Goal: Task Accomplishment & Management: Use online tool/utility

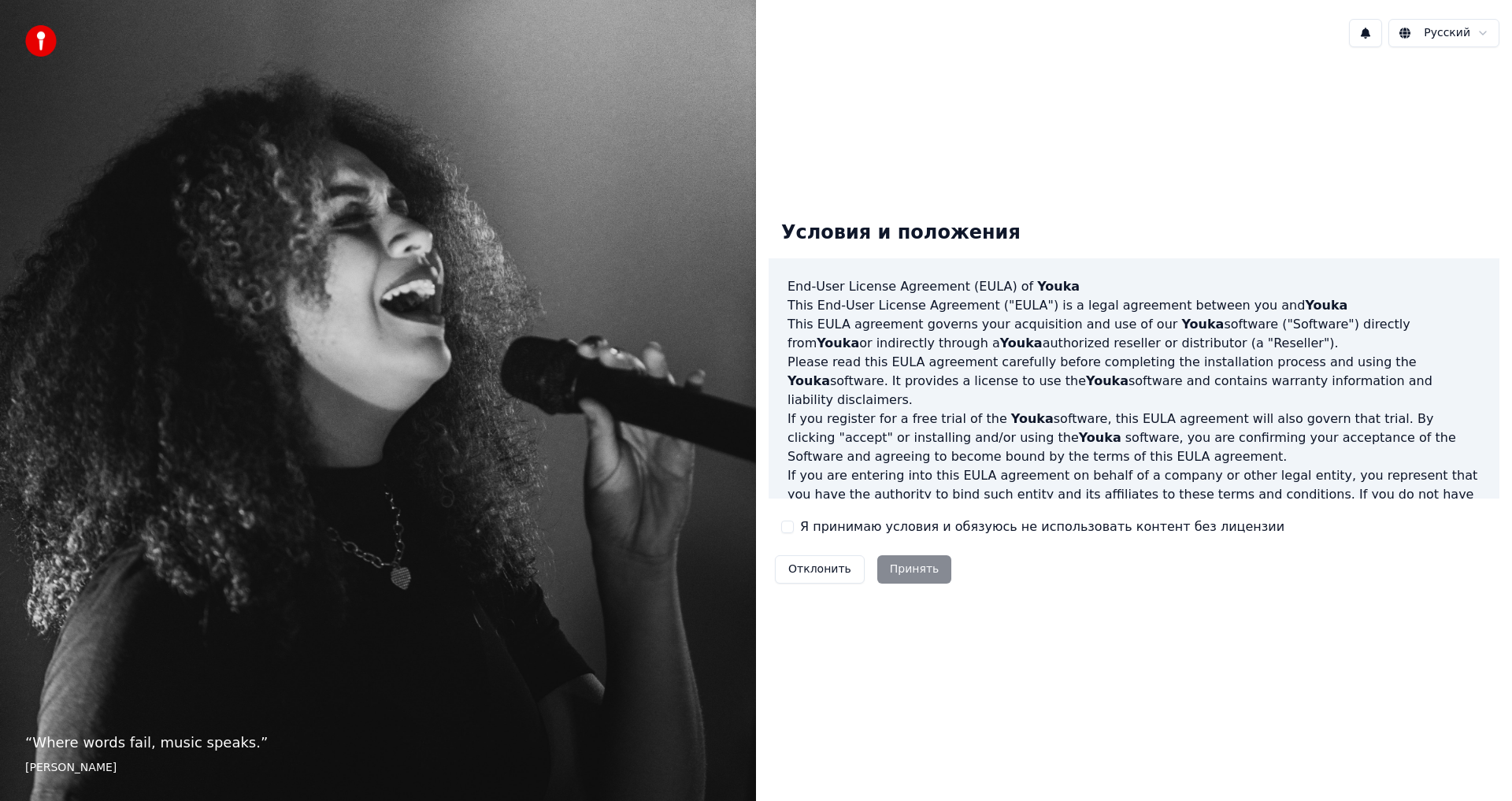
click at [791, 520] on div "Я принимаю условия и обязуюсь не использовать контент без лицензии" at bounding box center [1033, 527] width 503 height 19
click at [790, 527] on button "Я принимаю условия и обязуюсь не использовать контент без лицензии" at bounding box center [787, 526] width 12 height 12
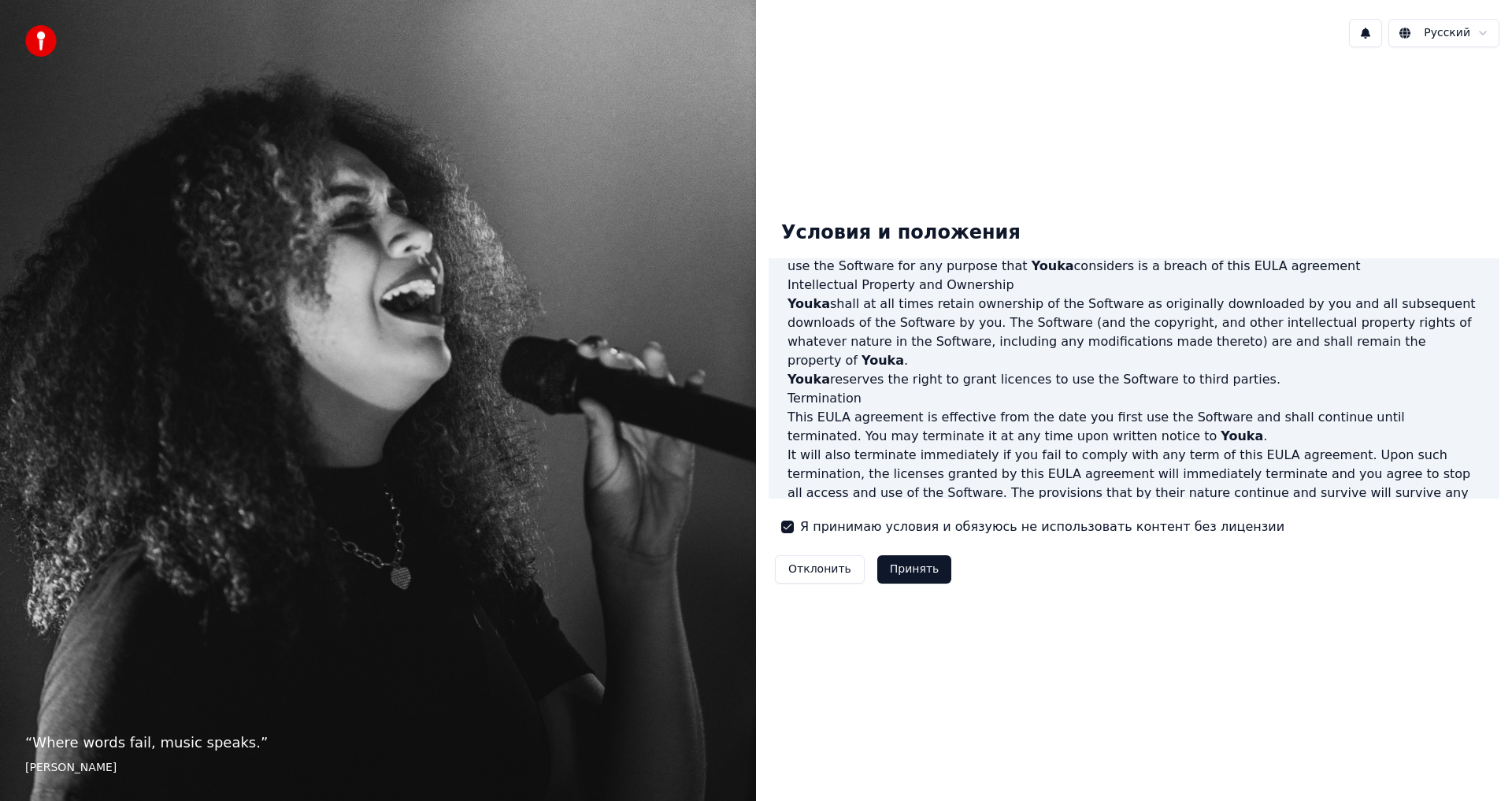
scroll to position [629, 0]
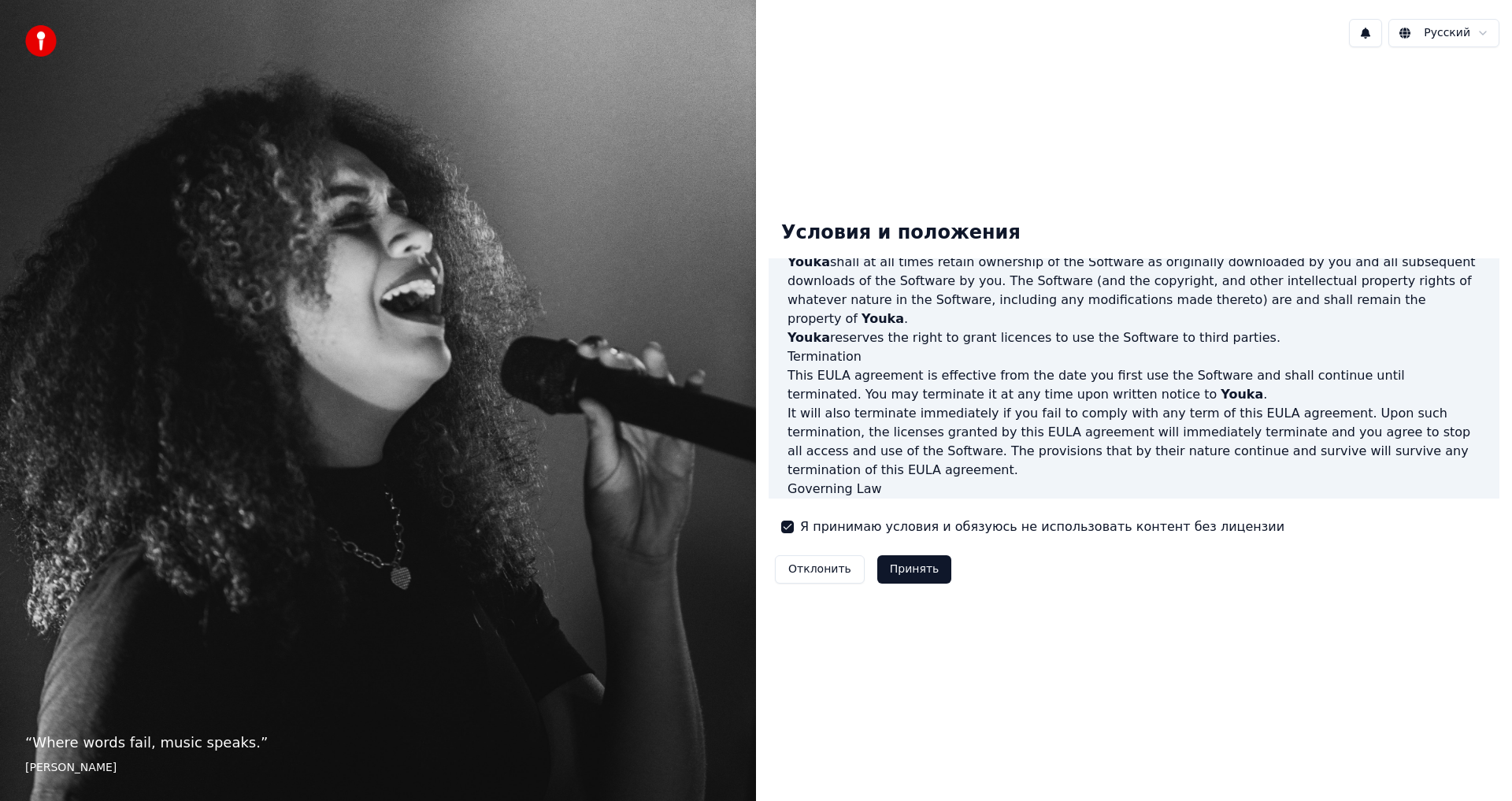
click at [912, 572] on button "Принять" at bounding box center [914, 570] width 75 height 29
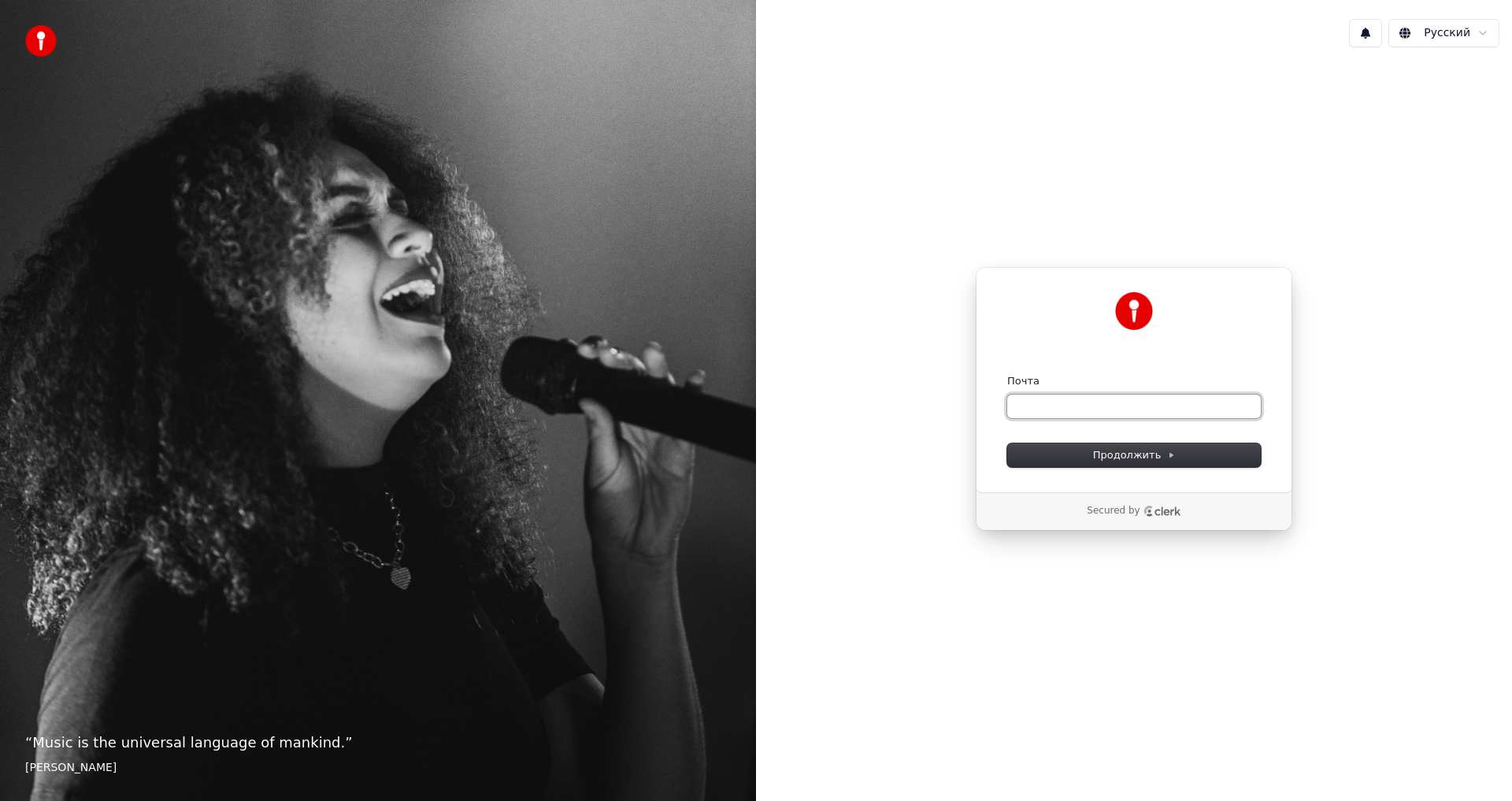
click at [1089, 407] on input "Почта" at bounding box center [1133, 406] width 253 height 24
click at [1139, 461] on span "Продолжить" at bounding box center [1134, 455] width 82 height 14
type input "**********"
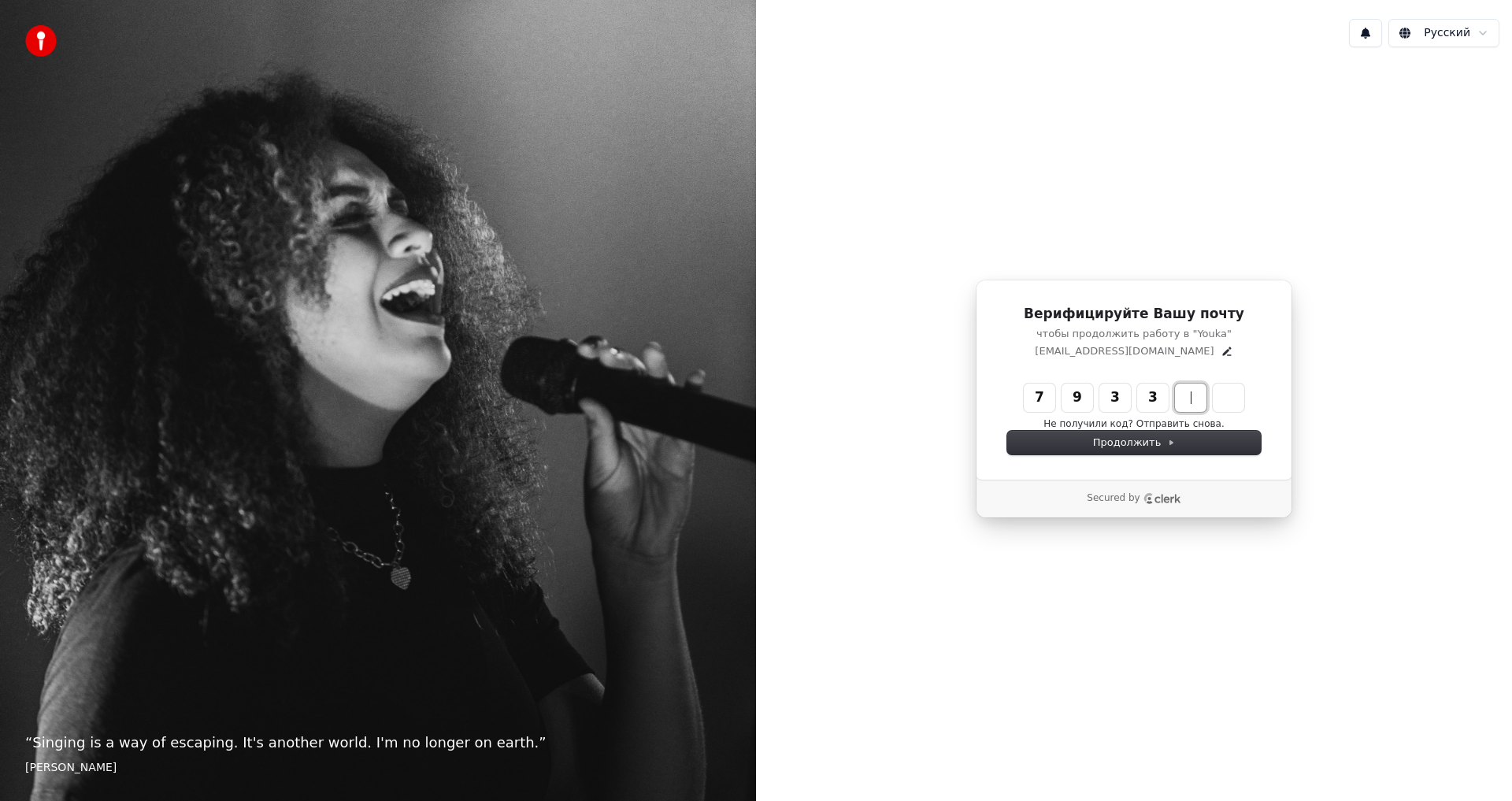
type input "******"
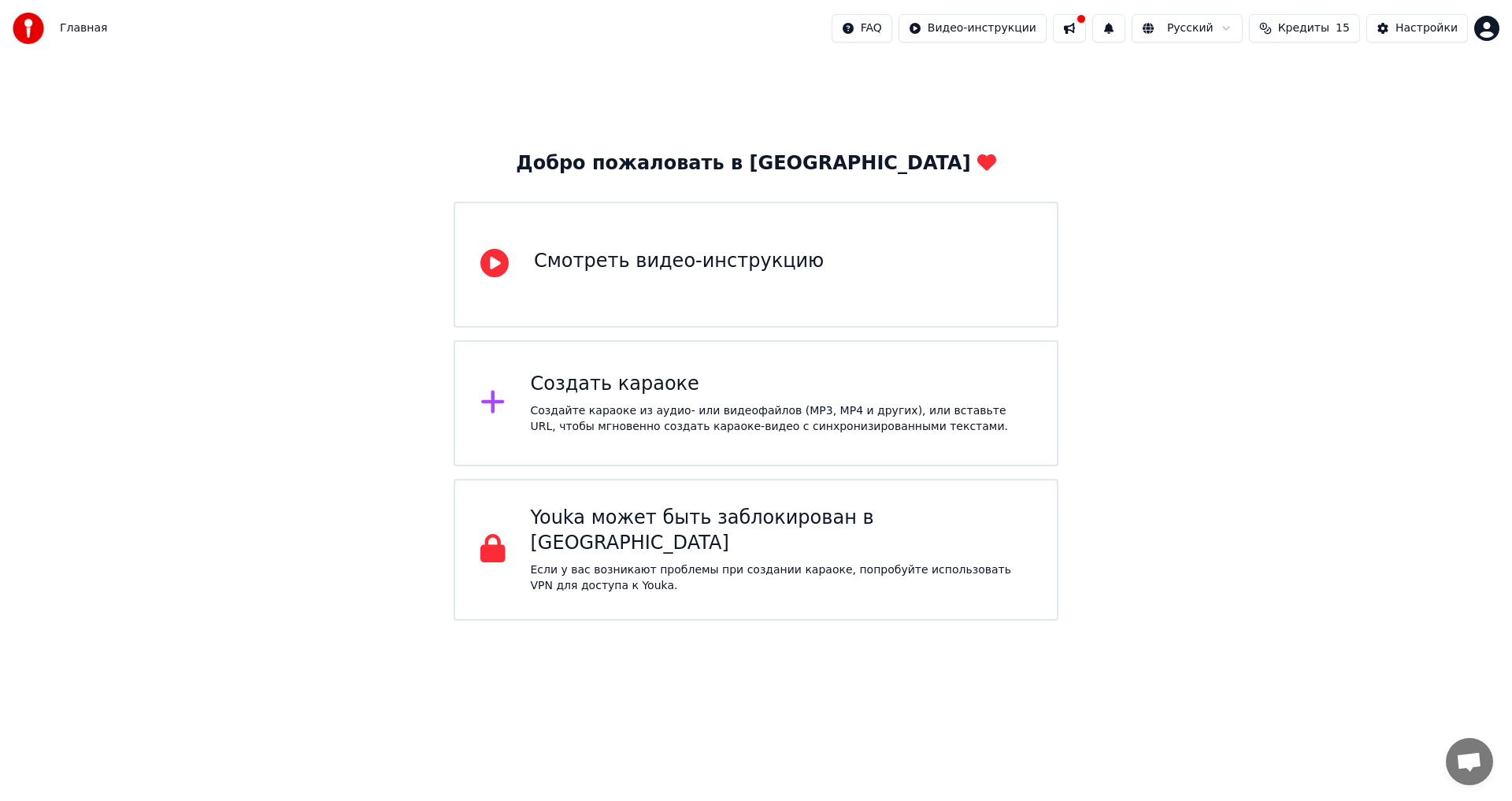
click at [883, 408] on div "Создайте караоке из аудио- или видеофайлов (MP3, MP4 и других), или вставьте UR…" at bounding box center [781, 419] width 502 height 32
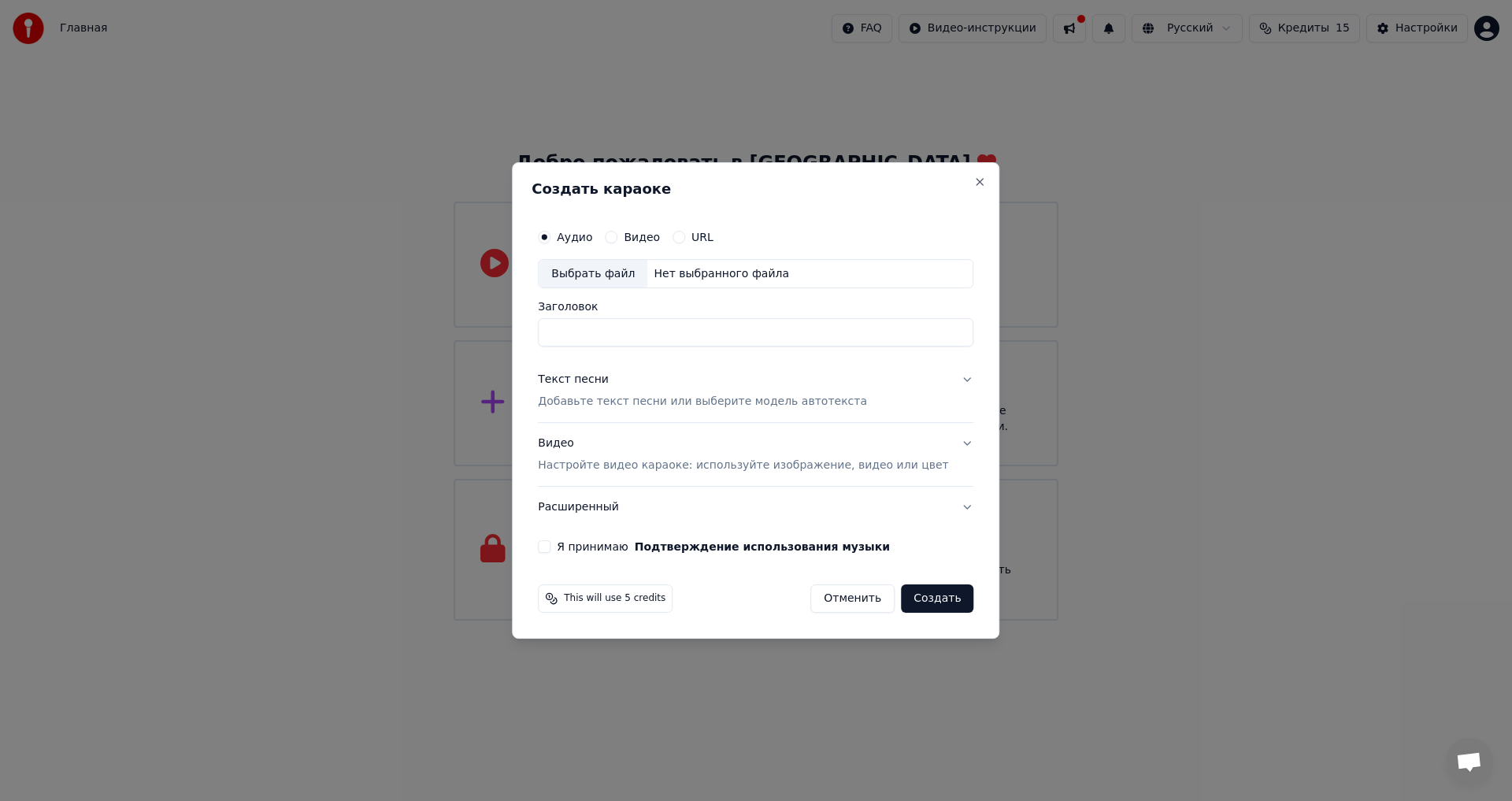
click at [631, 277] on div "Выбрать файл" at bounding box center [593, 274] width 109 height 29
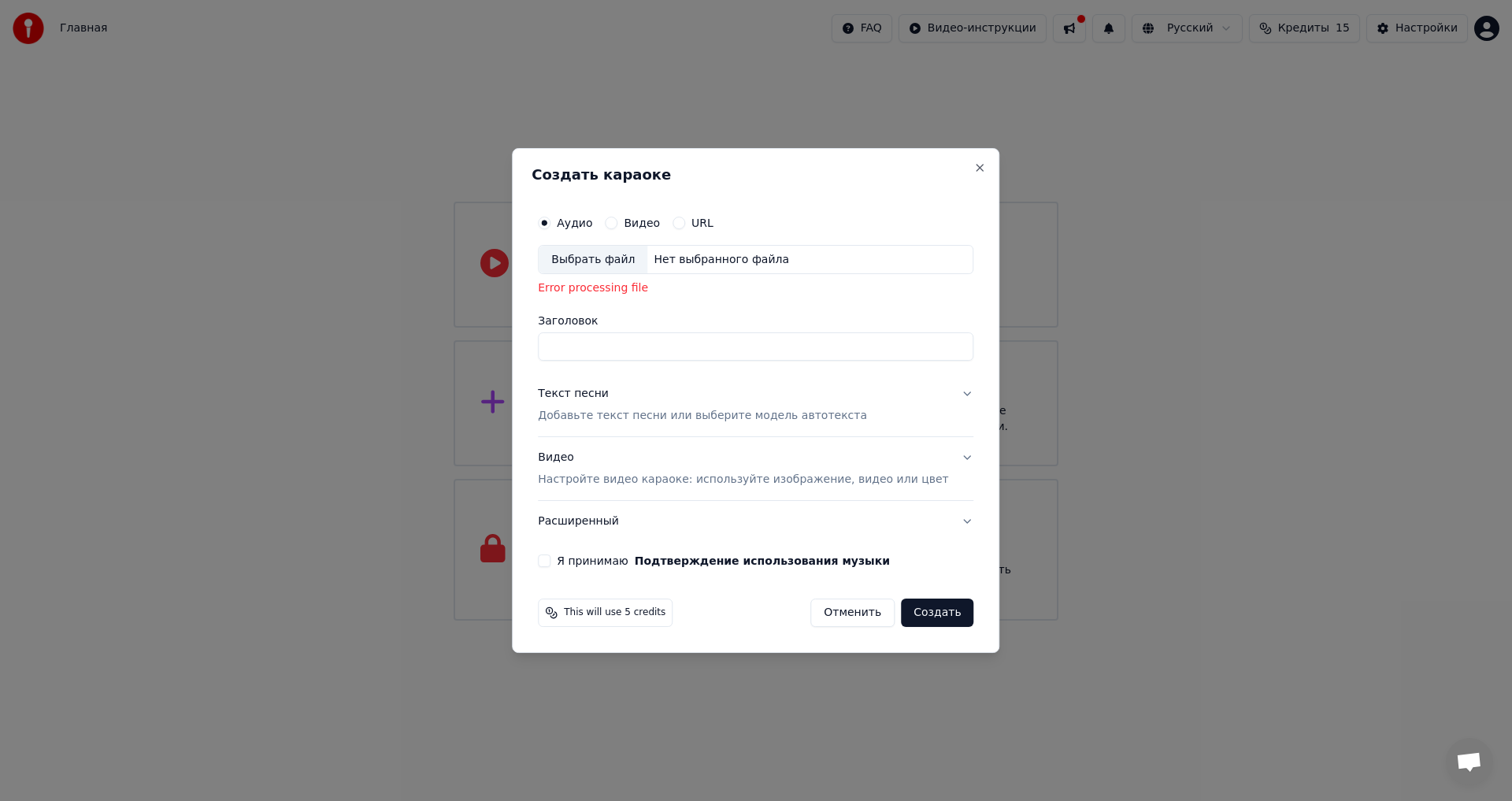
click at [937, 391] on button "Текст песни Добавьте текст песни или выберите модель автотекста" at bounding box center [755, 405] width 435 height 63
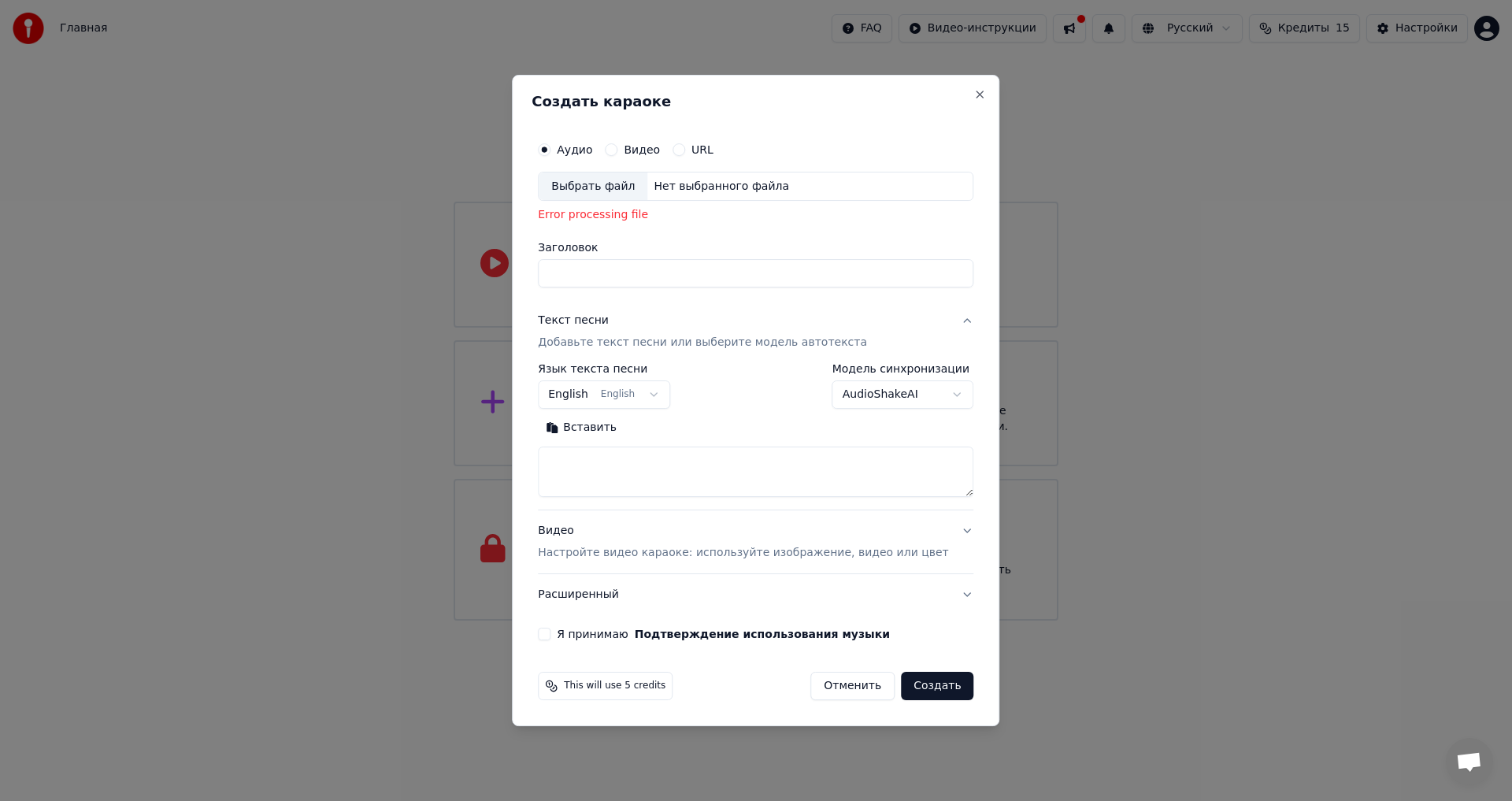
click at [670, 393] on button "English English" at bounding box center [603, 395] width 132 height 29
select select "**"
click at [928, 392] on body "Главная FAQ Видео-инструкции Русский Кредиты 15 Настройки Добро пожаловать в Yo…" at bounding box center [756, 310] width 1512 height 620
click at [928, 390] on body "Главная FAQ Видео-инструкции Русский Кредиты 15 Настройки Добро пожаловать в Yo…" at bounding box center [756, 310] width 1512 height 620
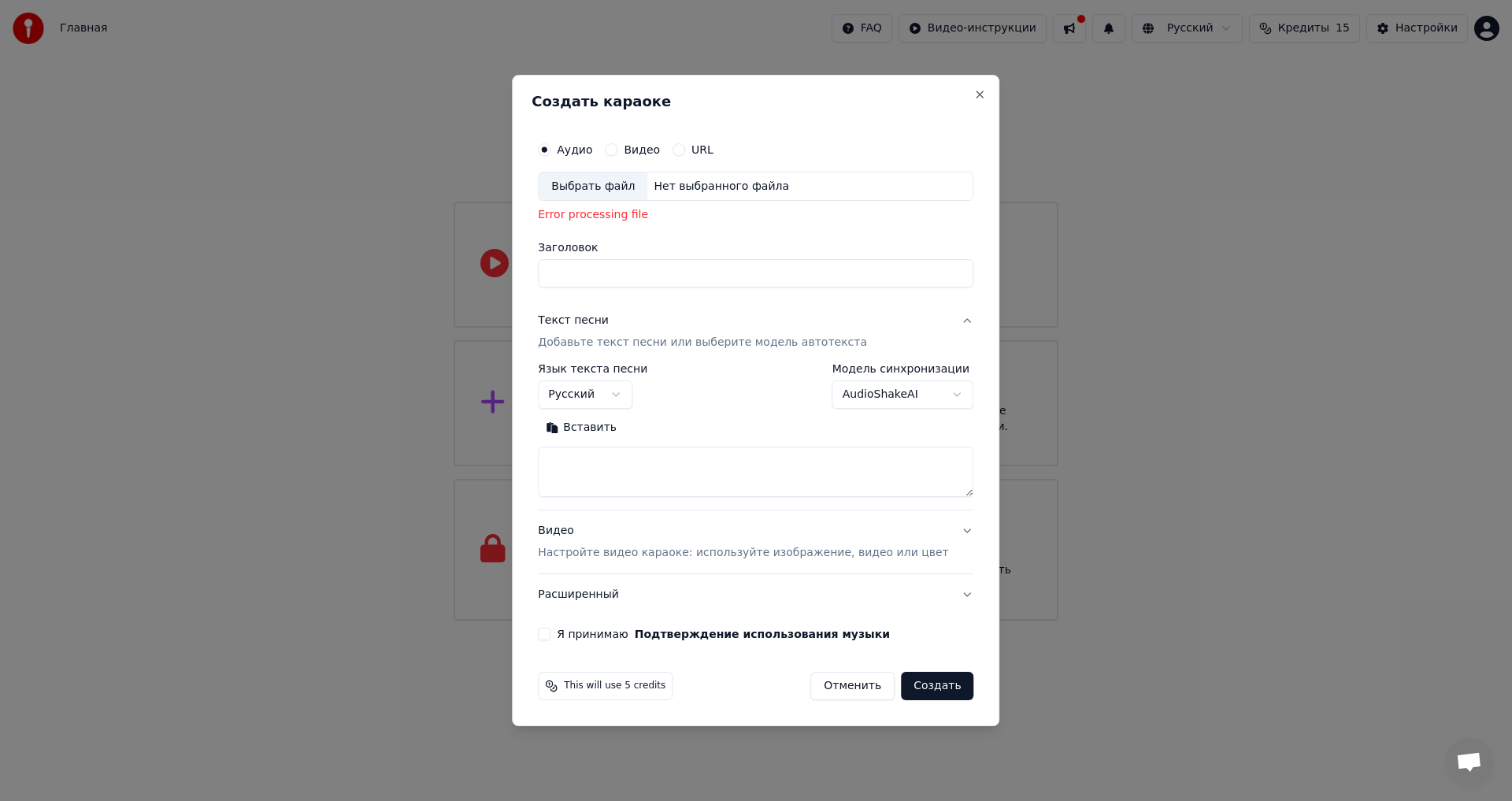
click at [690, 346] on p "Добавьте текст песни или выберите модель автотекста" at bounding box center [702, 343] width 329 height 15
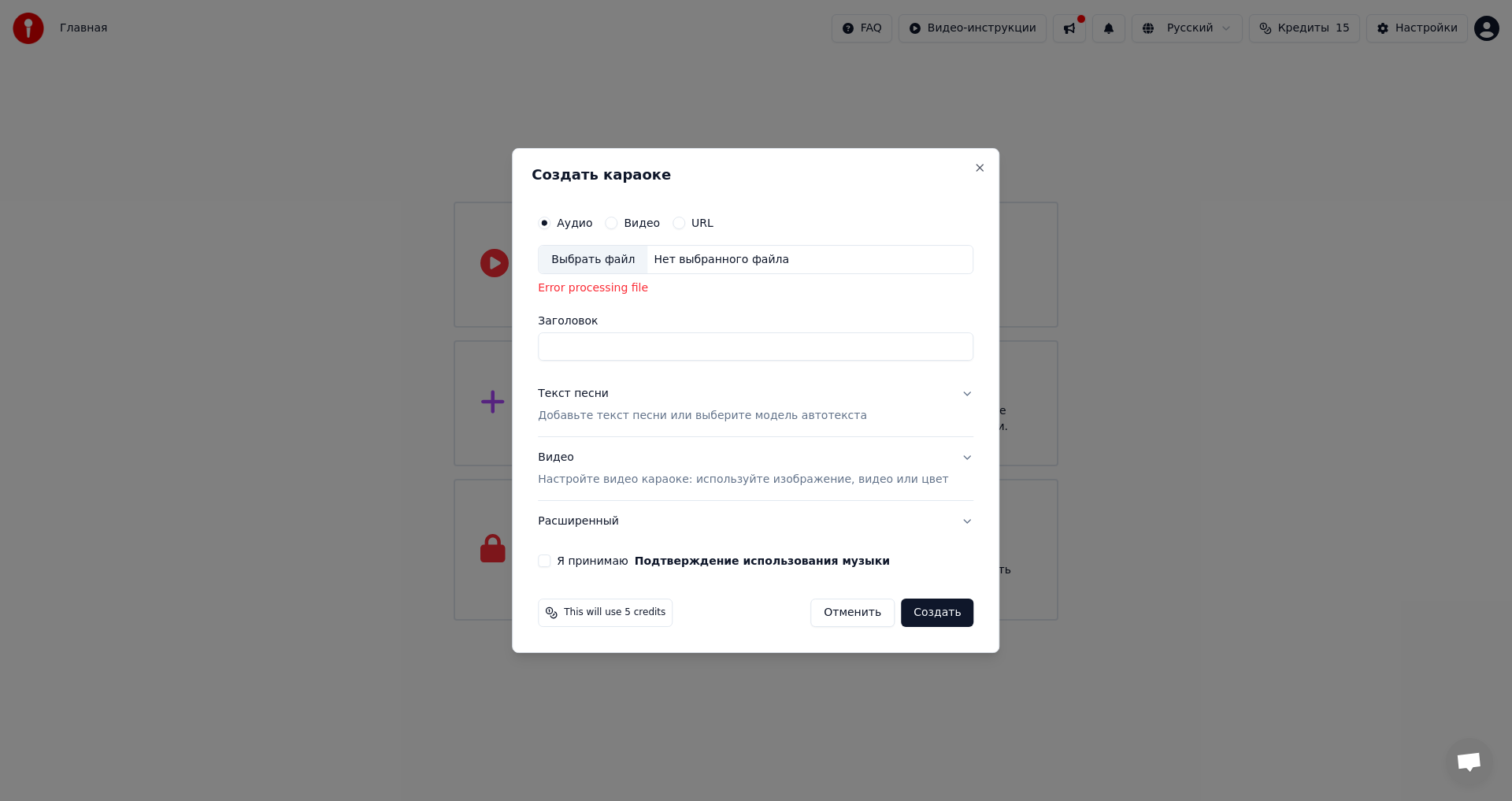
click at [690, 412] on p "Добавьте текст песни или выберите модель автотекста" at bounding box center [702, 416] width 329 height 15
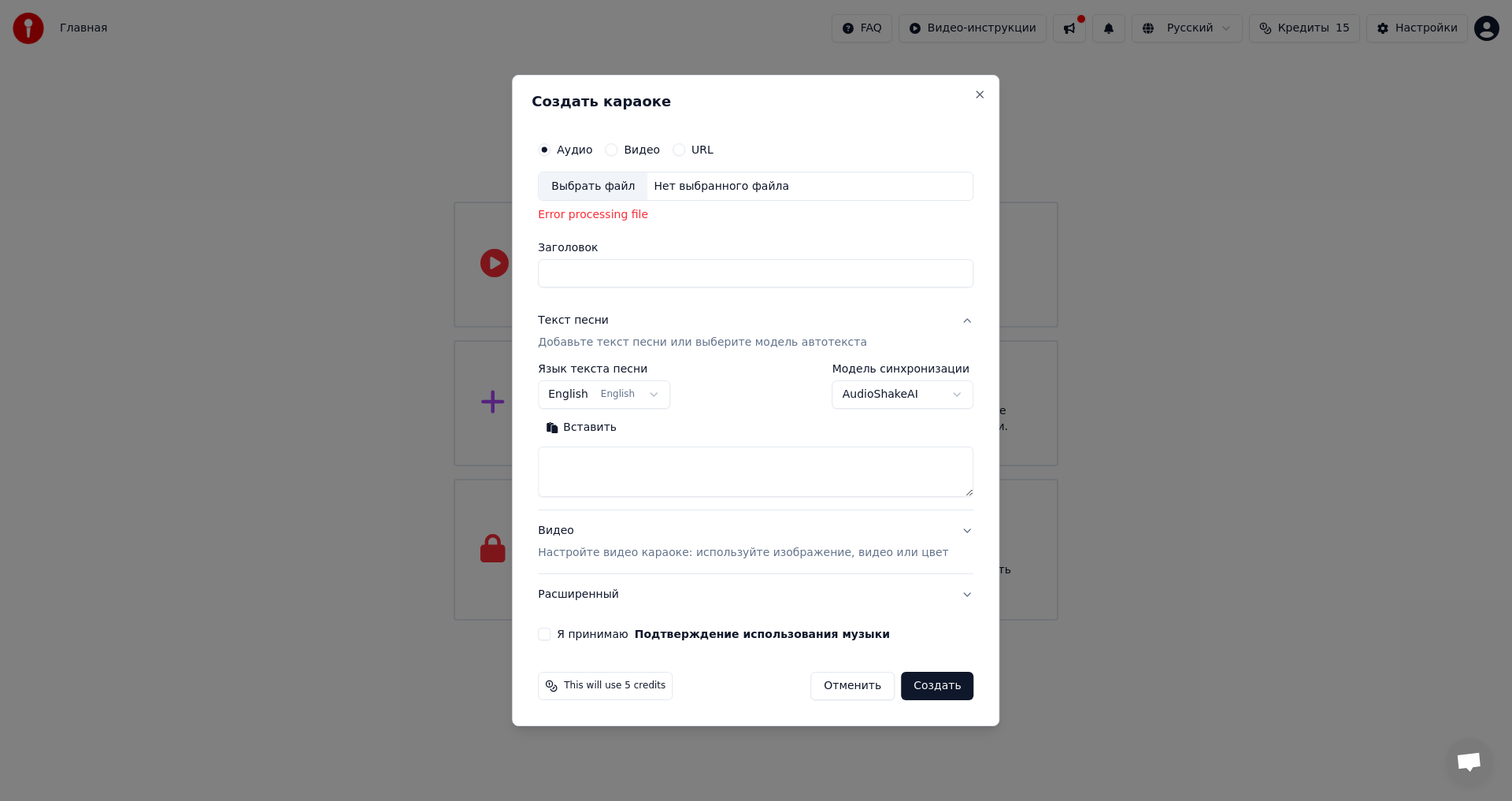
click at [663, 400] on button "English English" at bounding box center [603, 395] width 132 height 29
select select "**"
click at [939, 536] on button "Видео Настройте видео караоке: используйте изображение, видео или цвет" at bounding box center [755, 542] width 435 height 63
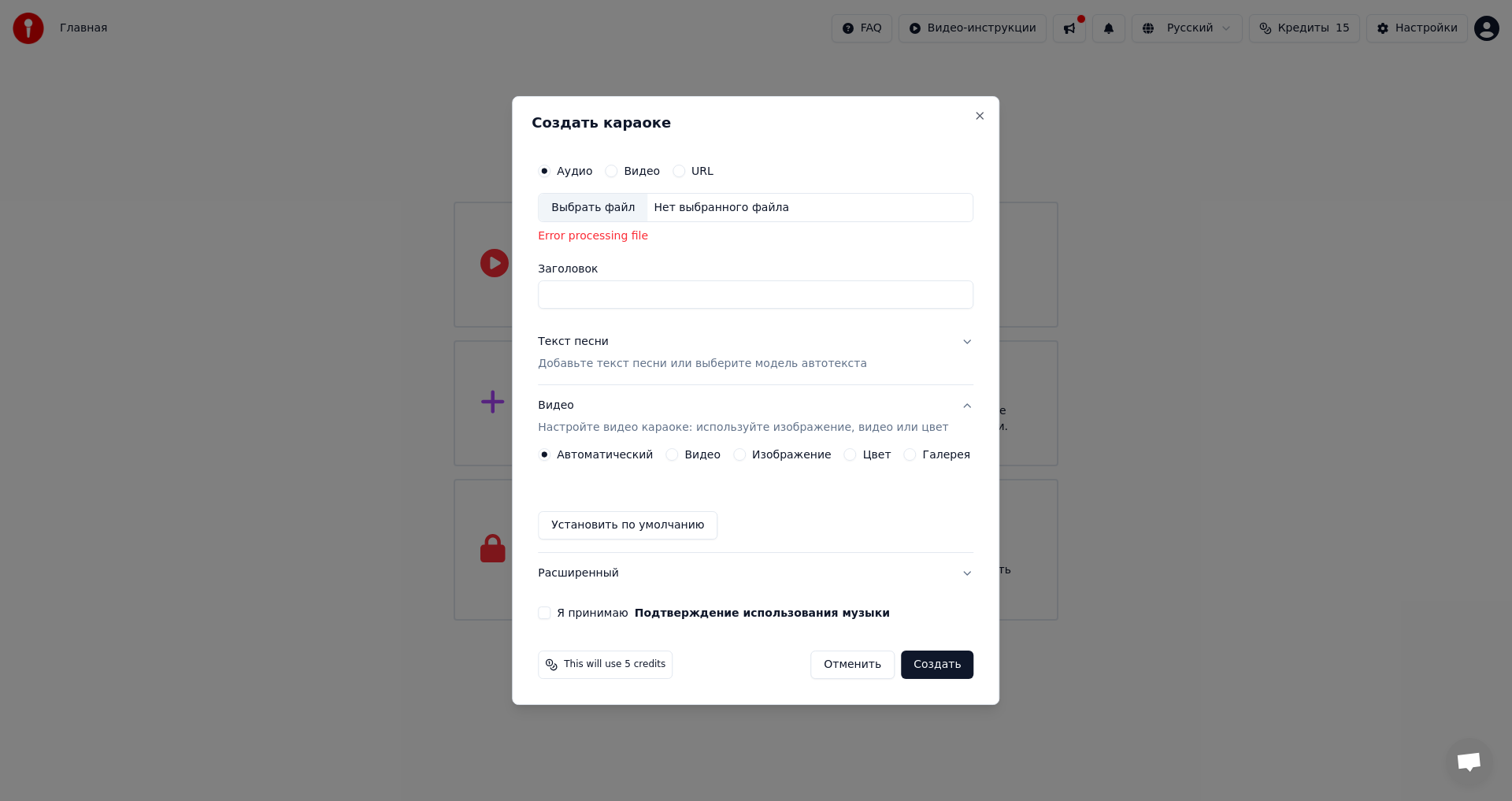
click at [949, 397] on button "Видео Настройте видео караоке: используйте изображение, видео или цвет" at bounding box center [755, 417] width 435 height 63
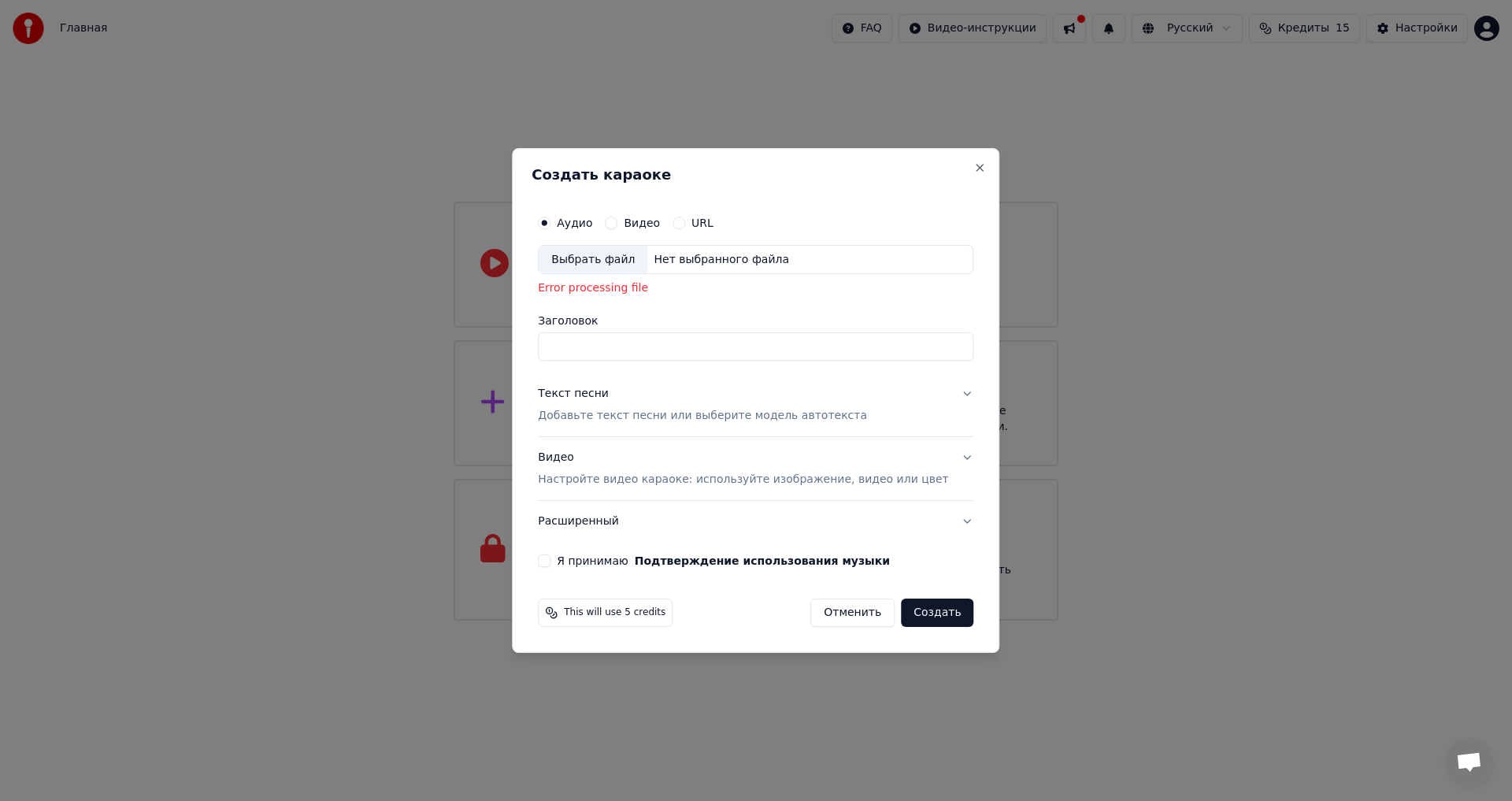
click at [579, 561] on div "Я принимаю Подтверждение использования музыки" at bounding box center [755, 560] width 435 height 12
click at [551, 564] on button "Я принимаю Подтверждение использования музыки" at bounding box center [543, 560] width 12 height 12
click at [551, 224] on button "Аудио" at bounding box center [543, 222] width 12 height 12
click at [634, 267] on div "Выбрать файл" at bounding box center [593, 260] width 109 height 29
click at [975, 162] on button "Close" at bounding box center [980, 167] width 12 height 12
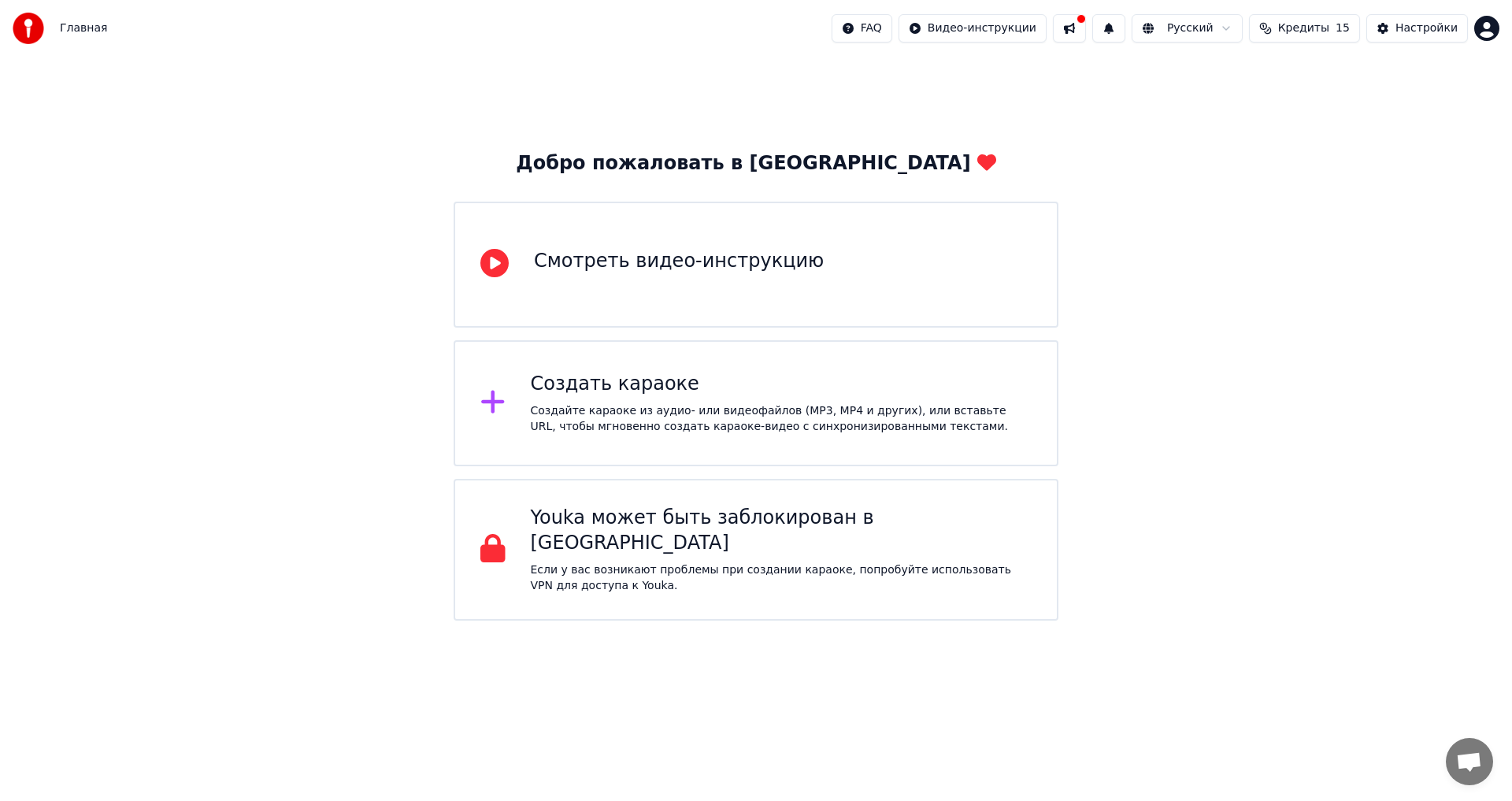
click at [587, 255] on div "Смотреть видео-инструкцию" at bounding box center [678, 261] width 290 height 25
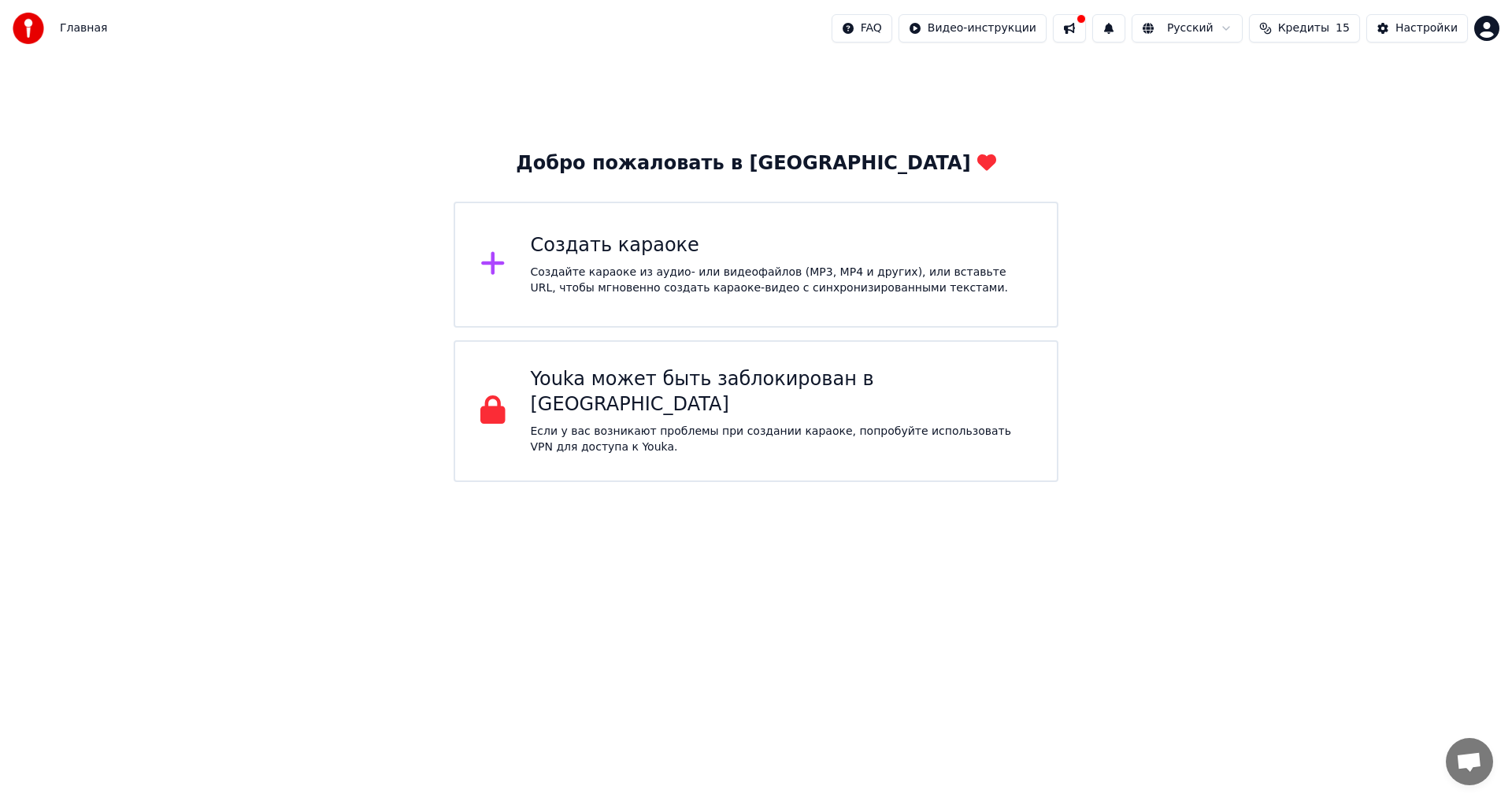
click at [631, 287] on div "Создайте караоке из аудио- или видеофайлов (MP3, MP4 и других), или вставьте UR…" at bounding box center [781, 280] width 502 height 32
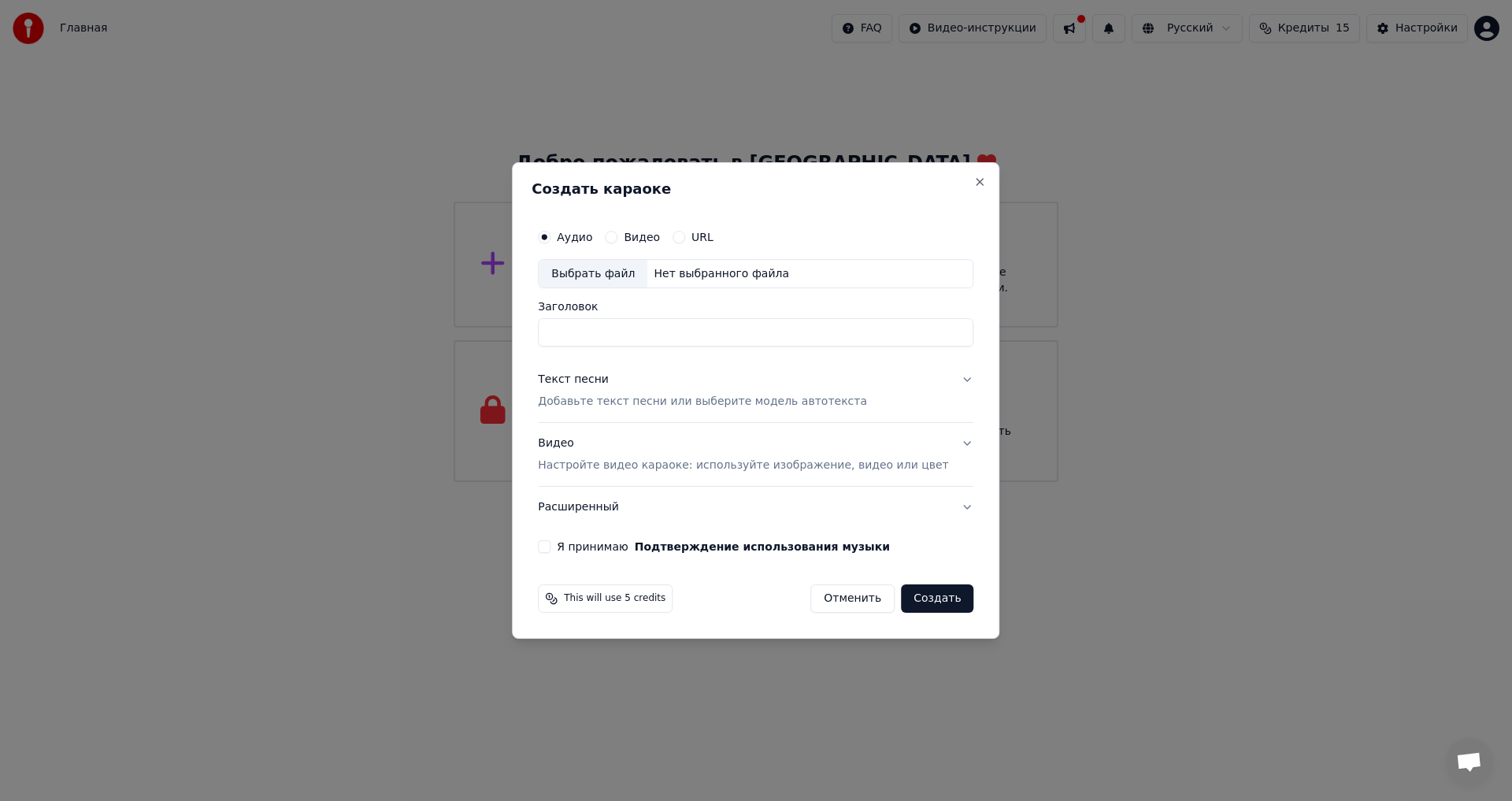
click at [607, 274] on div "Выбрать файл" at bounding box center [593, 274] width 109 height 29
click at [609, 274] on div "Выбрать файл" at bounding box center [593, 274] width 109 height 29
type input "**********"
click at [938, 383] on button "Текст песни Добавьте текст песни или выберите модель автотекста" at bounding box center [755, 391] width 435 height 63
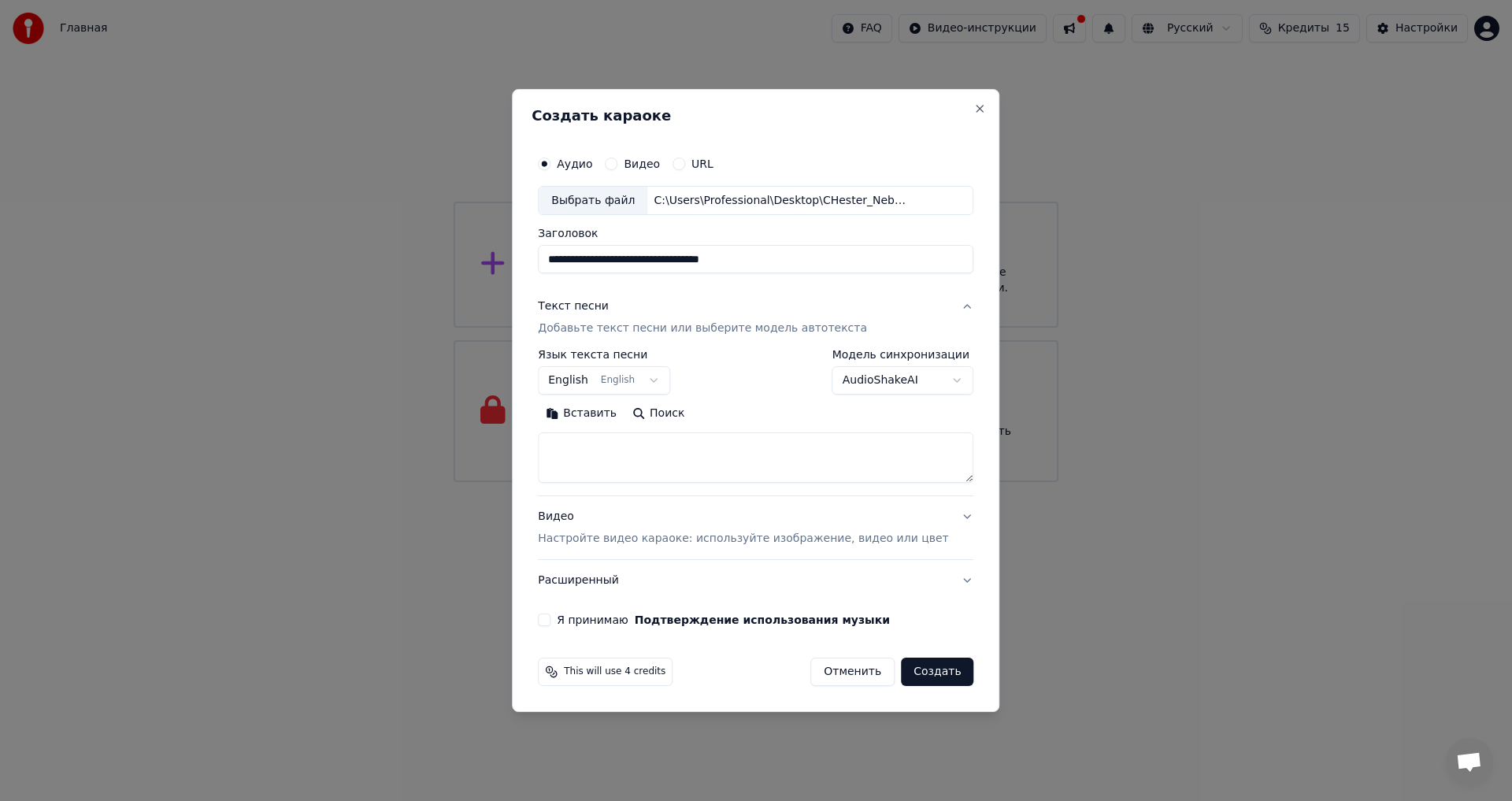
click at [670, 385] on button "English English" at bounding box center [603, 381] width 132 height 29
click at [551, 617] on button "Я принимаю Подтверждение использования музыки" at bounding box center [543, 619] width 12 height 12
click at [926, 676] on button "Создать" at bounding box center [937, 672] width 73 height 29
select select "**"
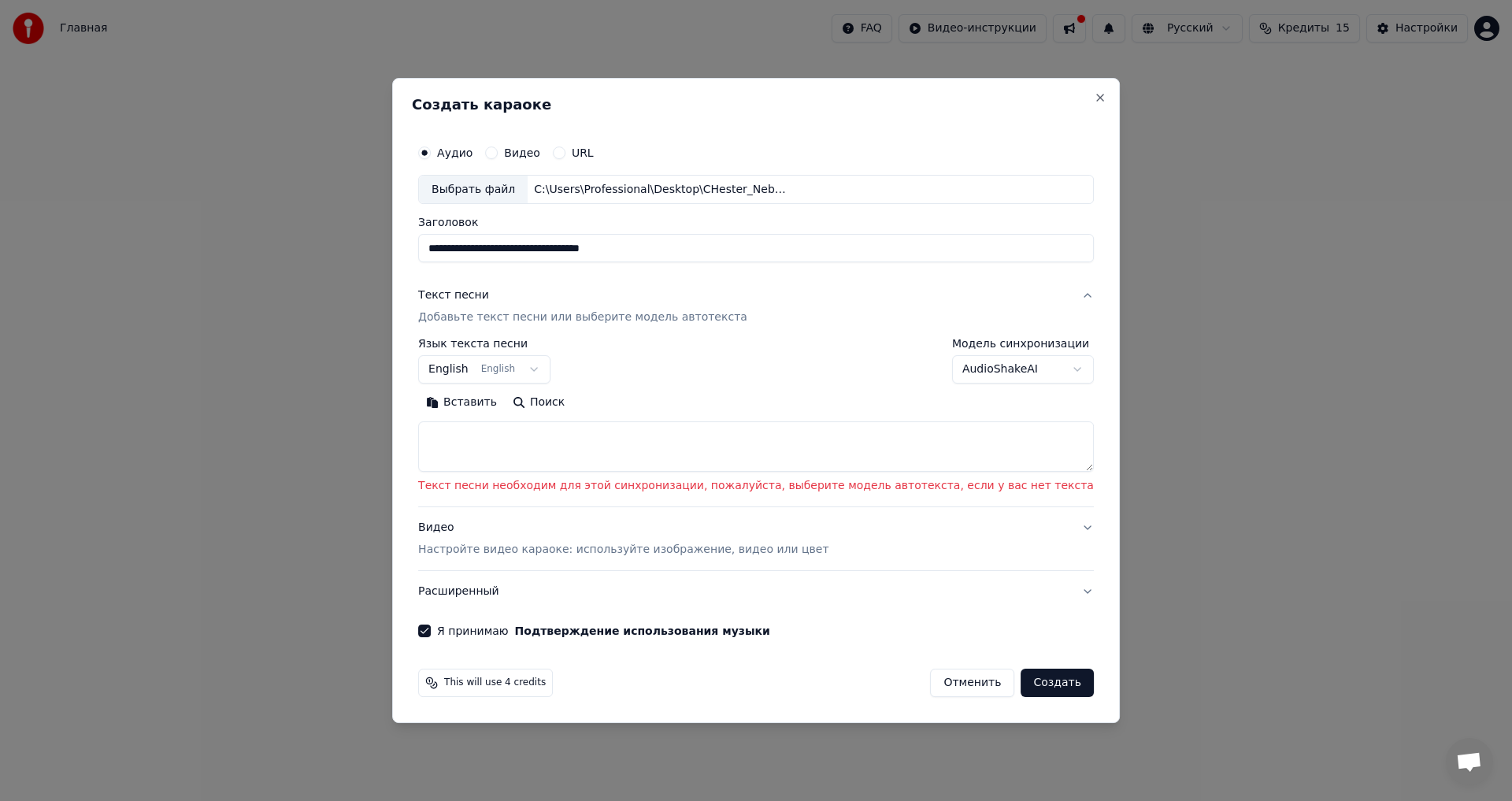
click at [649, 314] on p "Добавьте текст песни или выберите модель автотекста" at bounding box center [582, 317] width 329 height 15
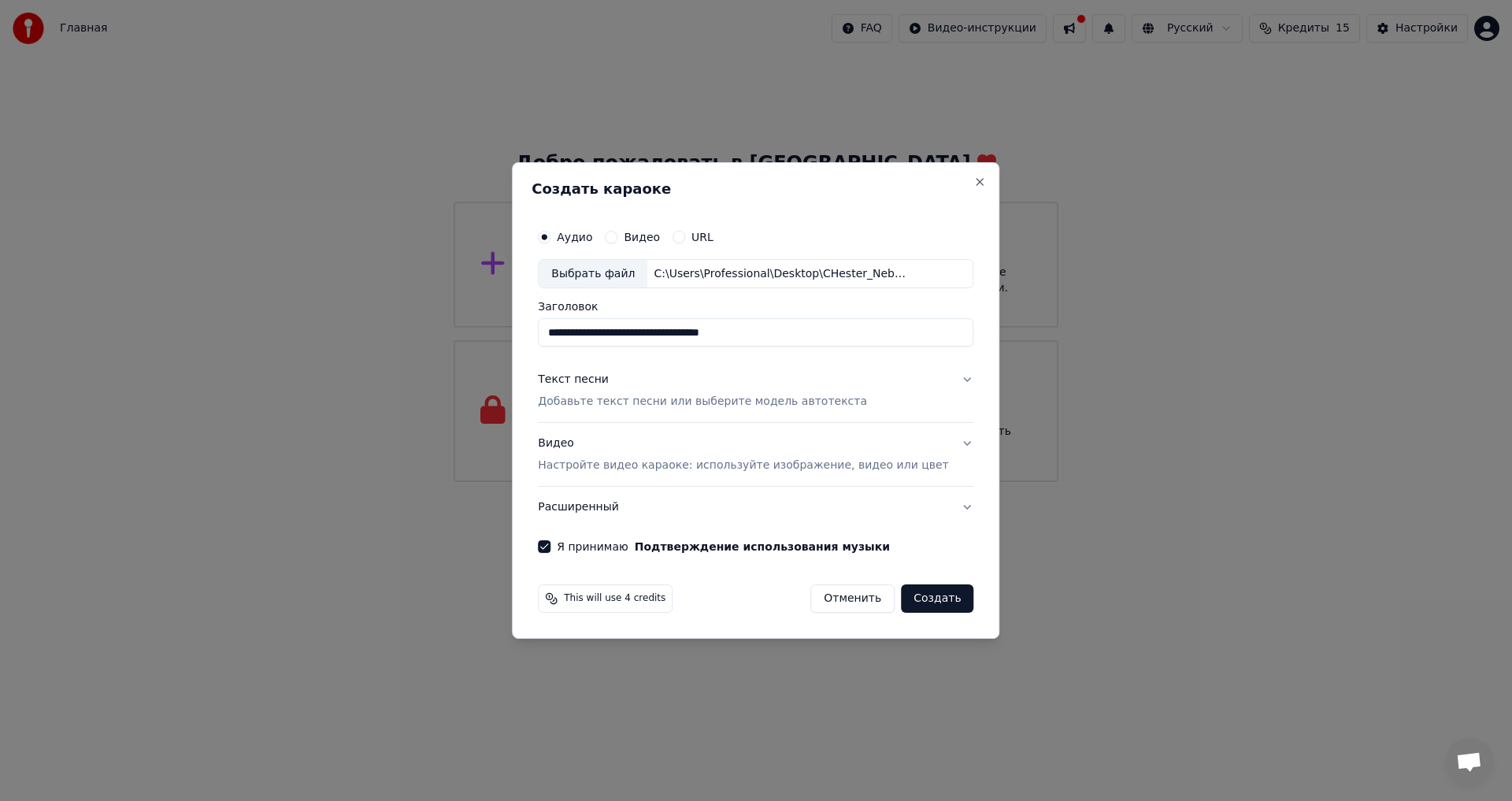
click at [901, 595] on button "Создать" at bounding box center [937, 598] width 73 height 29
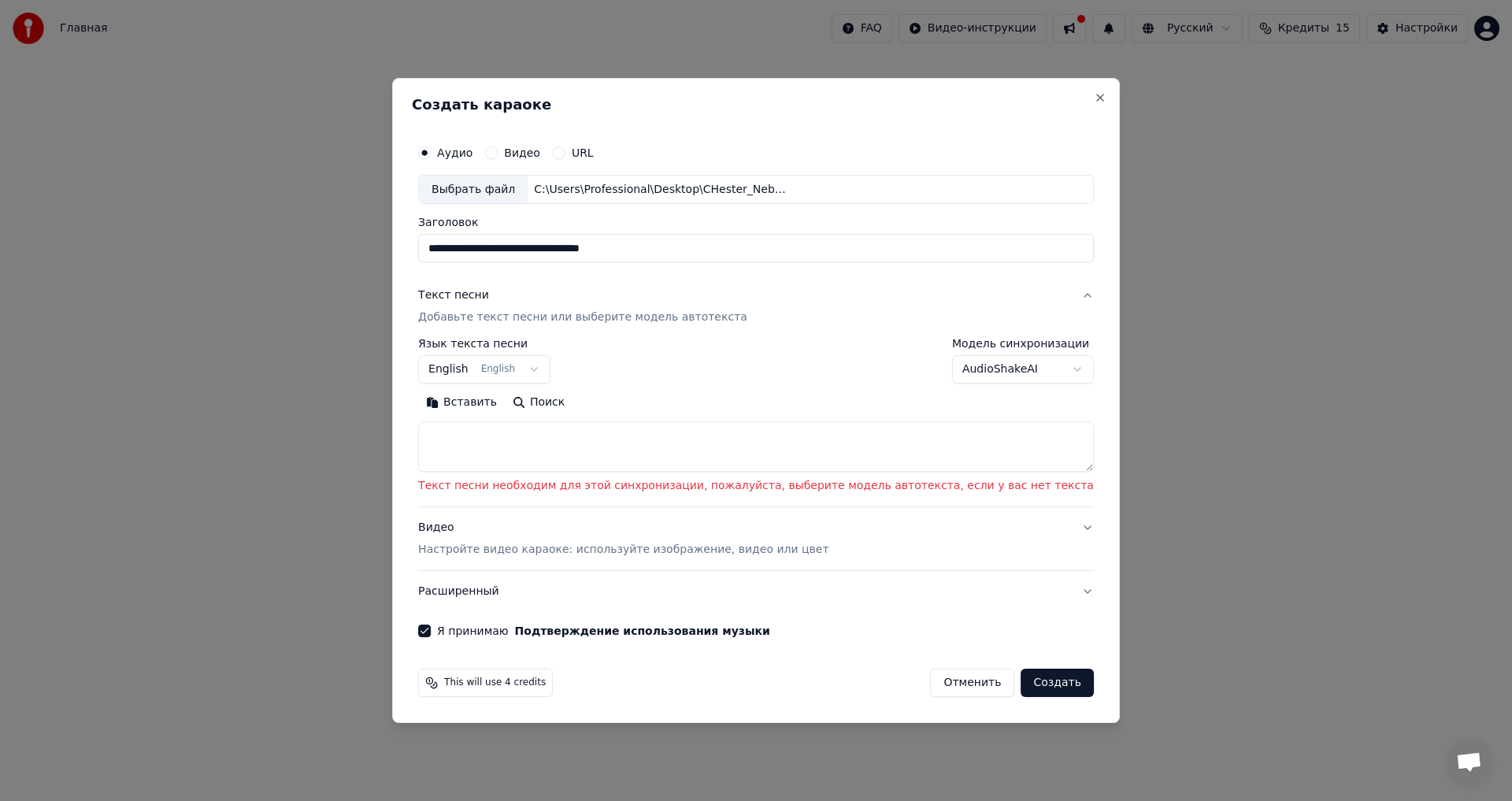
click at [489, 299] on div "Текст песни" at bounding box center [453, 295] width 71 height 15
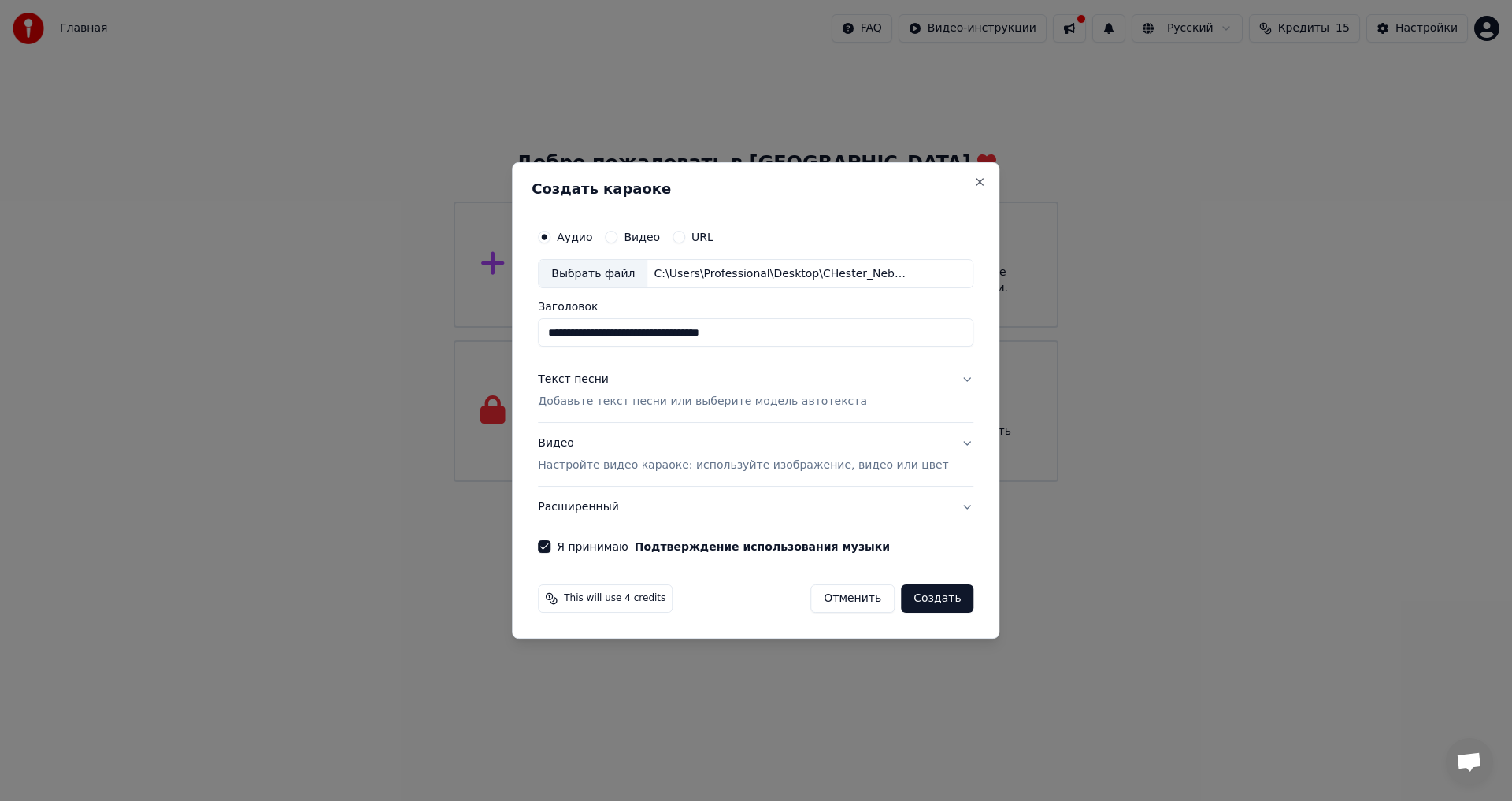
click at [940, 377] on button "Текст песни Добавьте текст песни или выберите модель автотекста" at bounding box center [755, 391] width 435 height 63
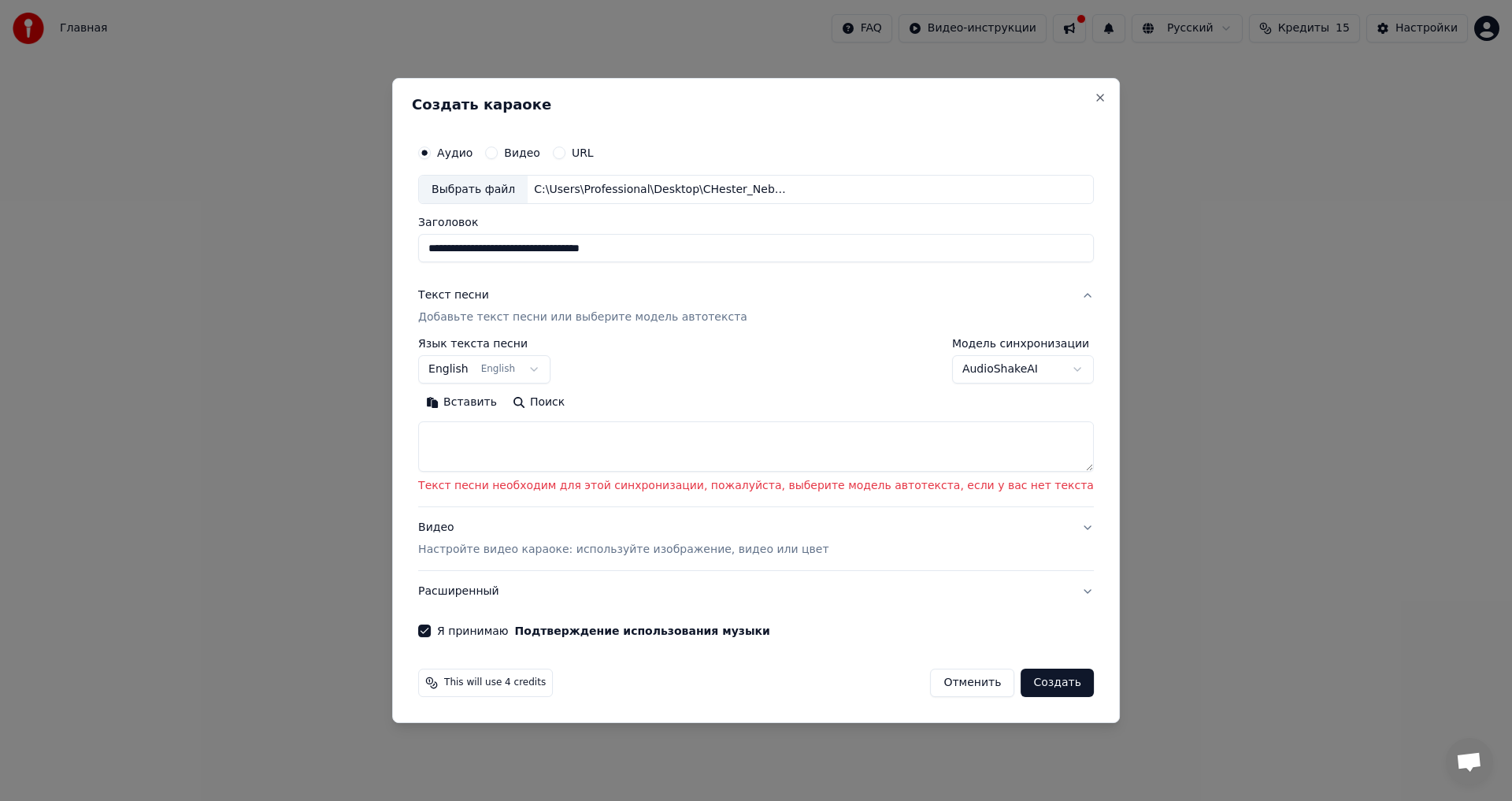
click at [952, 370] on body "**********" at bounding box center [756, 241] width 1512 height 482
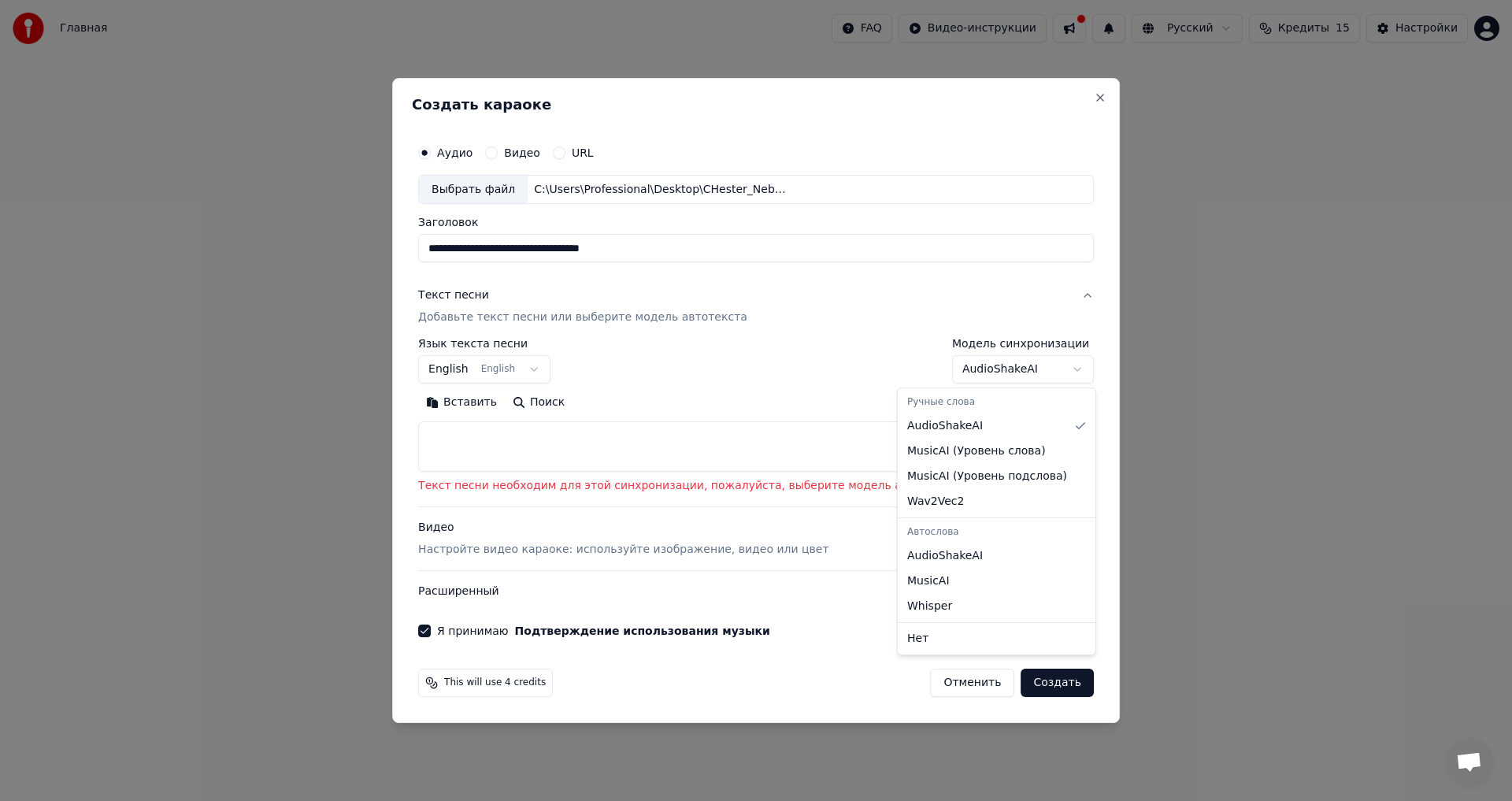
select select "**********"
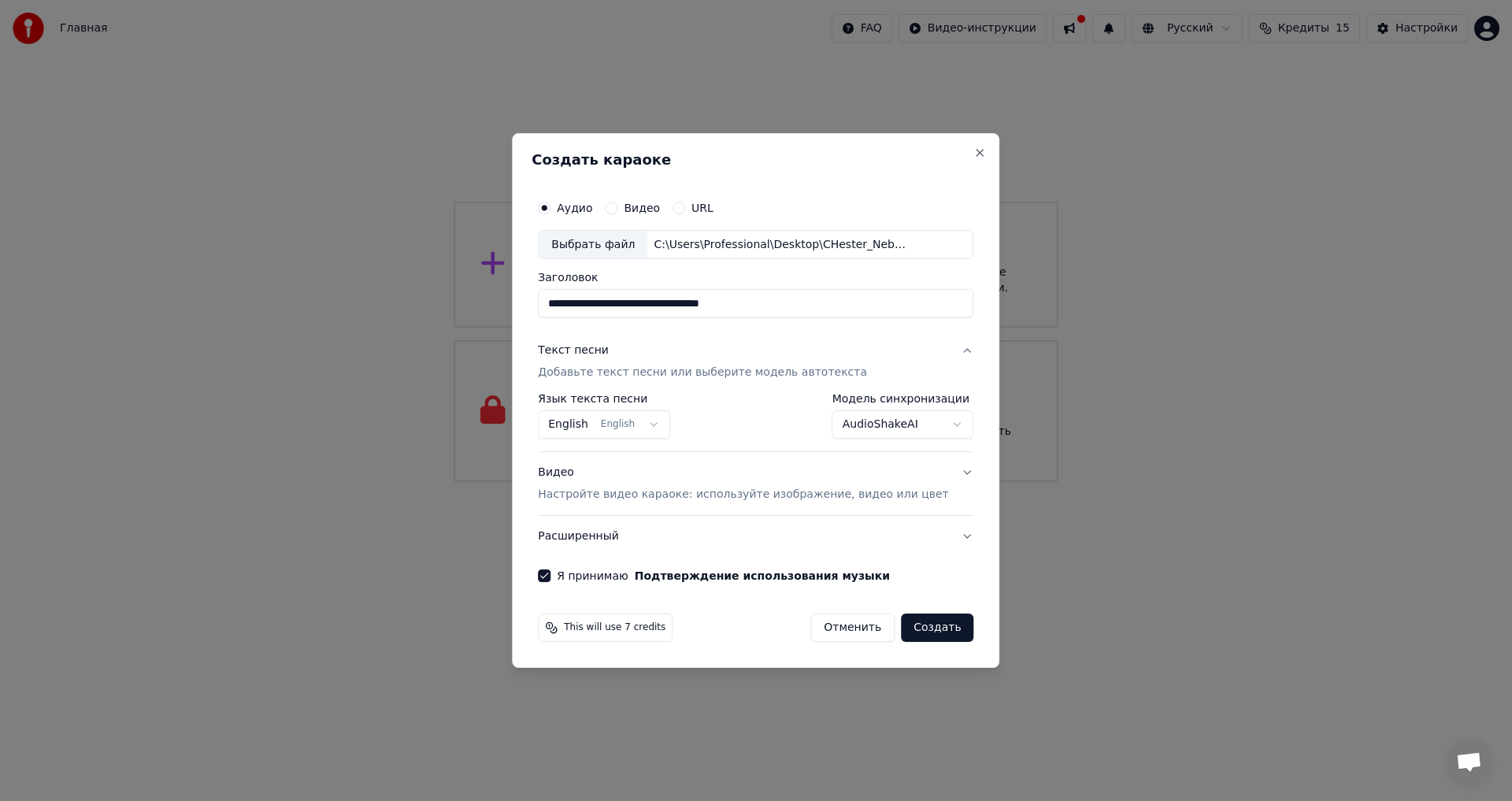
click at [922, 631] on button "Создать" at bounding box center [937, 628] width 73 height 29
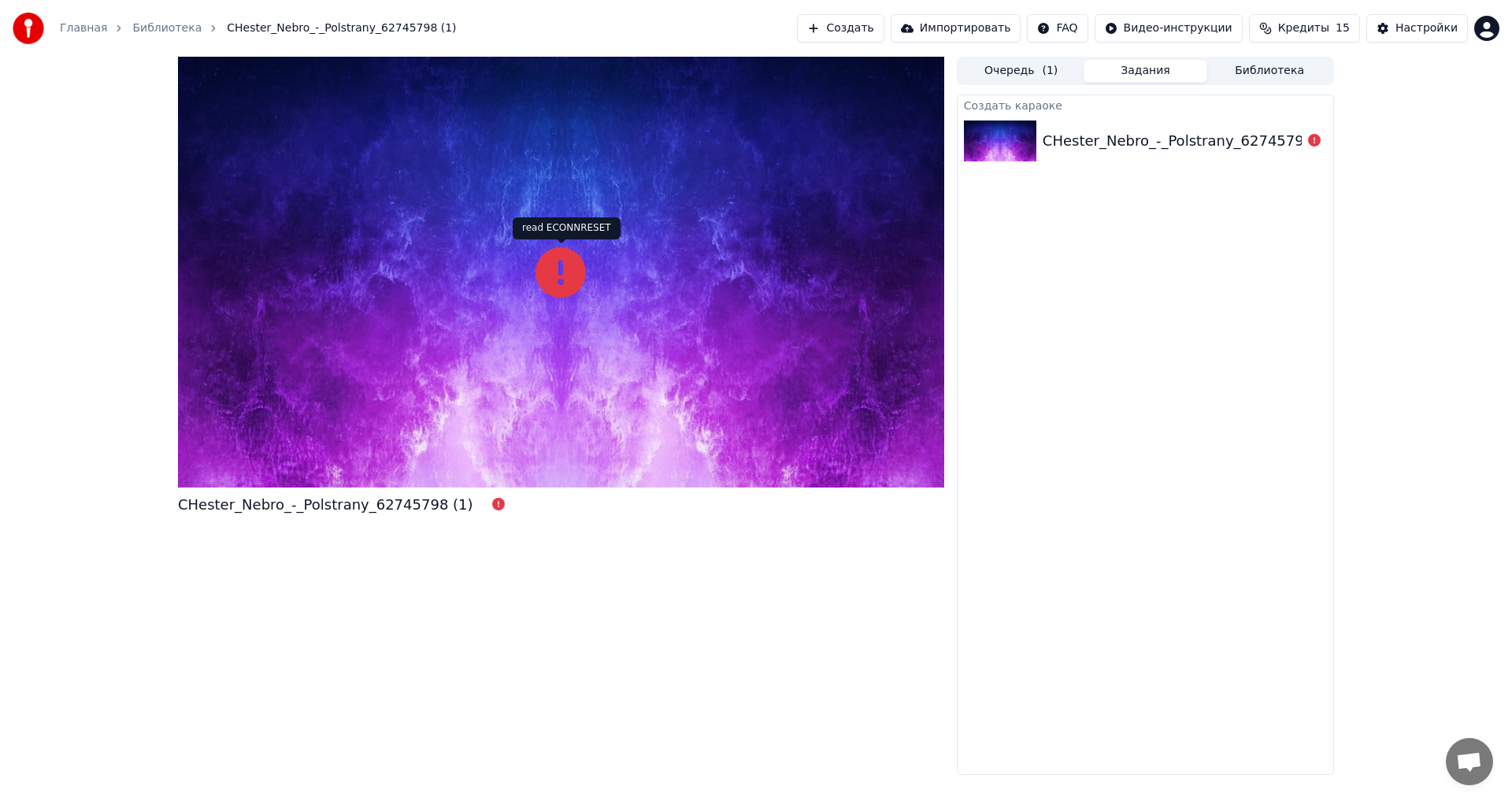
click at [559, 282] on icon at bounding box center [560, 272] width 51 height 51
click at [560, 227] on div "read ECONNRESET read ECONNRESET" at bounding box center [566, 227] width 108 height 22
click at [563, 270] on icon at bounding box center [560, 272] width 51 height 51
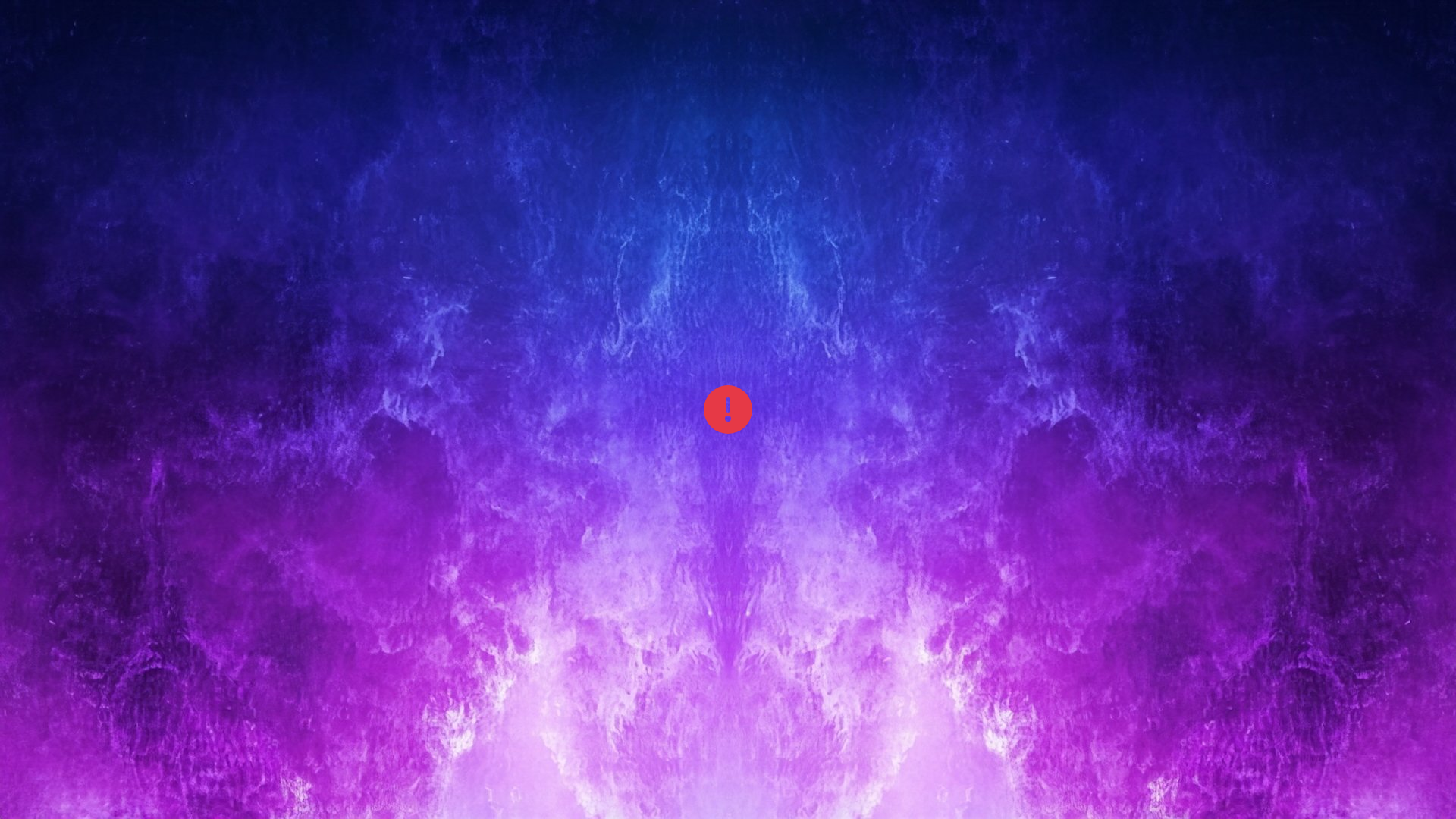
click at [713, 409] on icon at bounding box center [728, 409] width 49 height 49
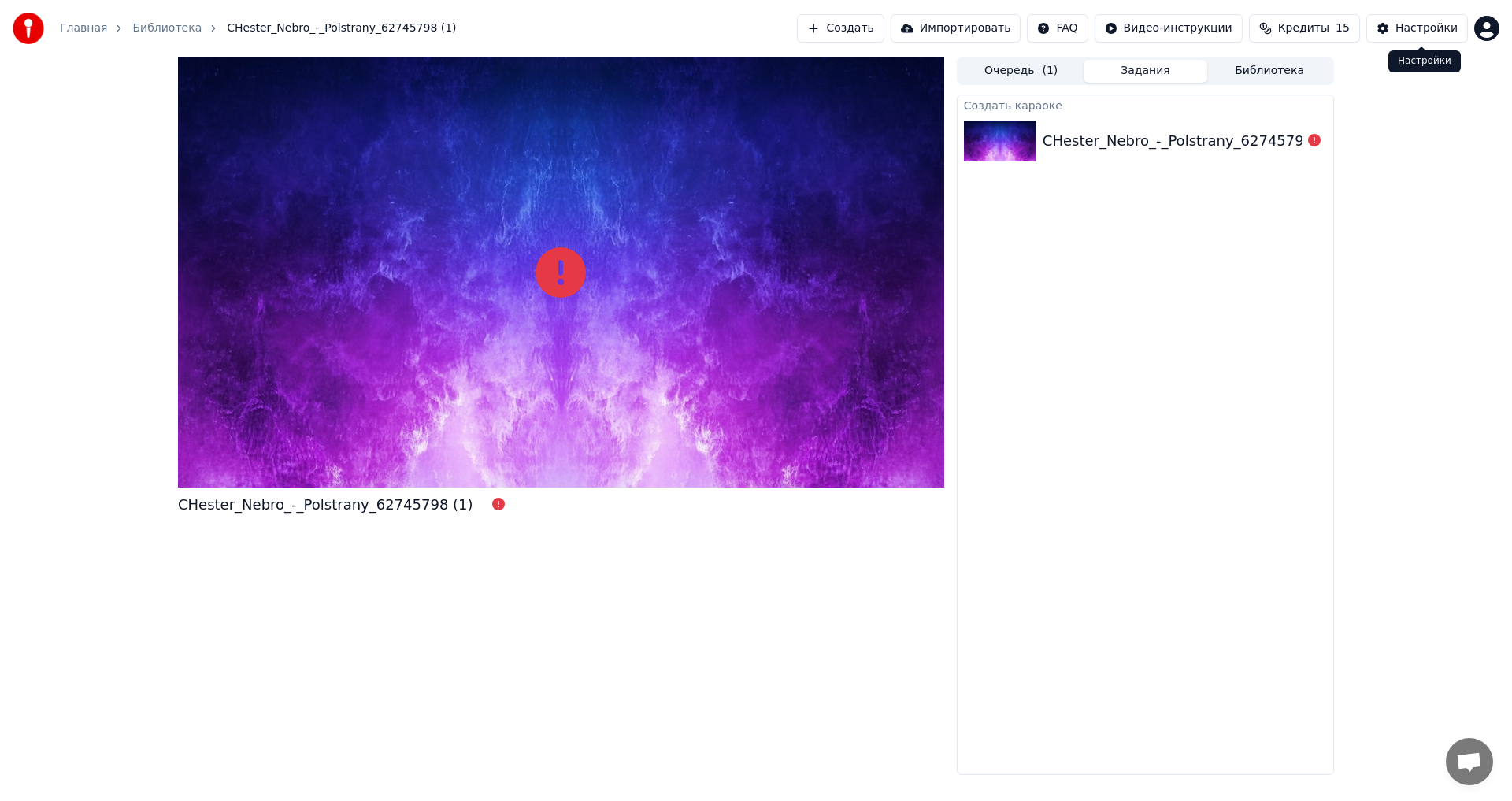
click at [1452, 35] on div "Настройки" at bounding box center [1426, 28] width 62 height 15
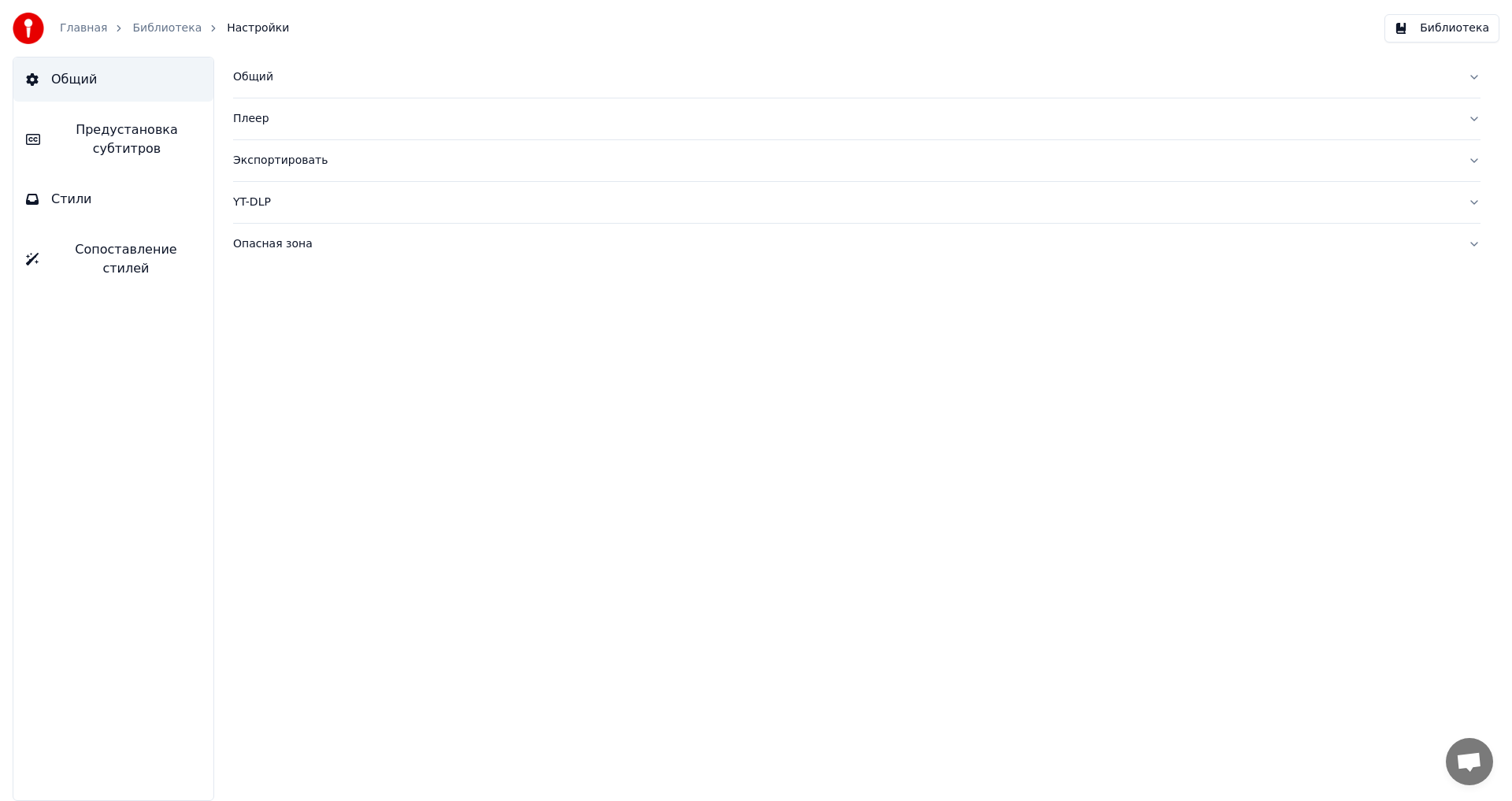
click at [147, 26] on link "Библиотека" at bounding box center [166, 28] width 69 height 15
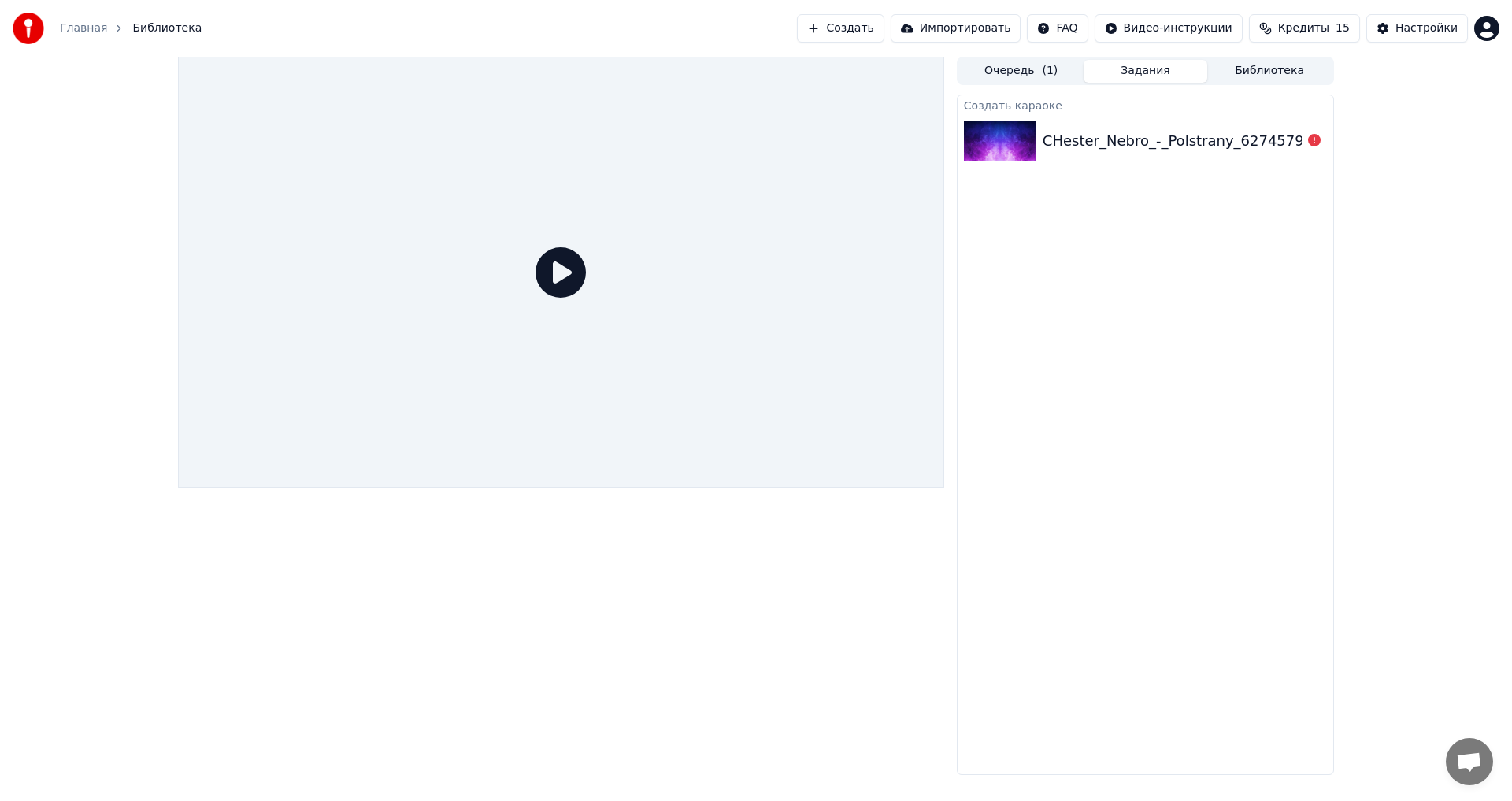
click at [89, 29] on link "Главная" at bounding box center [83, 28] width 47 height 15
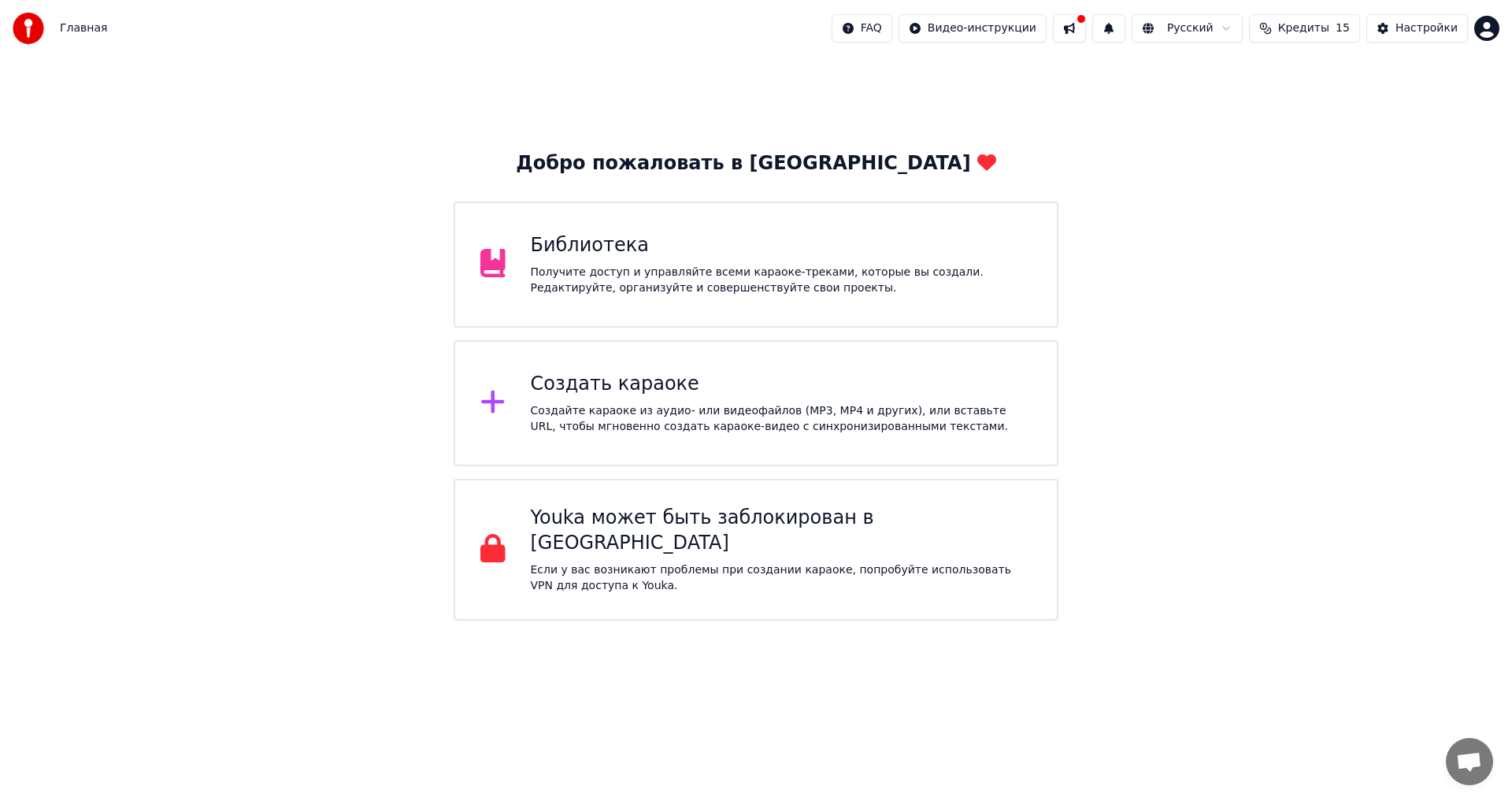
click at [709, 372] on div "Создать караоке" at bounding box center [781, 384] width 502 height 25
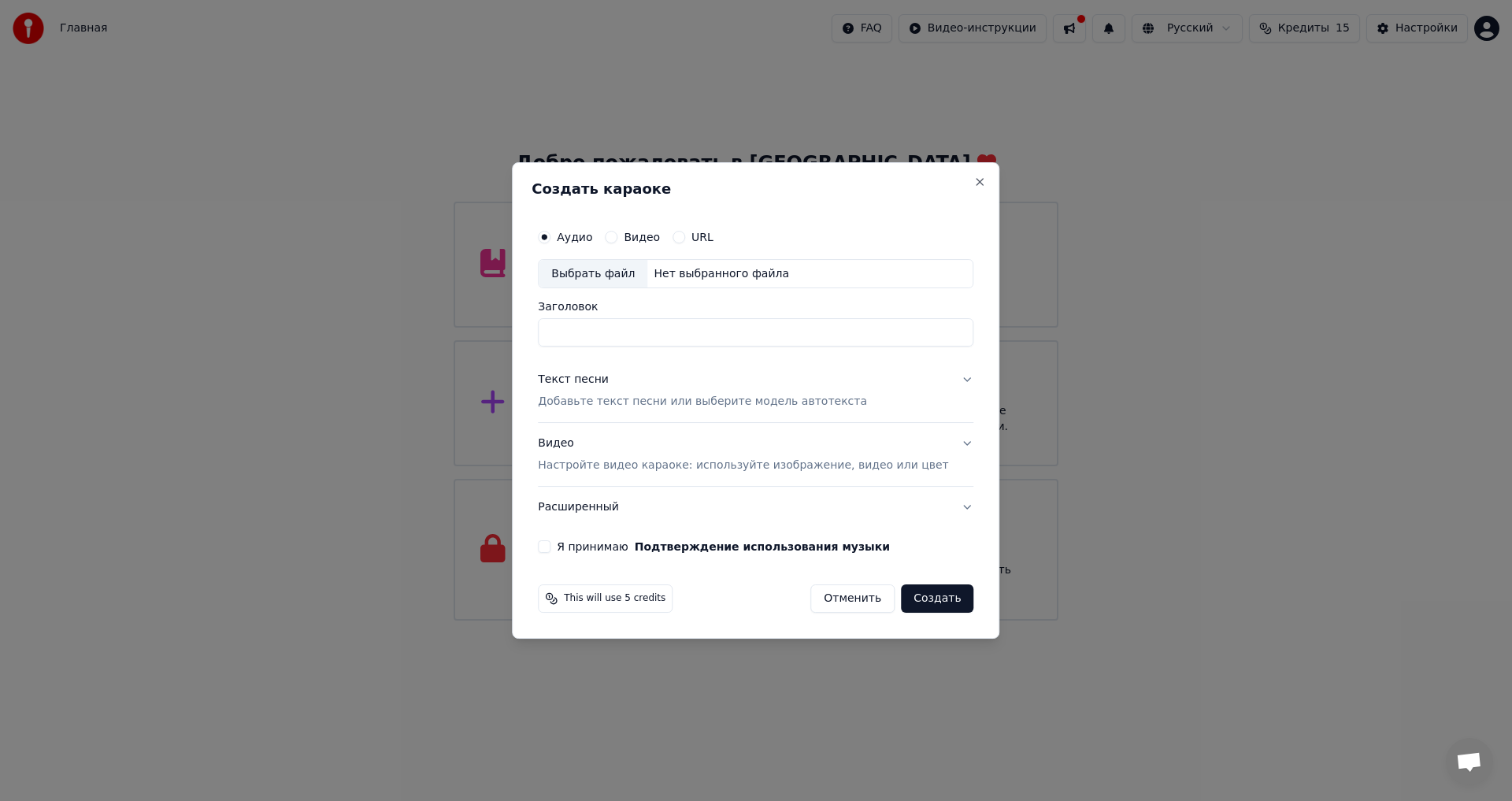
click at [640, 280] on div "Выбрать файл" at bounding box center [593, 274] width 109 height 29
type input "**********"
click at [975, 181] on button "Close" at bounding box center [980, 182] width 12 height 12
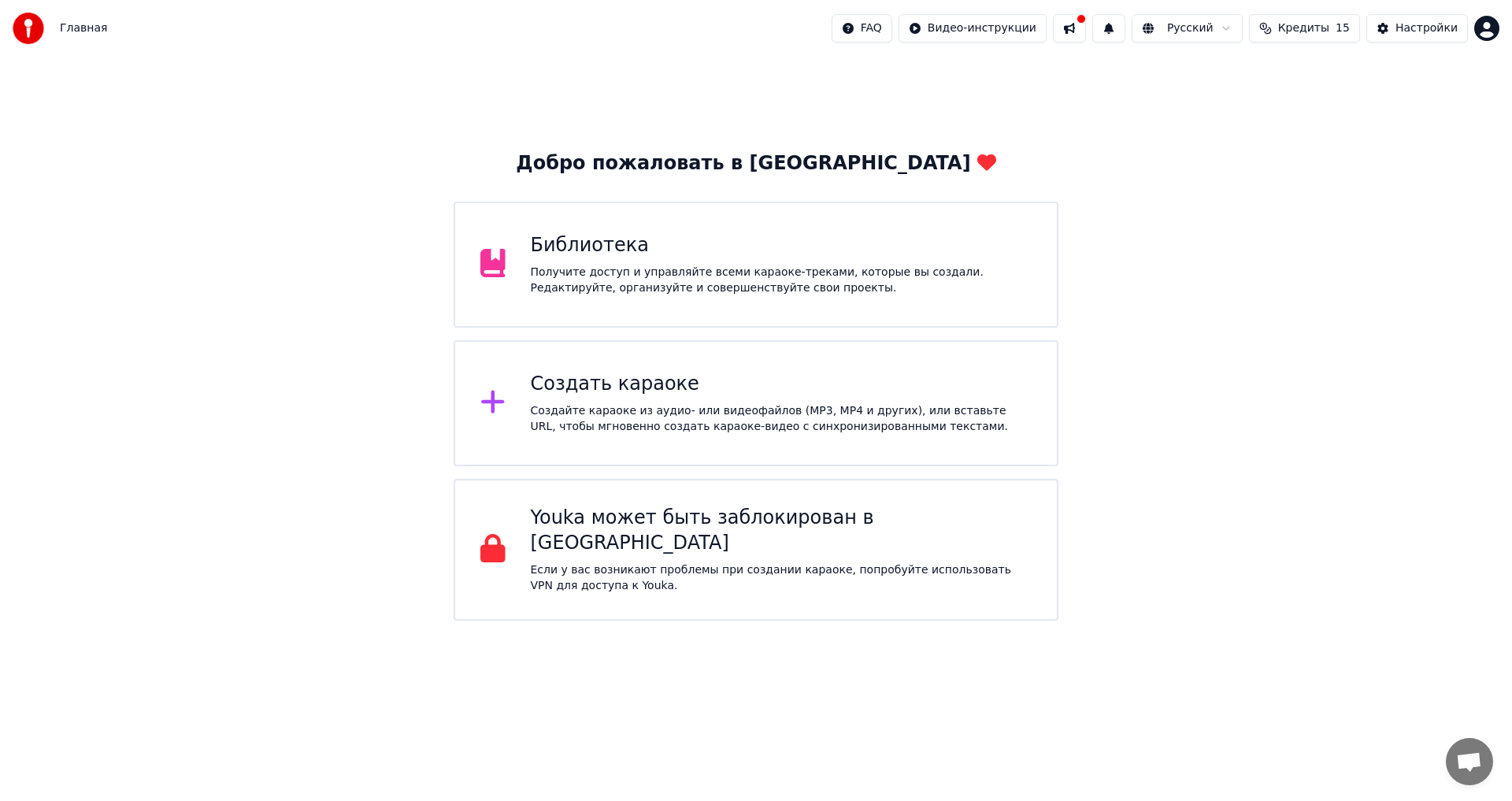
click at [1086, 24] on button at bounding box center [1069, 29] width 33 height 29
click at [867, 134] on div "Добро пожаловать в Youka Библиотека Получите доступ и управляйте всеми караоке-…" at bounding box center [756, 338] width 1512 height 564
click at [677, 411] on div "Создайте караоке из аудио- или видеофайлов (MP3, MP4 и других), или вставьте UR…" at bounding box center [781, 419] width 502 height 32
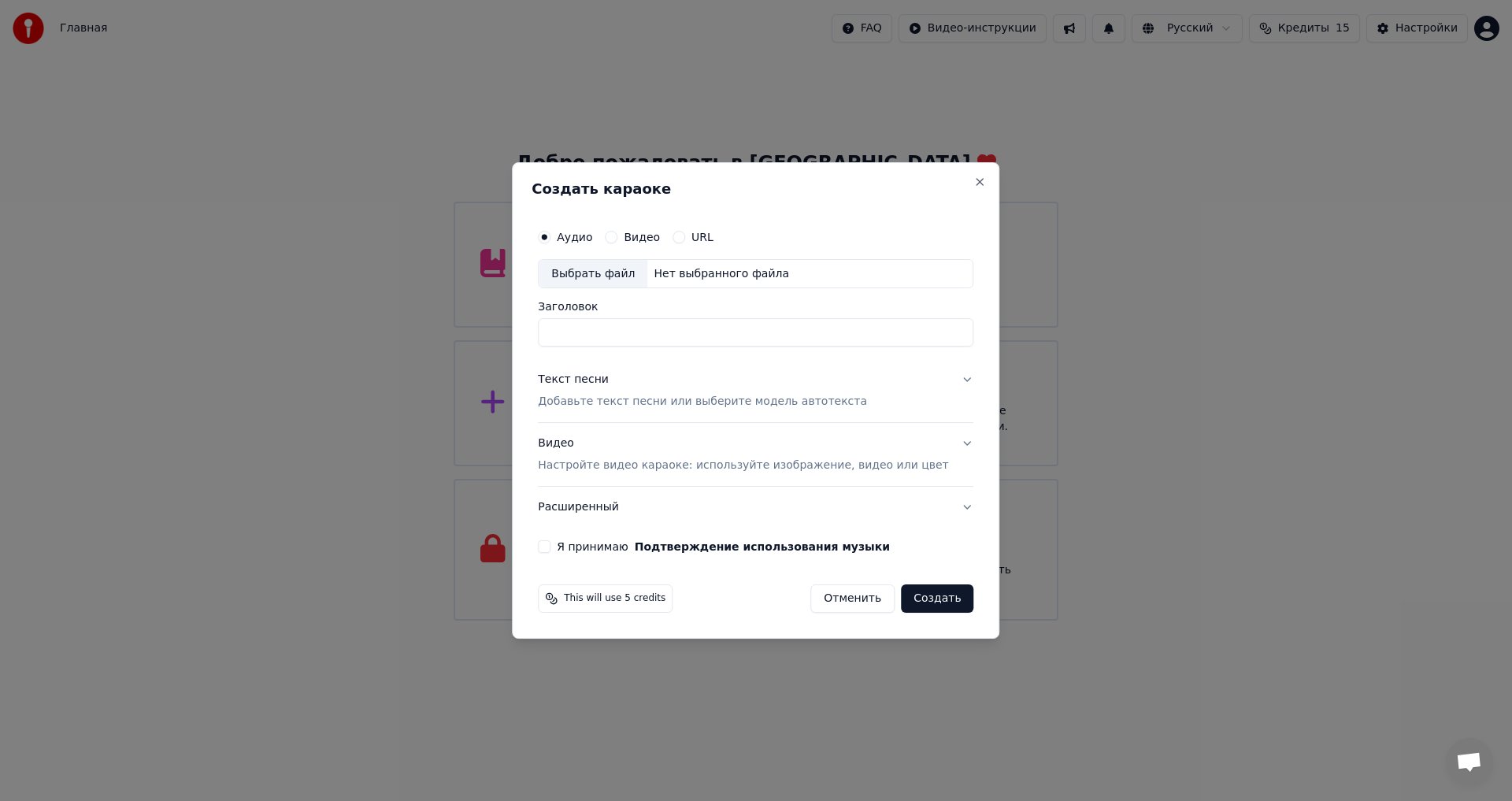
click at [603, 266] on div "Выбрать файл" at bounding box center [593, 274] width 109 height 29
type input "**********"
click at [551, 551] on button "Я принимаю Подтверждение использования музыки" at bounding box center [543, 546] width 12 height 12
click at [911, 593] on button "Создать" at bounding box center [937, 598] width 73 height 29
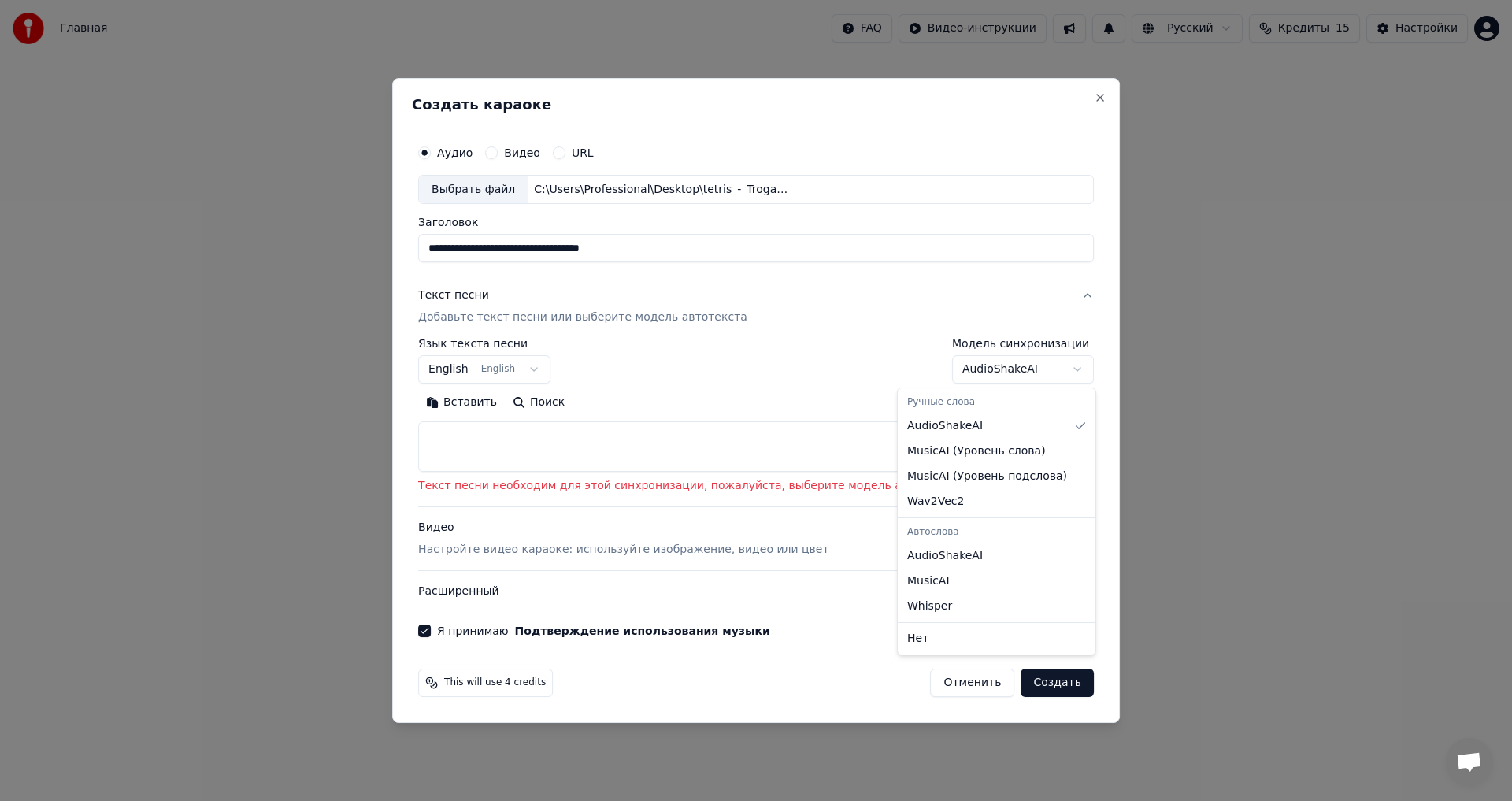
click at [1009, 368] on body "Главная FAQ Видео-инструкции Русский Кредиты 15 Настройки Добро пожаловать в Yo…" at bounding box center [756, 310] width 1512 height 620
select select "**********"
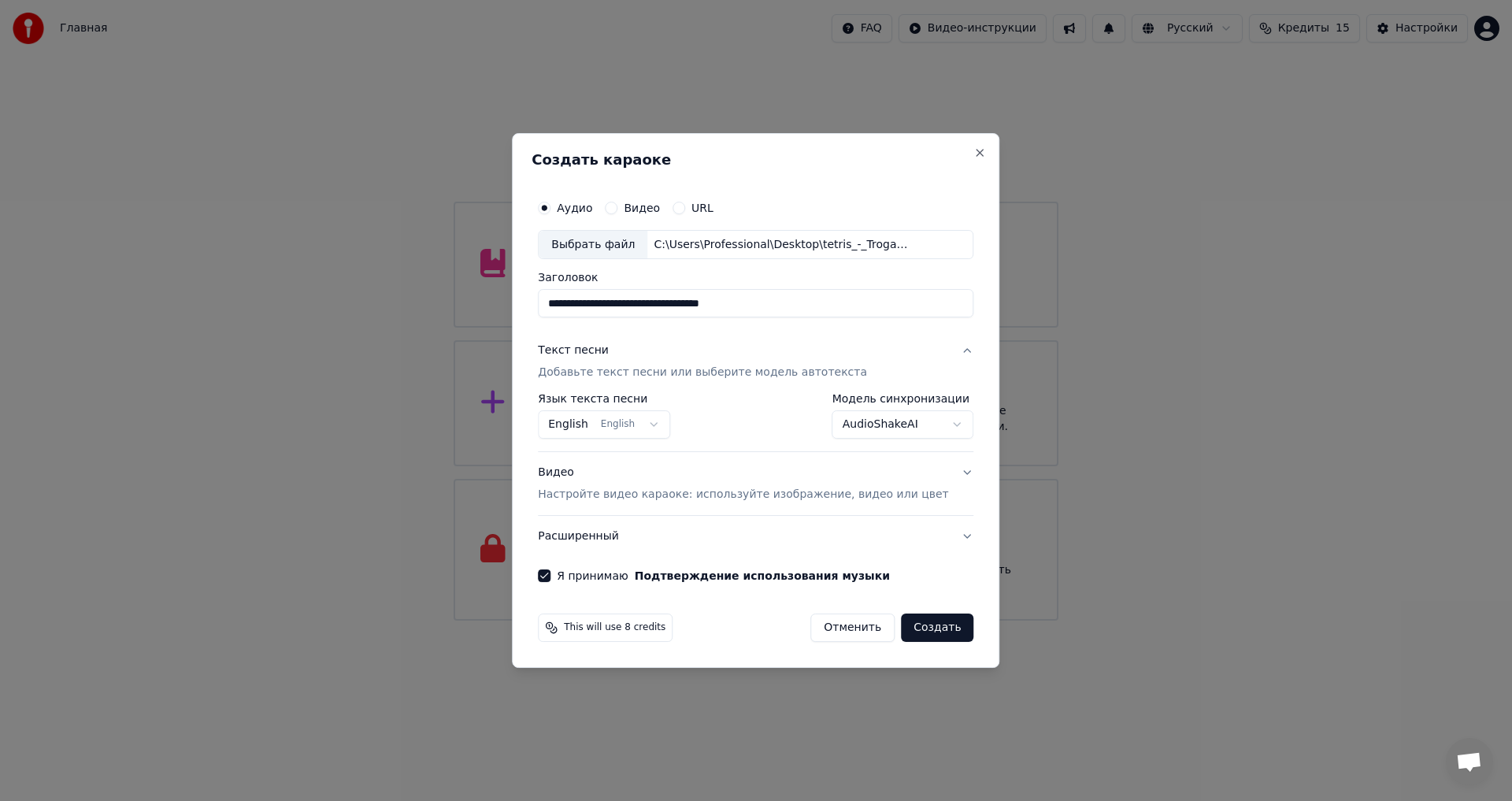
click at [912, 633] on button "Создать" at bounding box center [937, 628] width 73 height 29
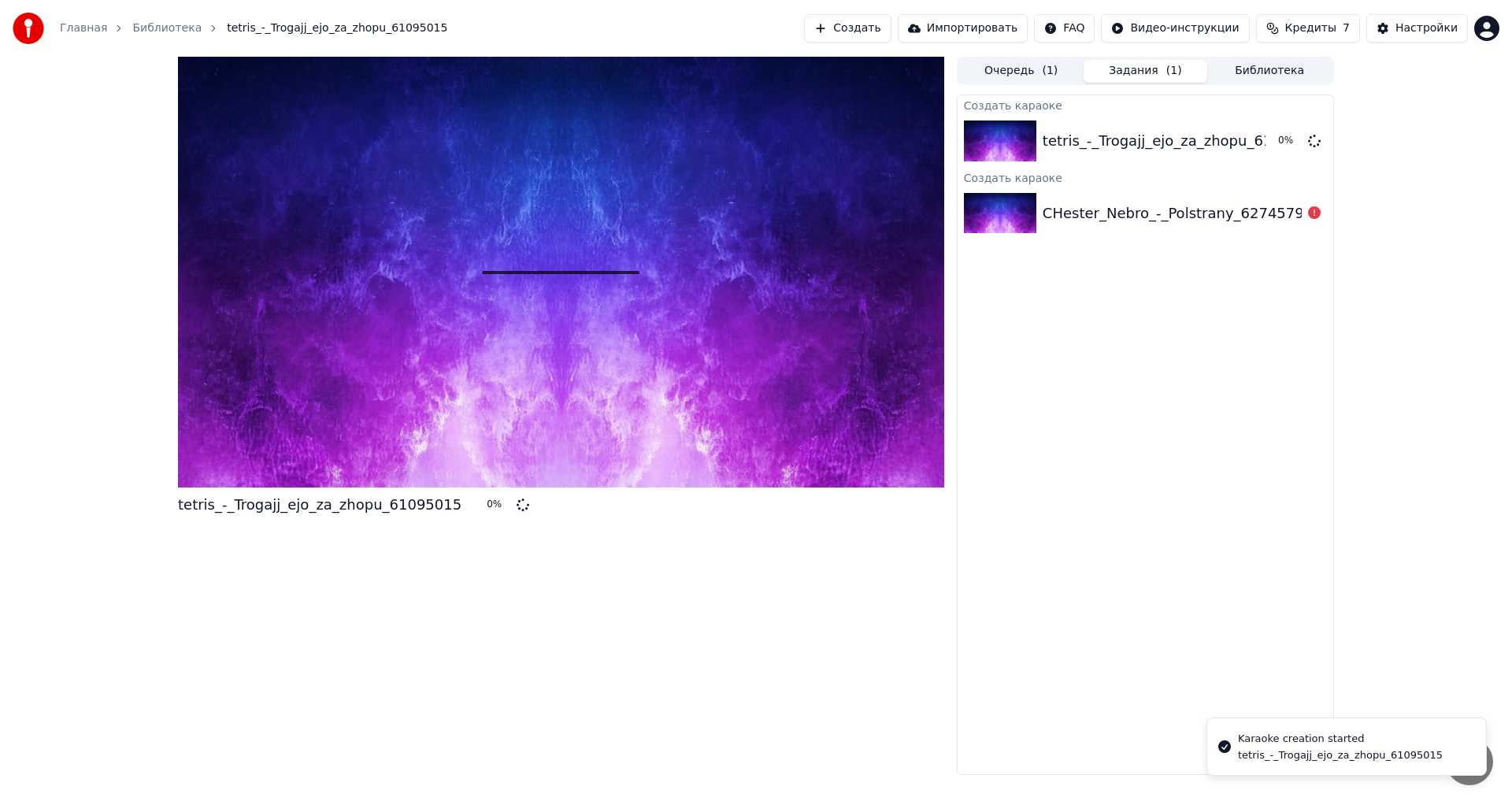
click at [1186, 206] on div "CHester_Nebro_-_Polstrany_62745798 (1)" at bounding box center [1190, 213] width 296 height 22
click at [1109, 216] on div "CHester_Nebro_-_Polstrany_62745798 (1)" at bounding box center [1190, 213] width 296 height 22
click at [1140, 136] on div "tetris_-_Trogajj_ejo_za_zhopu_61095015" at bounding box center [1184, 141] width 283 height 22
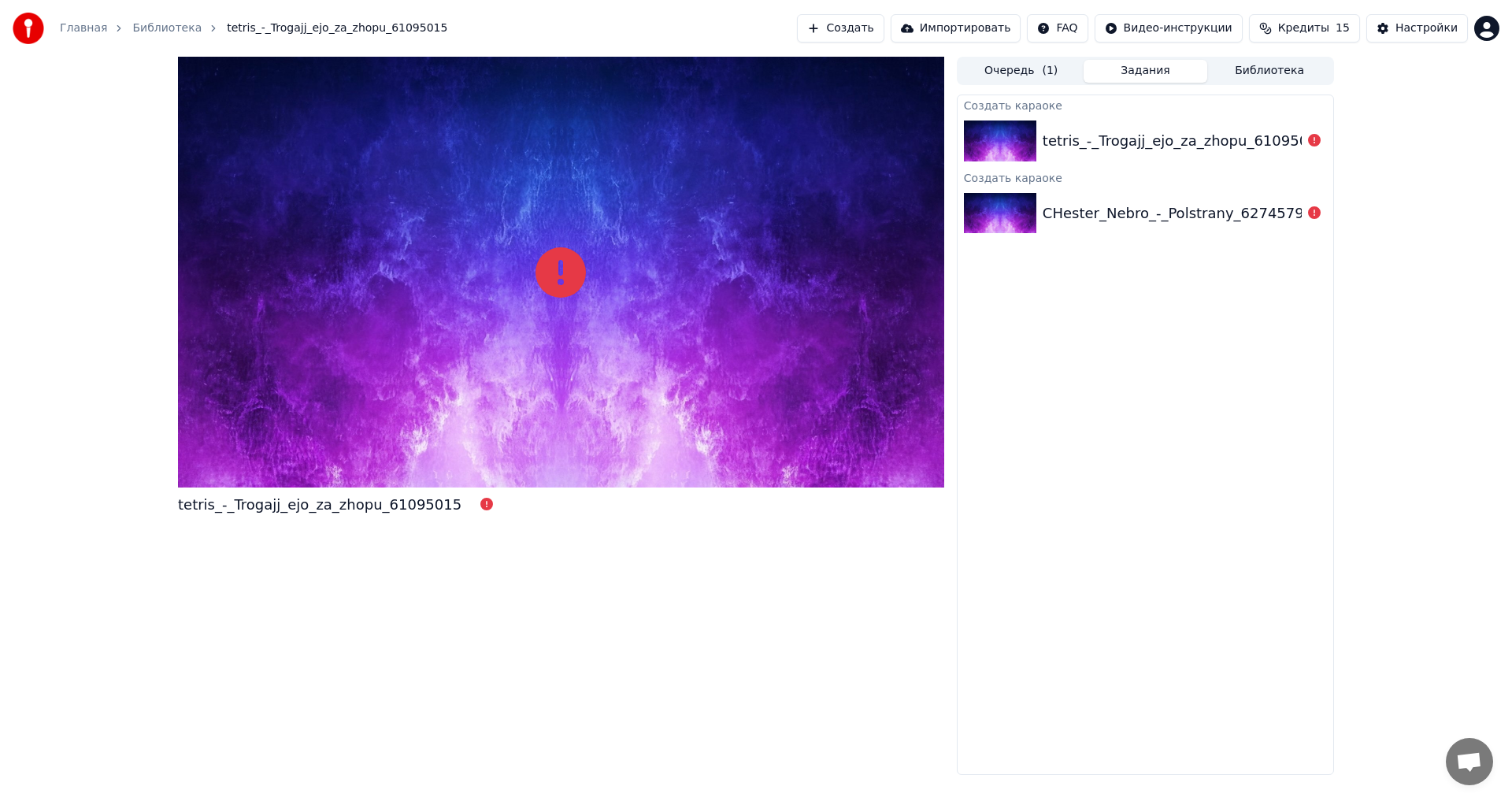
click at [1028, 65] on button "Очередь ( 1 )" at bounding box center [1021, 72] width 124 height 23
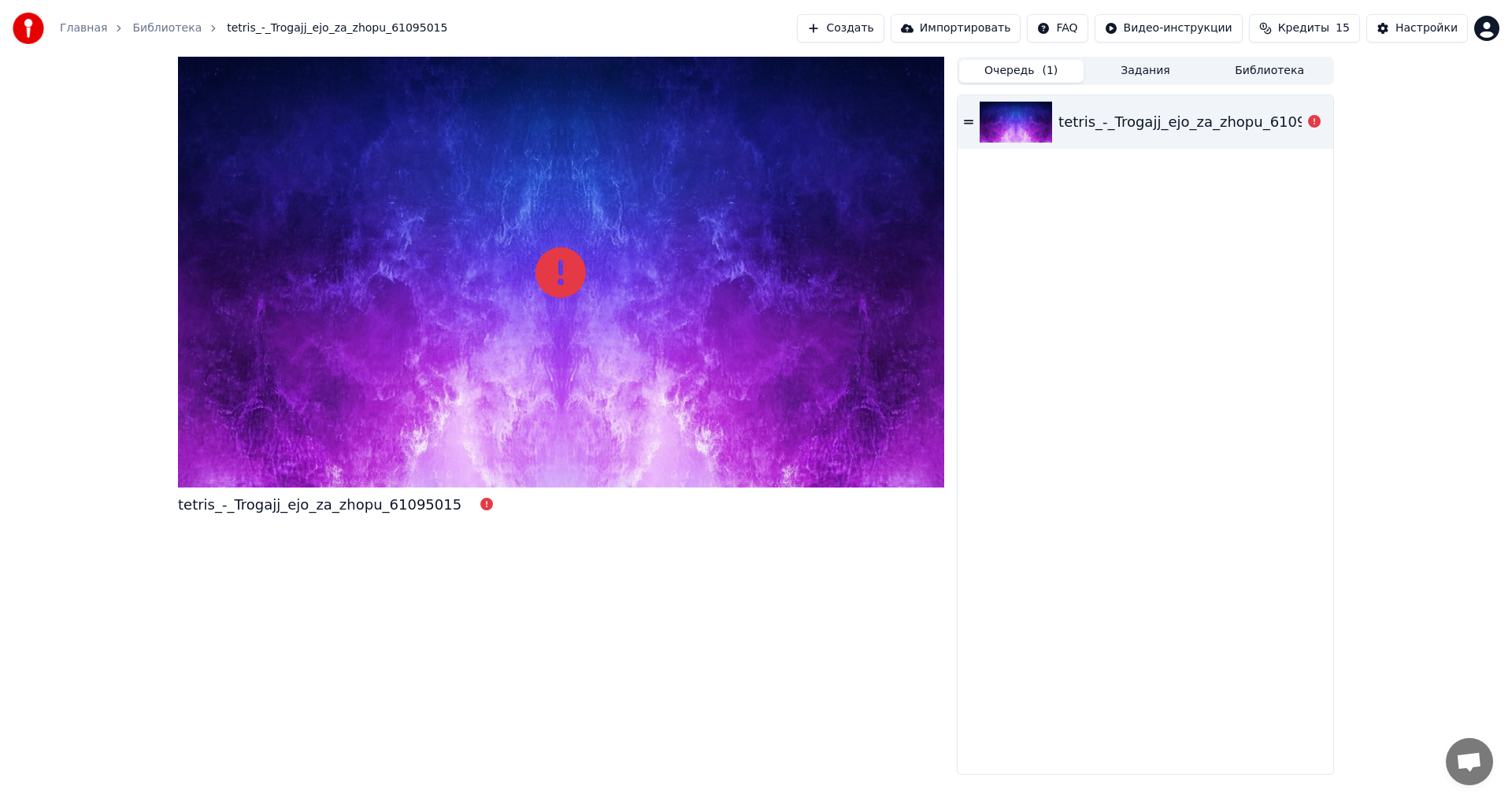
click at [884, 24] on button "Создать" at bounding box center [840, 29] width 87 height 29
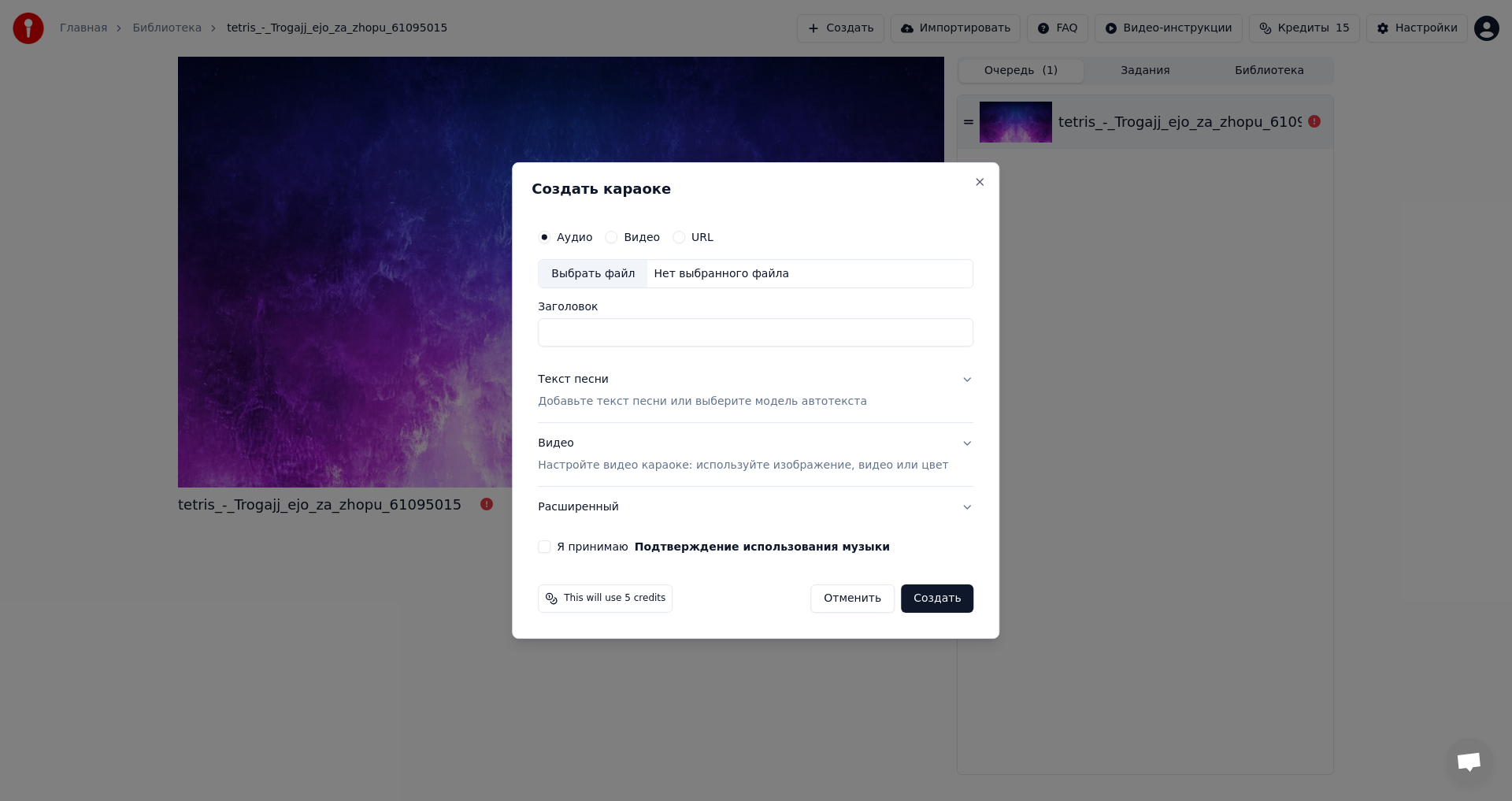
click at [607, 274] on div "Выбрать файл" at bounding box center [593, 274] width 109 height 29
type input "**********"
click at [940, 379] on button "Текст песни Добавьте текст песни или выберите модель автотекста" at bounding box center [755, 391] width 435 height 63
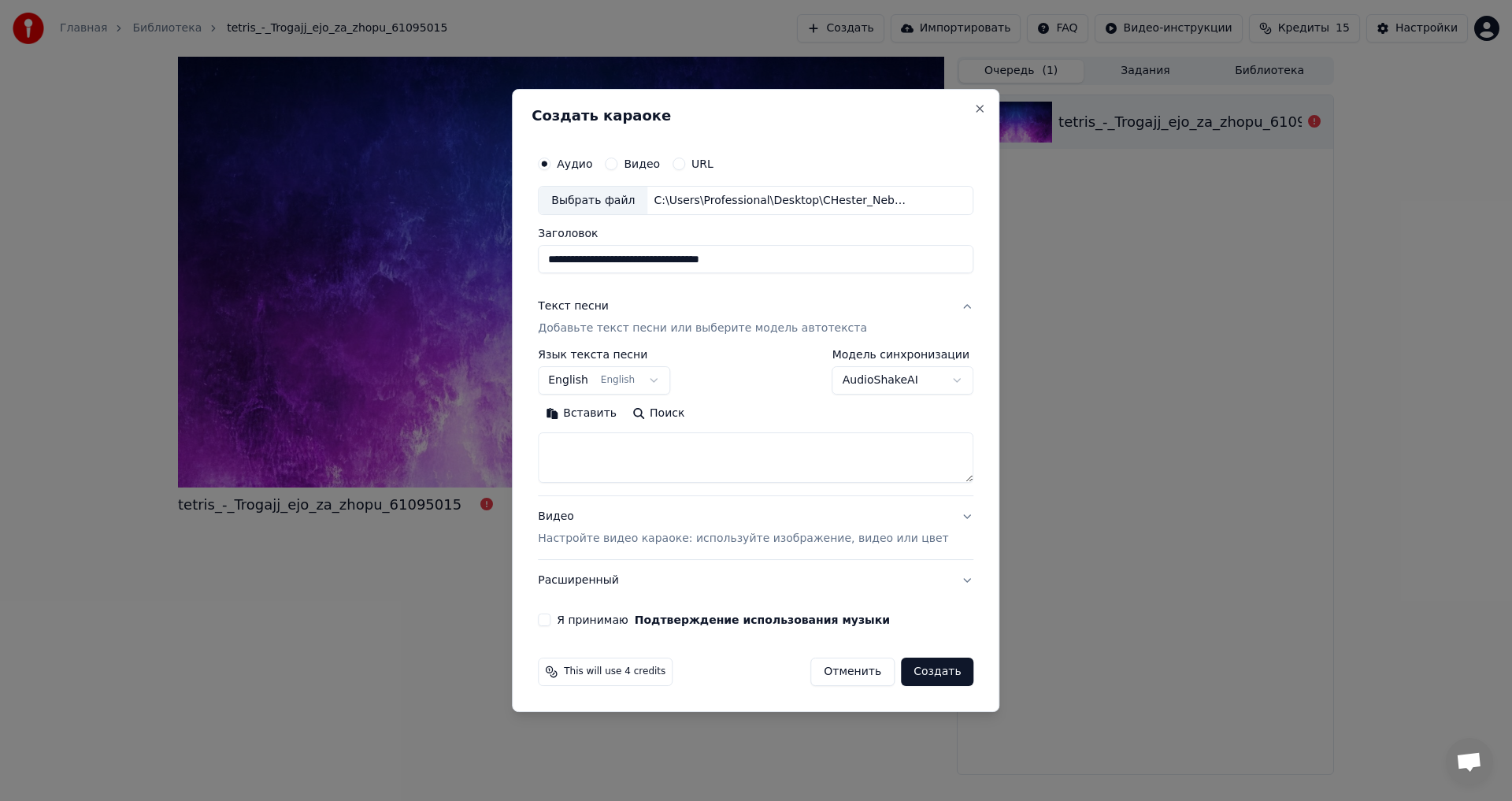
click at [935, 388] on body "**********" at bounding box center [756, 400] width 1512 height 801
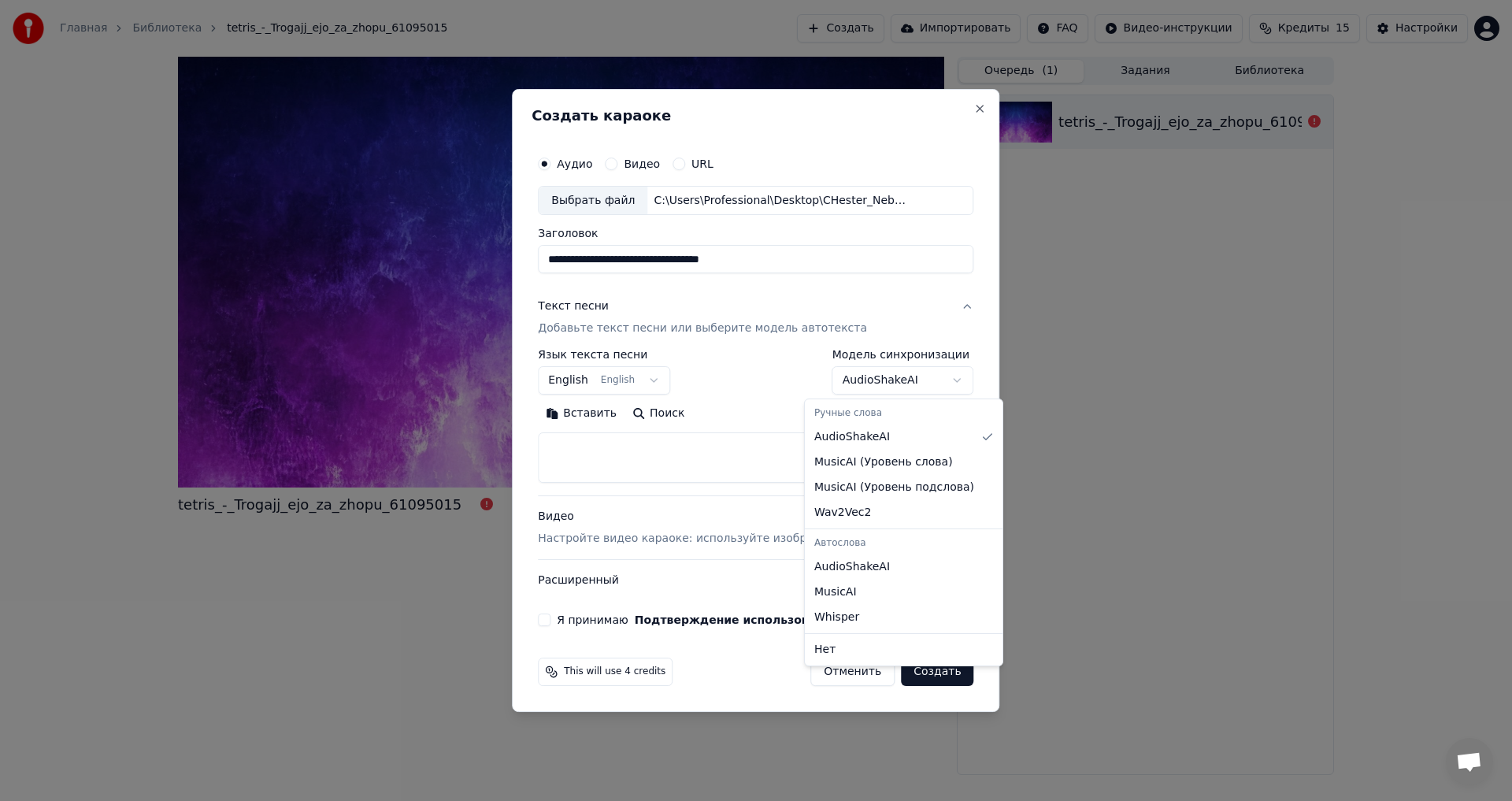
select select "**********"
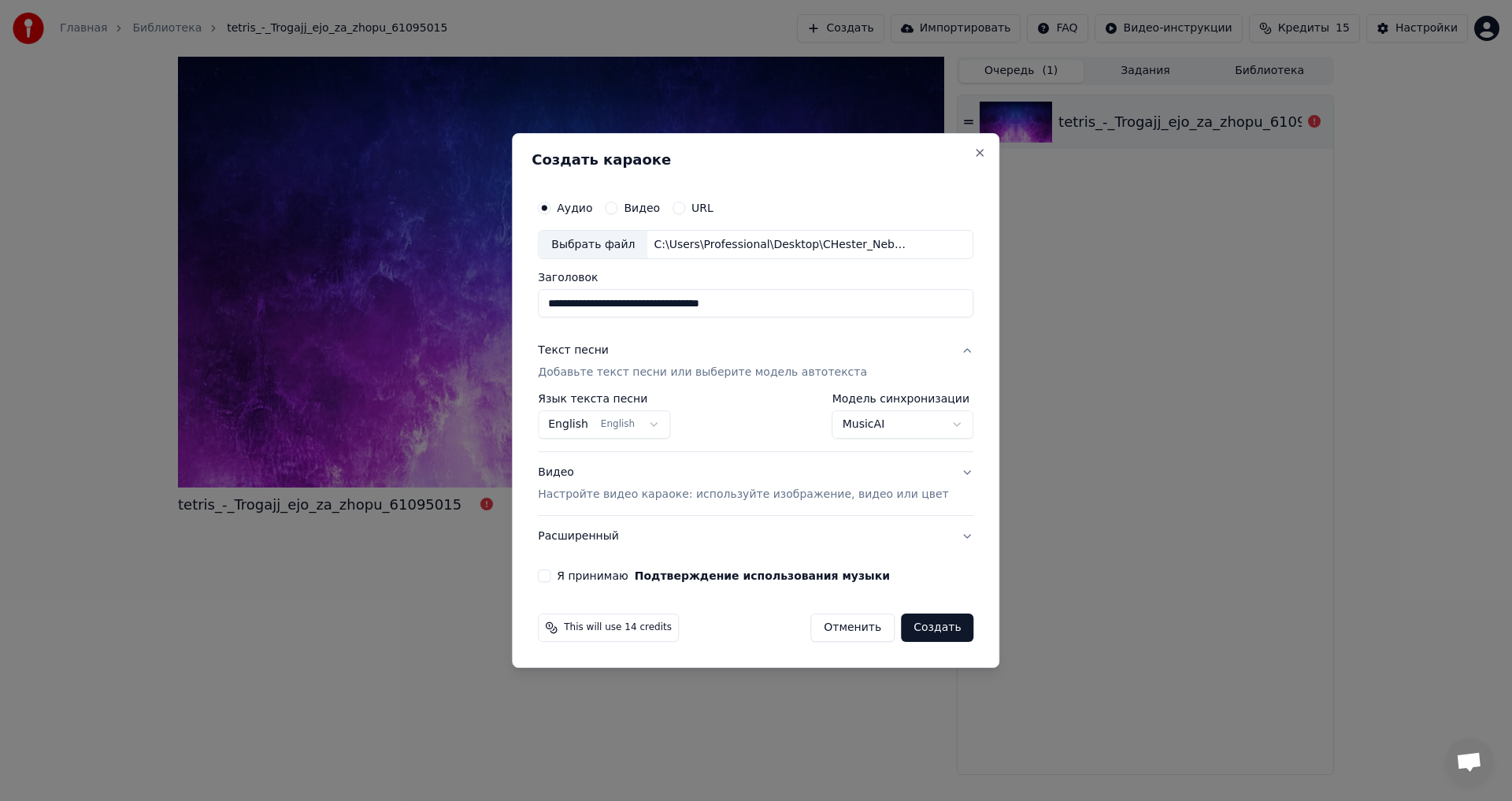
click at [673, 425] on body "**********" at bounding box center [756, 400] width 1512 height 801
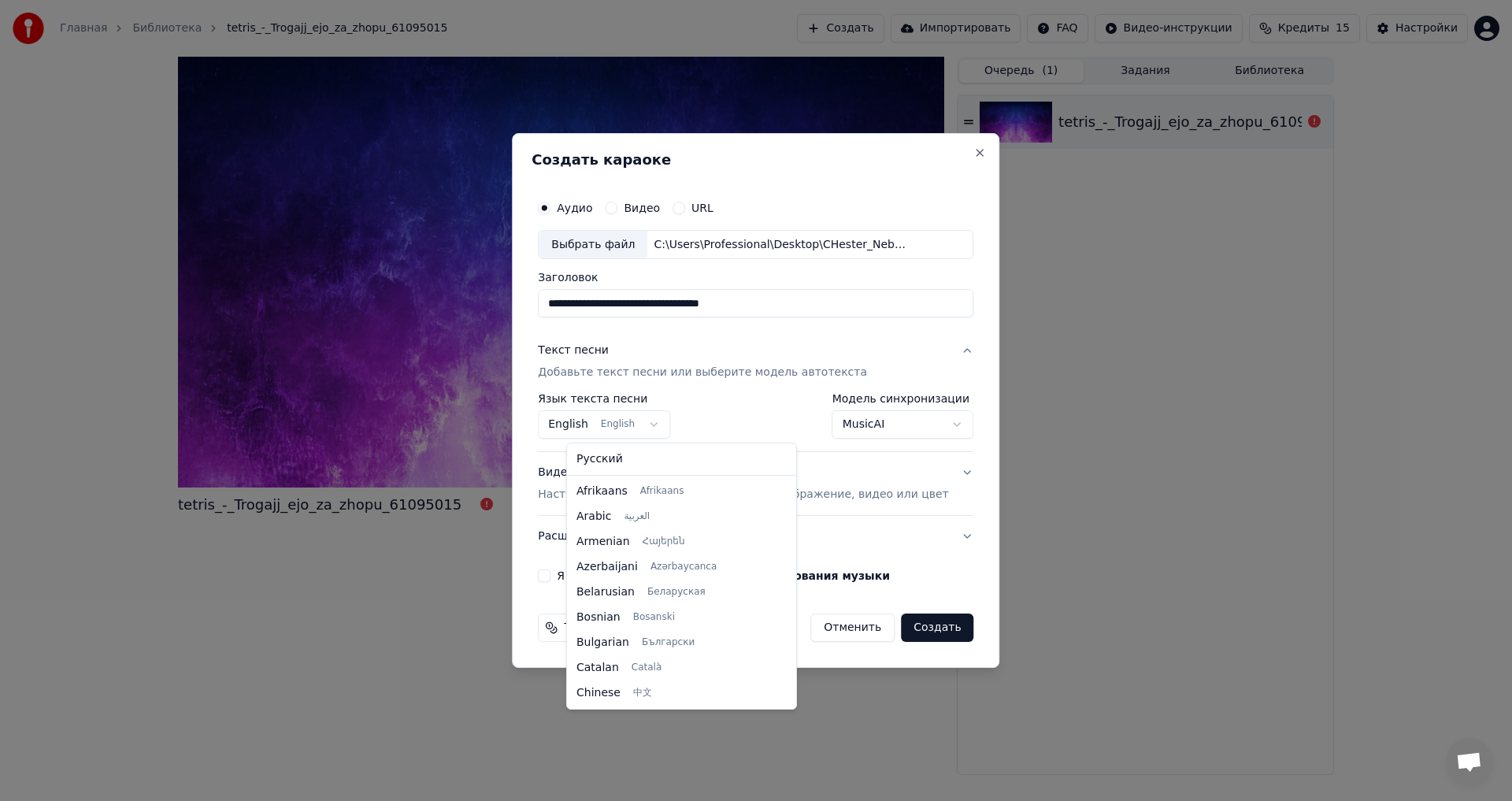
scroll to position [126, 0]
select select "**"
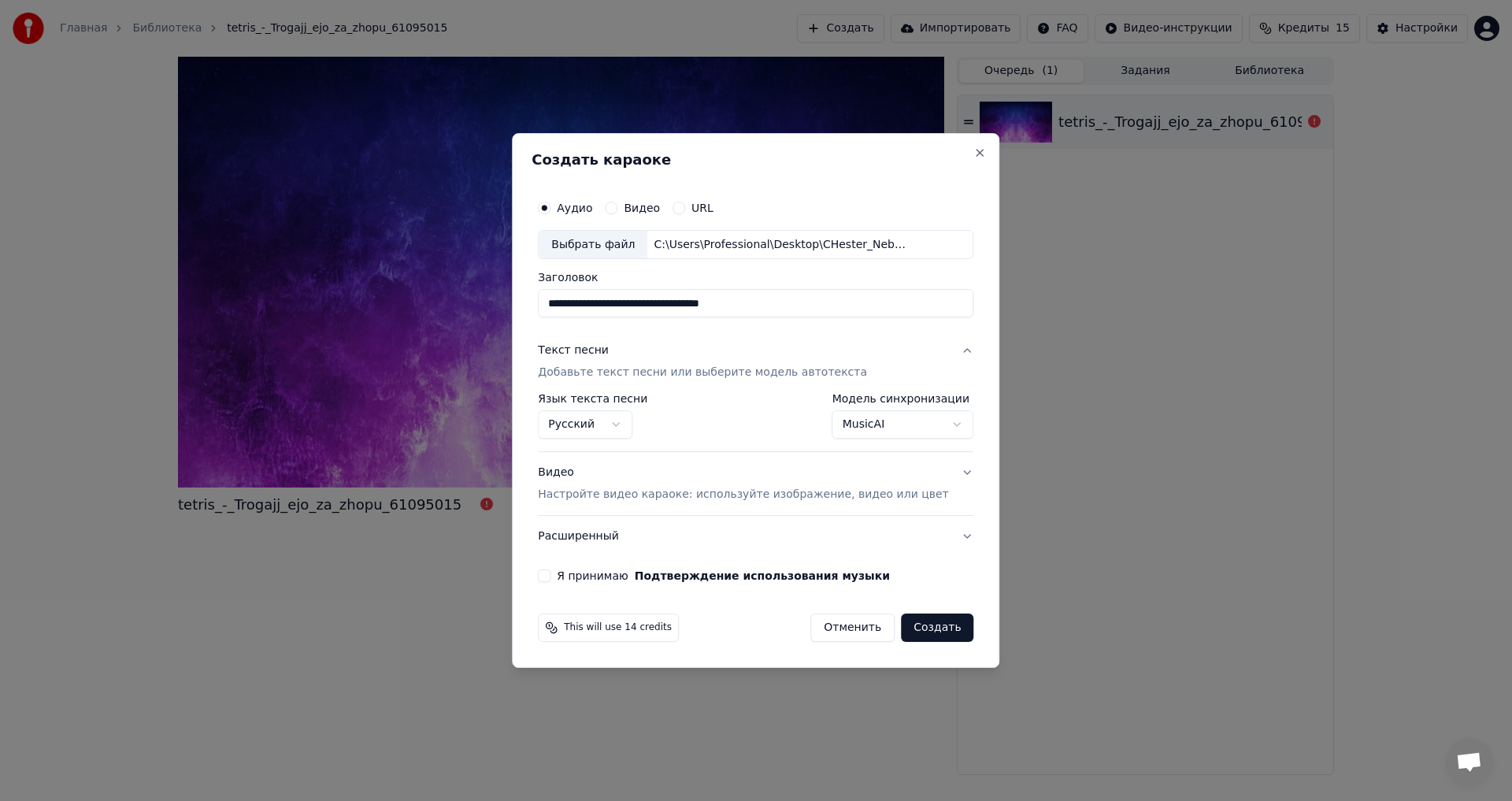
click at [808, 493] on p "Настройте видео караоке: используйте изображение, видео или цвет" at bounding box center [742, 494] width 410 height 15
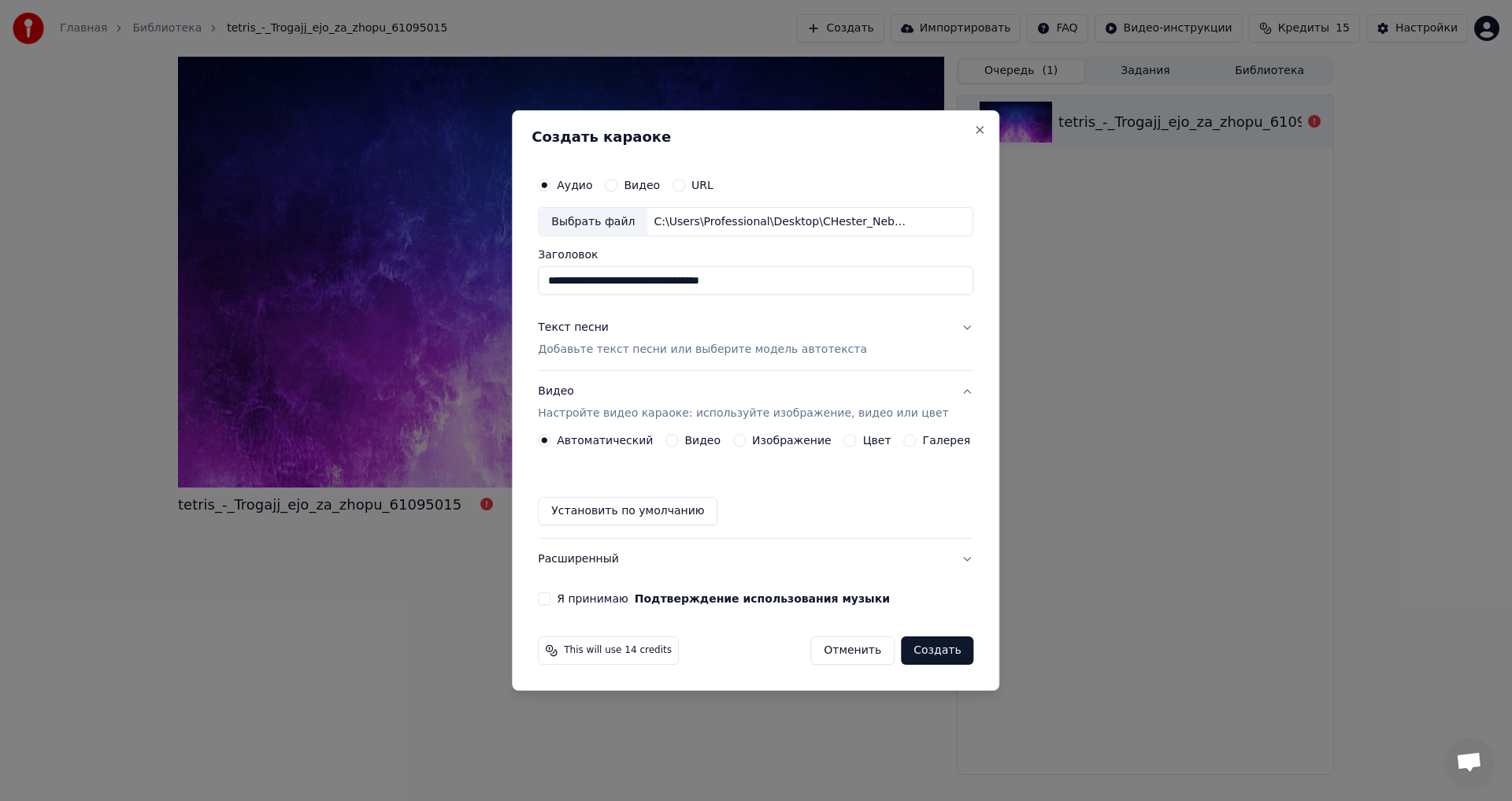
click at [765, 435] on label "Изображение" at bounding box center [791, 441] width 79 height 11
click at [746, 435] on button "Изображение" at bounding box center [739, 440] width 12 height 12
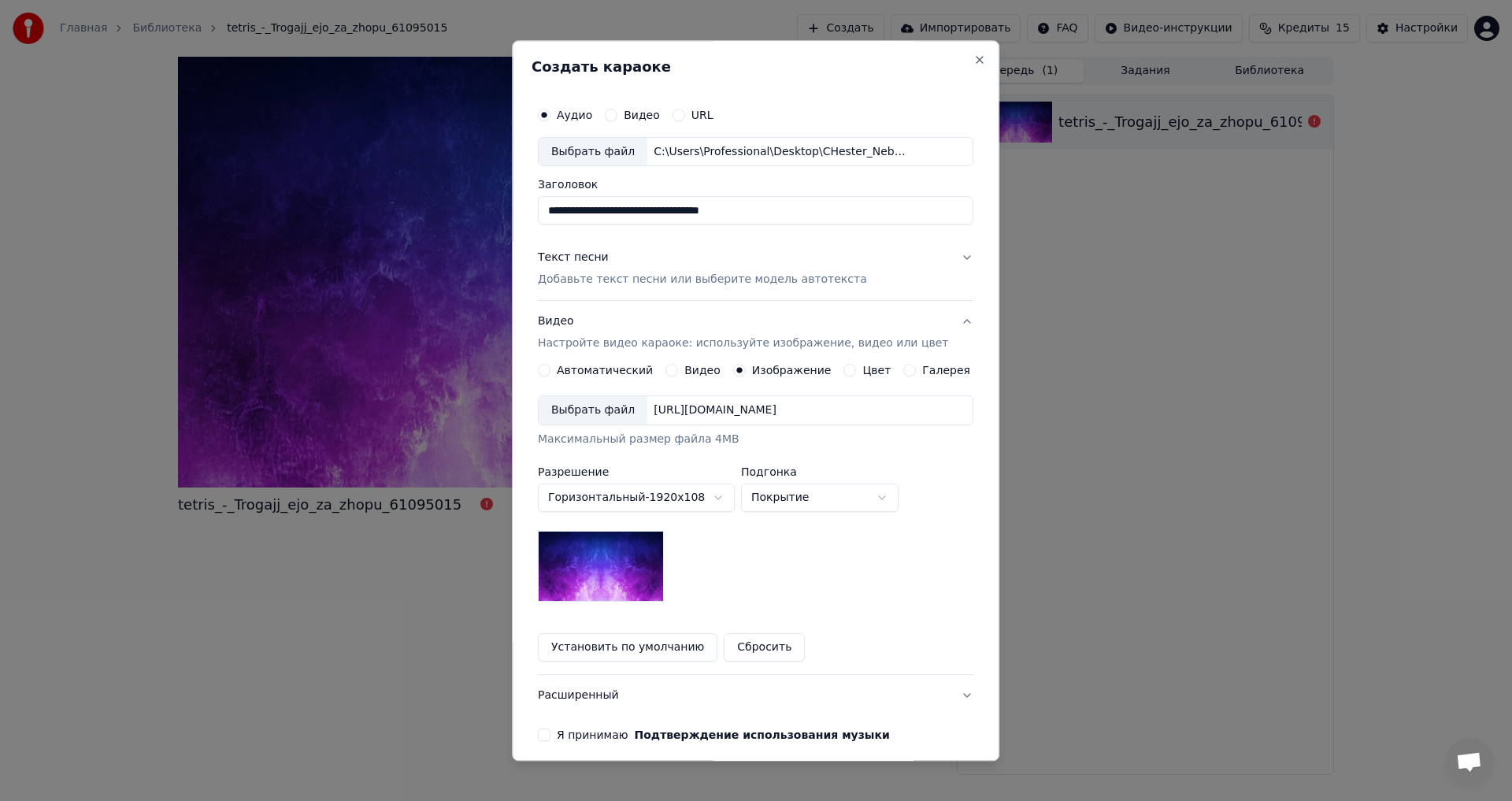
click at [615, 415] on div "Выбрать файл" at bounding box center [593, 411] width 109 height 29
click at [591, 408] on div "Выбрать файл" at bounding box center [593, 411] width 109 height 29
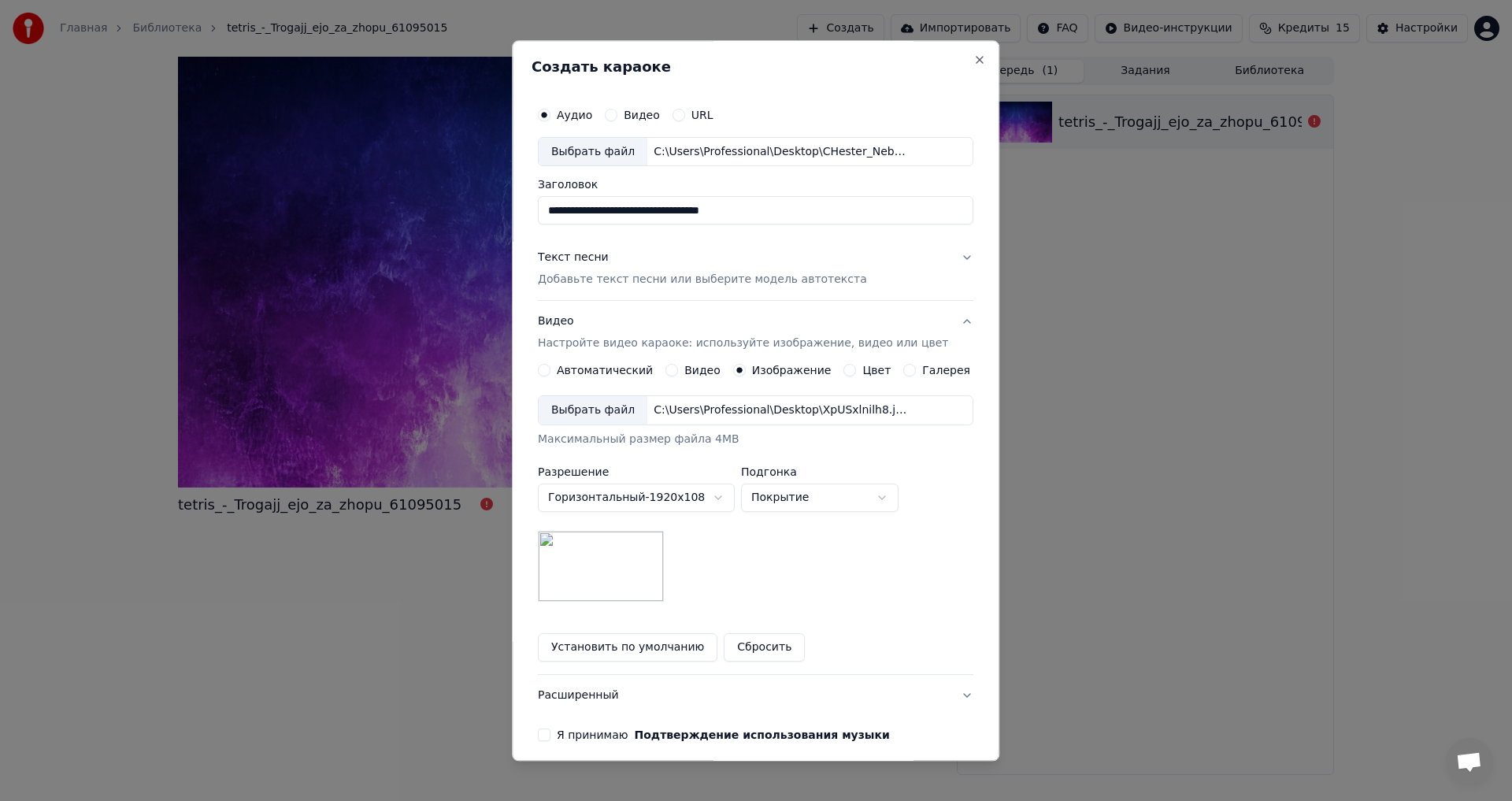
click at [618, 397] on div "Выбрать файл" at bounding box center [593, 411] width 109 height 29
click at [551, 734] on button "Я принимаю Подтверждение использования музыки" at bounding box center [543, 735] width 12 height 12
click at [640, 649] on button "Установить по умолчанию" at bounding box center [627, 648] width 180 height 29
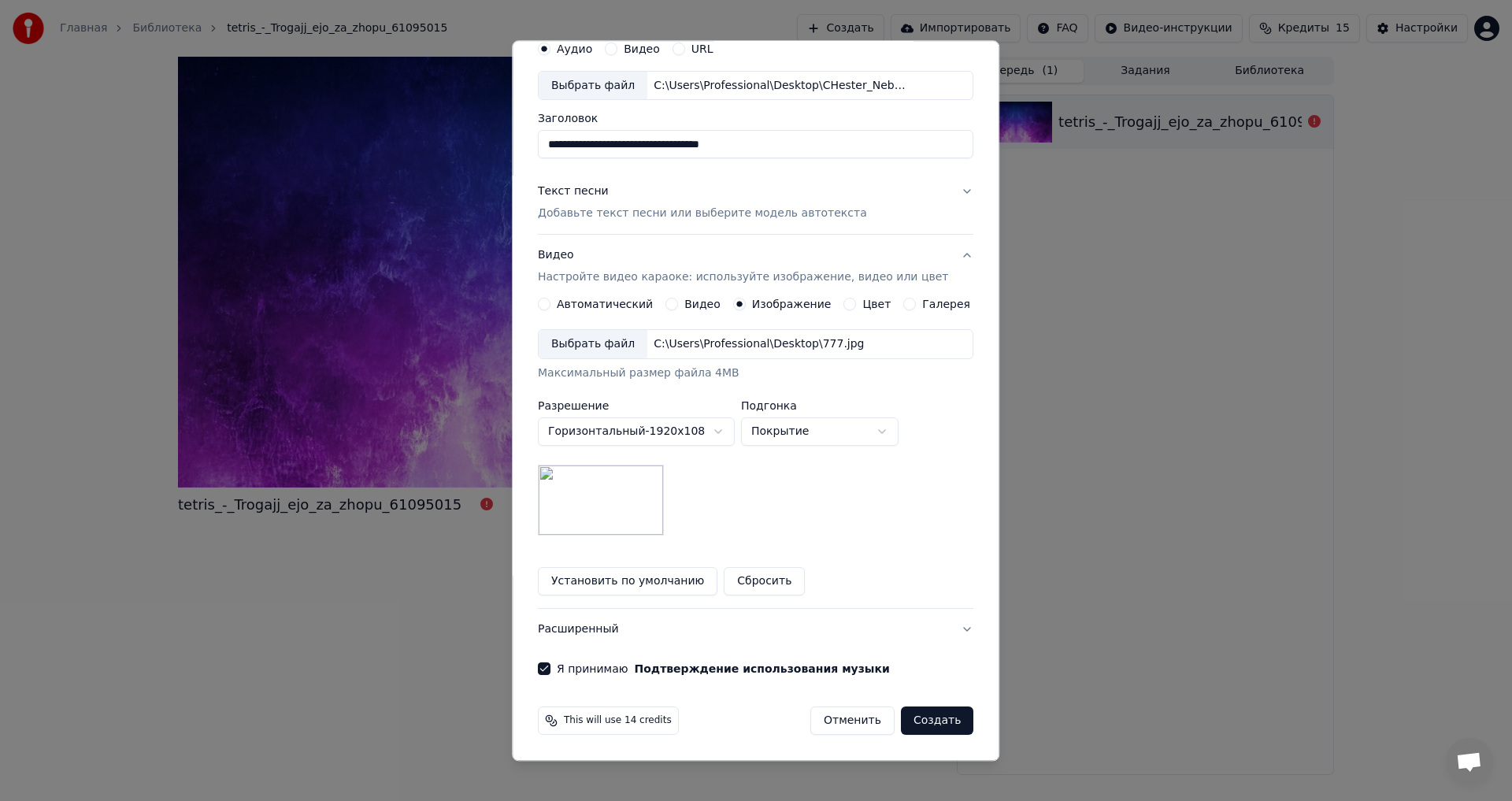
click at [913, 712] on button "Создать" at bounding box center [937, 722] width 73 height 29
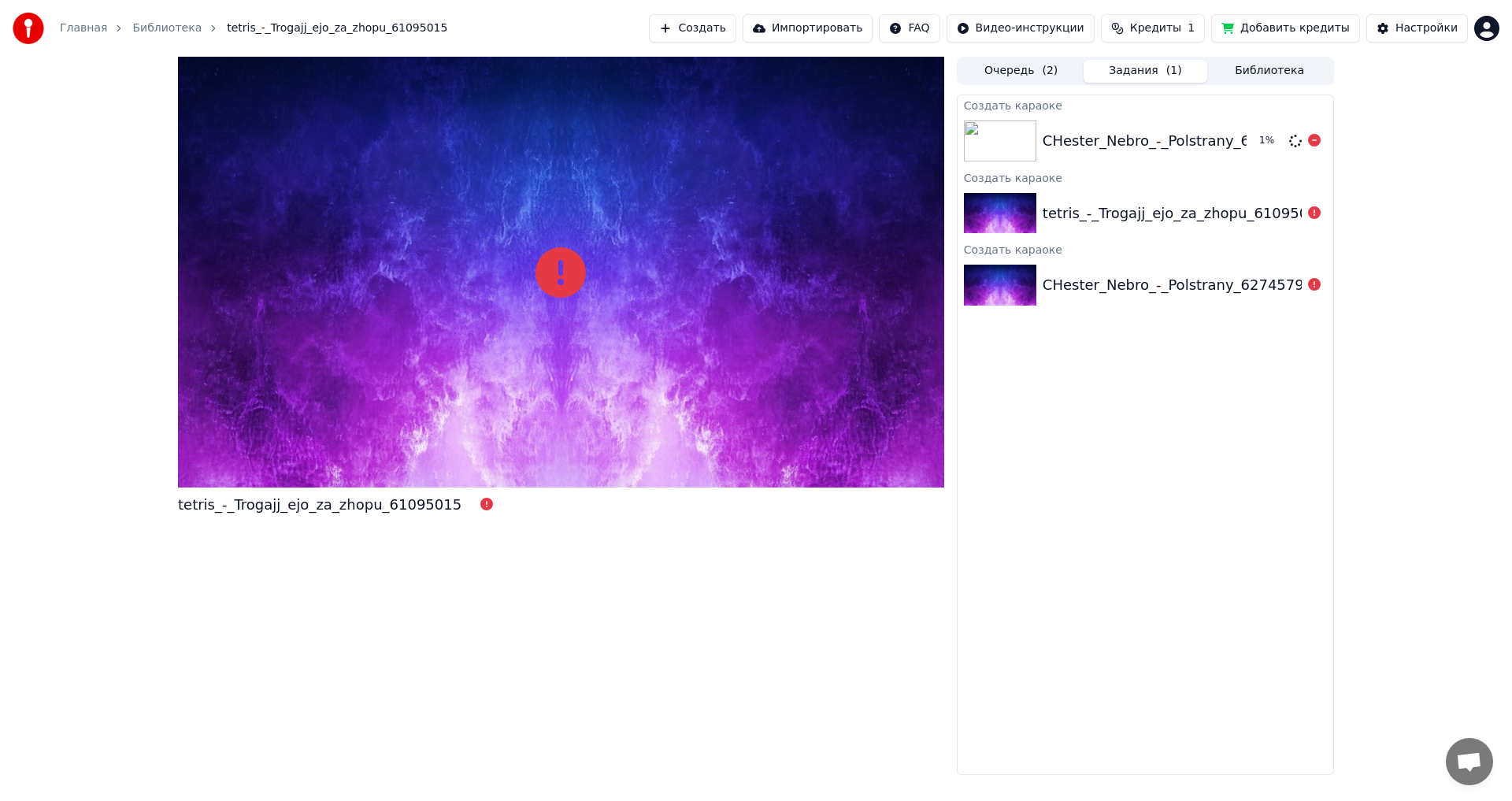
click at [1160, 137] on div "CHester_Nebro_-_Polstrany_62745798 (1)" at bounding box center [1190, 141] width 296 height 22
click at [1128, 130] on div "CHester_Nebro_-_Polstrany_62745798 (1)" at bounding box center [1190, 141] width 296 height 22
click at [1128, 151] on div "CHester_Nebro_-_Polstrany_62745798 (1)" at bounding box center [1190, 141] width 296 height 22
click at [1314, 210] on icon at bounding box center [1314, 212] width 12 height 12
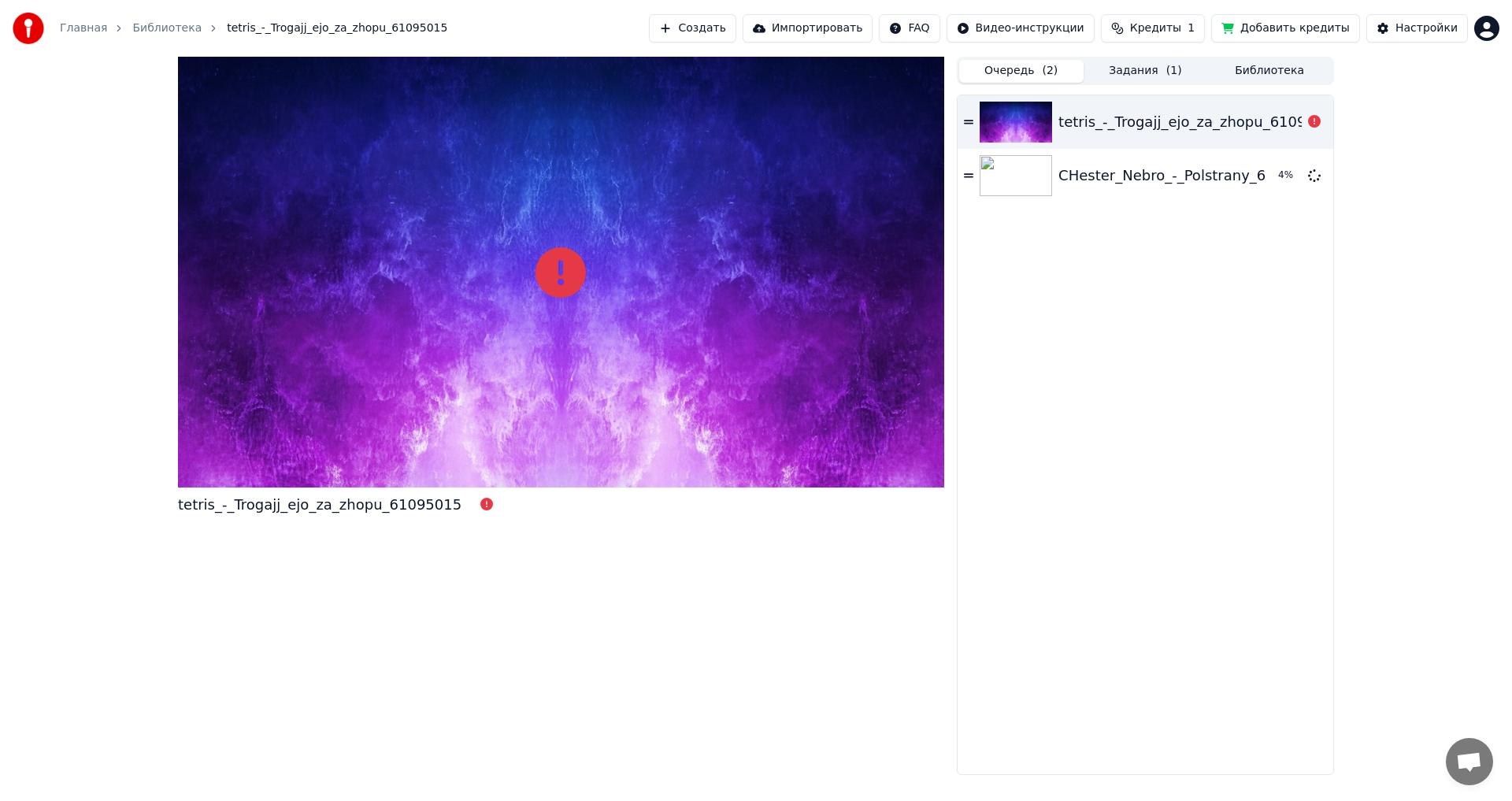
click at [1032, 74] on button "Очередь ( 2 )" at bounding box center [1021, 72] width 124 height 23
click at [1227, 121] on div "tetris_-_Trogajj_ejo_za_zhopu_61095015" at bounding box center [1200, 121] width 283 height 22
click at [1153, 60] on button "Задания ( 1 )" at bounding box center [1146, 72] width 124 height 23
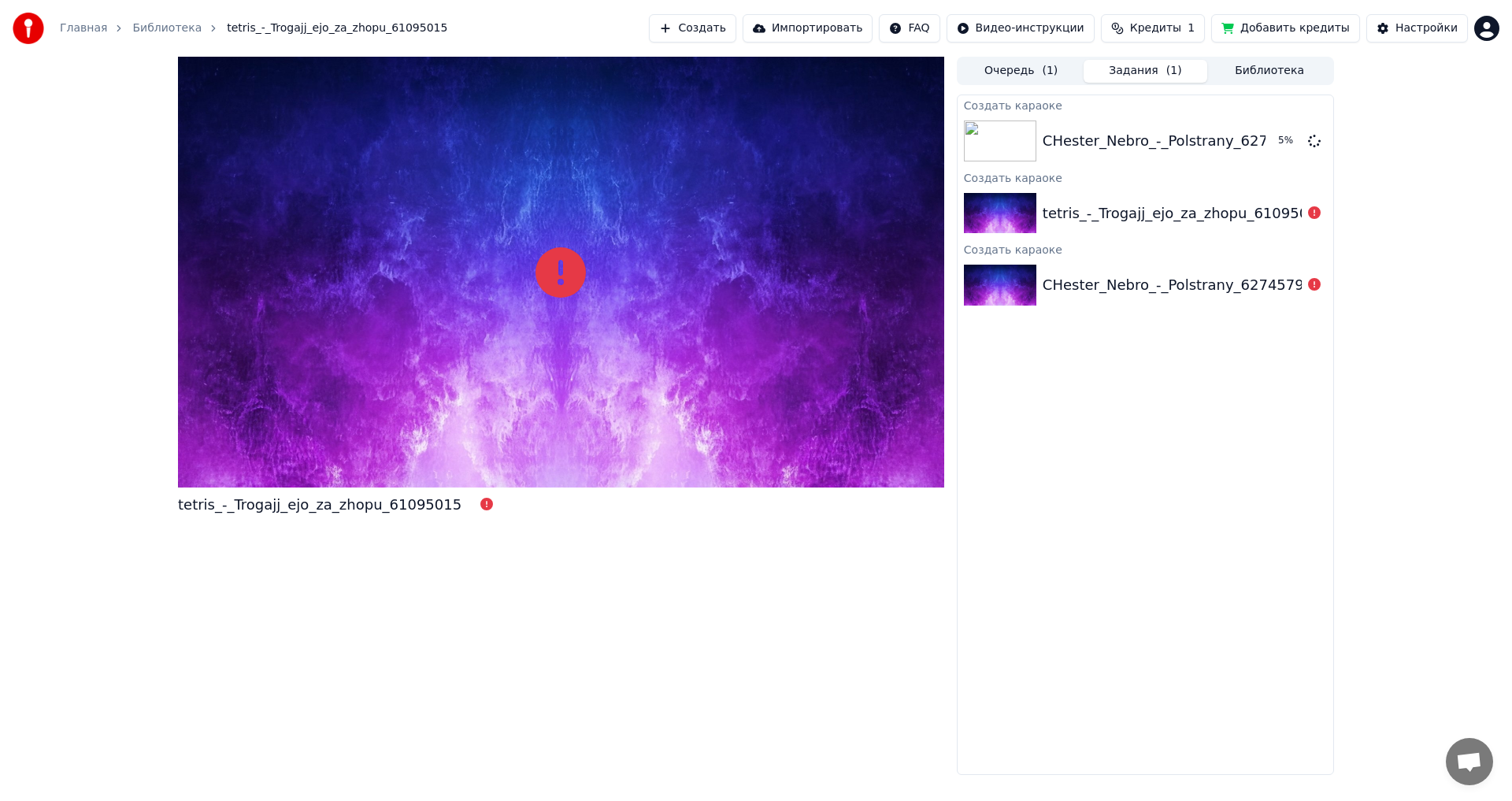
click at [1040, 71] on button "Очередь ( 1 )" at bounding box center [1021, 72] width 124 height 23
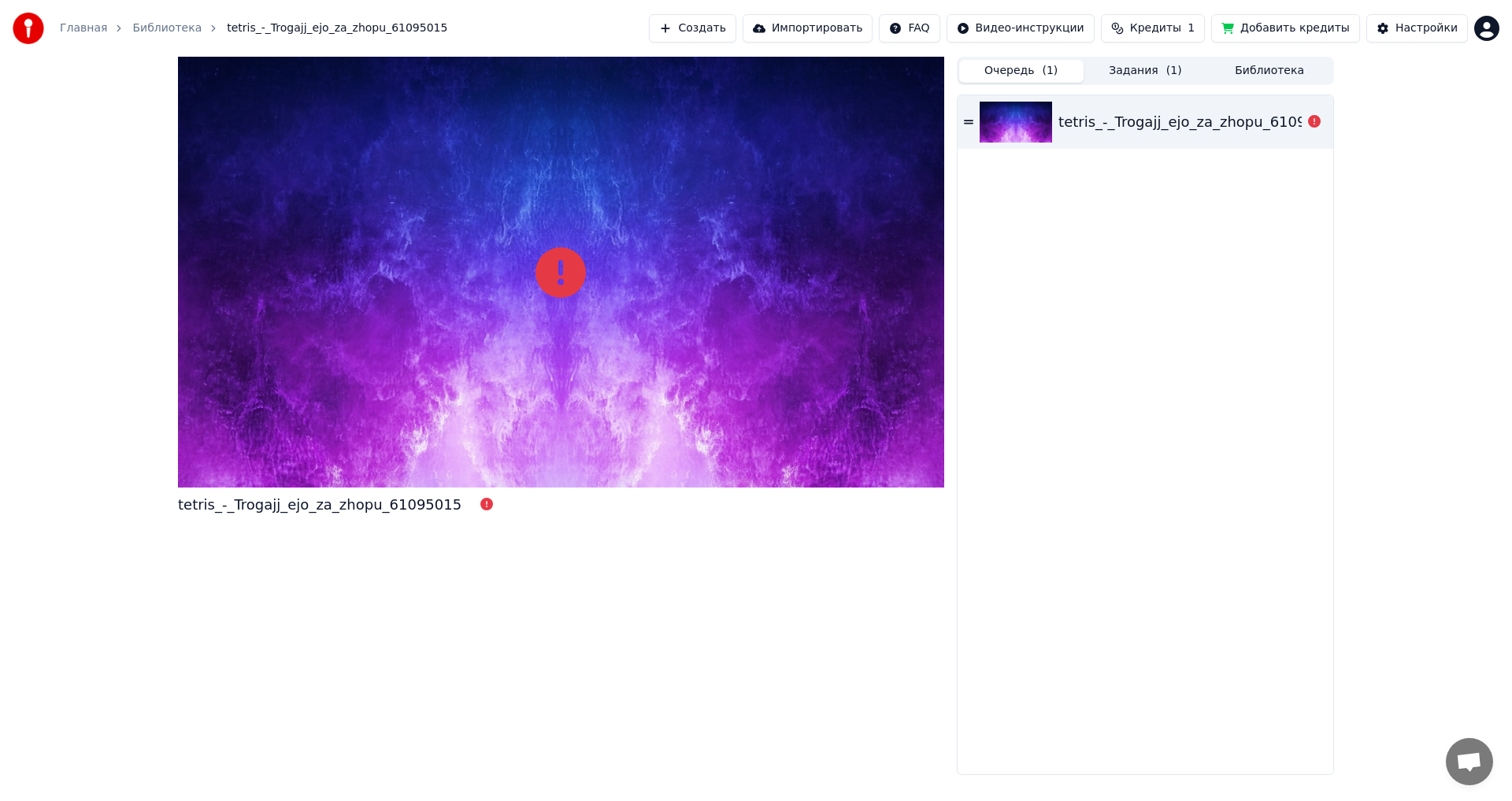
click at [966, 120] on icon at bounding box center [969, 121] width 10 height 4
click at [1121, 68] on button "Задания ( 1 )" at bounding box center [1146, 72] width 124 height 23
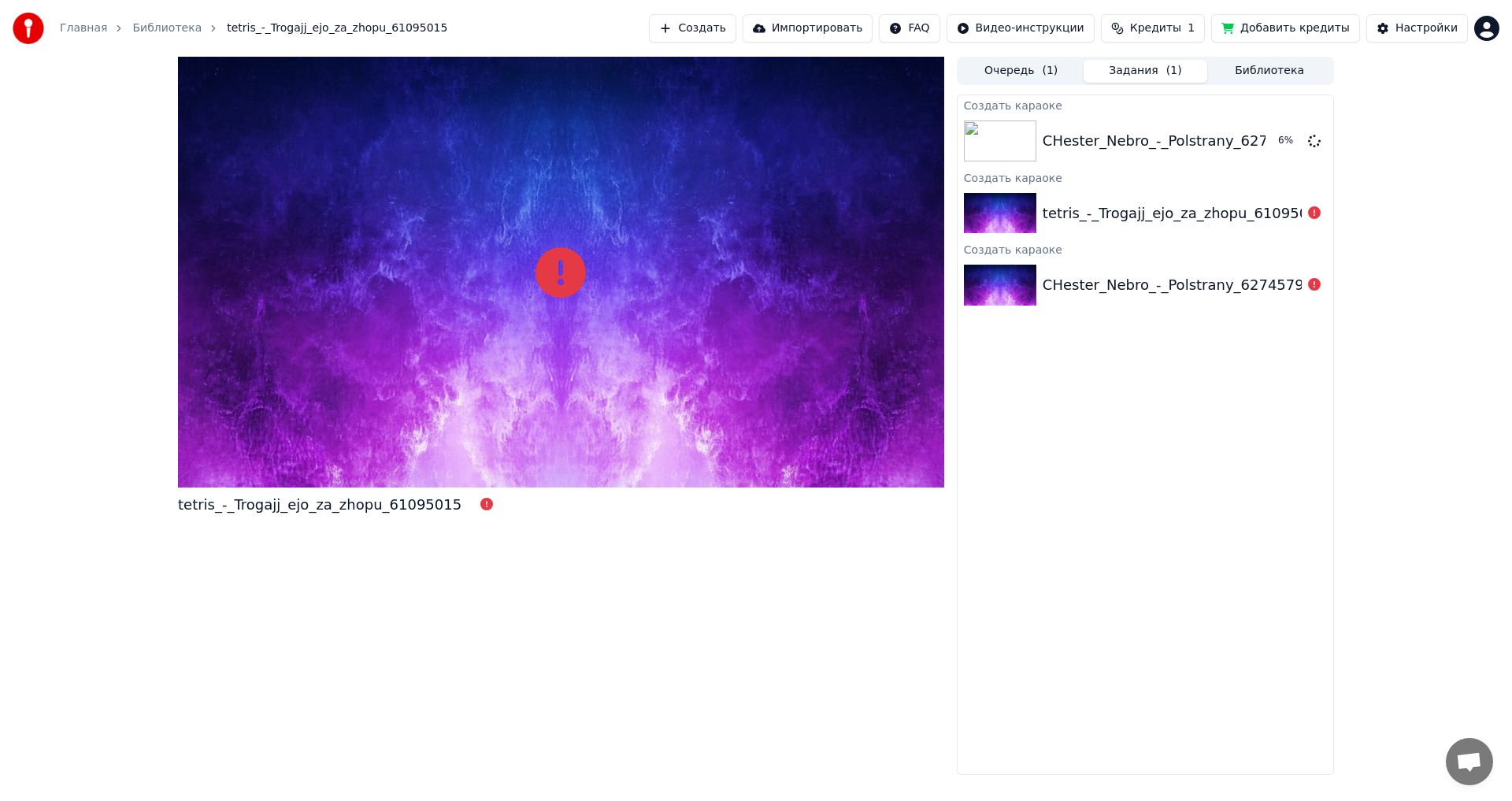
click at [1282, 75] on button "Библиотека" at bounding box center [1269, 72] width 124 height 23
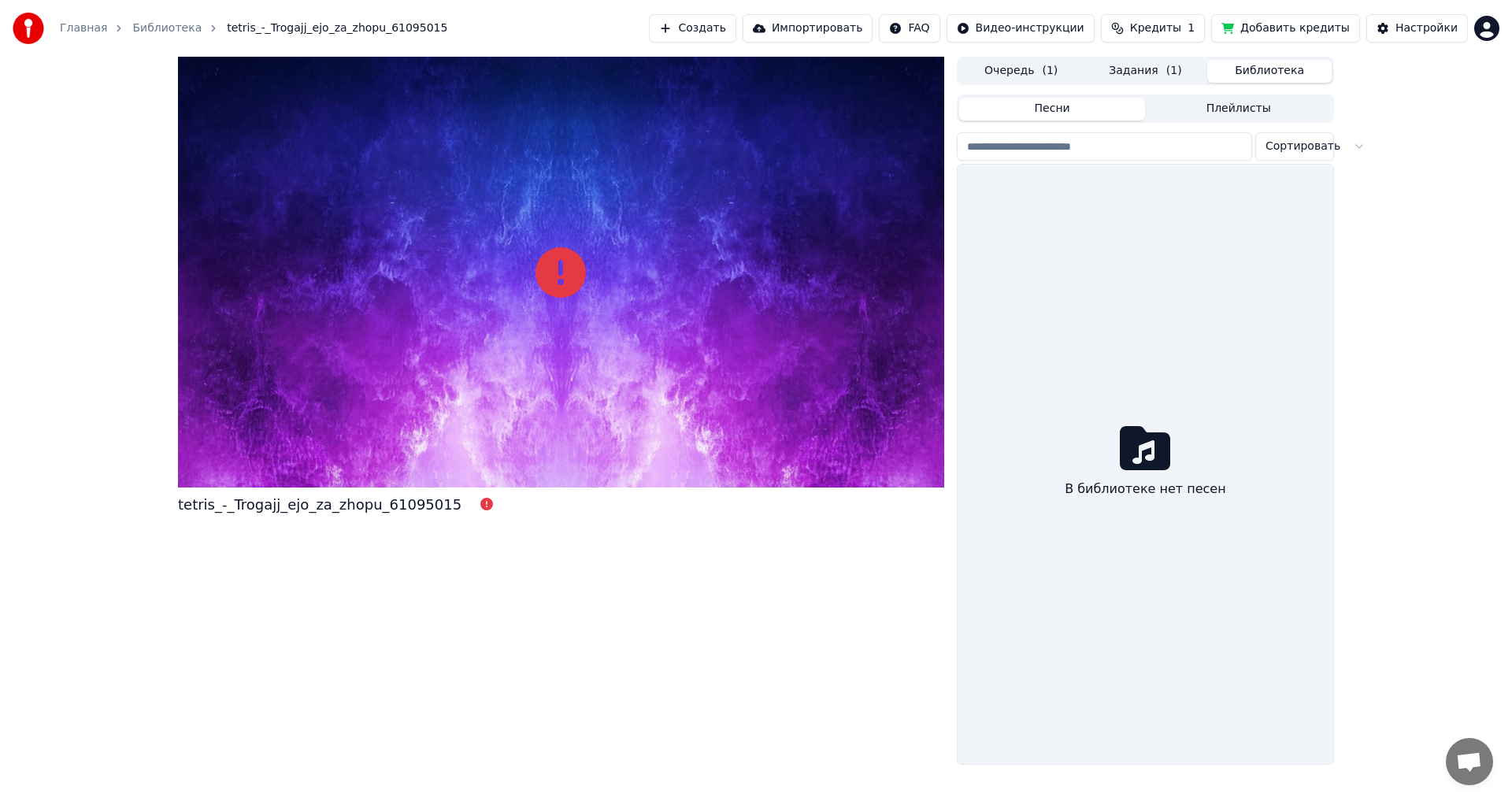
click at [1040, 69] on button "Очередь ( 1 )" at bounding box center [1021, 72] width 124 height 23
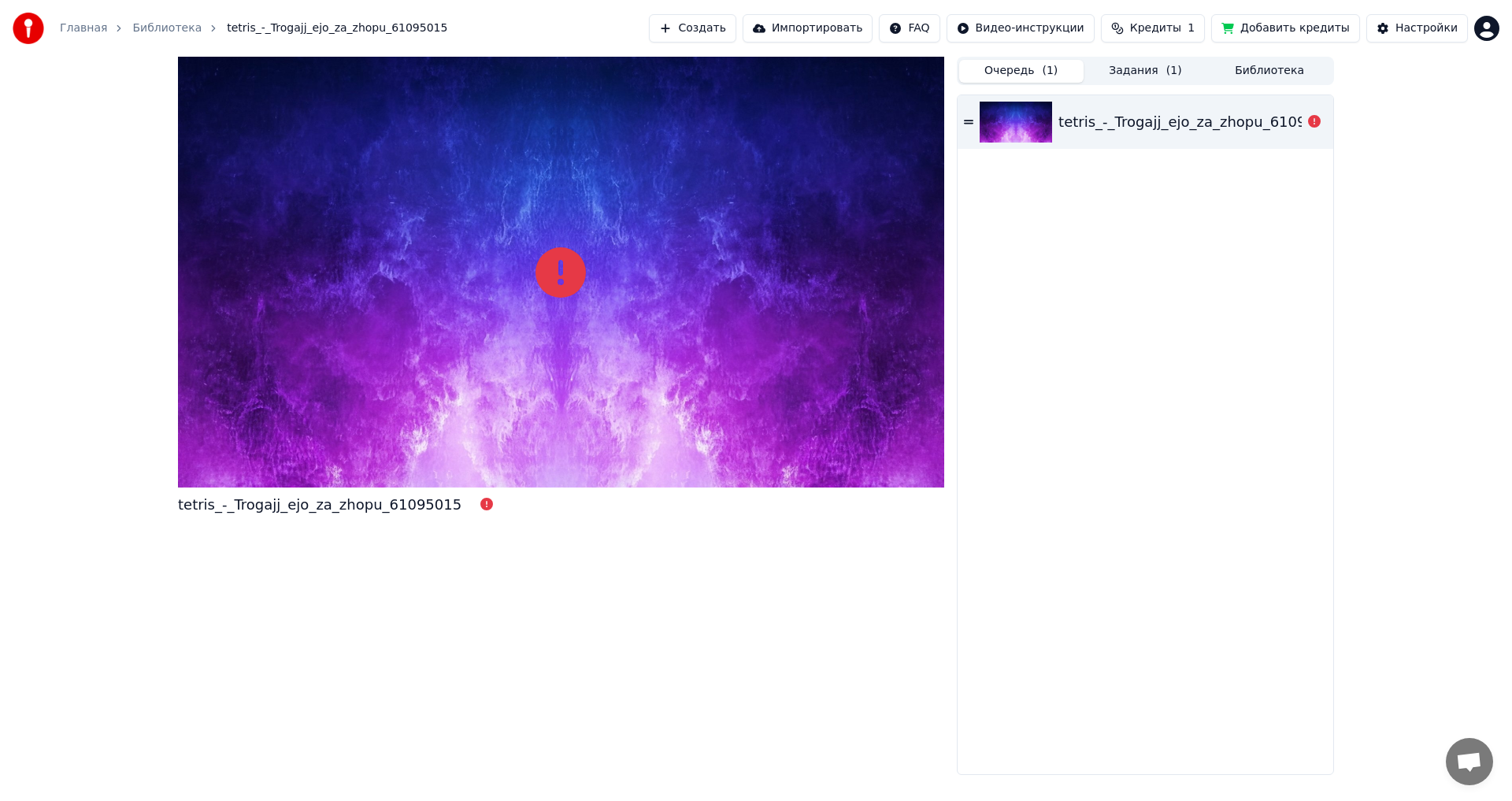
click at [1030, 74] on button "Очередь ( 1 )" at bounding box center [1021, 72] width 124 height 23
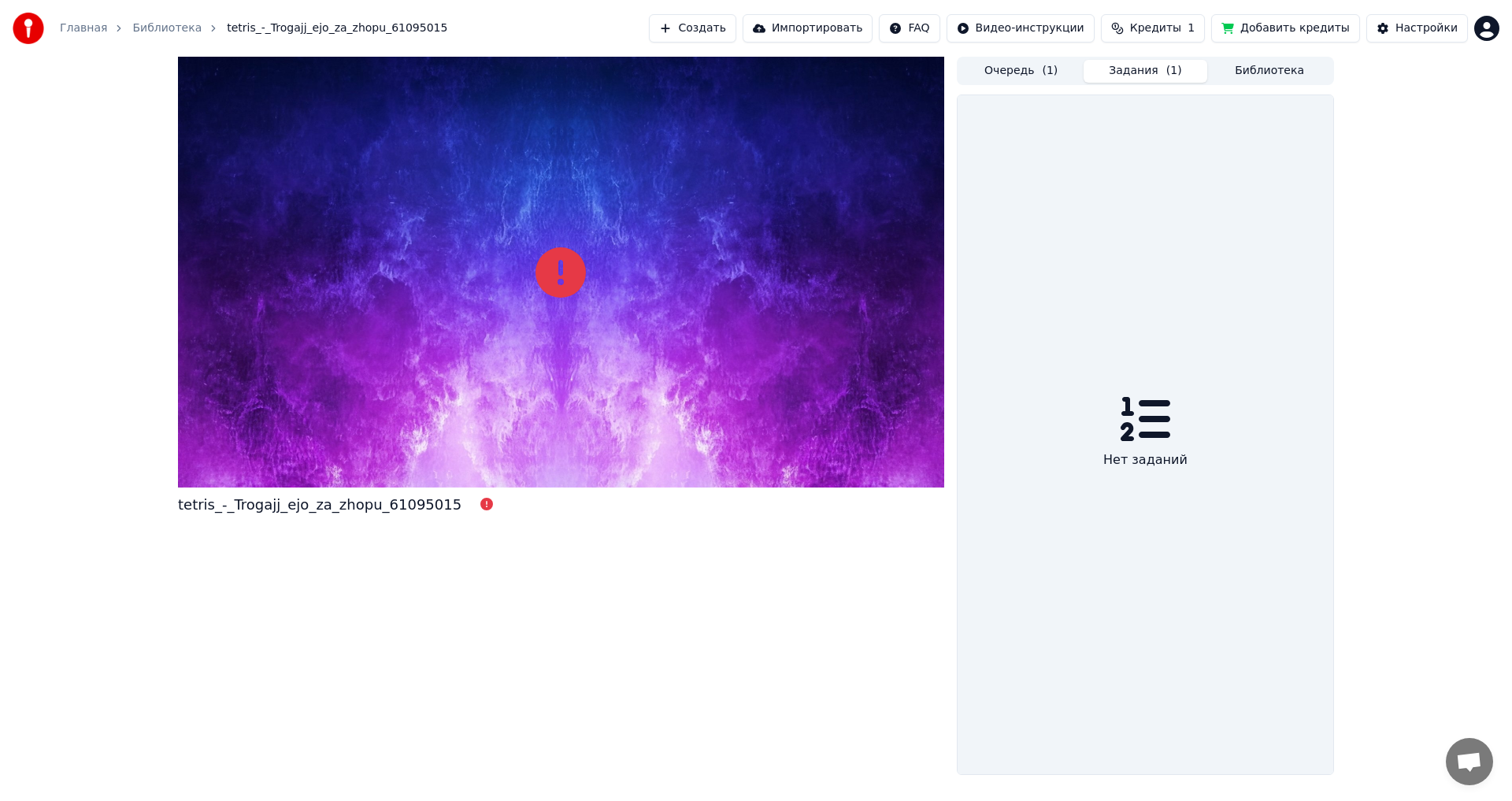
click at [1158, 72] on button "Задания ( 1 )" at bounding box center [1146, 72] width 124 height 23
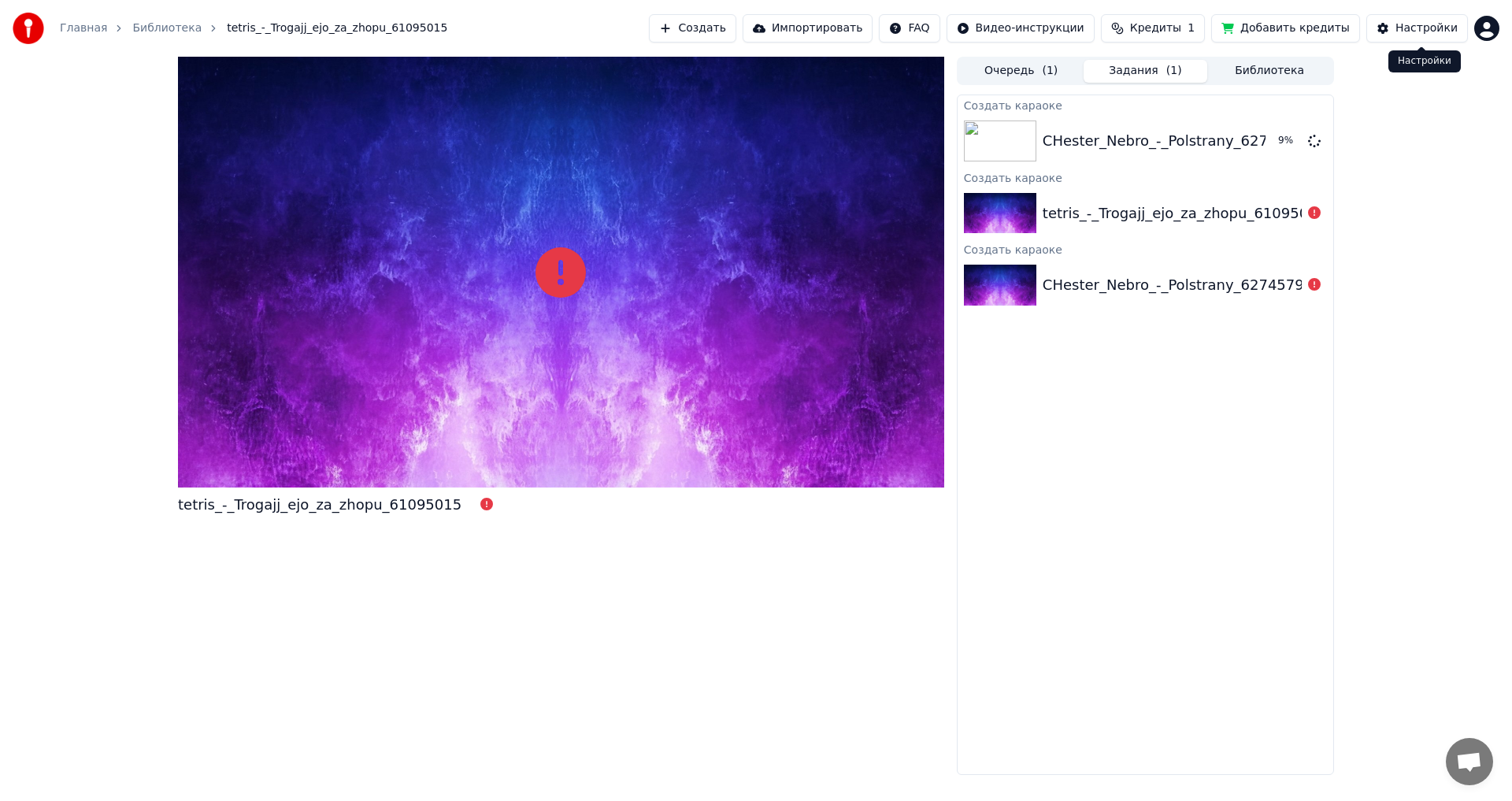
click at [1441, 34] on div "Настройки" at bounding box center [1426, 28] width 62 height 15
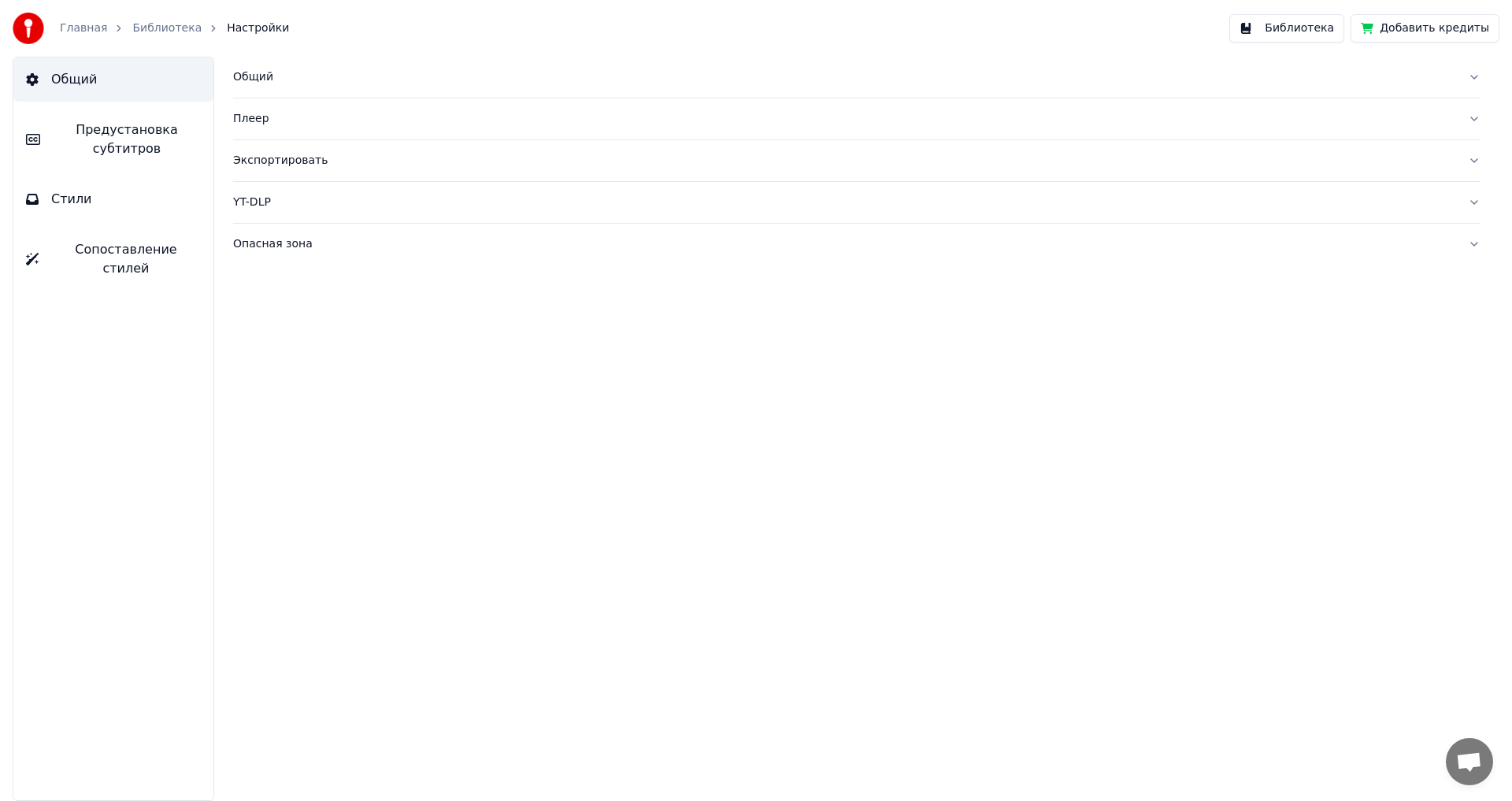
click at [924, 259] on button "Опасная зона" at bounding box center [857, 244] width 1247 height 41
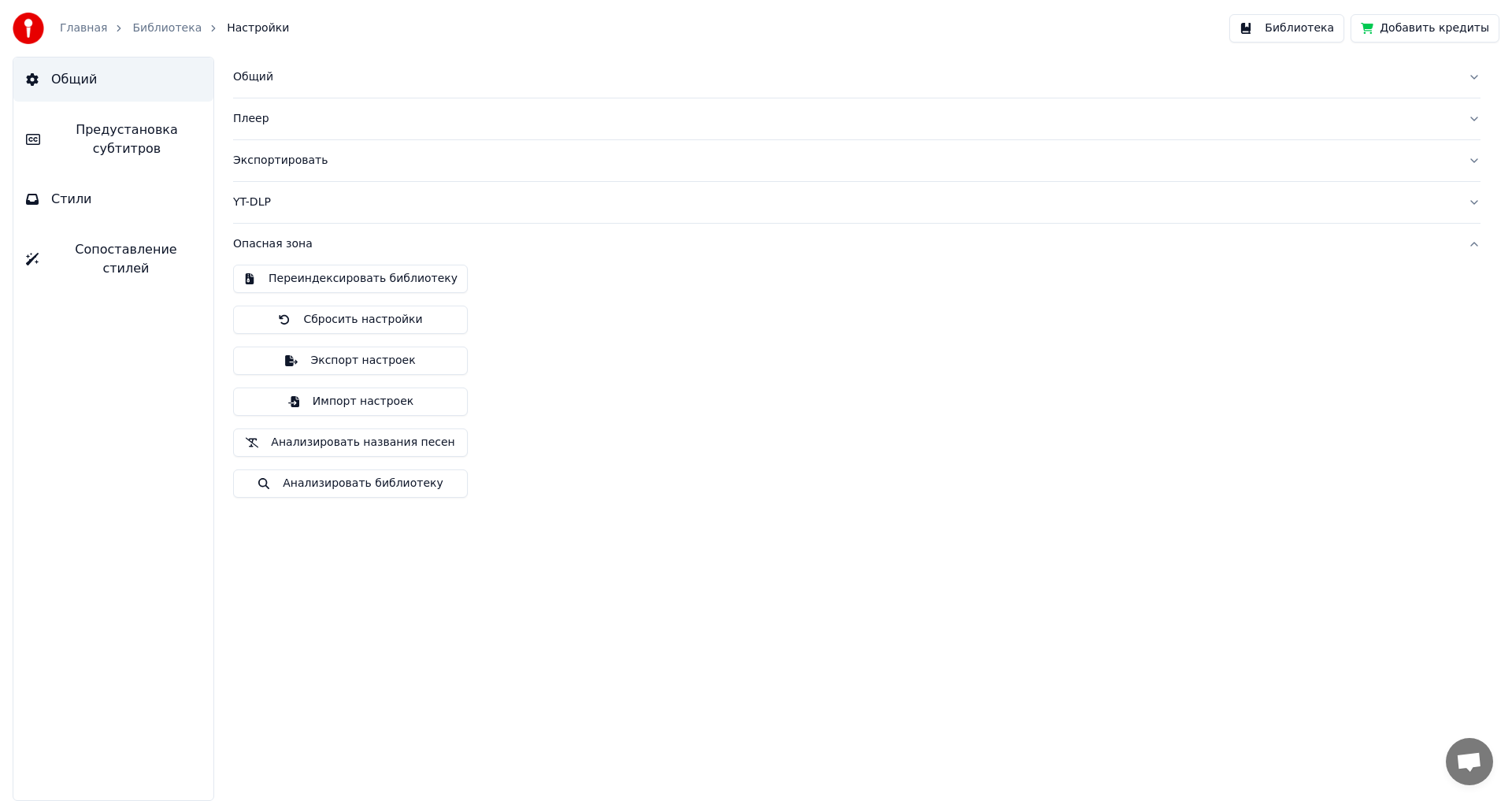
click at [136, 141] on button "Предустановка субтитров" at bounding box center [113, 140] width 200 height 63
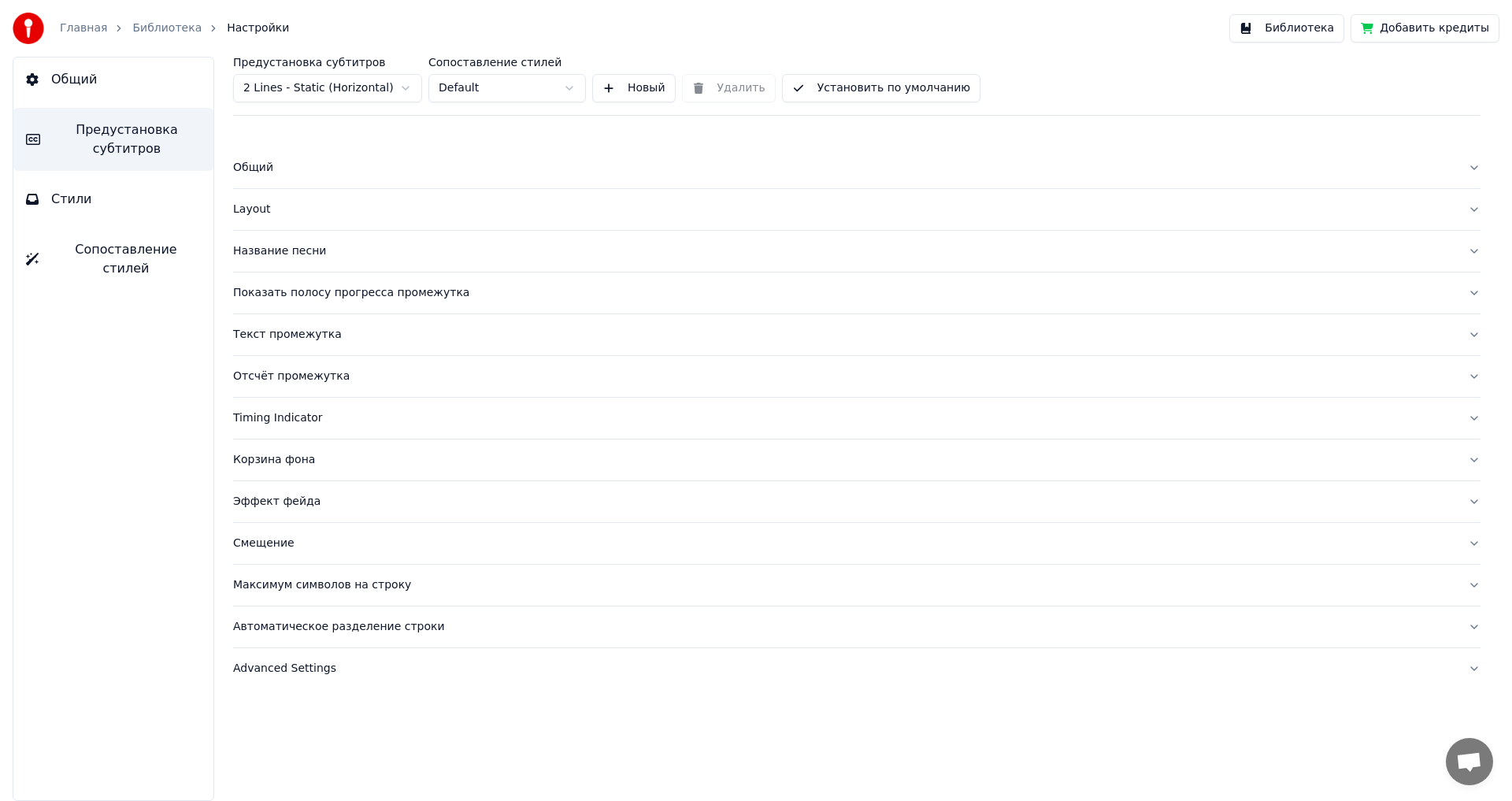
click at [153, 28] on link "Библиотека" at bounding box center [166, 28] width 69 height 15
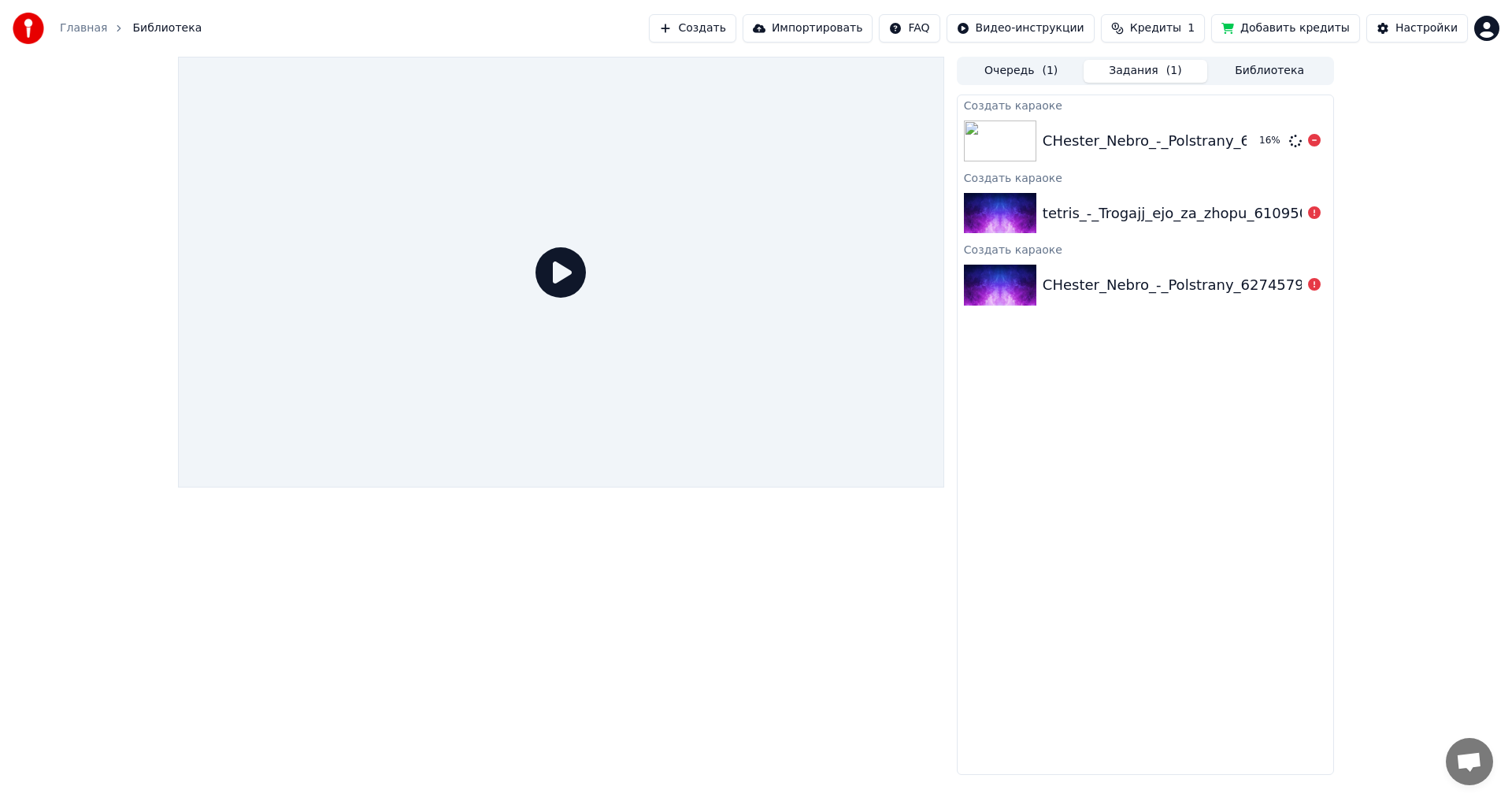
click at [1207, 145] on div "CHester_Nebro_-_Polstrany_62745798 (1)" at bounding box center [1190, 141] width 296 height 22
click at [1280, 137] on button "Воспроизвести" at bounding box center [1244, 141] width 114 height 29
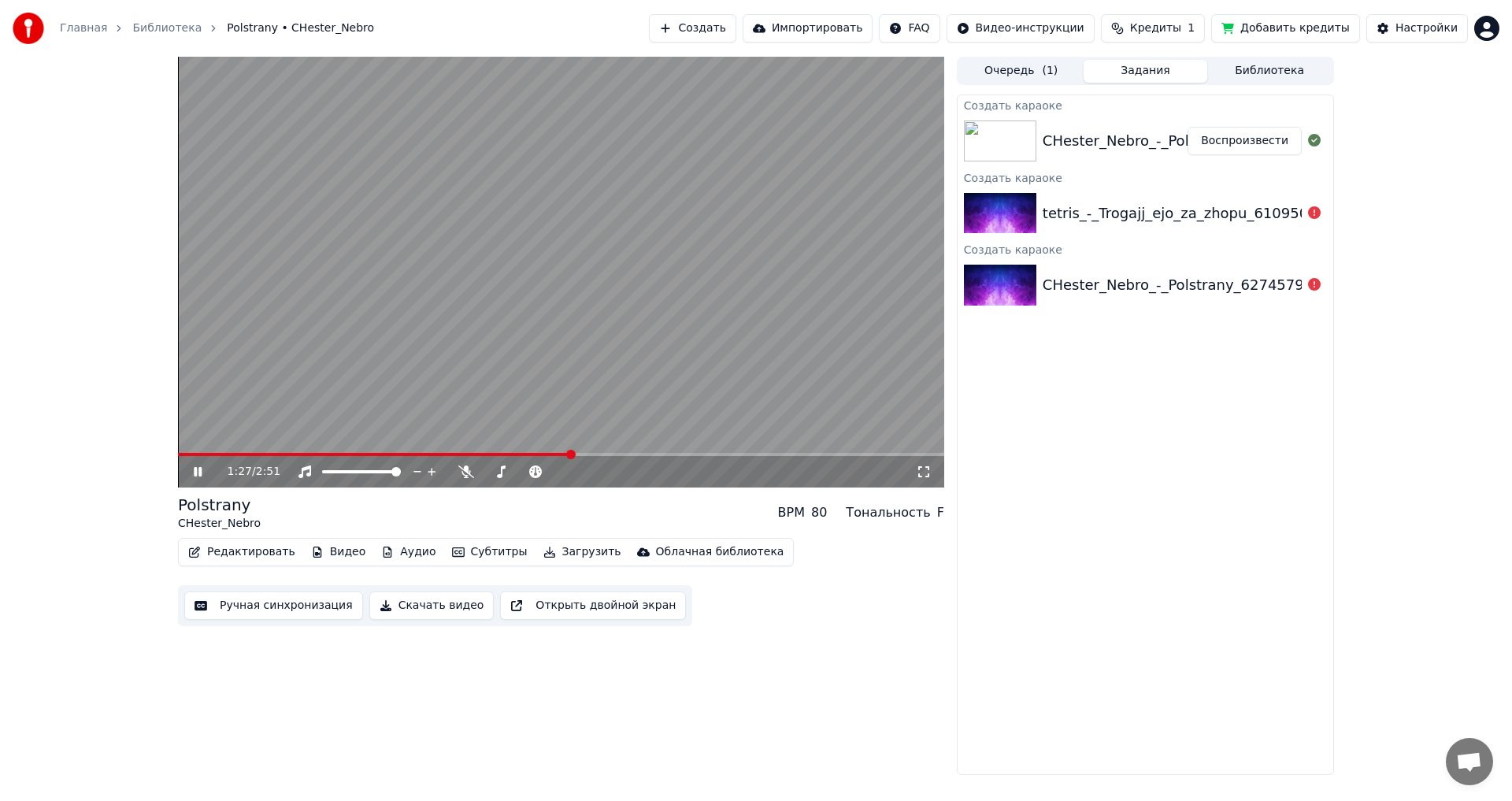
click at [573, 292] on video at bounding box center [560, 271] width 766 height 430
click at [282, 604] on button "Ручная синхронизация" at bounding box center [274, 605] width 179 height 29
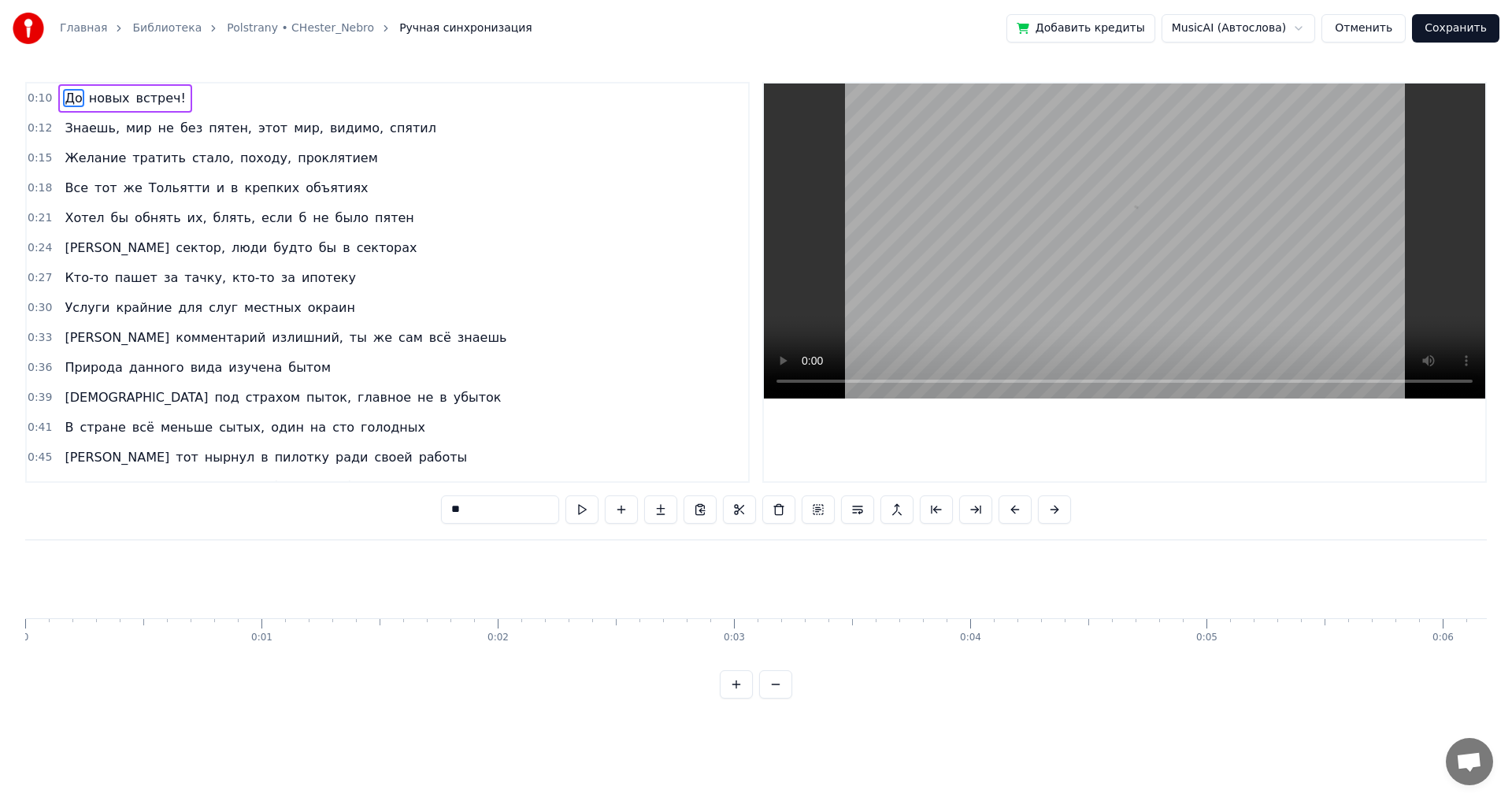
scroll to position [0, 2340]
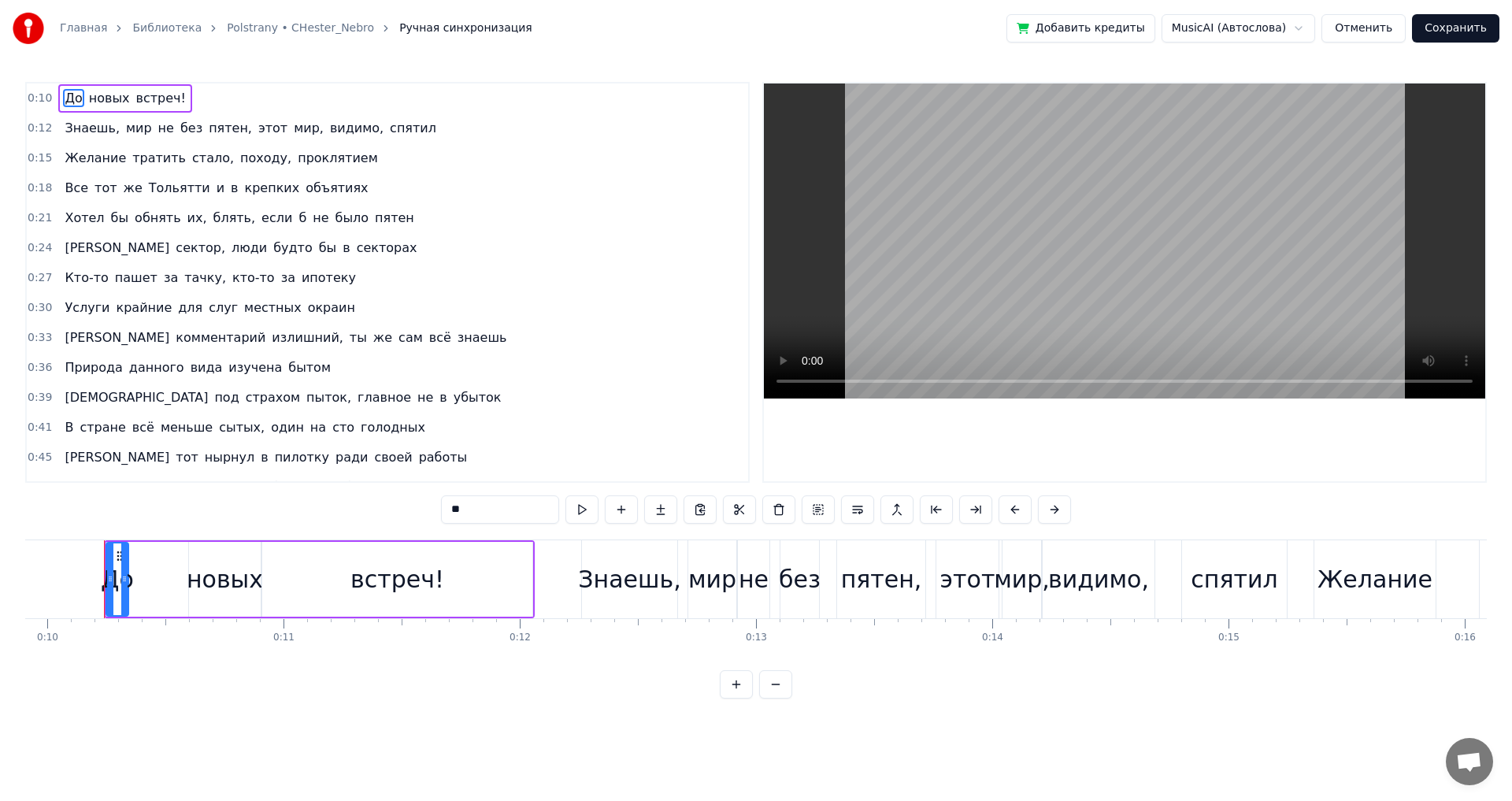
drag, startPoint x: 186, startPoint y: 95, endPoint x: 150, endPoint y: 84, distance: 37.6
click at [150, 84] on div "0:10 До новых встреч!" at bounding box center [387, 97] width 721 height 30
click at [159, 96] on span "встреч!" at bounding box center [161, 97] width 53 height 18
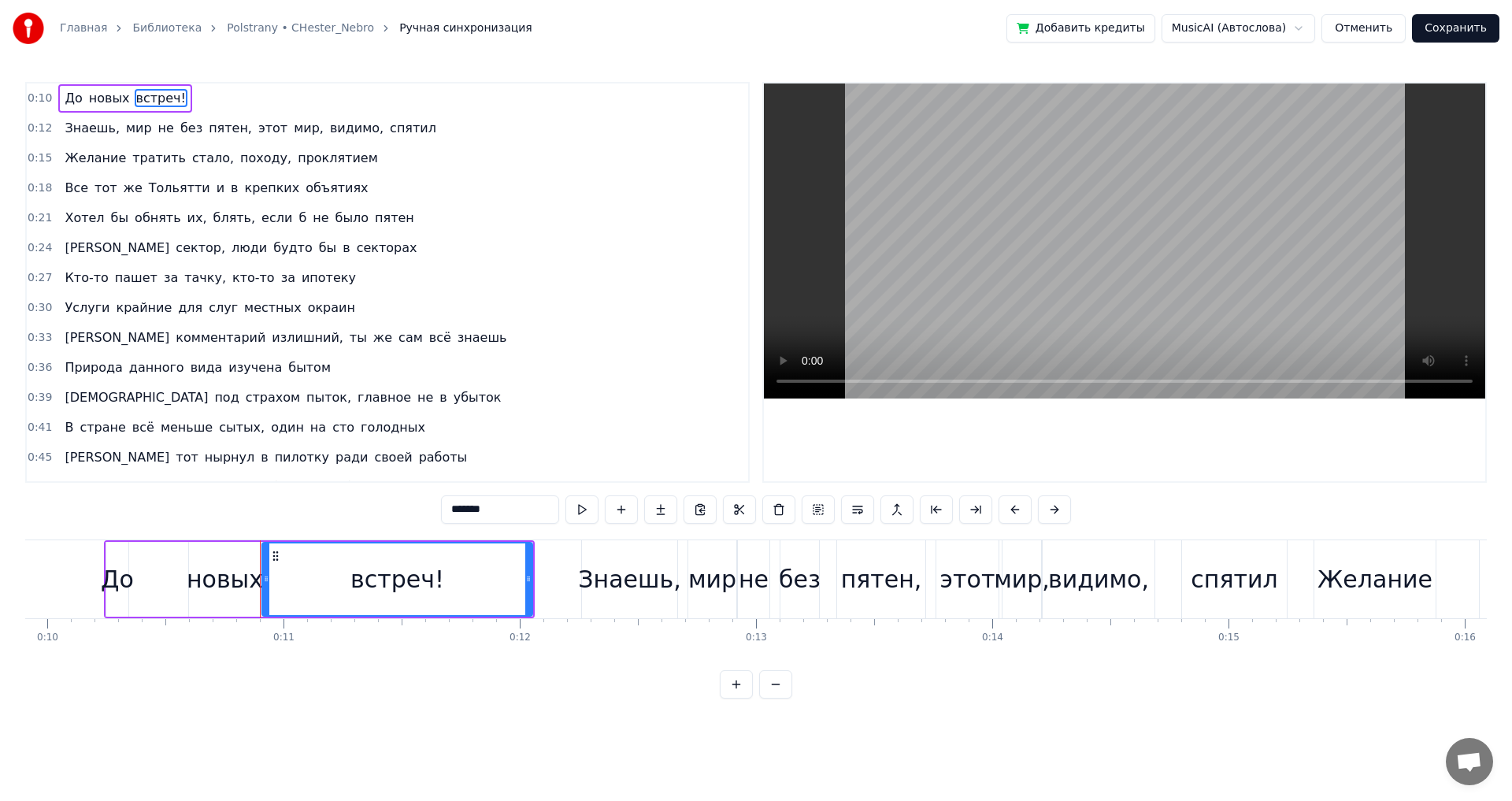
click at [106, 103] on span "новых" at bounding box center [109, 97] width 44 height 18
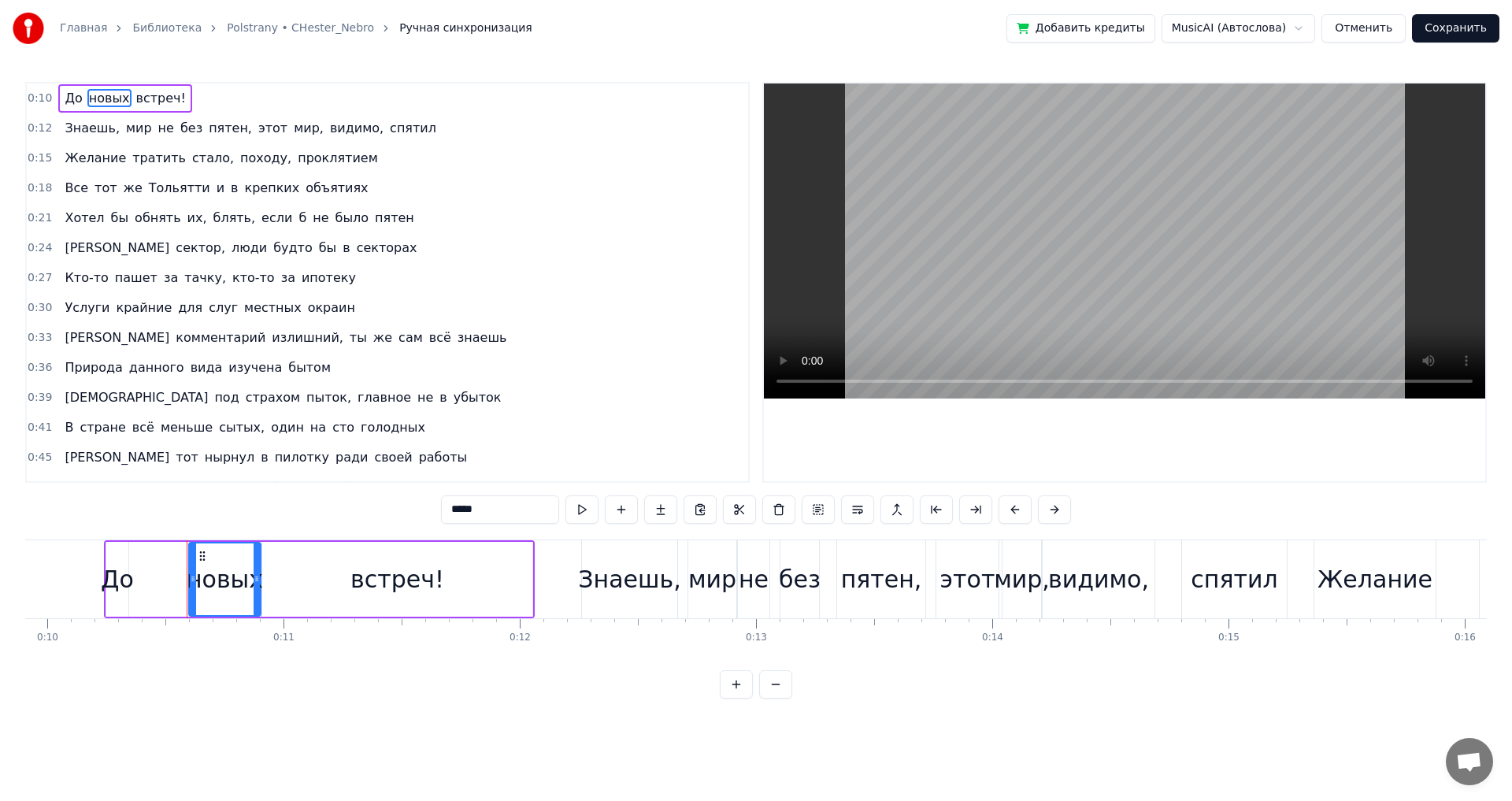
click at [63, 101] on span "До" at bounding box center [73, 97] width 20 height 18
type input "**"
drag, startPoint x: 180, startPoint y: 96, endPoint x: 87, endPoint y: 100, distance: 93.1
click at [68, 96] on div "0:10 До новых встреч!" at bounding box center [387, 97] width 721 height 30
click at [73, 100] on span "До" at bounding box center [73, 97] width 20 height 18
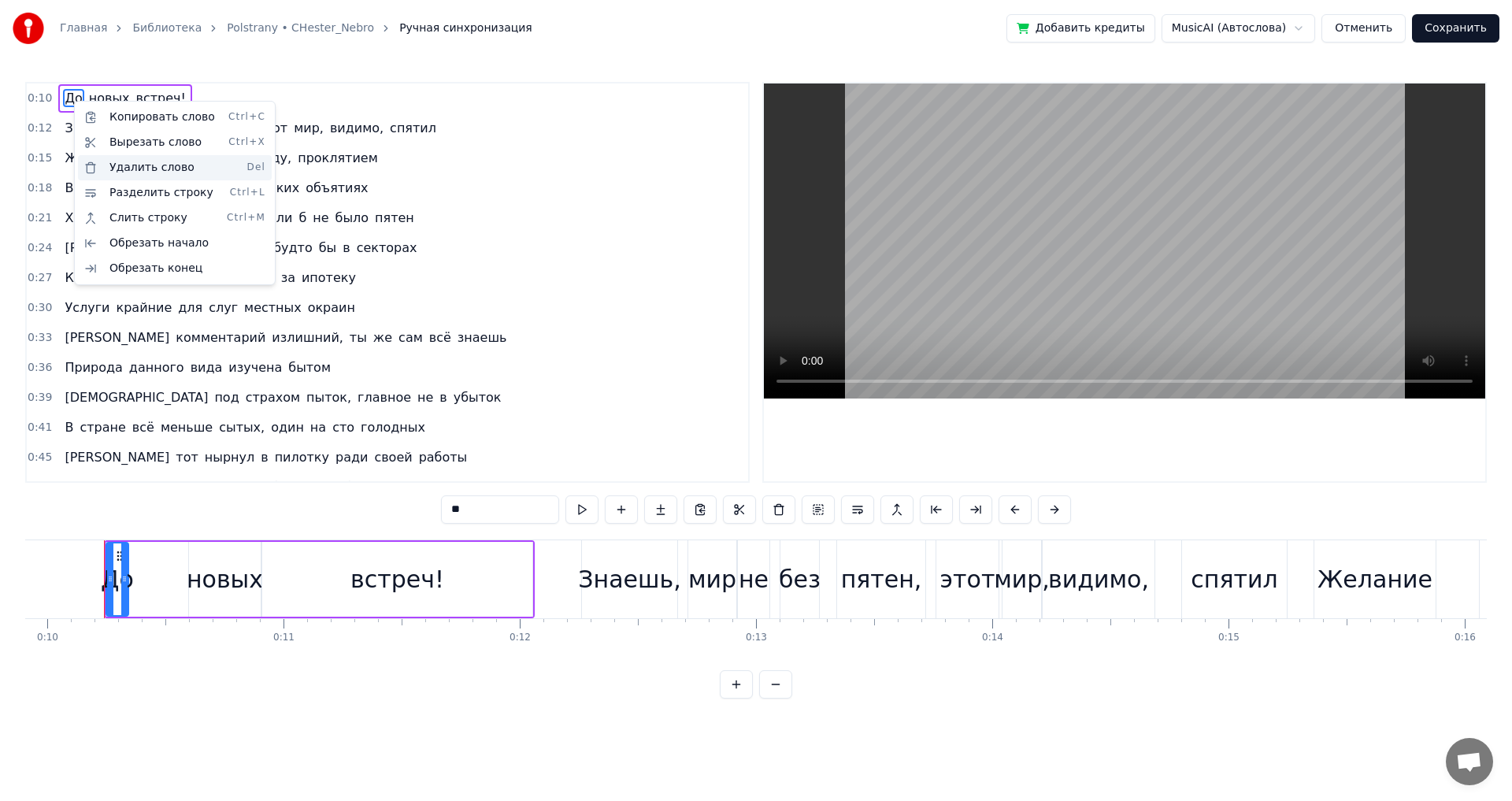
click at [137, 164] on div "Удалить слово Del" at bounding box center [175, 167] width 194 height 25
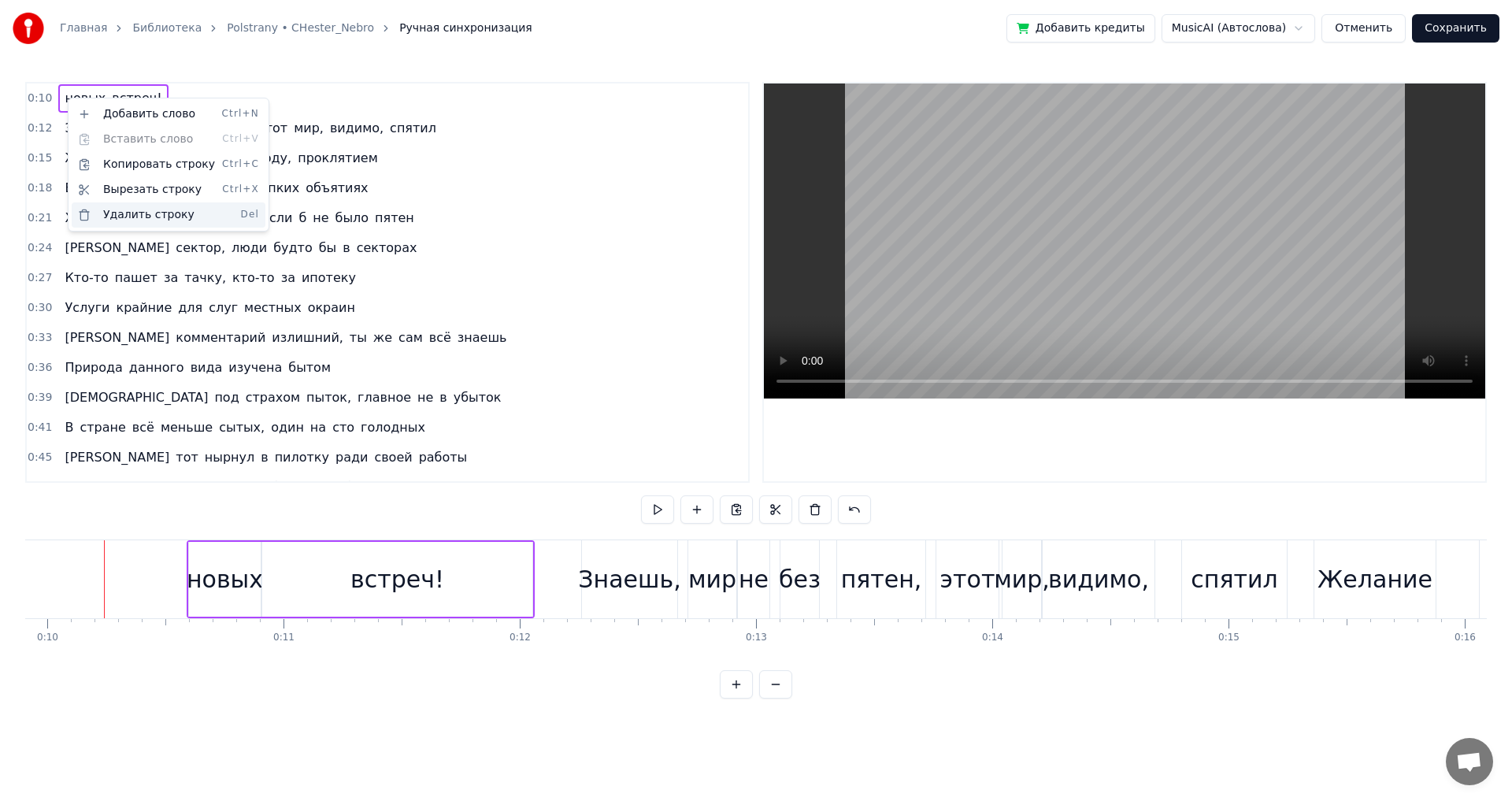
click at [157, 216] on div "Удалить строку Del" at bounding box center [168, 215] width 194 height 25
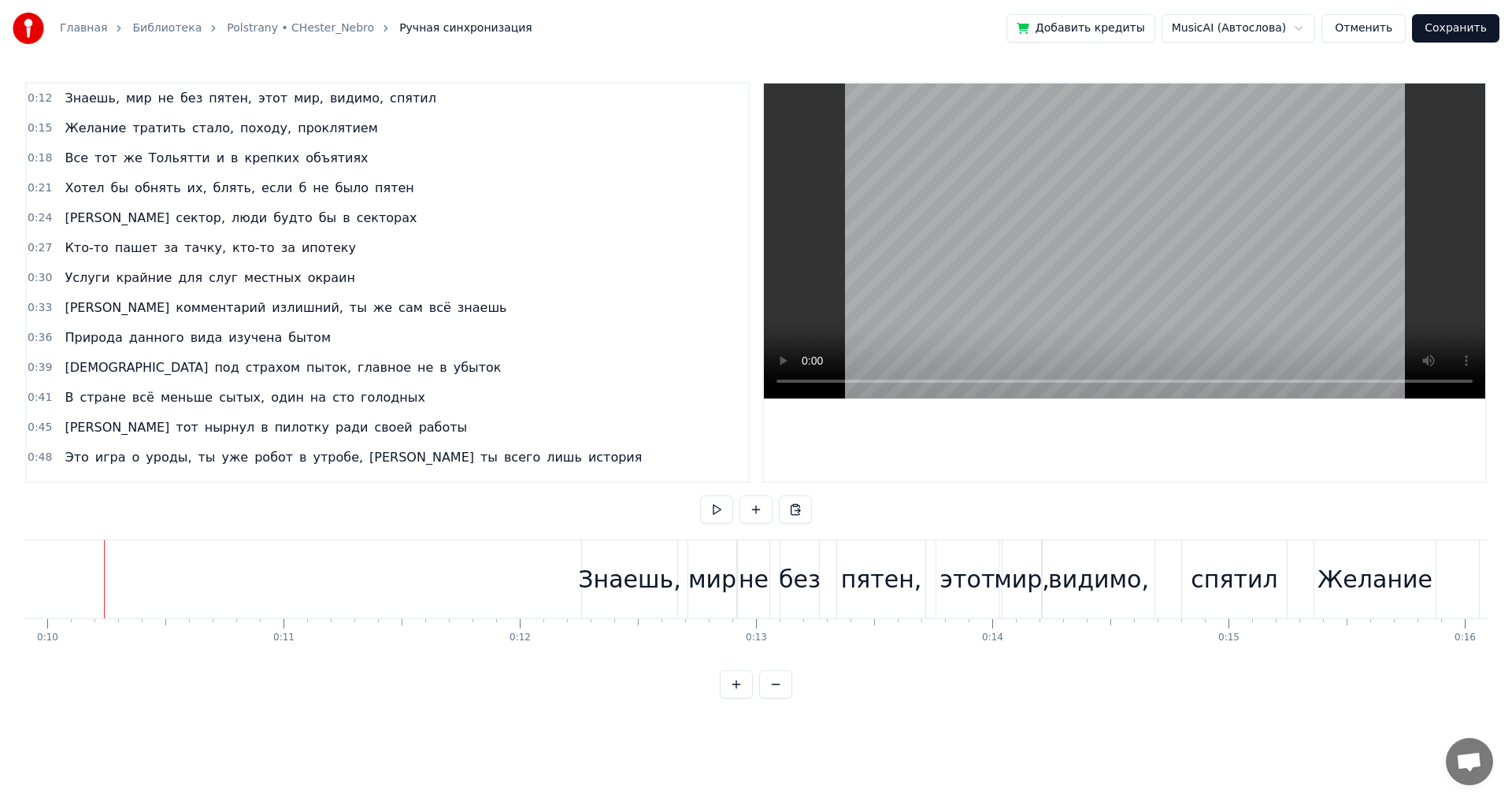
click at [82, 105] on span "Знаешь," at bounding box center [92, 97] width 58 height 18
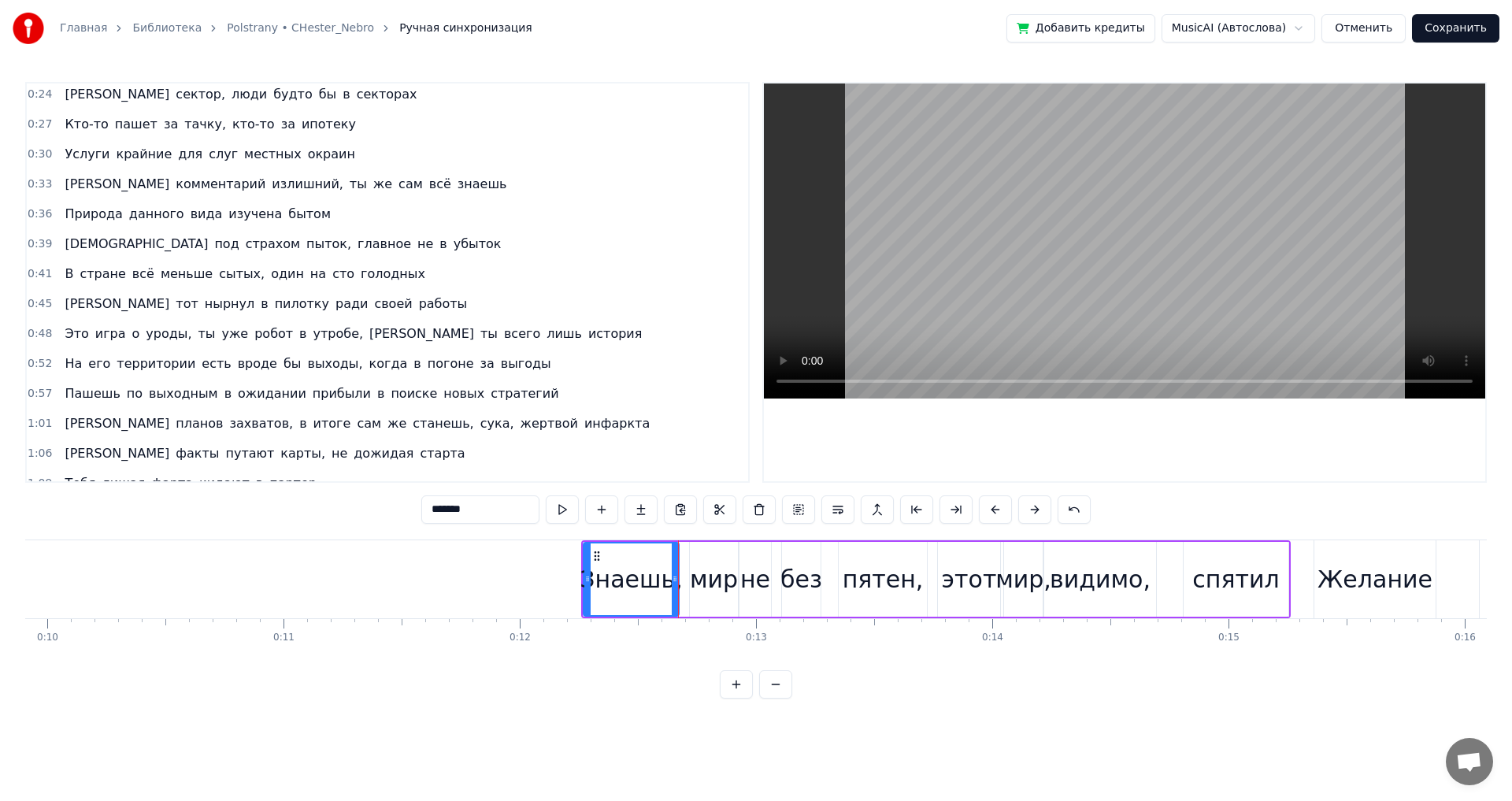
scroll to position [0, 0]
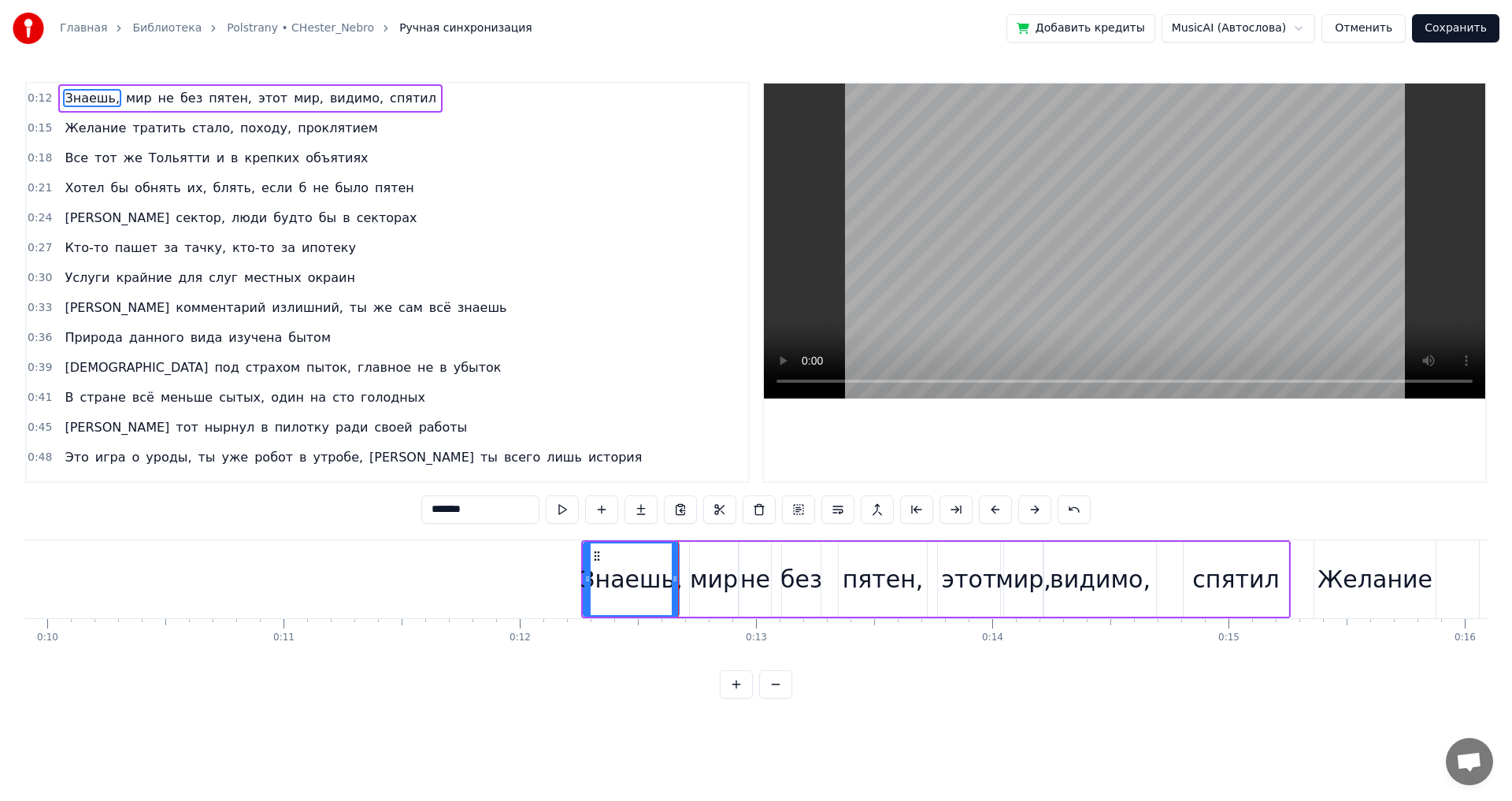
click at [383, 88] on div "Знаешь, мир не без пятен, этот мир, видимо, спятил" at bounding box center [250, 98] width 383 height 29
drag, startPoint x: 615, startPoint y: 577, endPoint x: 587, endPoint y: 569, distance: 29.1
click at [587, 570] on div "Знаешь," at bounding box center [631, 579] width 96 height 75
click at [591, 567] on div "Знаешь," at bounding box center [630, 578] width 102 height 35
click at [668, 570] on div at bounding box center [668, 578] width 7 height 72
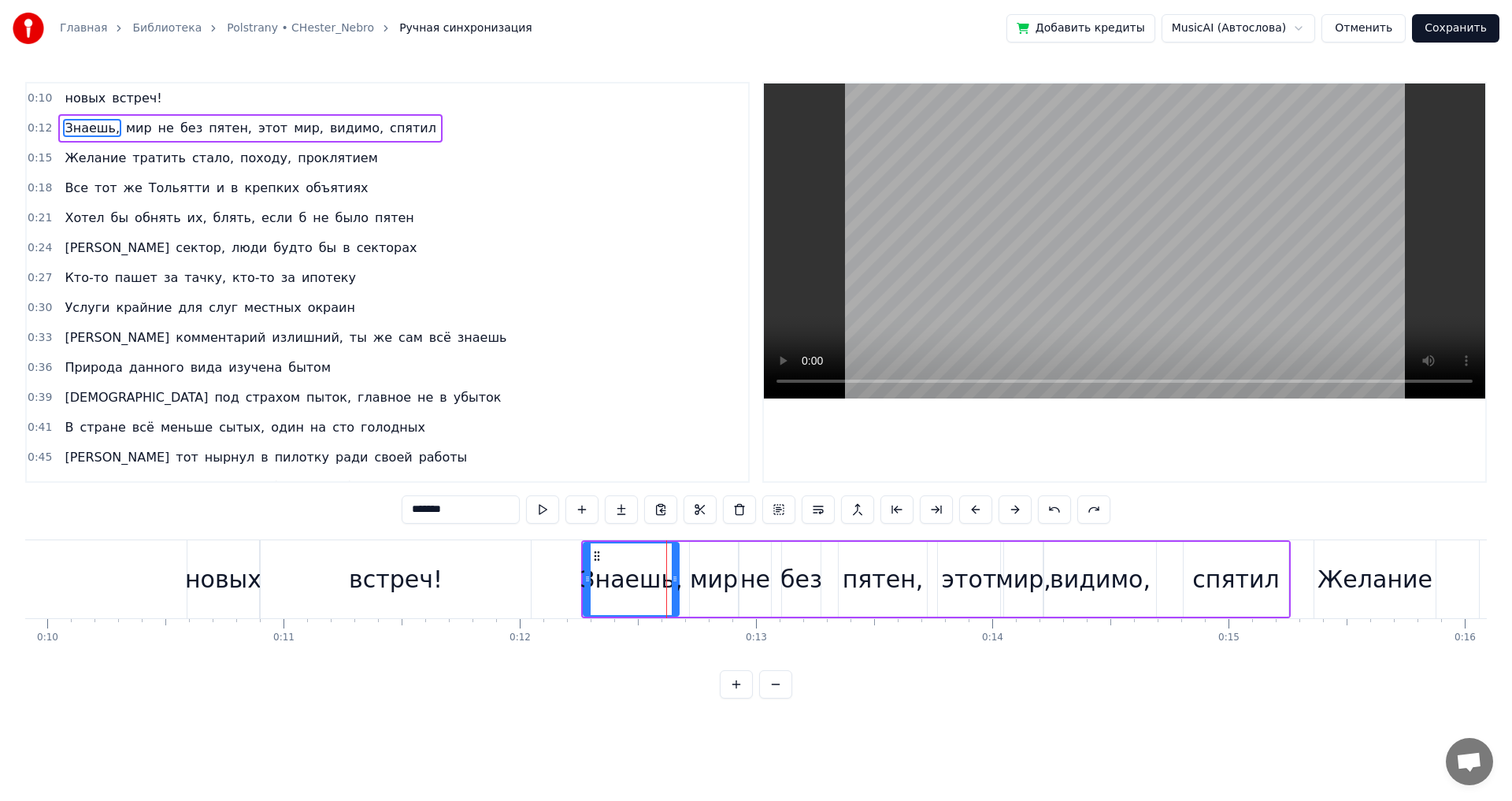
click at [147, 93] on div "новых встреч!" at bounding box center [113, 98] width 109 height 29
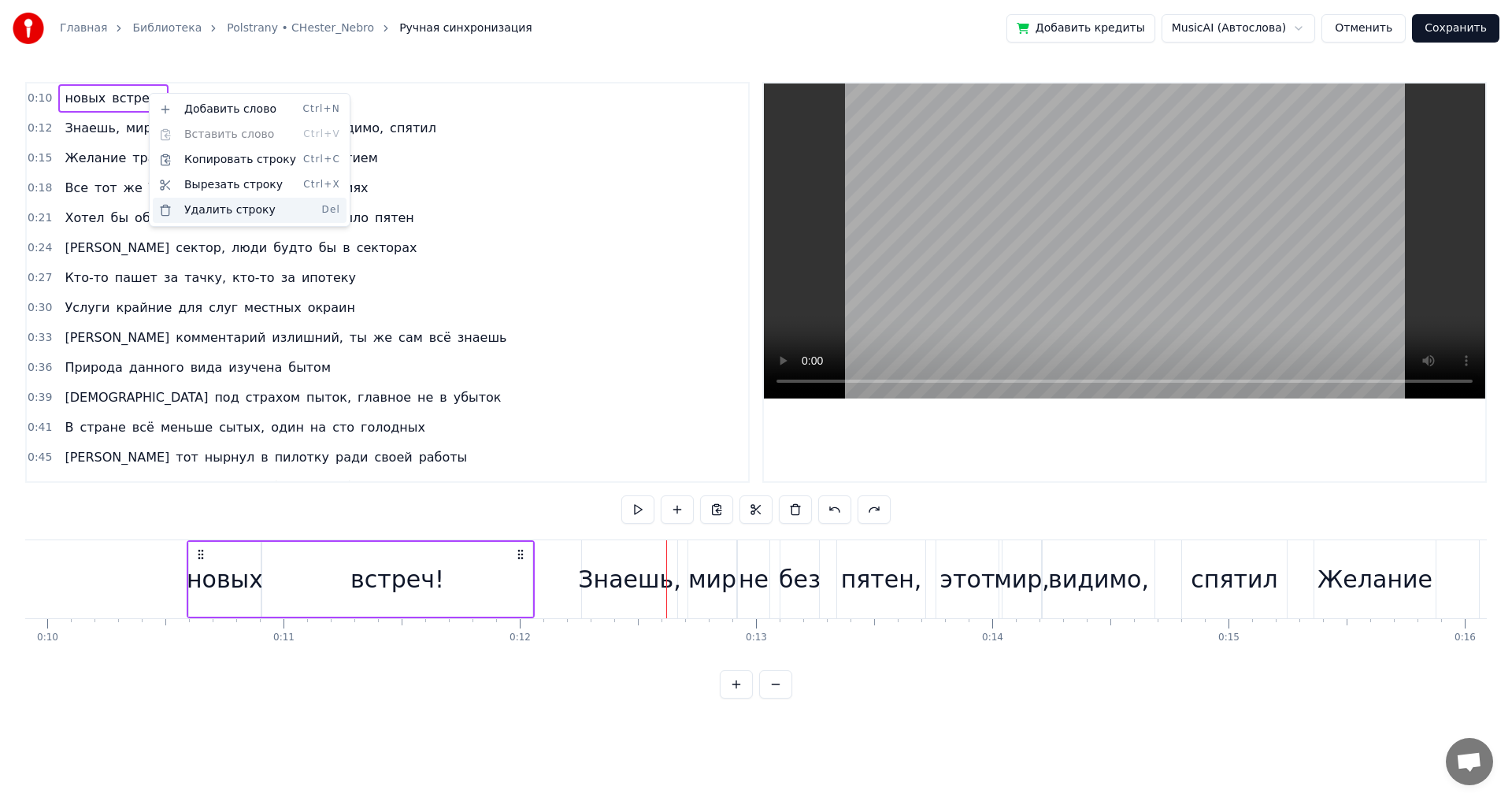
drag, startPoint x: 238, startPoint y: 216, endPoint x: 531, endPoint y: 214, distance: 293.0
click at [238, 216] on div "Удалить строку Del" at bounding box center [250, 210] width 194 height 25
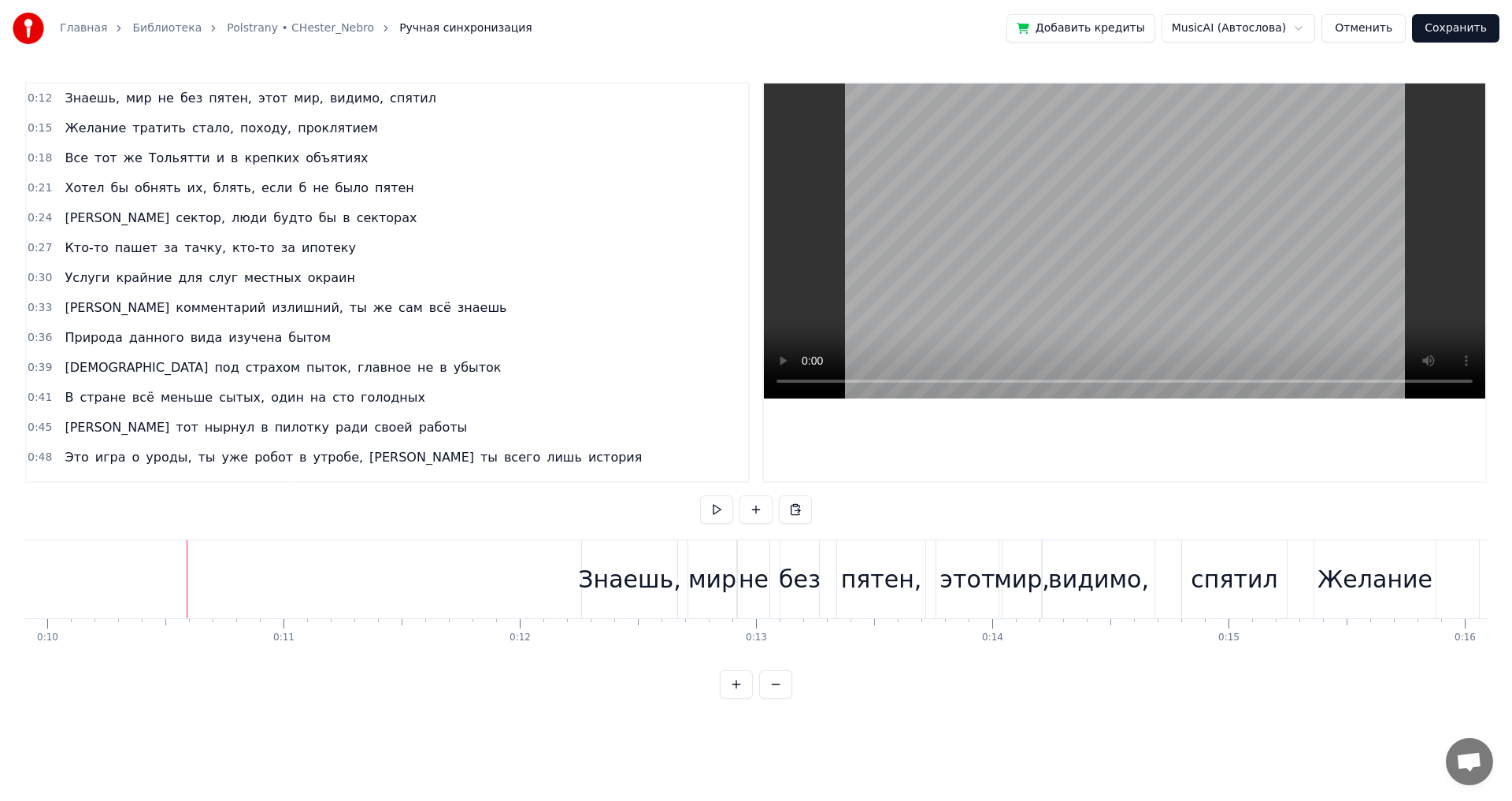
click at [382, 109] on div "Знаешь, мир не без пятен, этот мир, видимо, спятил" at bounding box center [250, 98] width 383 height 29
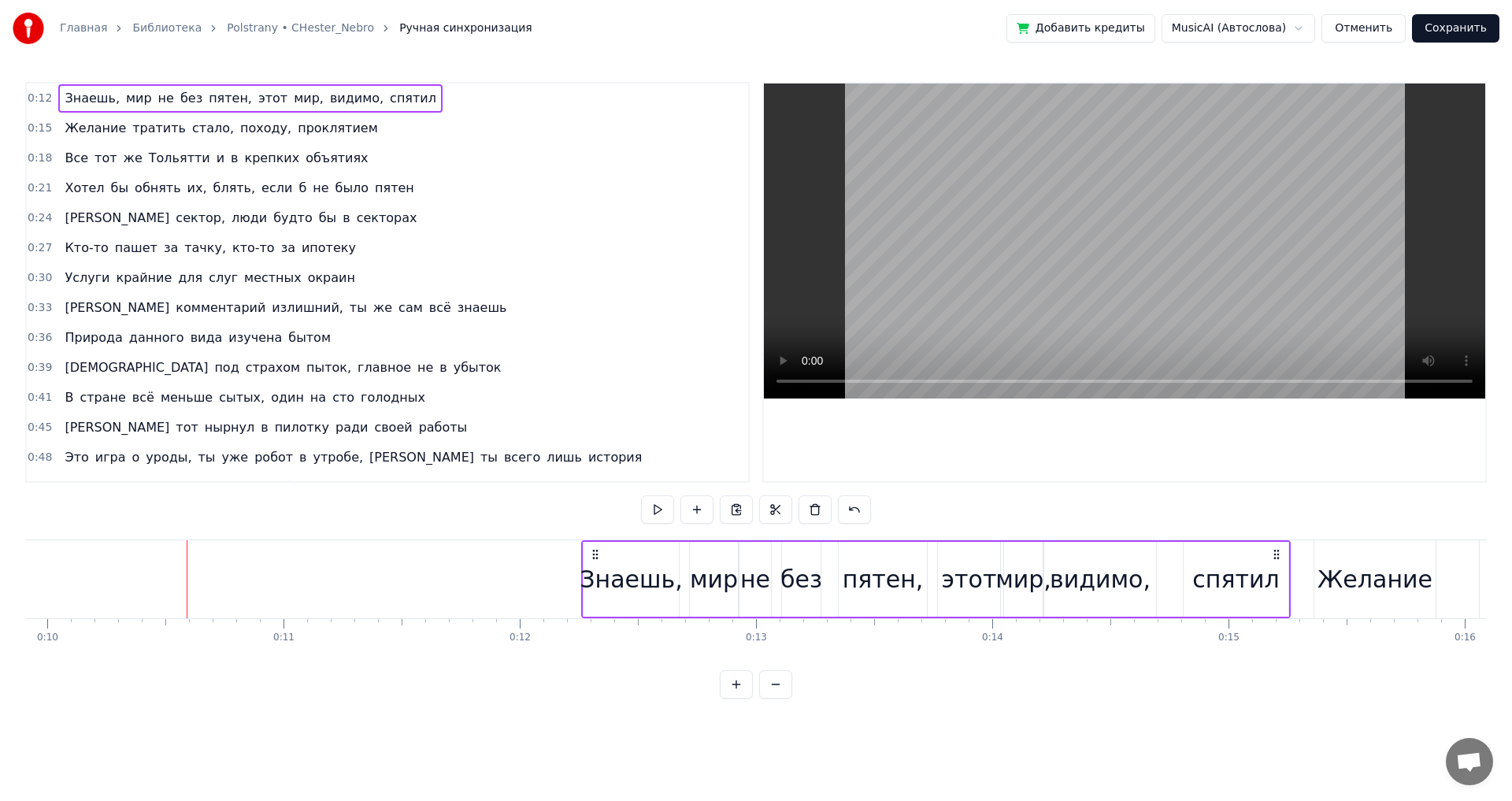
click at [654, 503] on button at bounding box center [657, 509] width 33 height 29
click at [641, 495] on button at bounding box center [657, 509] width 33 height 29
click at [328, 139] on div "Желание тратить стало, походу, проклятием" at bounding box center [221, 128] width 325 height 29
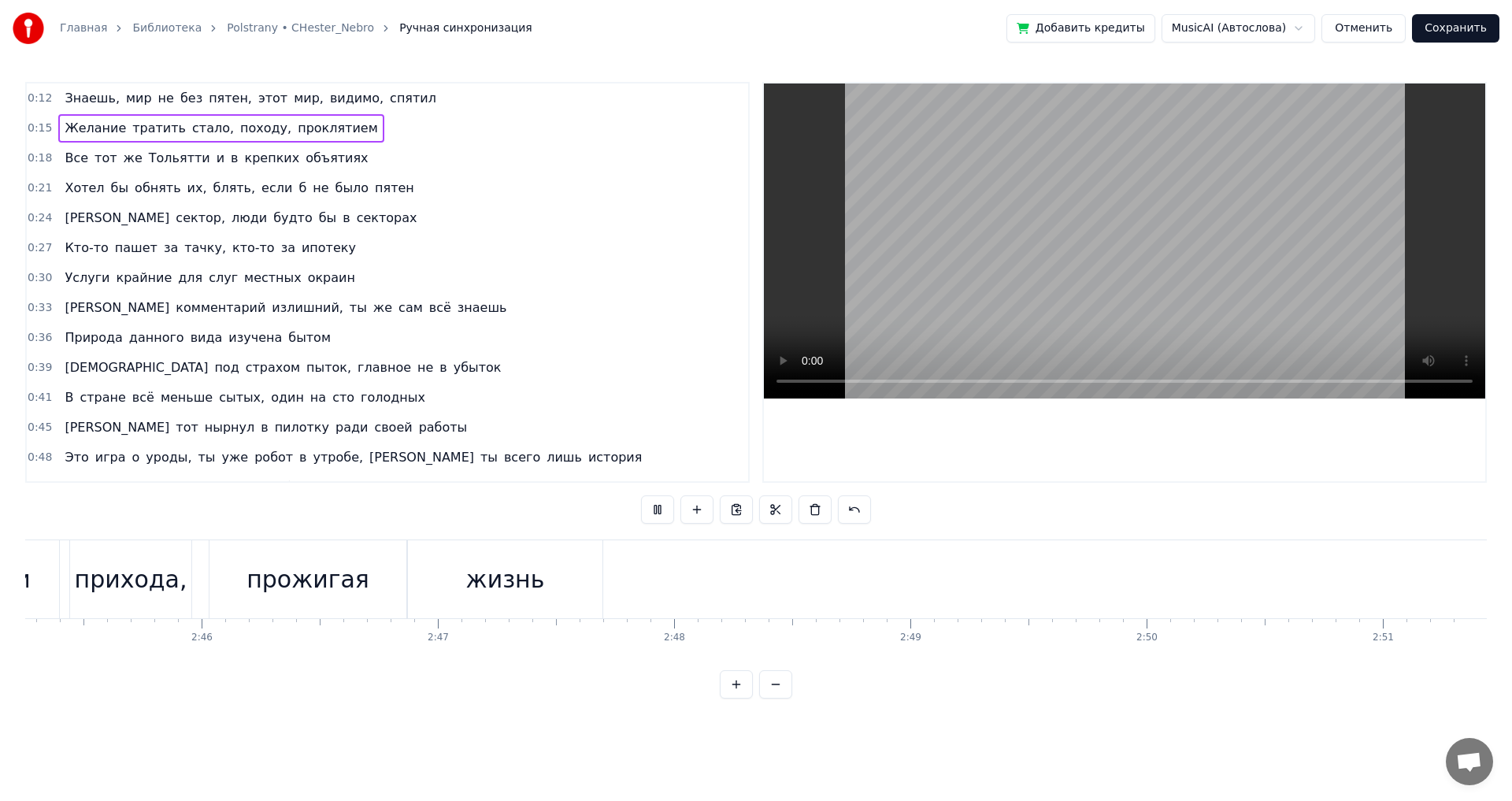
scroll to position [0, 39049]
click at [1458, 33] on button "Сохранить" at bounding box center [1456, 29] width 87 height 29
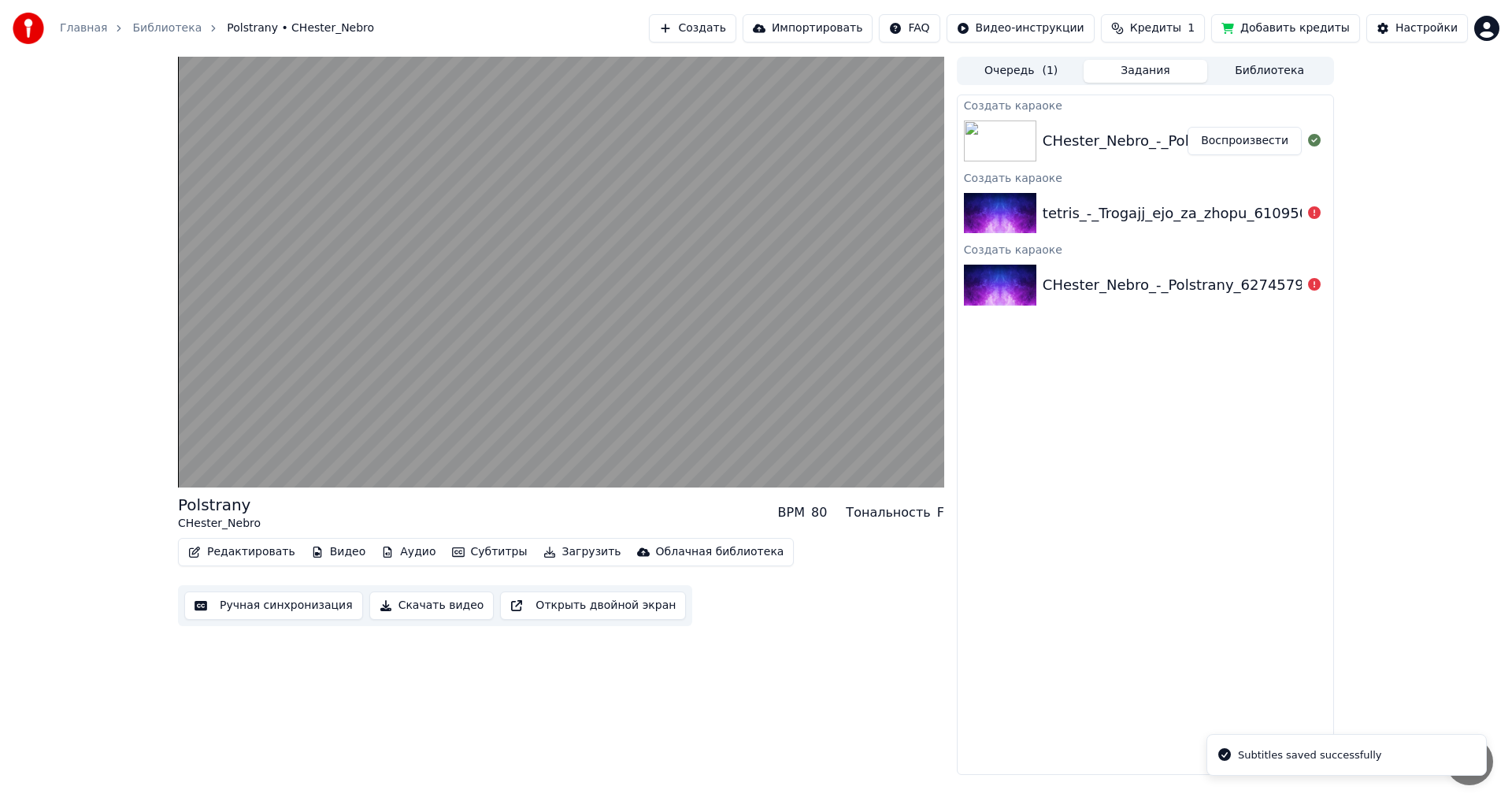
click at [1274, 69] on button "Библиотека" at bounding box center [1269, 72] width 124 height 23
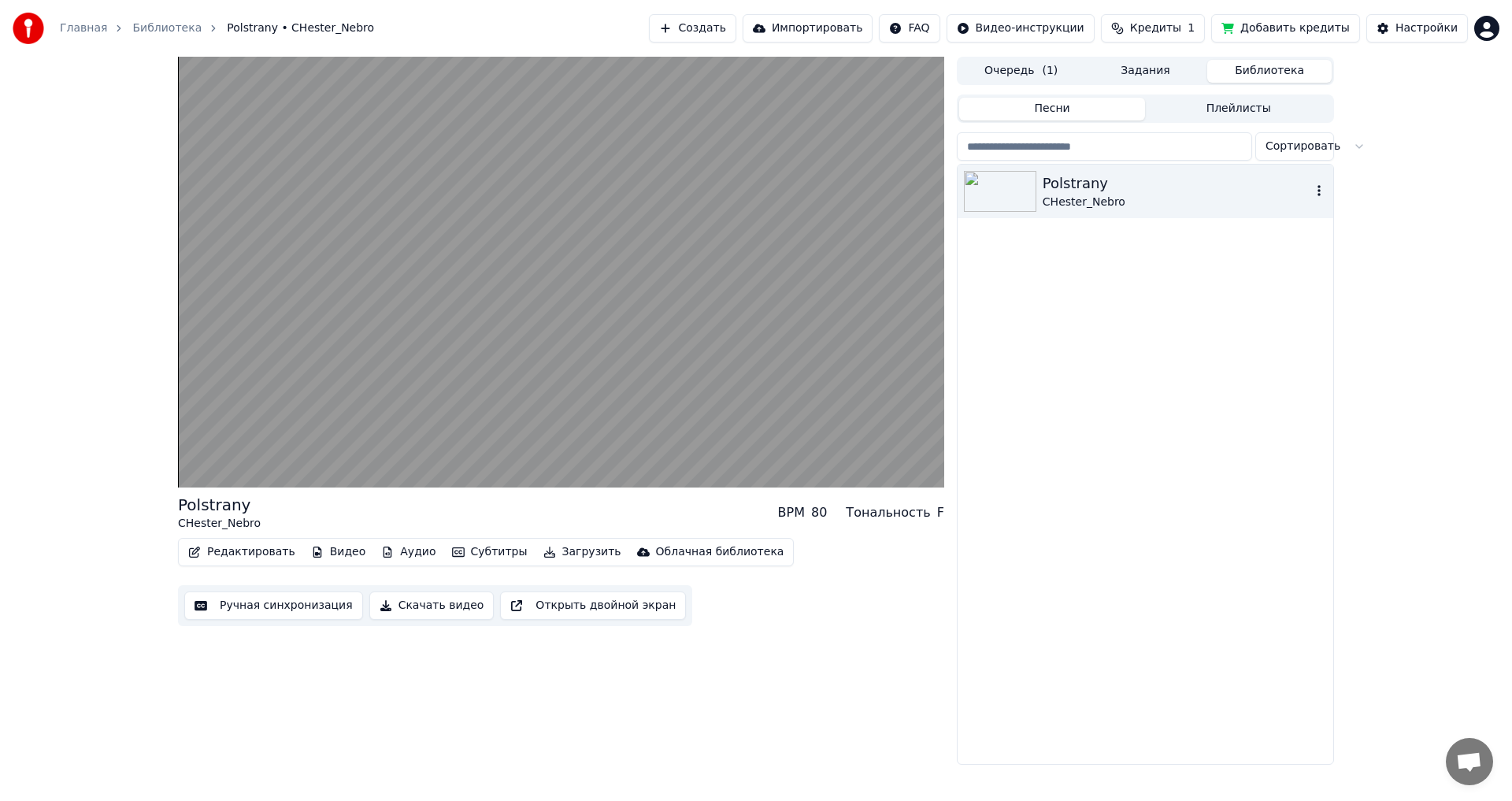
click at [1016, 198] on img at bounding box center [1000, 191] width 73 height 41
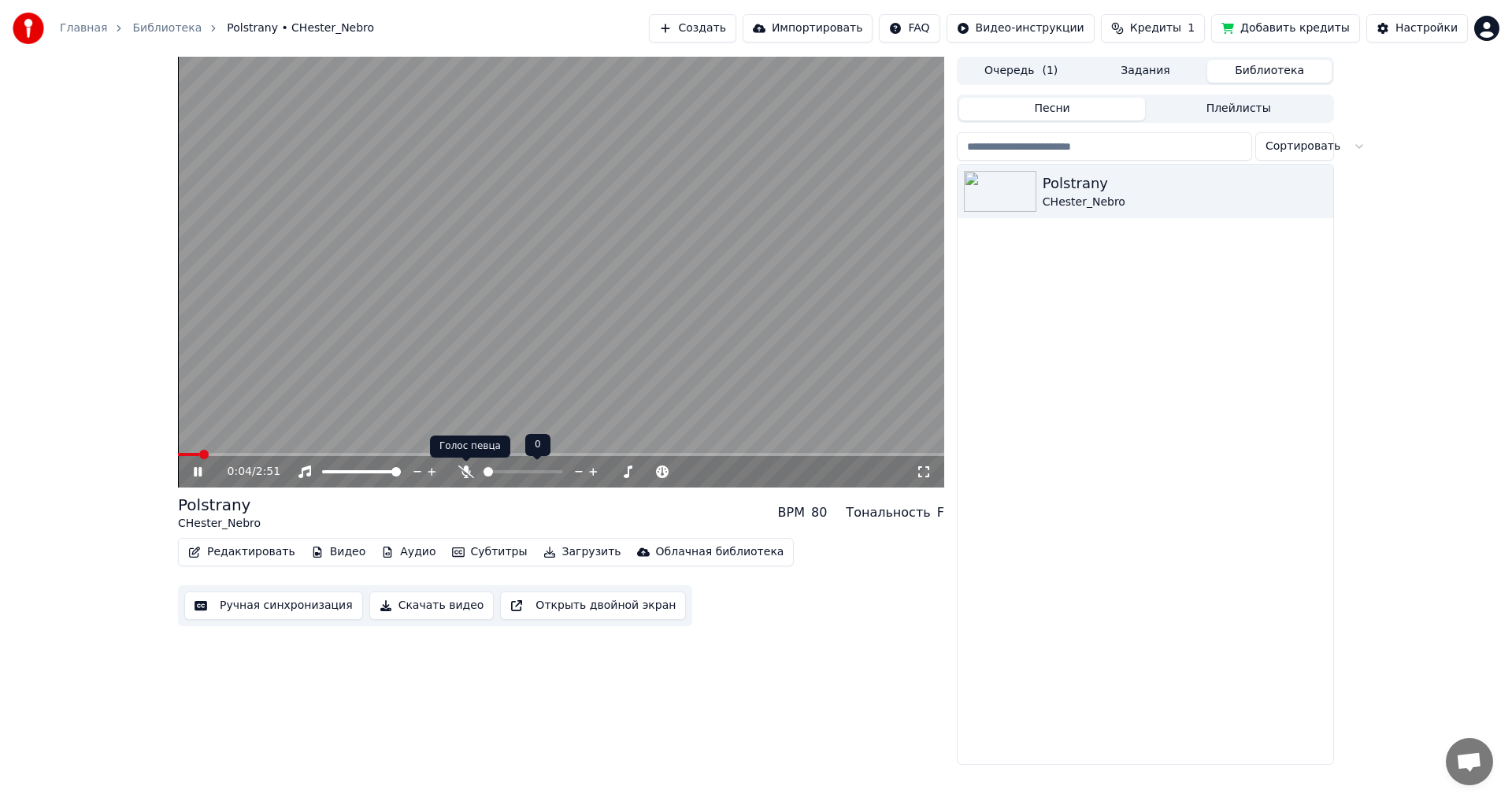
click at [468, 476] on icon at bounding box center [466, 471] width 15 height 12
click at [924, 475] on icon at bounding box center [924, 471] width 15 height 12
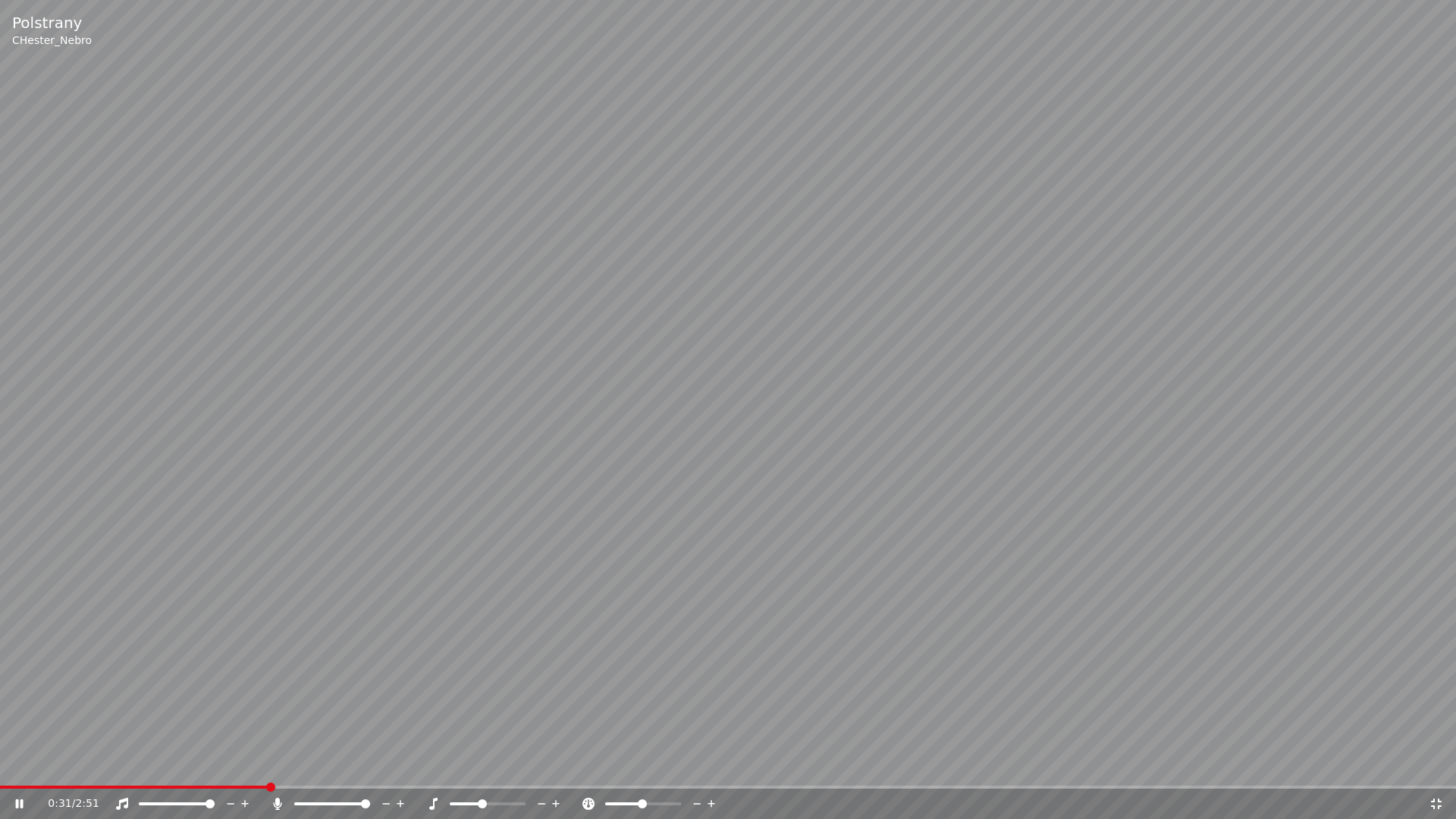
click at [484, 771] on span at bounding box center [483, 804] width 9 height 9
click at [486, 771] on span at bounding box center [488, 804] width 9 height 9
click at [295, 771] on span at bounding box center [299, 804] width 9 height 9
click at [215, 771] on span at bounding box center [210, 804] width 9 height 9
click at [643, 771] on span at bounding box center [643, 804] width 9 height 9
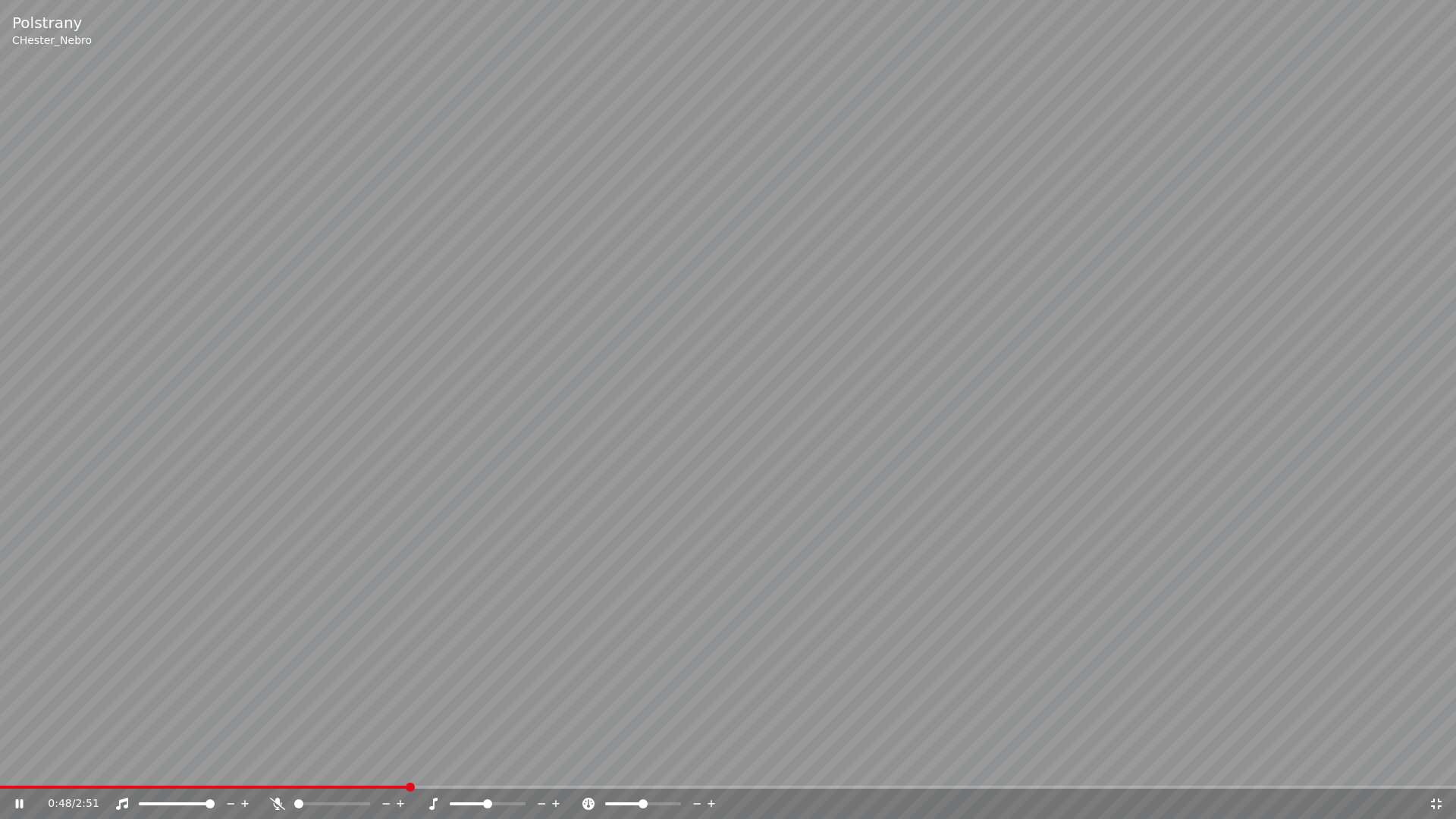
click at [716, 771] on icon at bounding box center [712, 804] width 15 height 15
click at [1438, 771] on icon at bounding box center [1436, 803] width 15 height 12
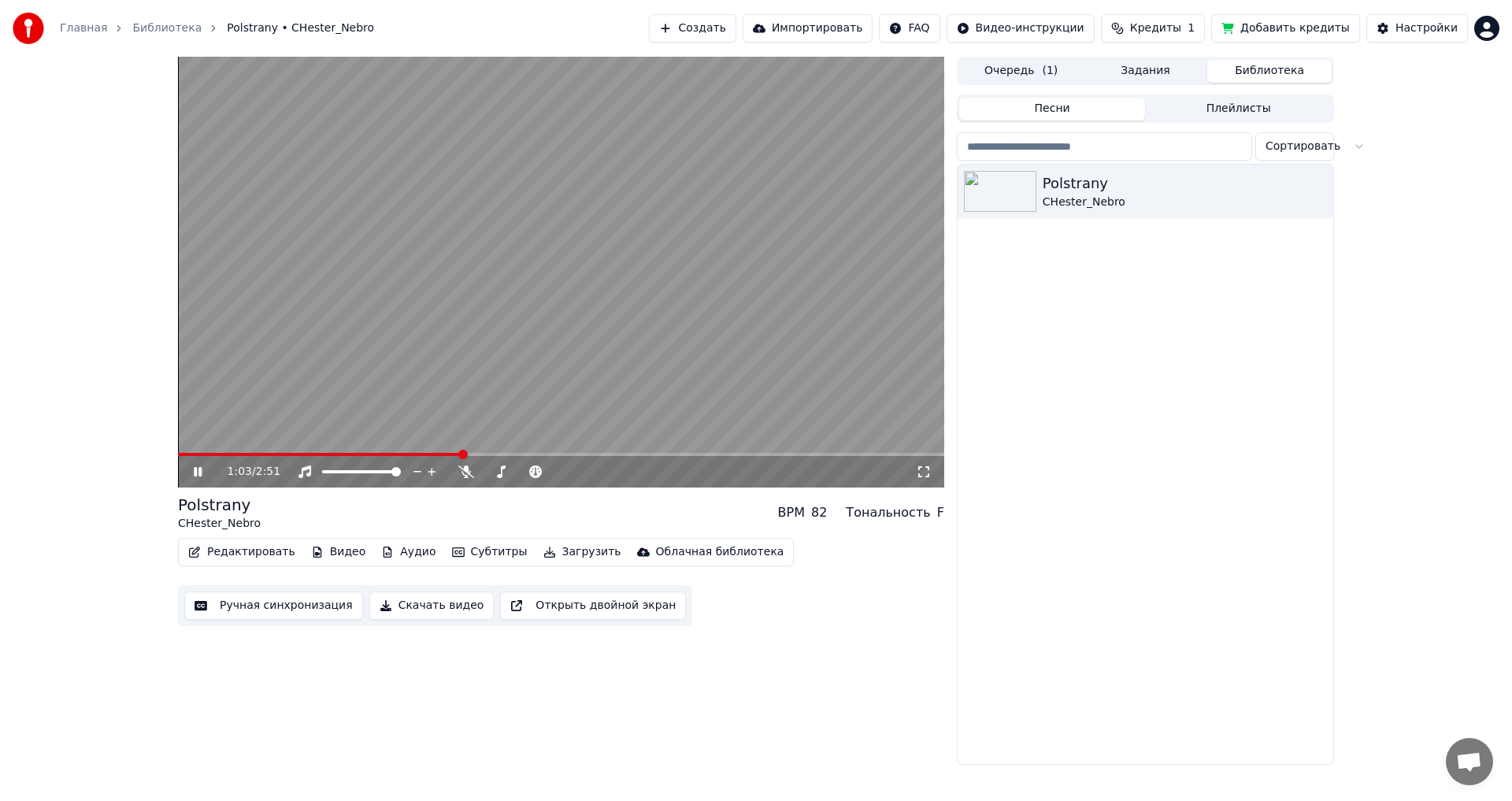
click at [542, 599] on button "Открыть двойной экран" at bounding box center [593, 605] width 186 height 29
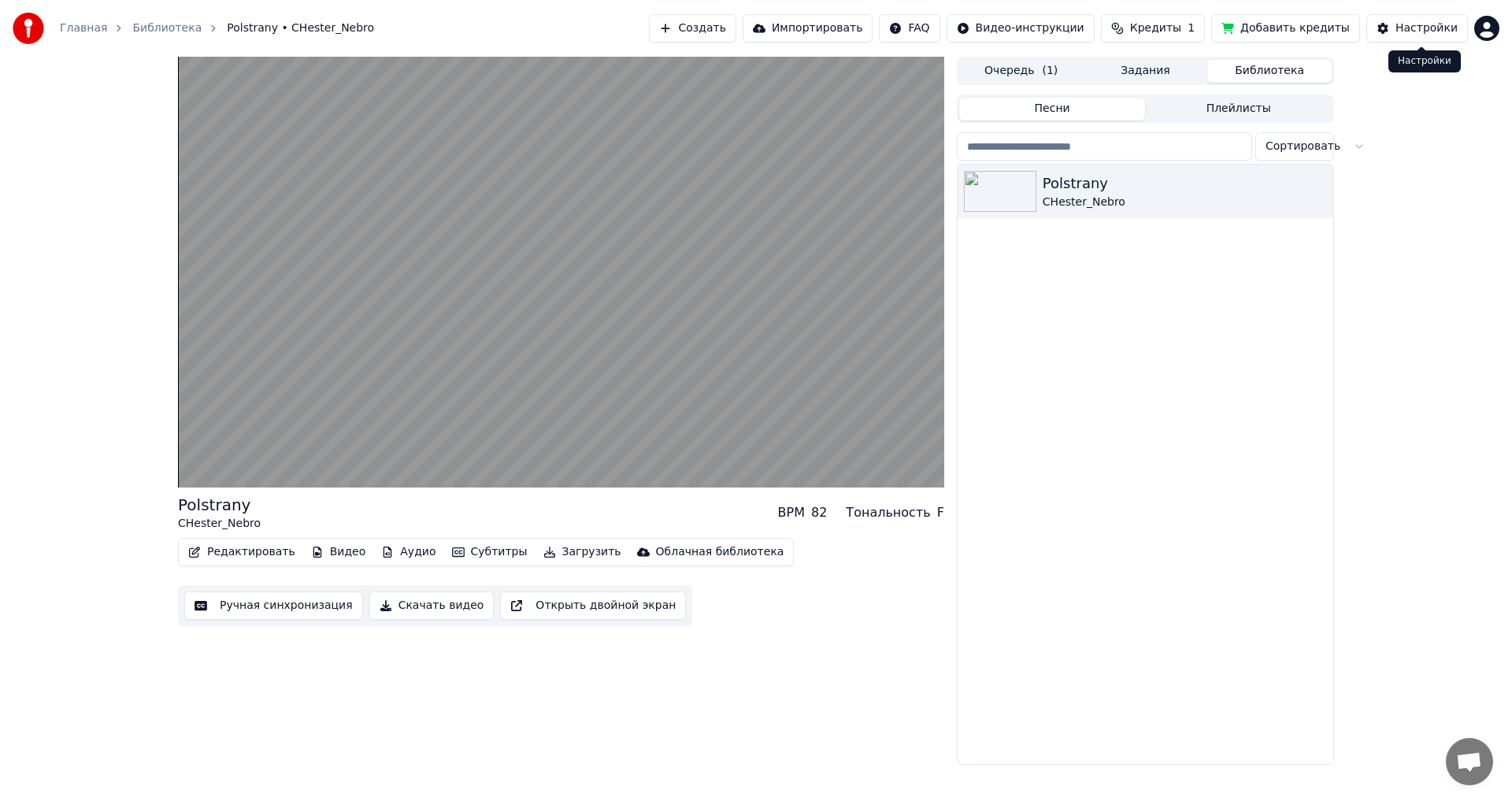
click at [1421, 28] on div "Настройки" at bounding box center [1426, 28] width 62 height 15
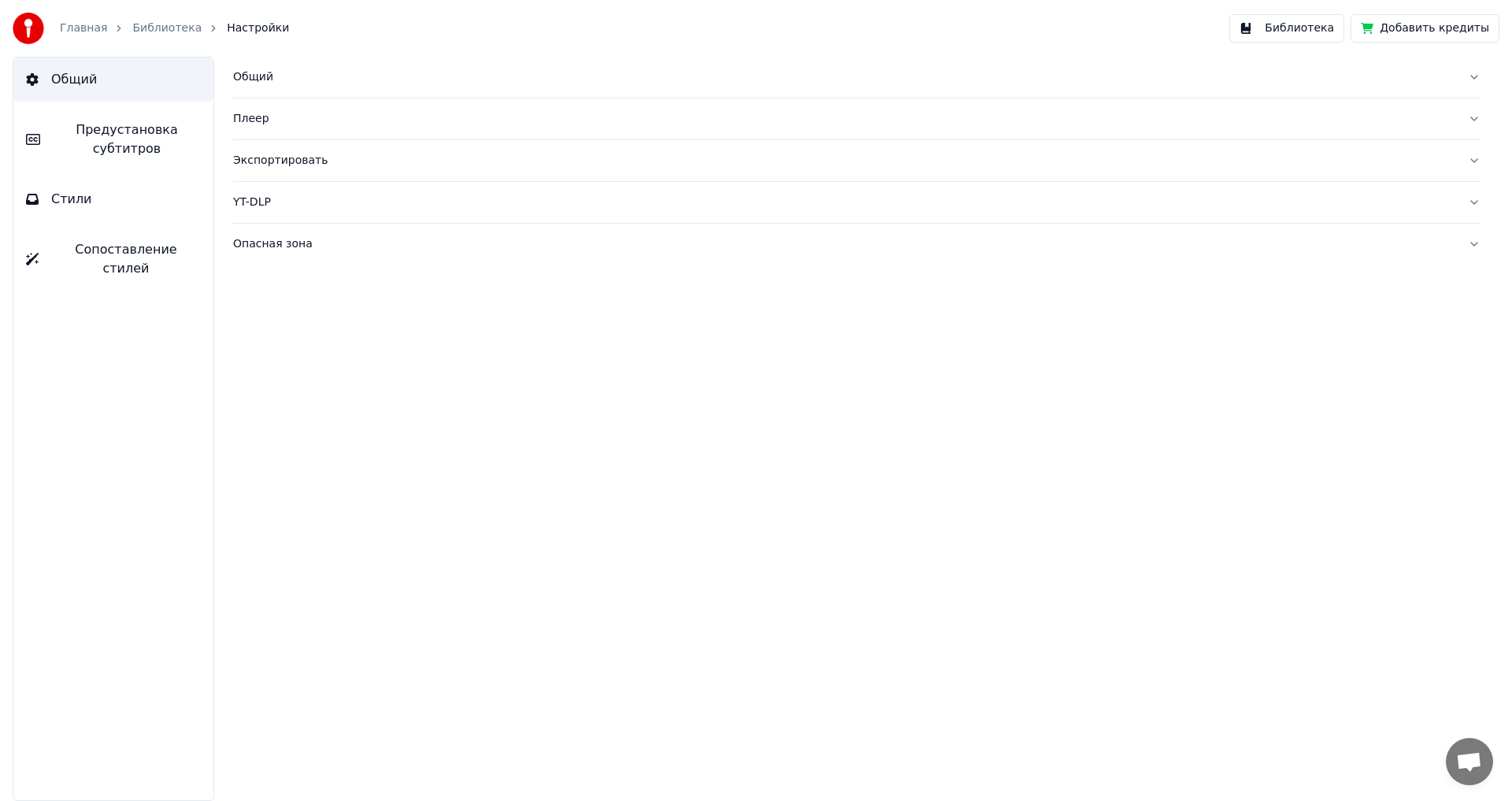
click at [126, 241] on button "Сопоставление стилей" at bounding box center [113, 259] width 200 height 63
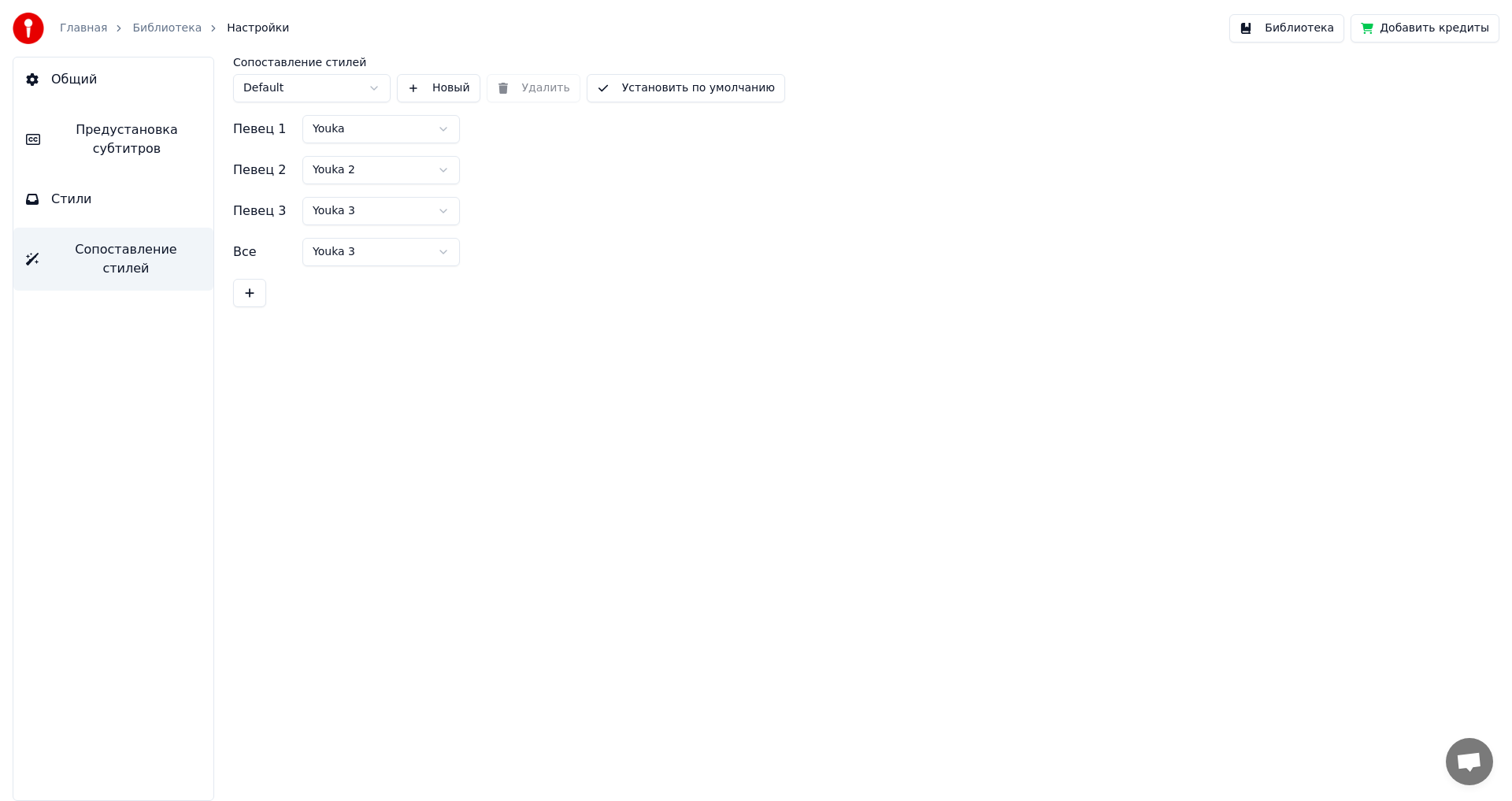
click at [90, 185] on button "Стили" at bounding box center [113, 199] width 200 height 44
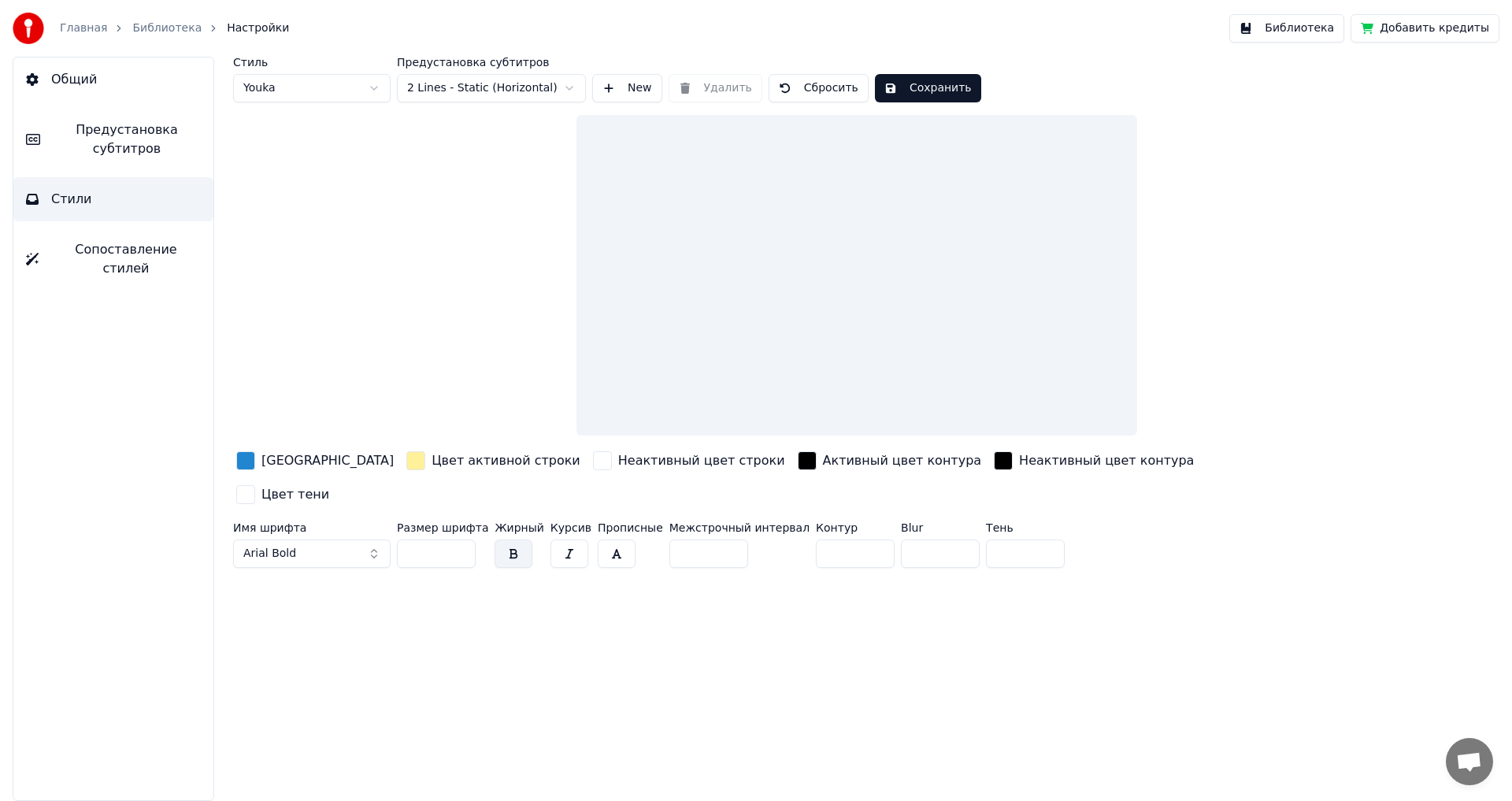
click at [100, 124] on span "Предустановка субтитров" at bounding box center [126, 140] width 148 height 38
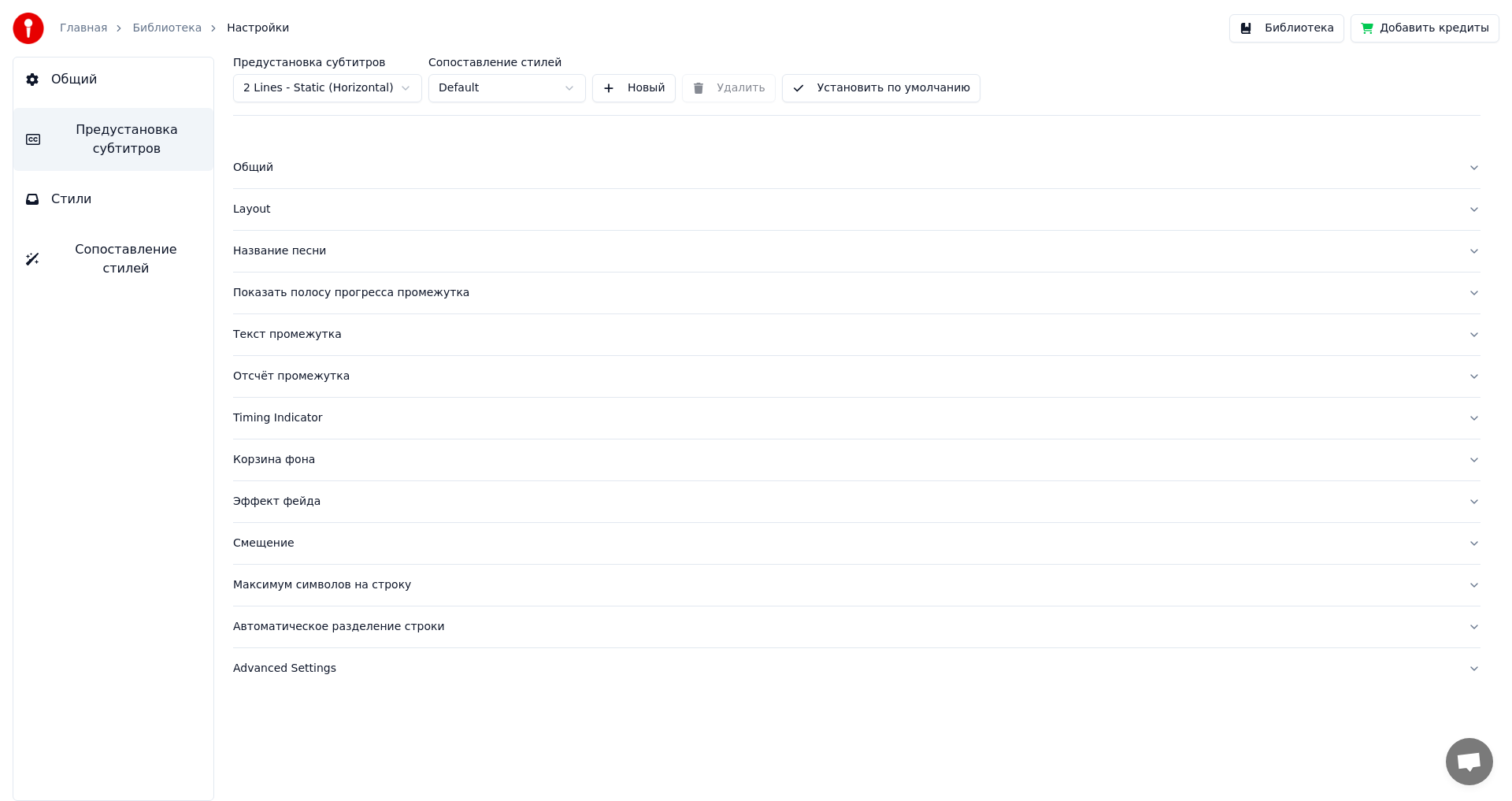
click at [100, 67] on button "Общий" at bounding box center [113, 79] width 200 height 44
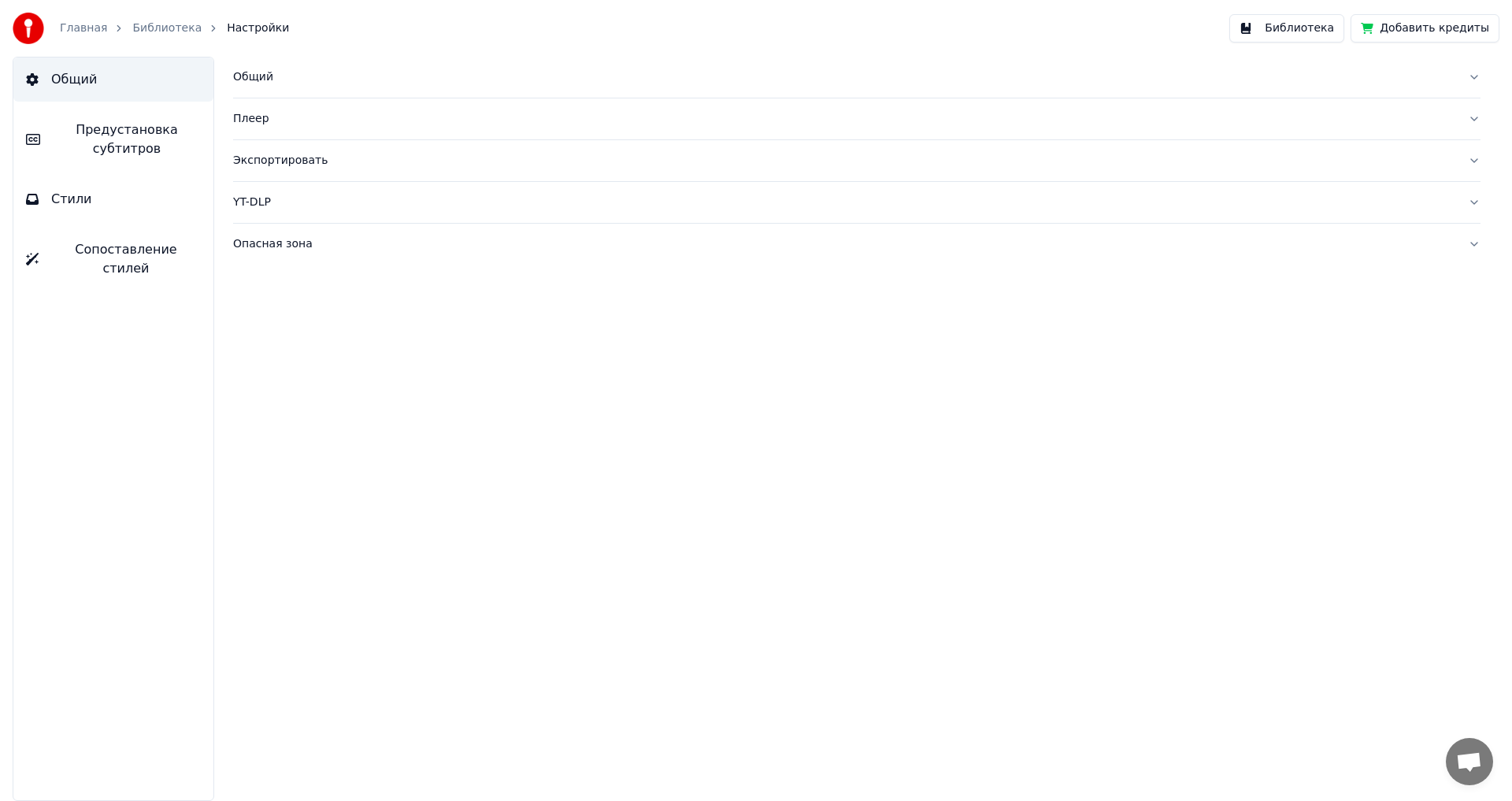
click at [146, 29] on link "Библиотека" at bounding box center [166, 28] width 69 height 15
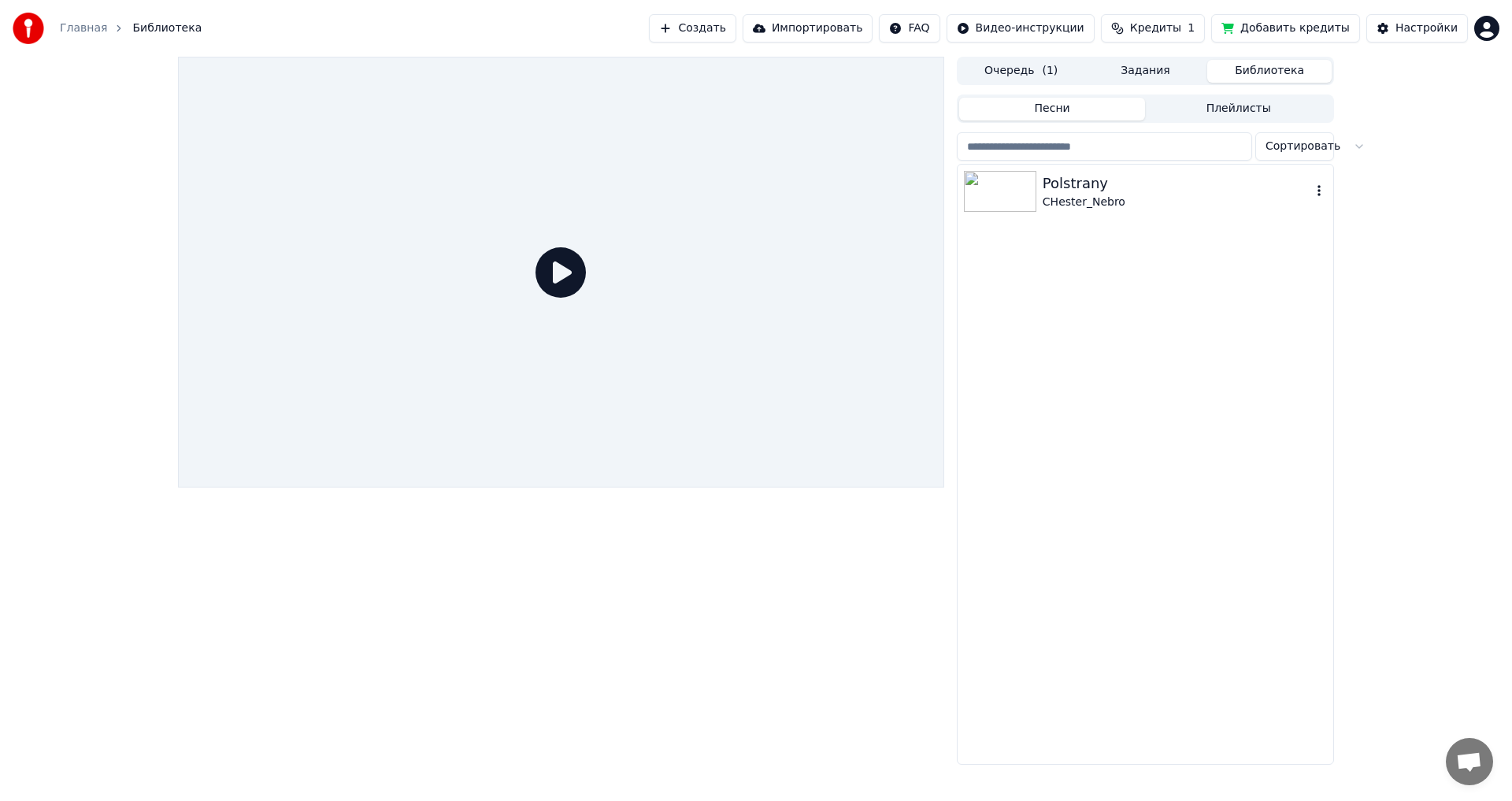
click at [1119, 196] on div "CHester_Nebro" at bounding box center [1176, 202] width 269 height 15
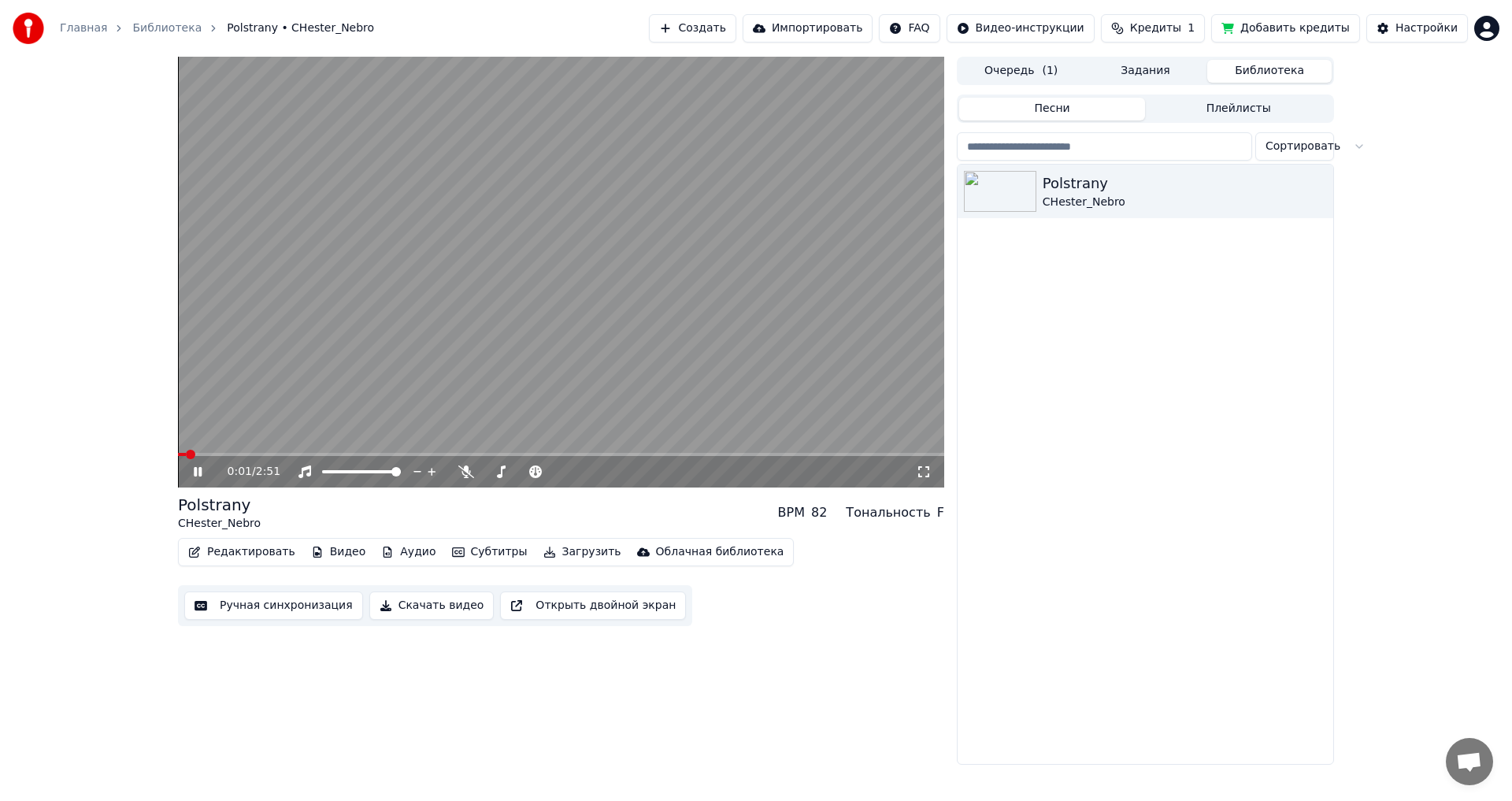
click at [388, 552] on button "Аудио" at bounding box center [408, 552] width 67 height 22
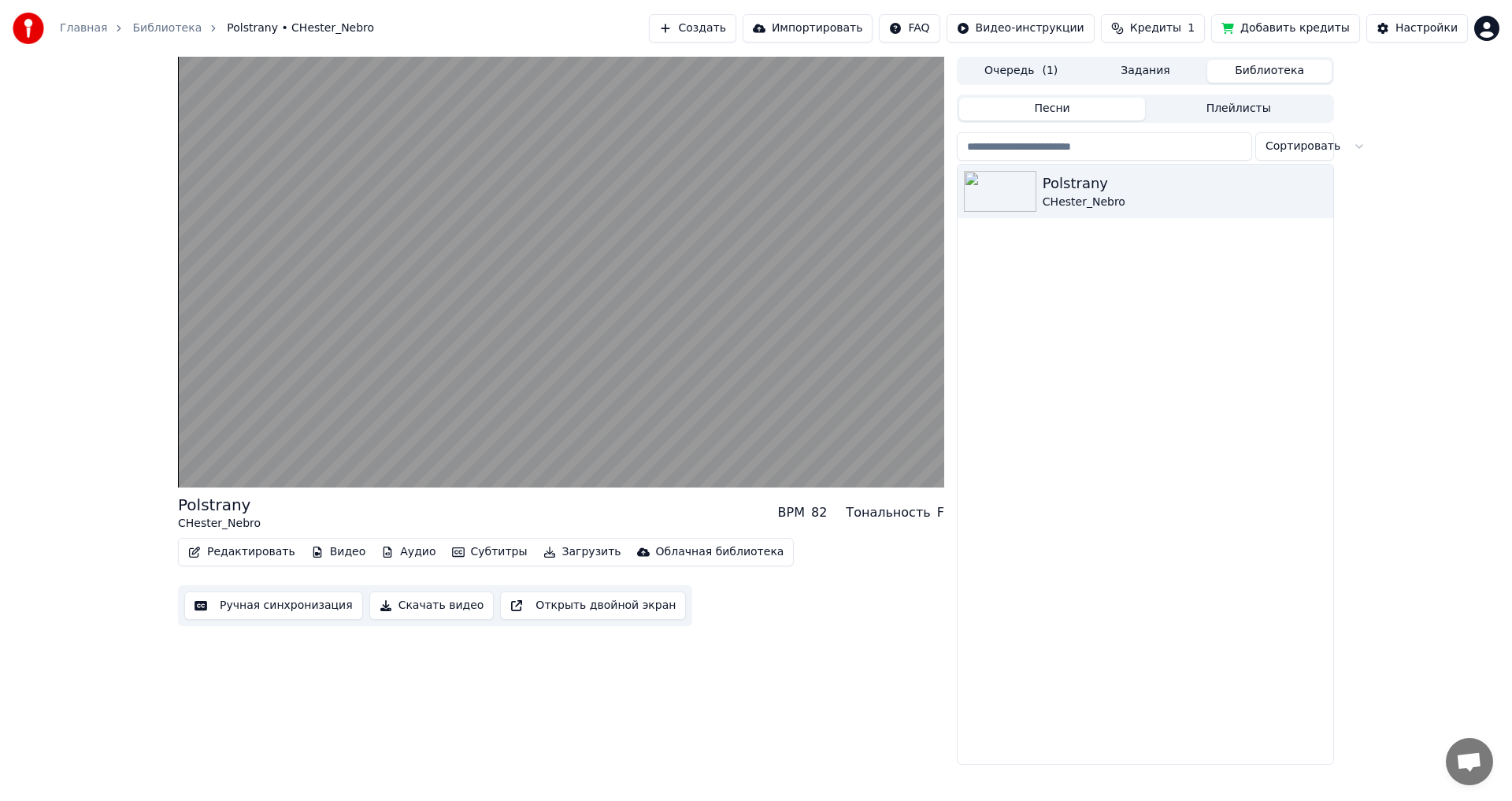
click at [801, 661] on div "Polstrany CHester_Nebro BPM 82 Тональность F Редактировать Видео Аудио Субтитры…" at bounding box center [560, 410] width 766 height 707
click at [917, 512] on div "Тональность" at bounding box center [887, 512] width 84 height 19
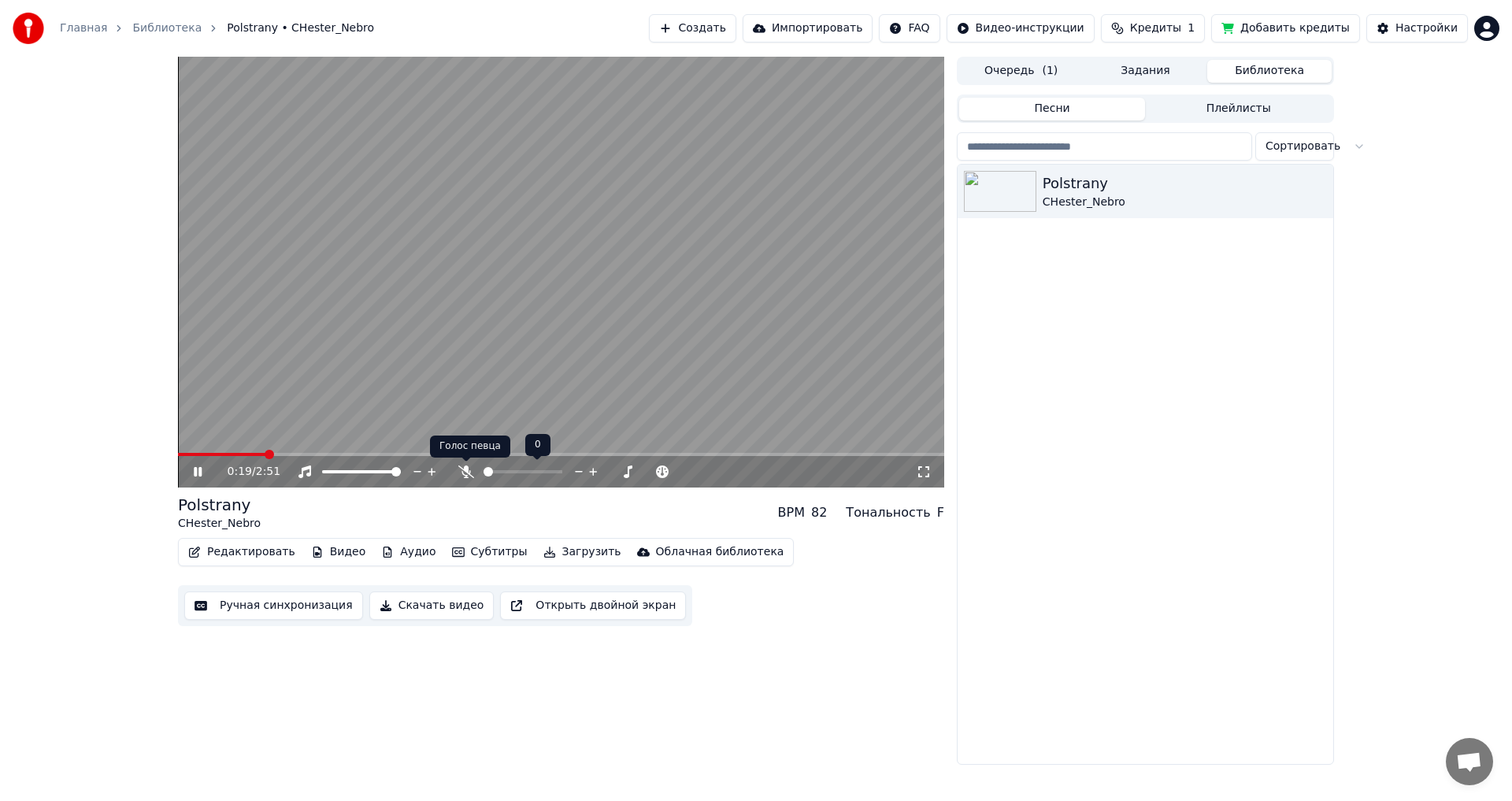
click at [467, 472] on icon at bounding box center [466, 471] width 15 height 12
click at [556, 413] on video at bounding box center [560, 271] width 766 height 430
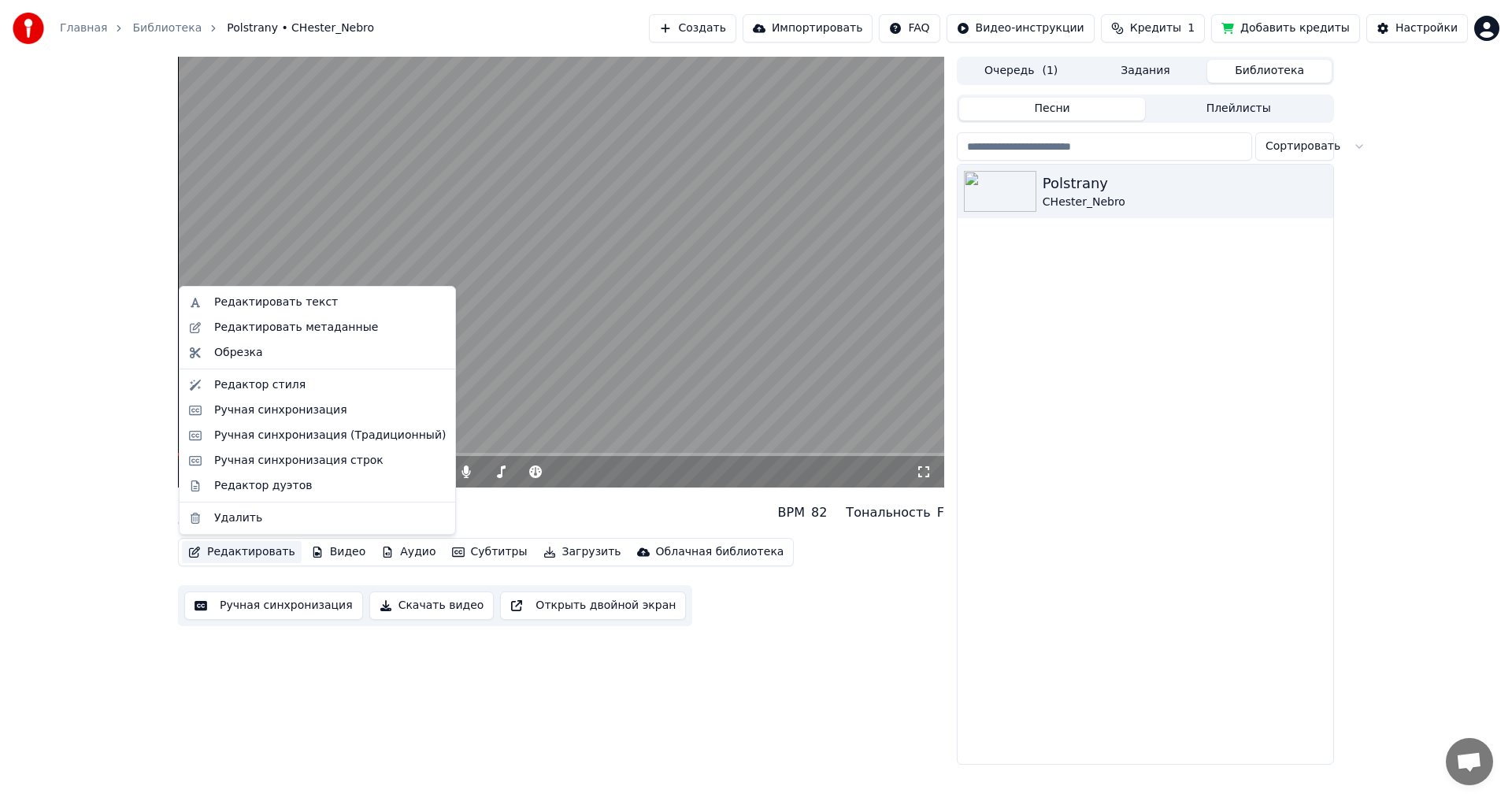
click at [254, 552] on button "Редактировать" at bounding box center [241, 552] width 120 height 22
click at [363, 417] on div "Ручная синхронизация" at bounding box center [330, 410] width 231 height 15
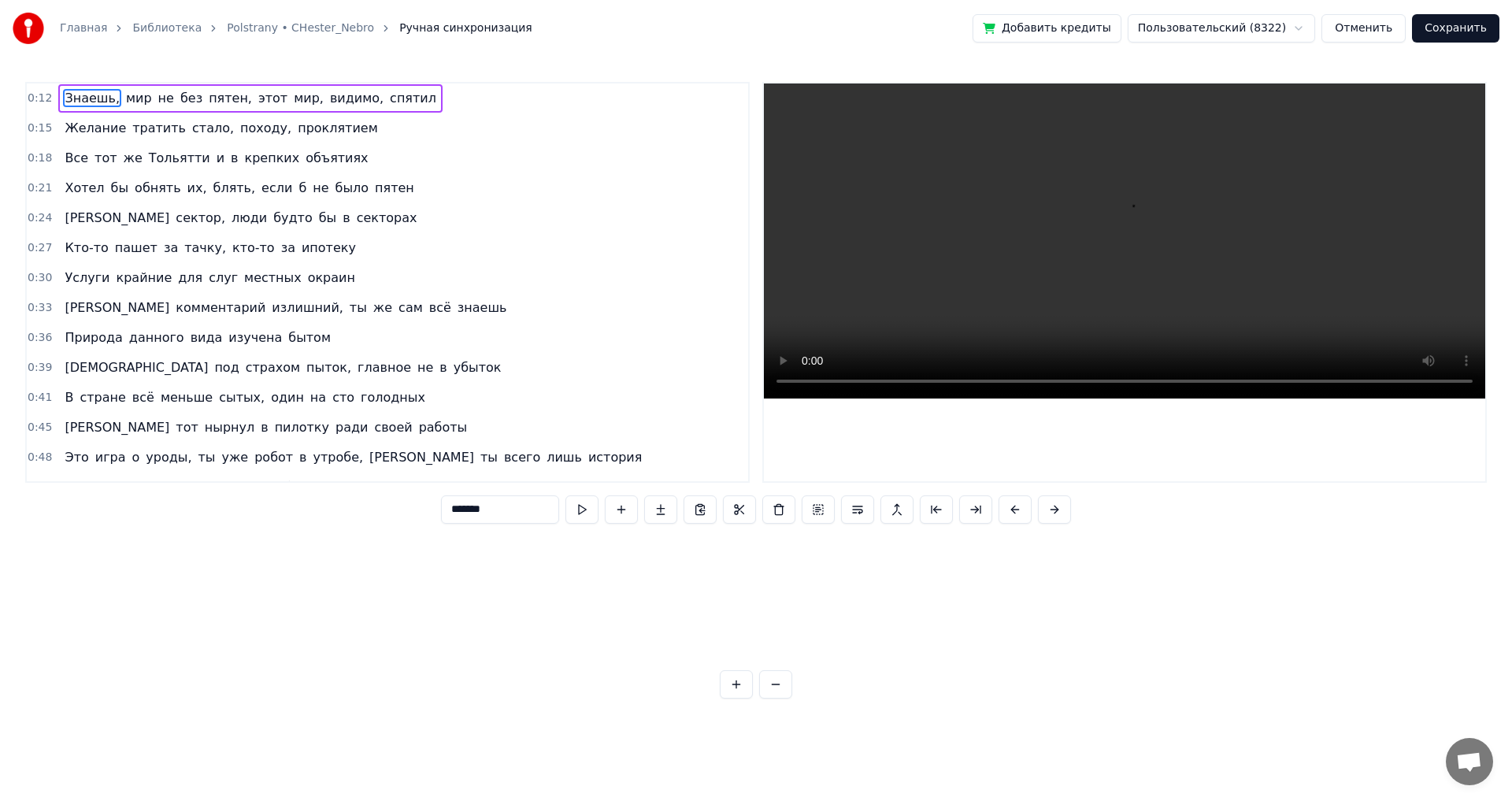
scroll to position [0, 2818]
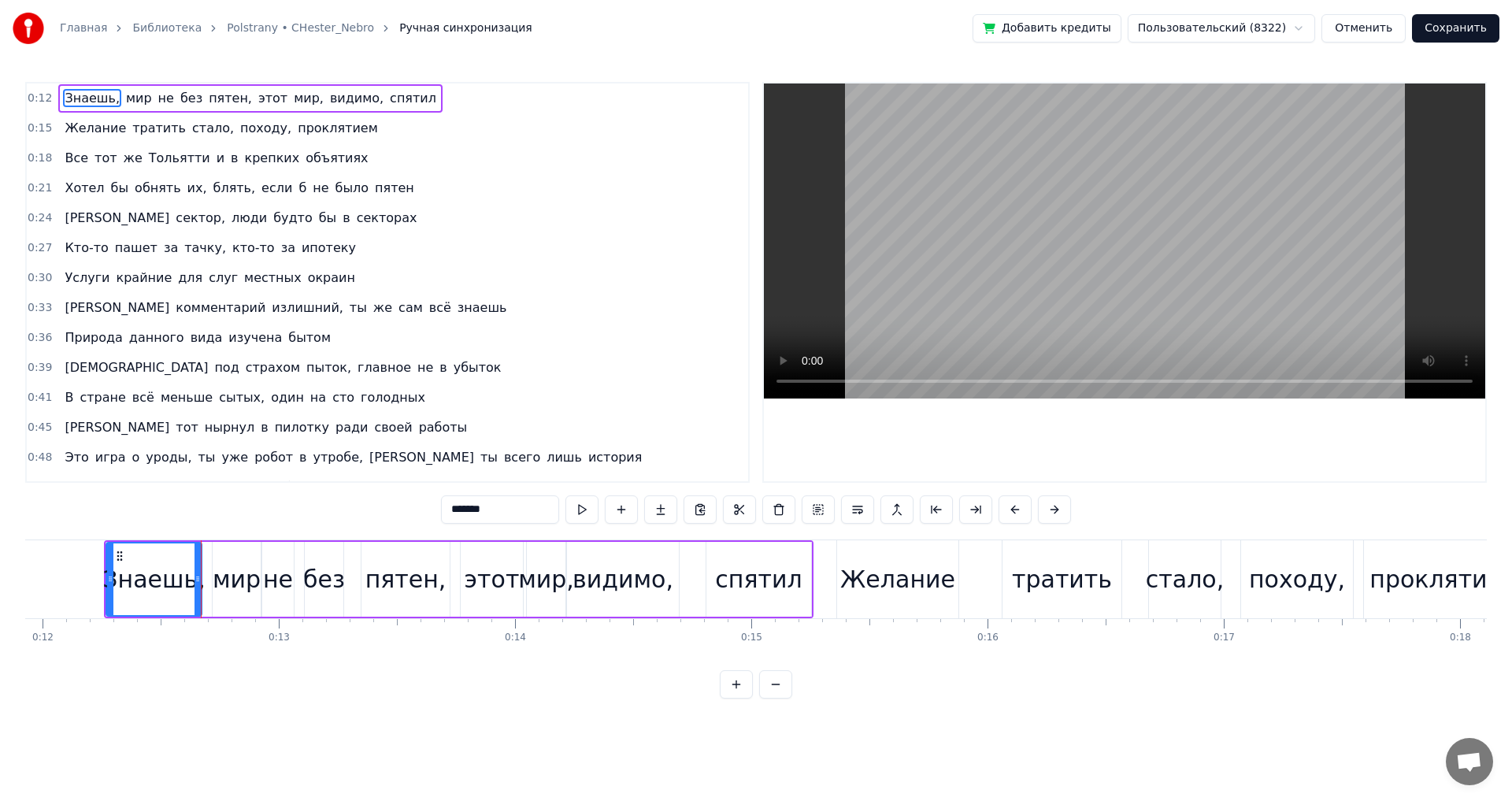
click at [382, 110] on div "Знаешь, мир не без пятен, этот мир, видимо, спятил" at bounding box center [250, 98] width 383 height 29
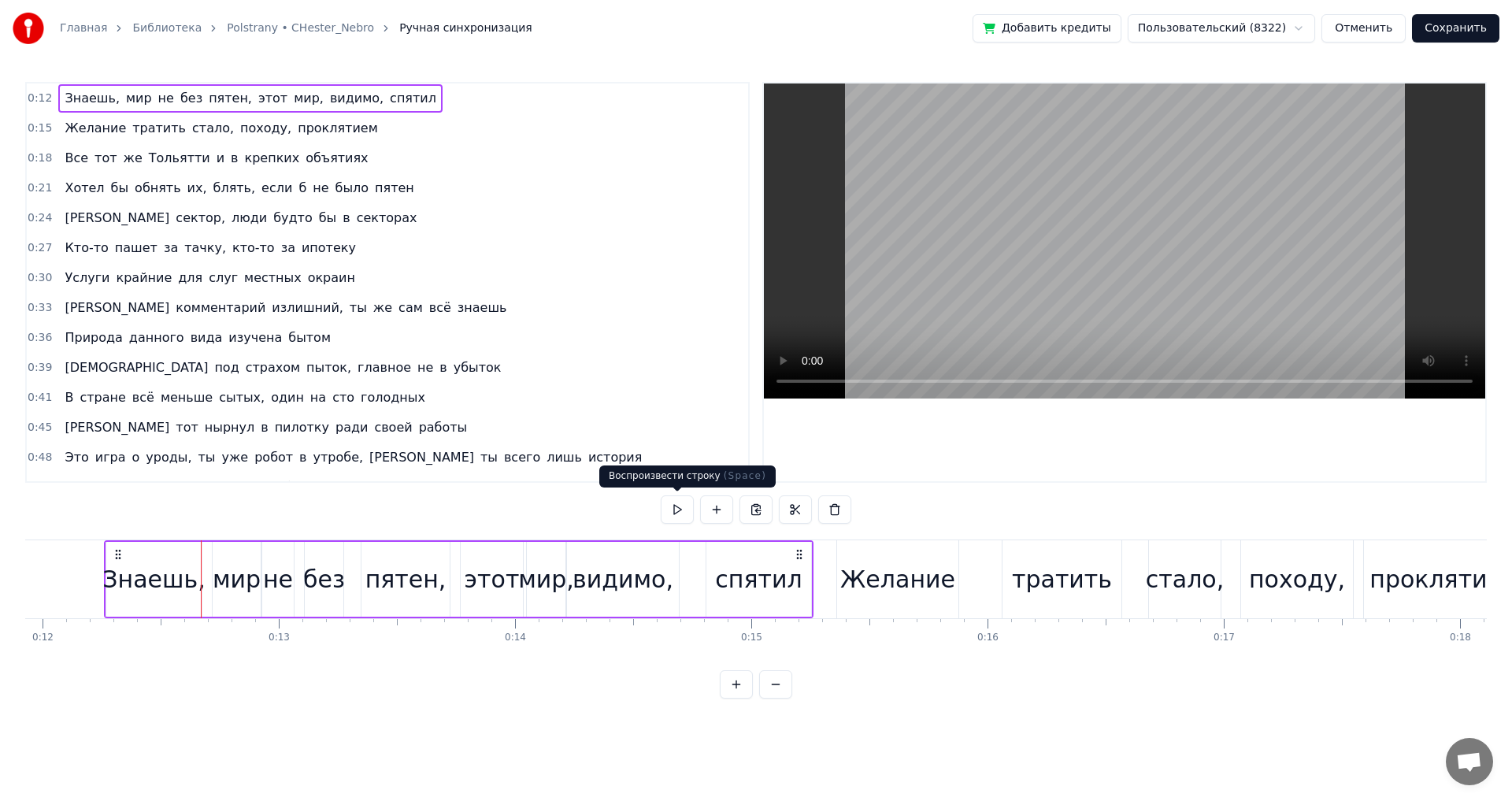
click at [685, 508] on button at bounding box center [677, 509] width 33 height 29
click at [661, 495] on button at bounding box center [677, 509] width 33 height 29
click at [685, 515] on button at bounding box center [677, 509] width 33 height 29
click at [661, 495] on button at bounding box center [677, 509] width 33 height 29
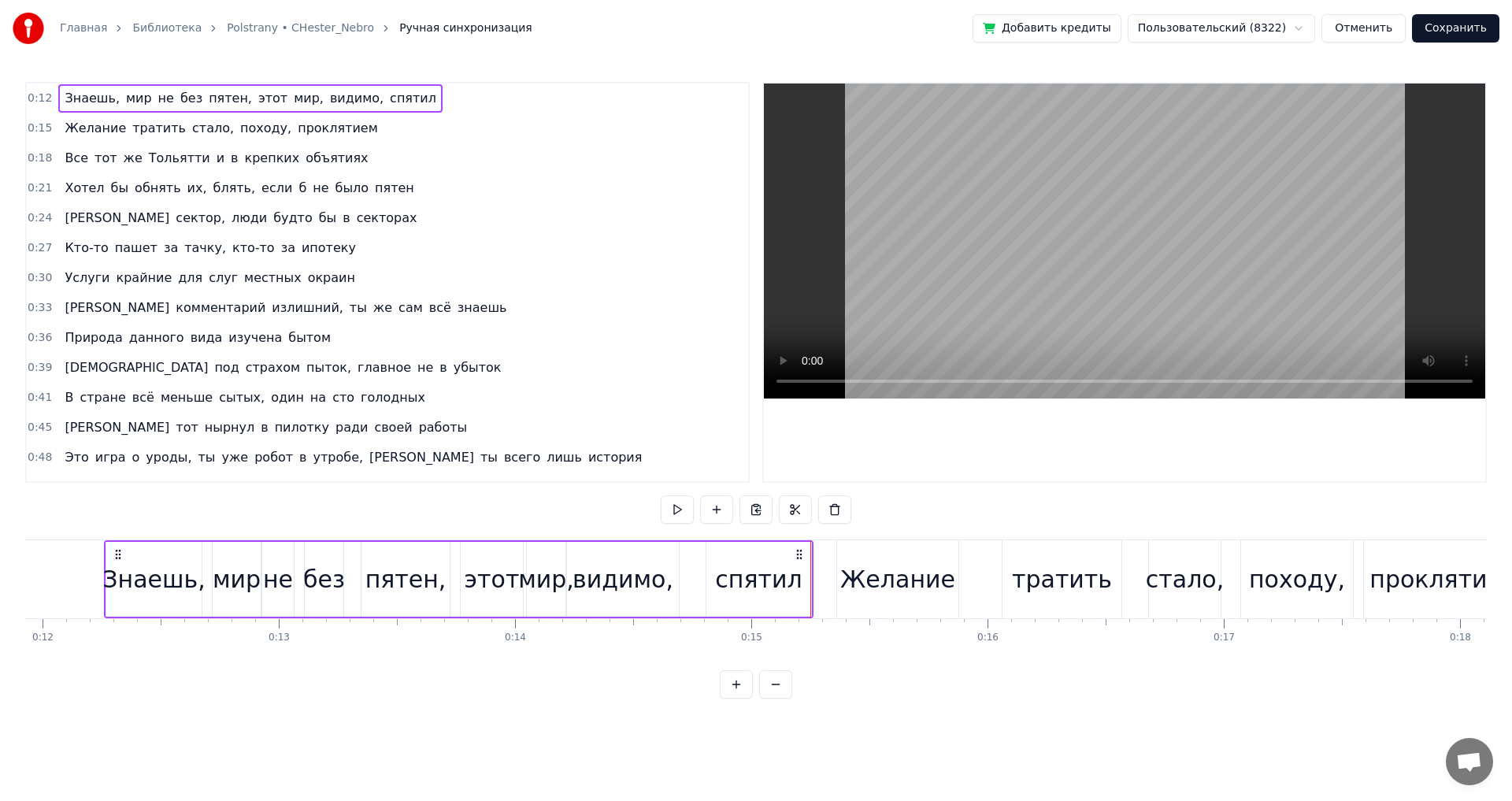
click at [771, 695] on button at bounding box center [776, 684] width 33 height 29
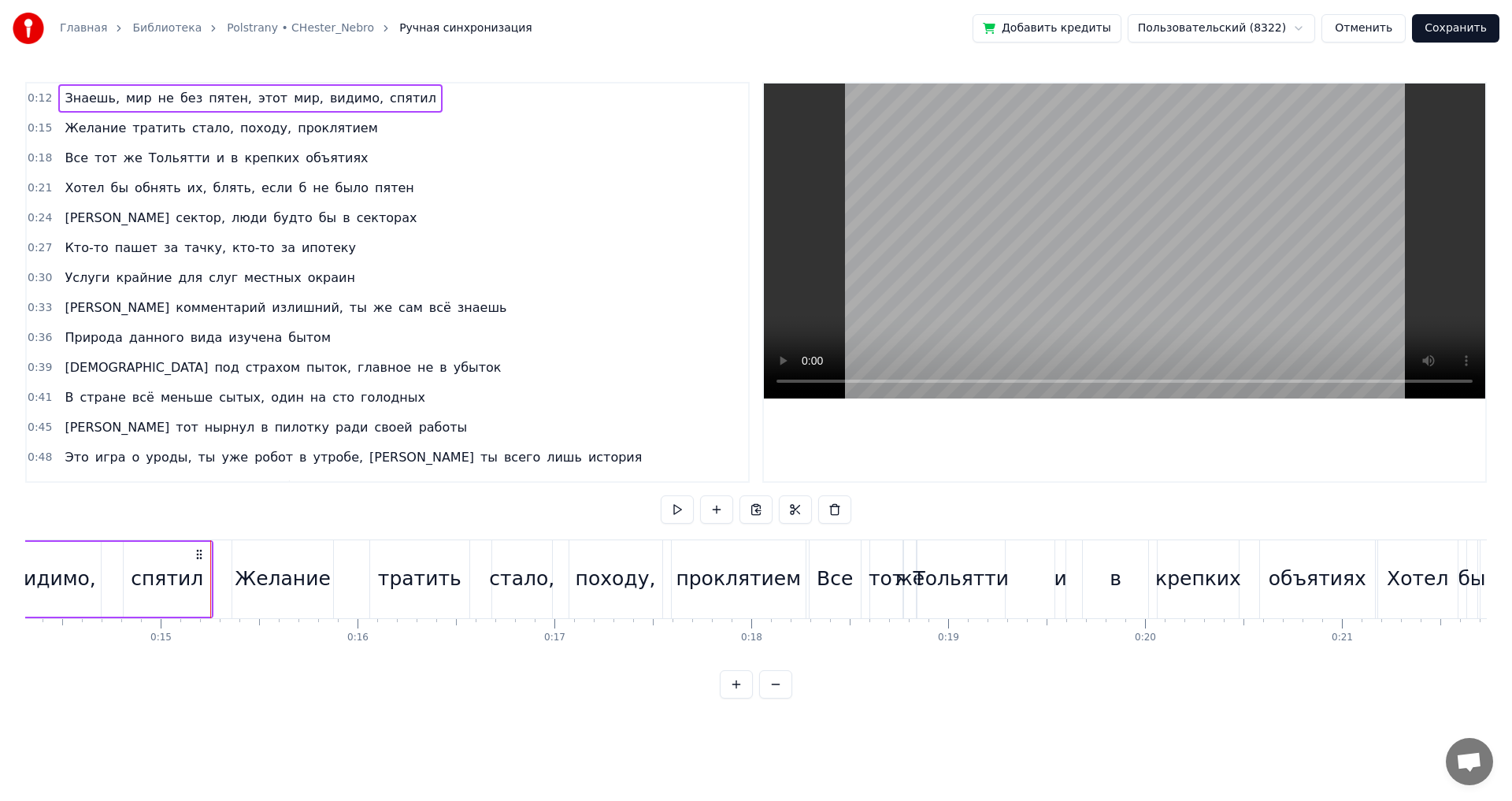
click at [785, 698] on button at bounding box center [776, 684] width 33 height 29
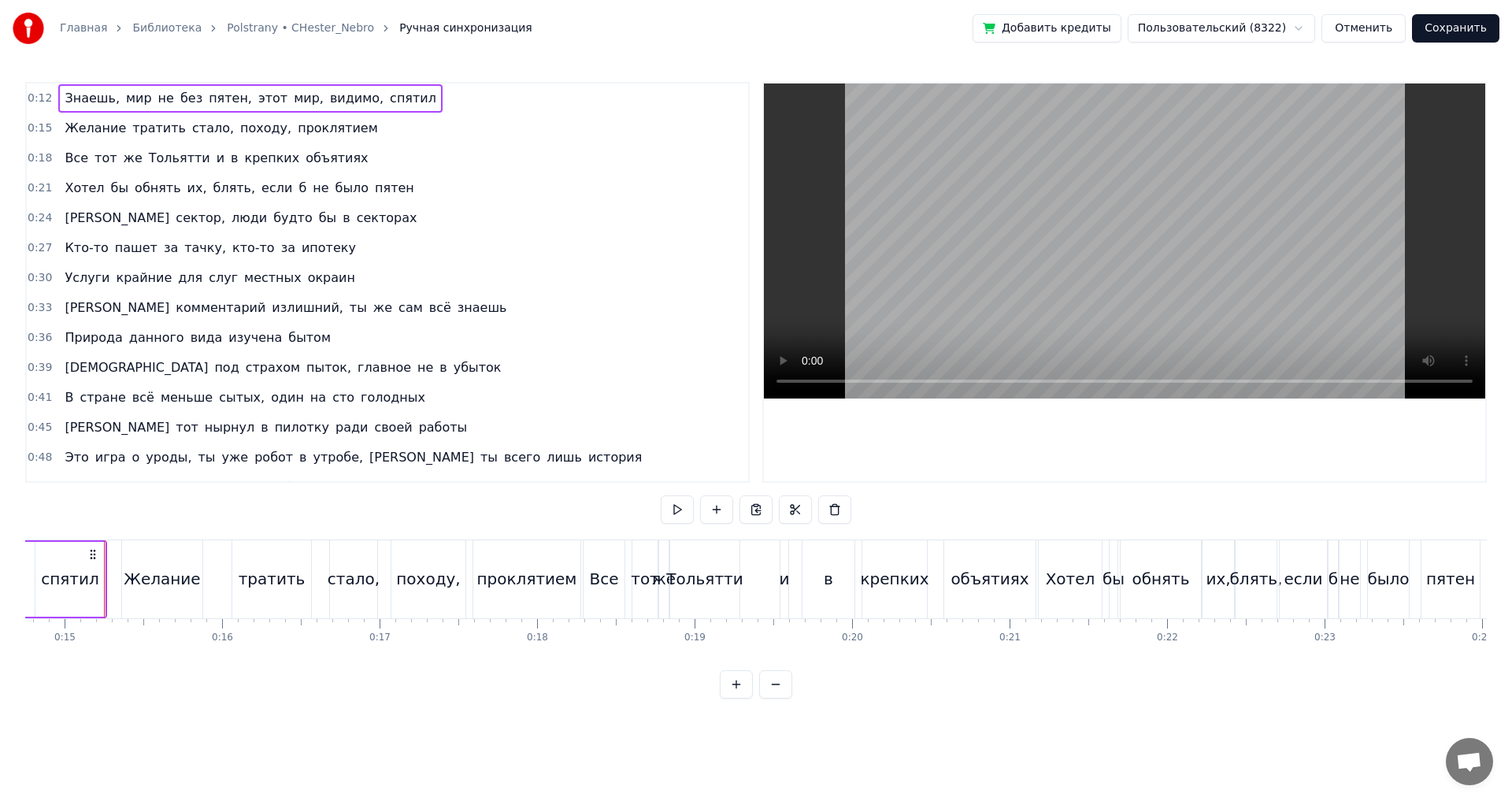
click at [785, 698] on button at bounding box center [776, 684] width 33 height 29
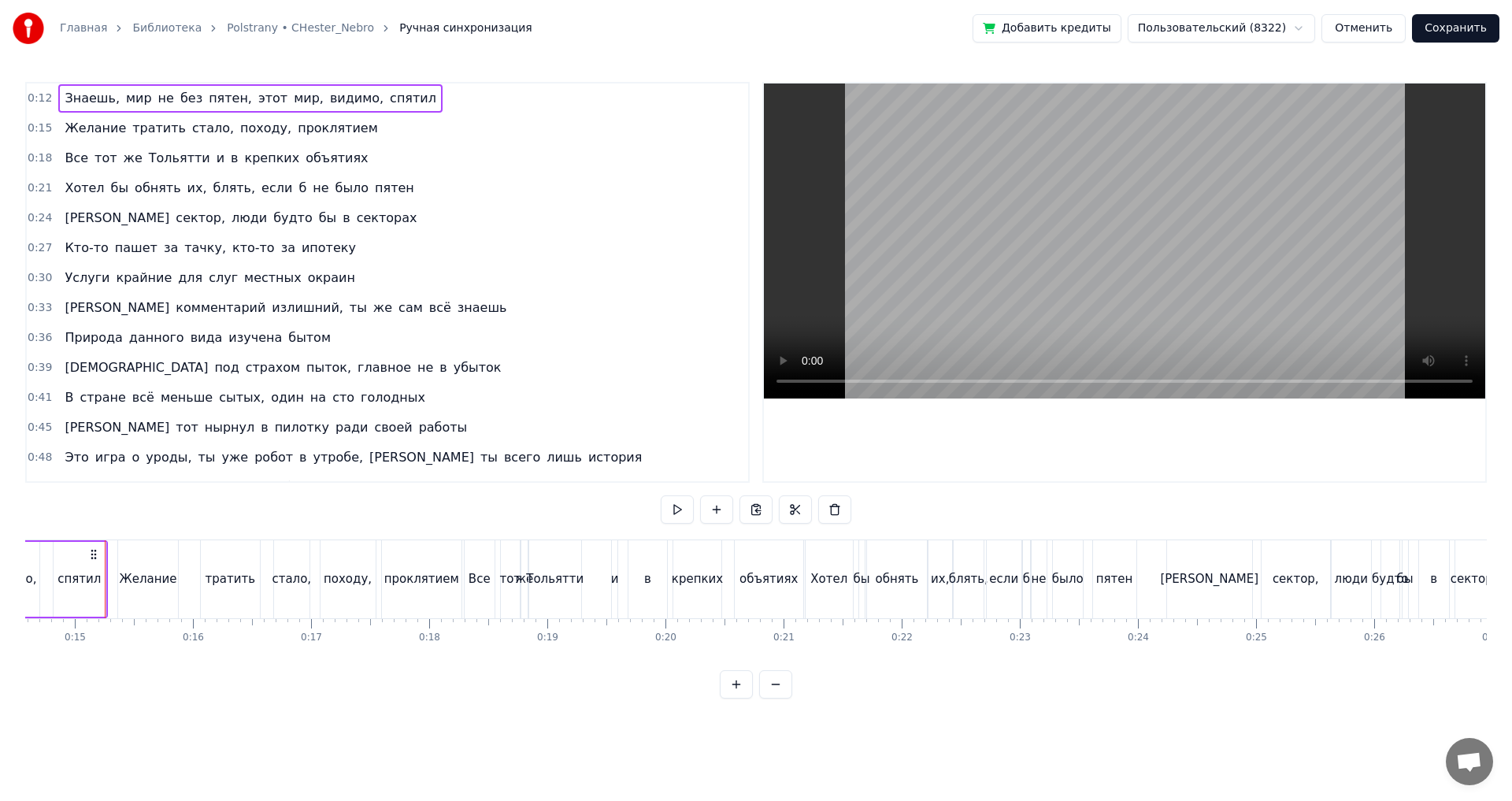
click at [785, 698] on button at bounding box center [776, 684] width 33 height 29
click at [785, 698] on div at bounding box center [756, 684] width 73 height 29
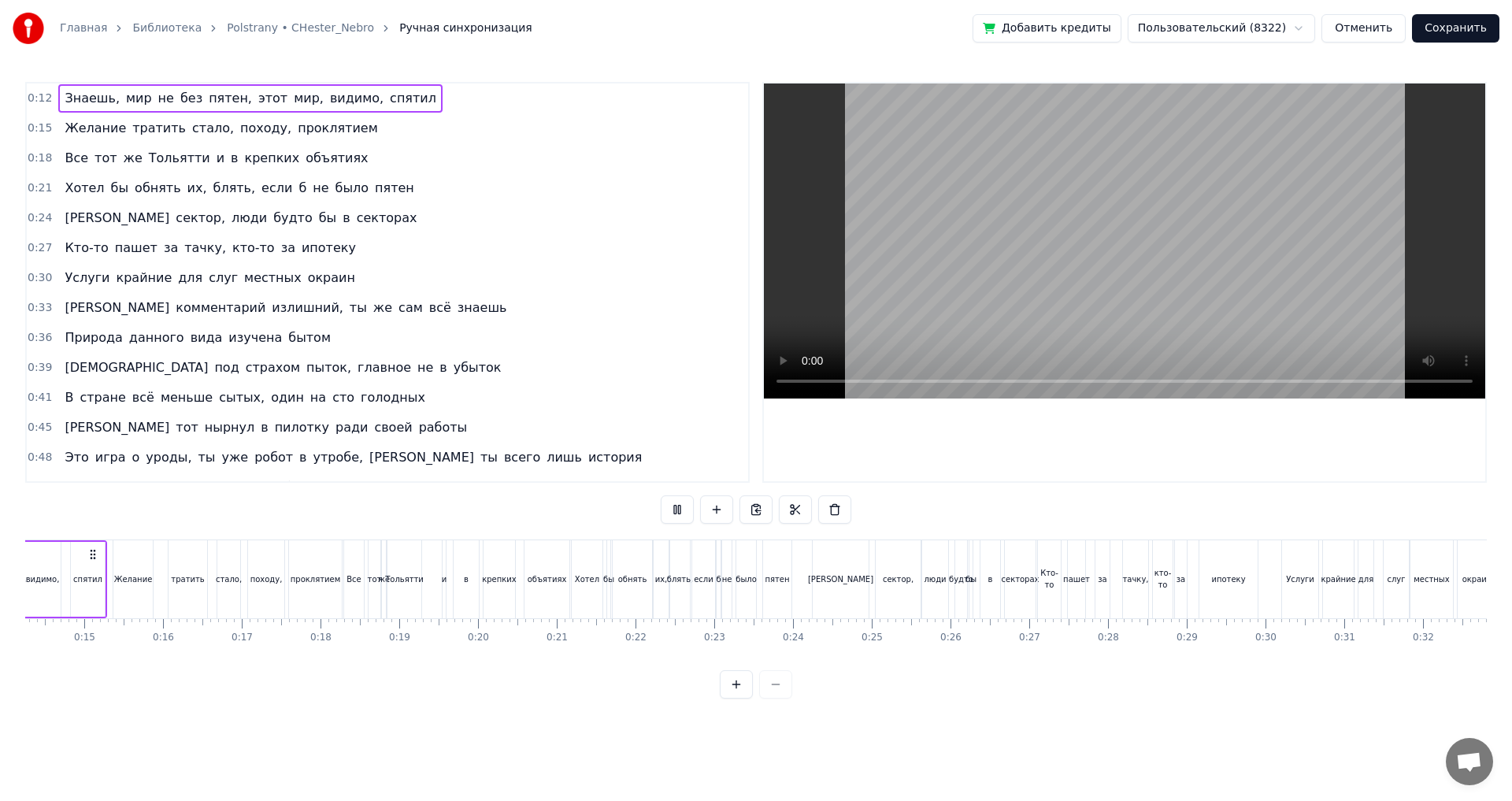
scroll to position [0, 887]
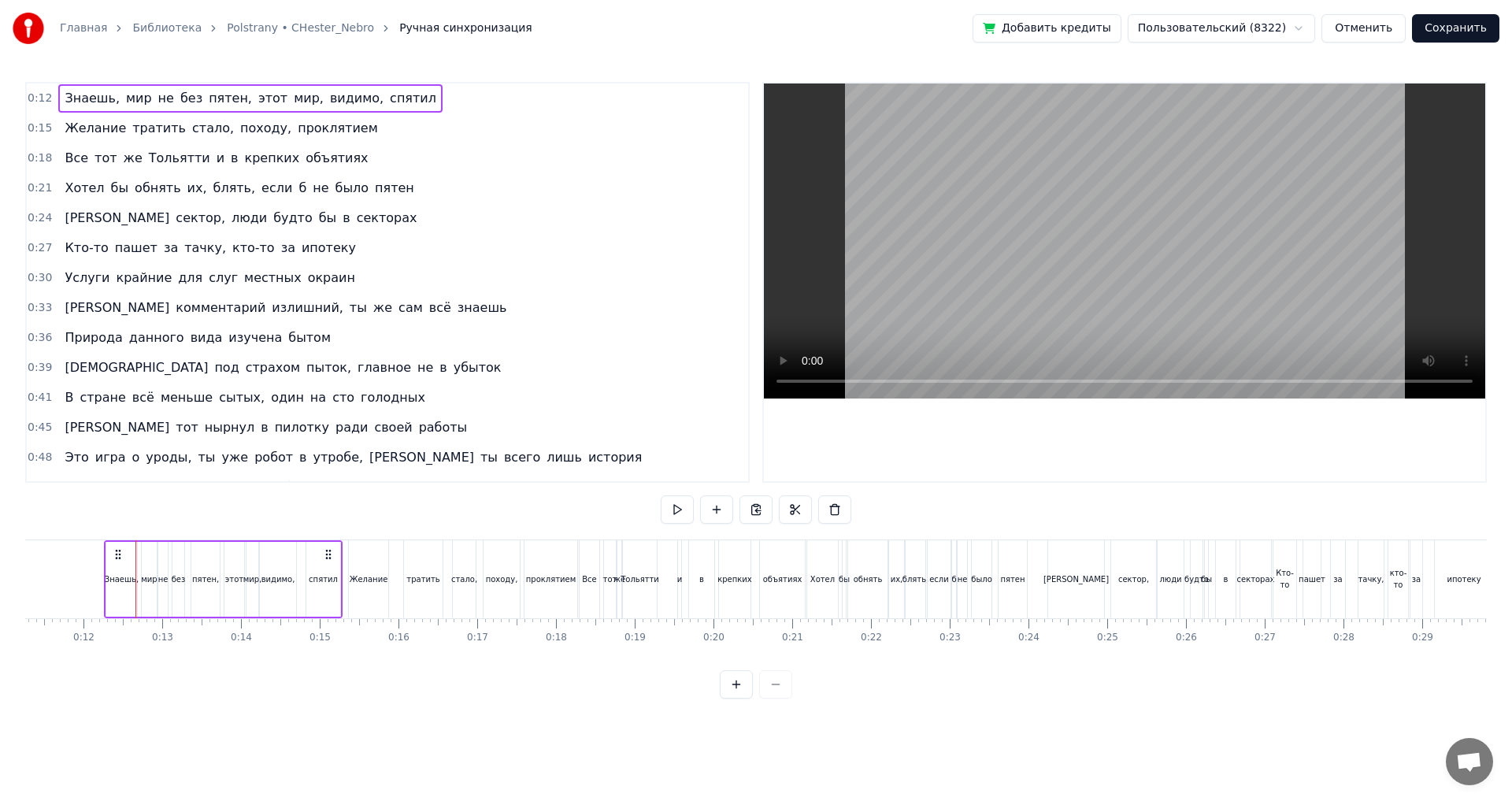
drag, startPoint x: 382, startPoint y: 109, endPoint x: 332, endPoint y: 430, distance: 324.9
click at [332, 430] on div "0:12 Знаешь, мир не без пятен, этот мир, видимо, спятил 0:15 Желание тратить ст…" at bounding box center [387, 282] width 725 height 400
click at [29, 96] on span "0:12" at bounding box center [40, 98] width 25 height 15
drag, startPoint x: 38, startPoint y: 112, endPoint x: 41, endPoint y: 136, distance: 24.2
click at [38, 114] on div "0:12 Знаешь, мир не без пятен, этот мир, видимо, спятил 0:15 Желание тратить ст…" at bounding box center [387, 282] width 725 height 400
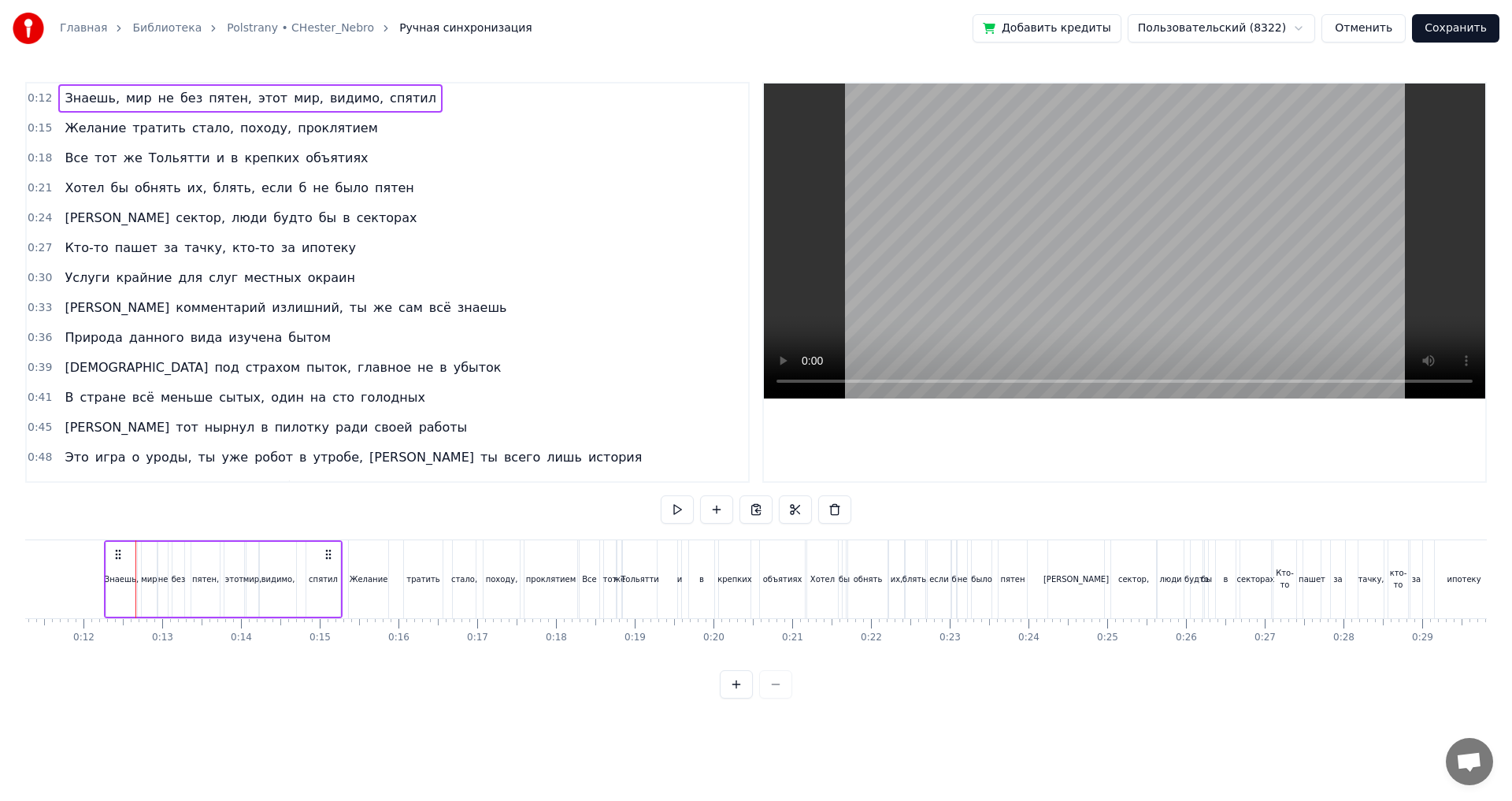
click at [41, 136] on span "0:15" at bounding box center [40, 128] width 25 height 15
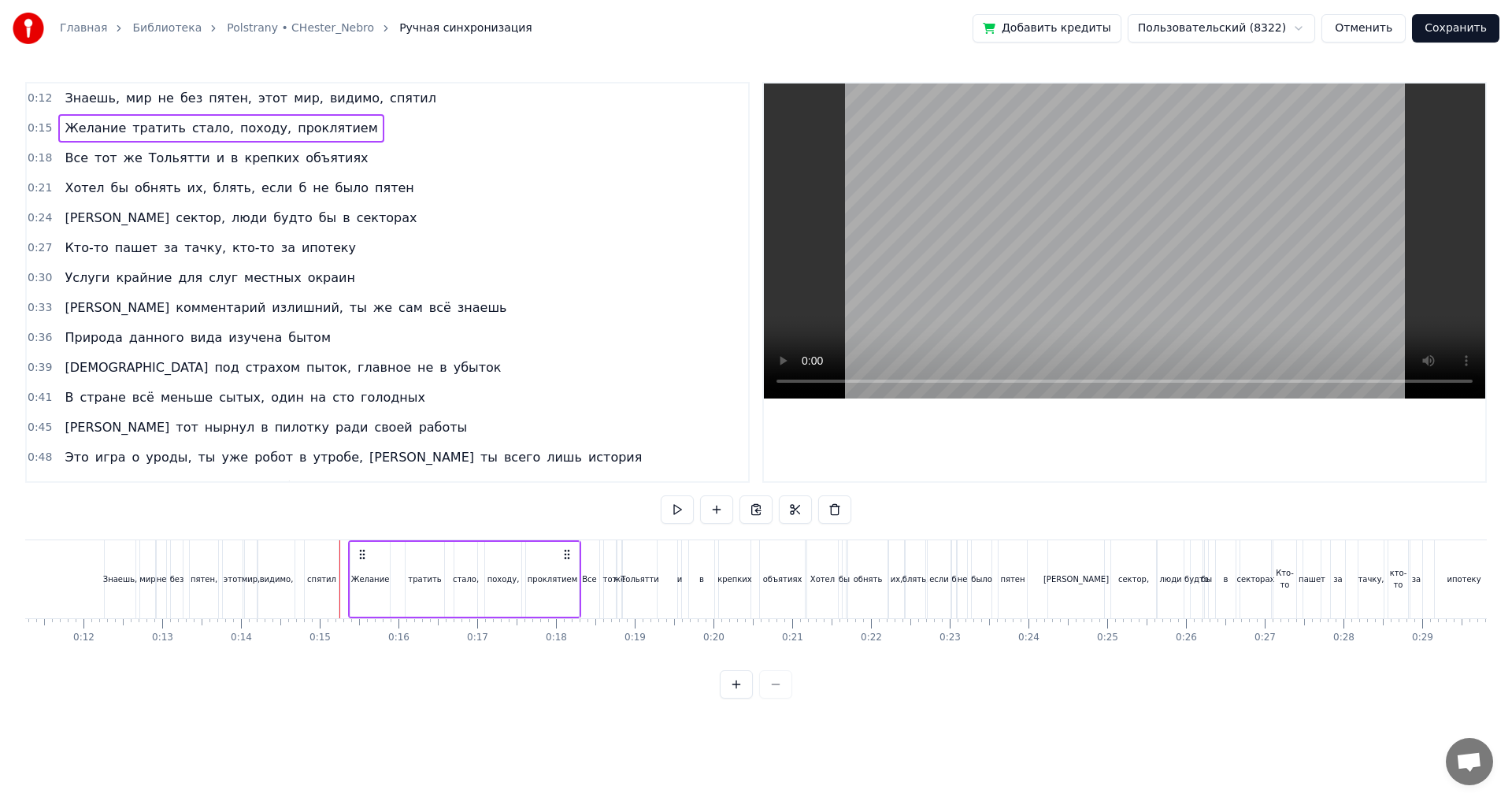
scroll to position [347, 0]
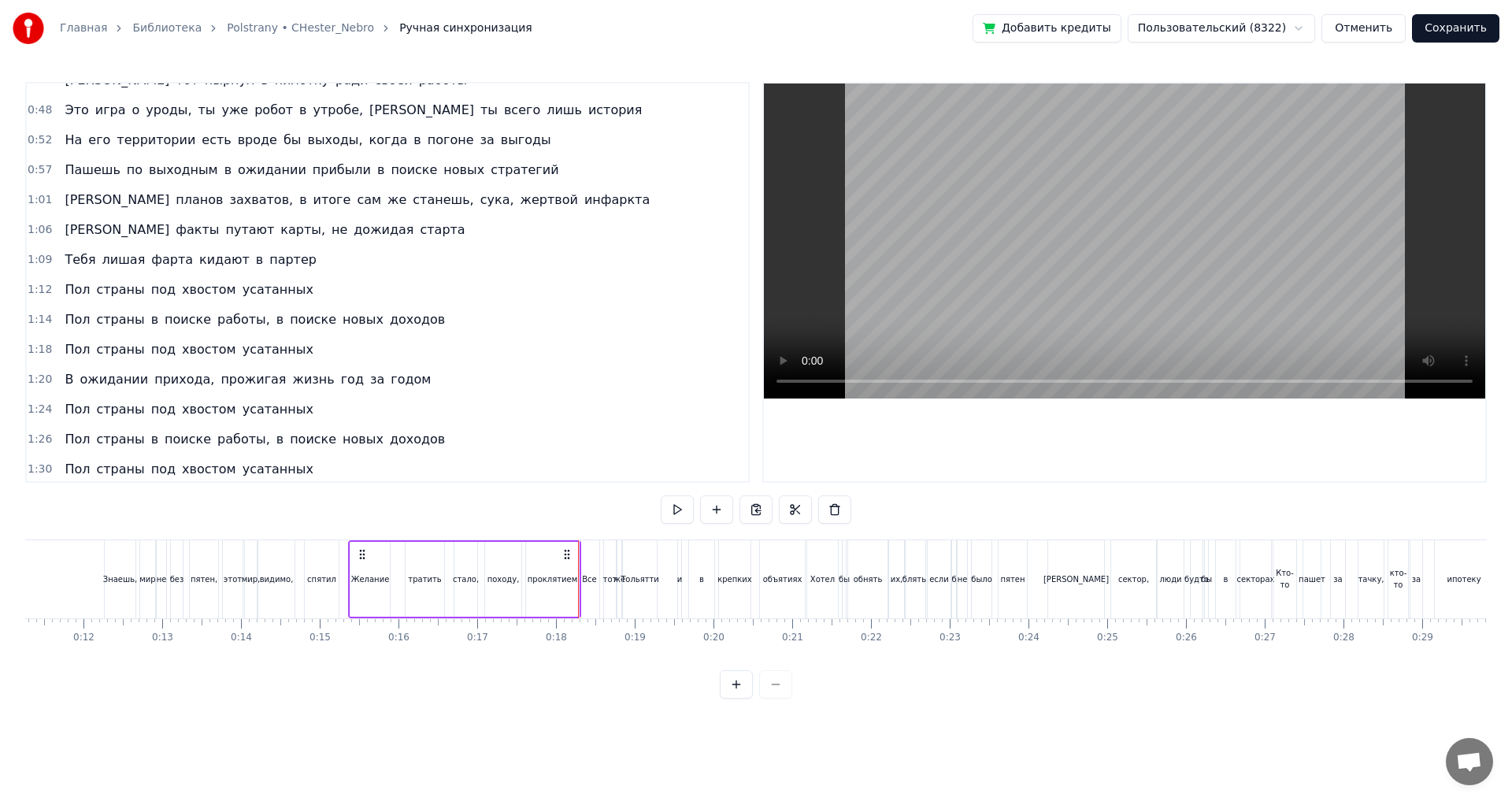
click at [1301, 32] on html "Главная Библиотека Polstrany • CHester_Nebro Ручная синхронизация Добавить кред…" at bounding box center [756, 361] width 1512 height 724
click at [1306, 25] on html "Главная Библиотека Polstrany • CHester_Nebro Ручная синхронизация Добавить кред…" at bounding box center [756, 361] width 1512 height 724
click at [1291, 23] on html "Главная Библиотека Polstrany • CHester_Nebro Ручная синхронизация Добавить кред…" at bounding box center [756, 361] width 1512 height 724
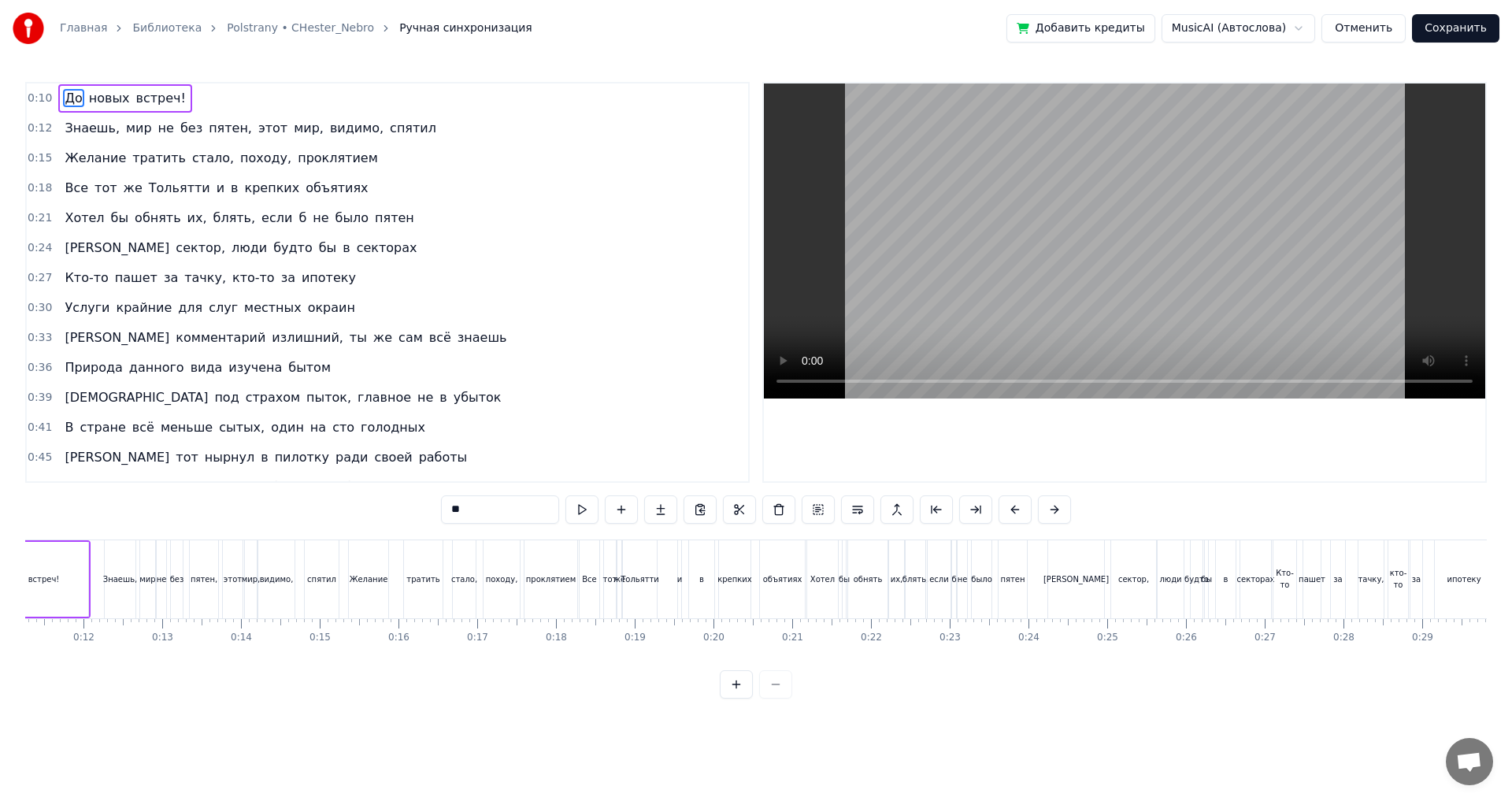
scroll to position [0, 728]
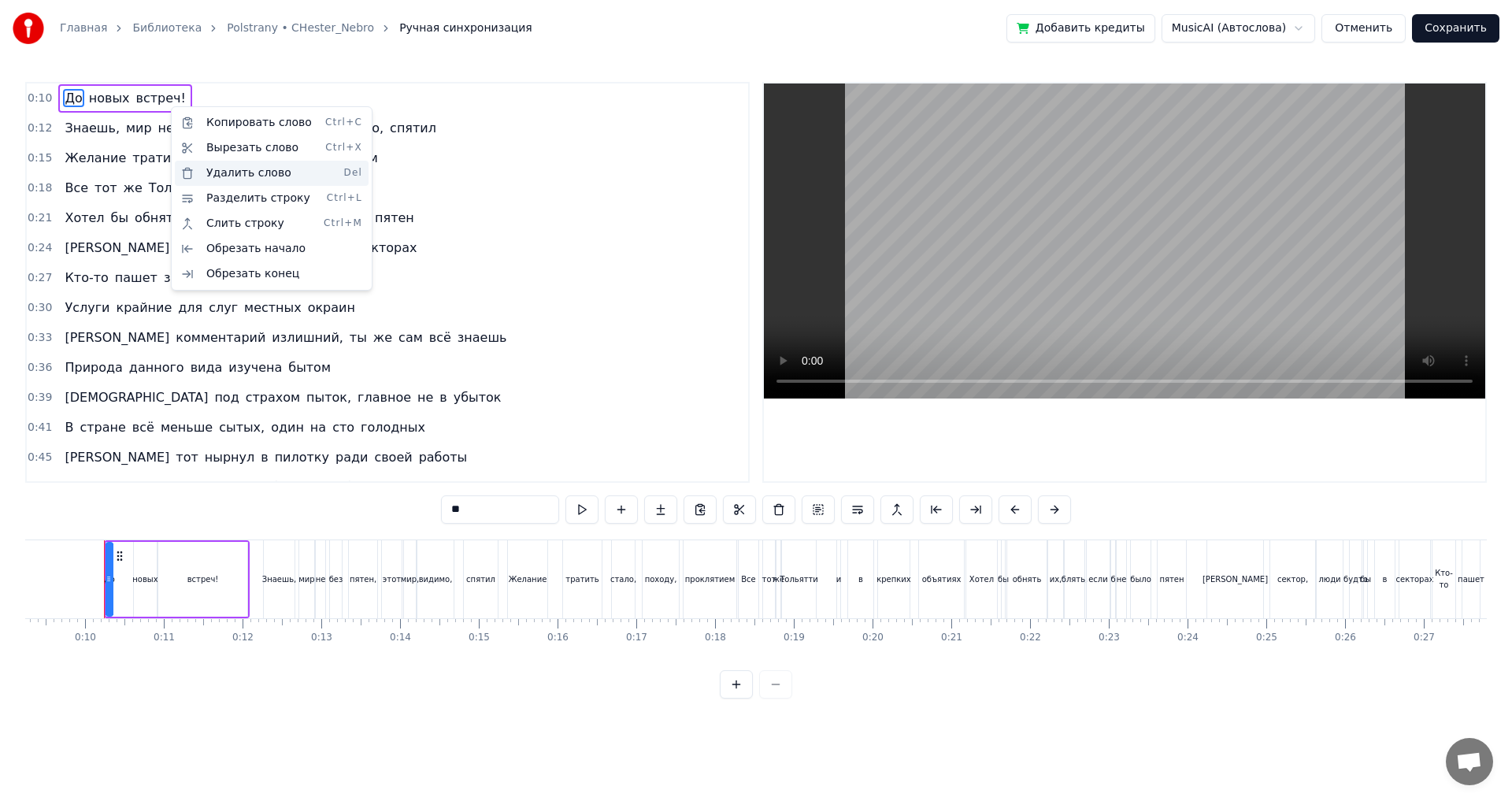
click at [252, 176] on div "Удалить слово Del" at bounding box center [272, 173] width 194 height 25
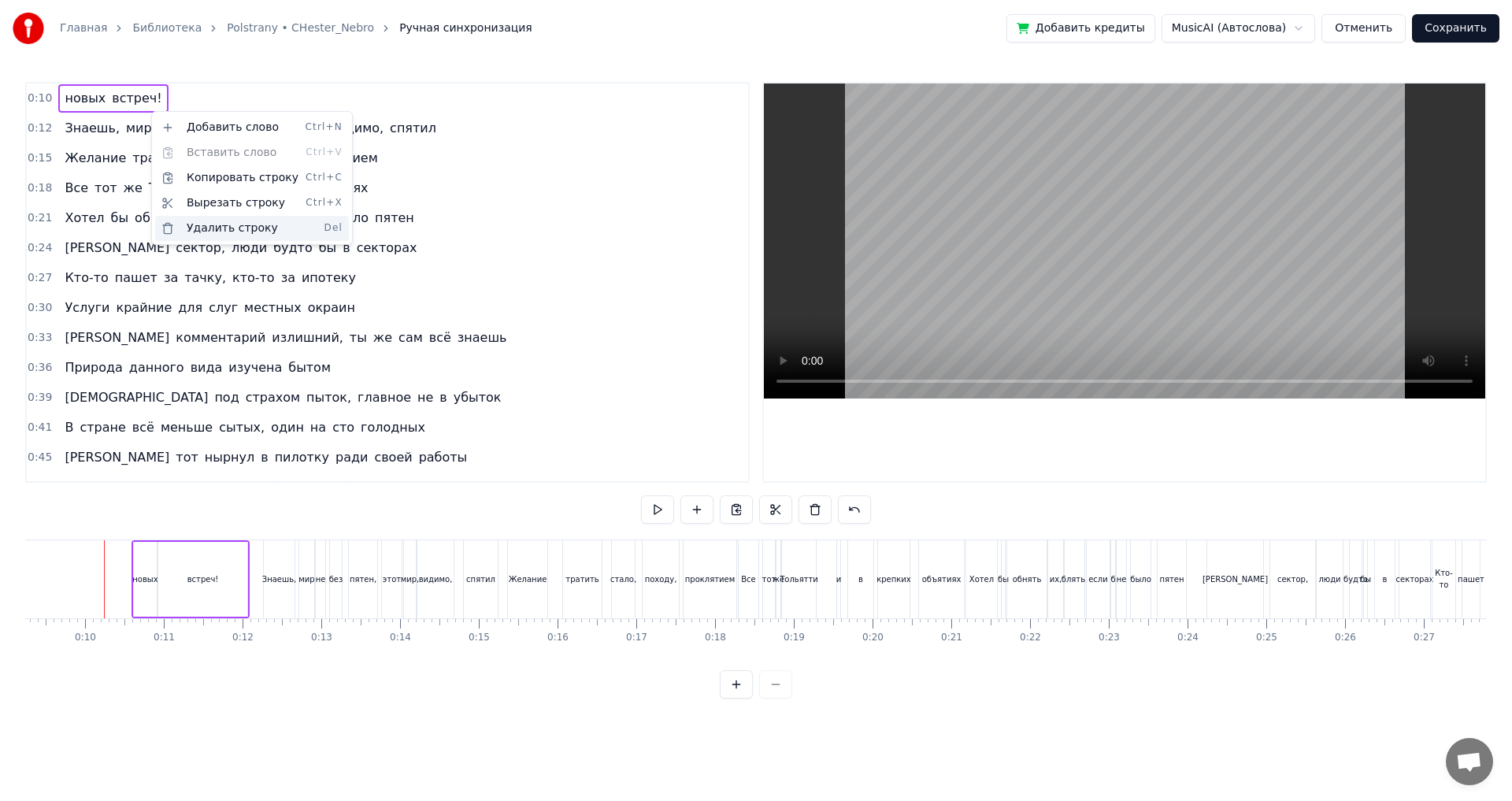
click at [234, 226] on div "Удалить строку Del" at bounding box center [252, 228] width 194 height 25
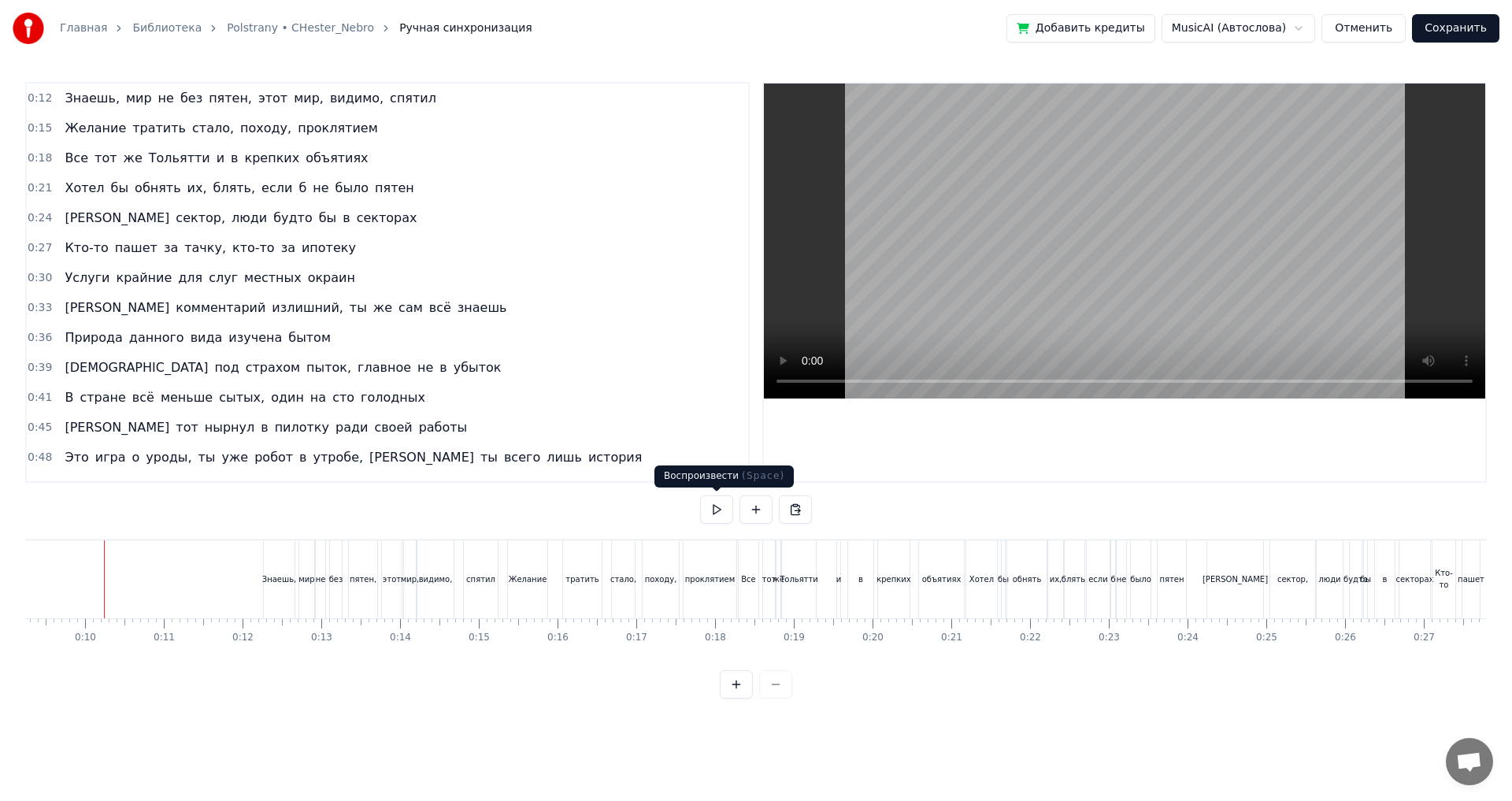
click at [721, 510] on button at bounding box center [716, 509] width 33 height 29
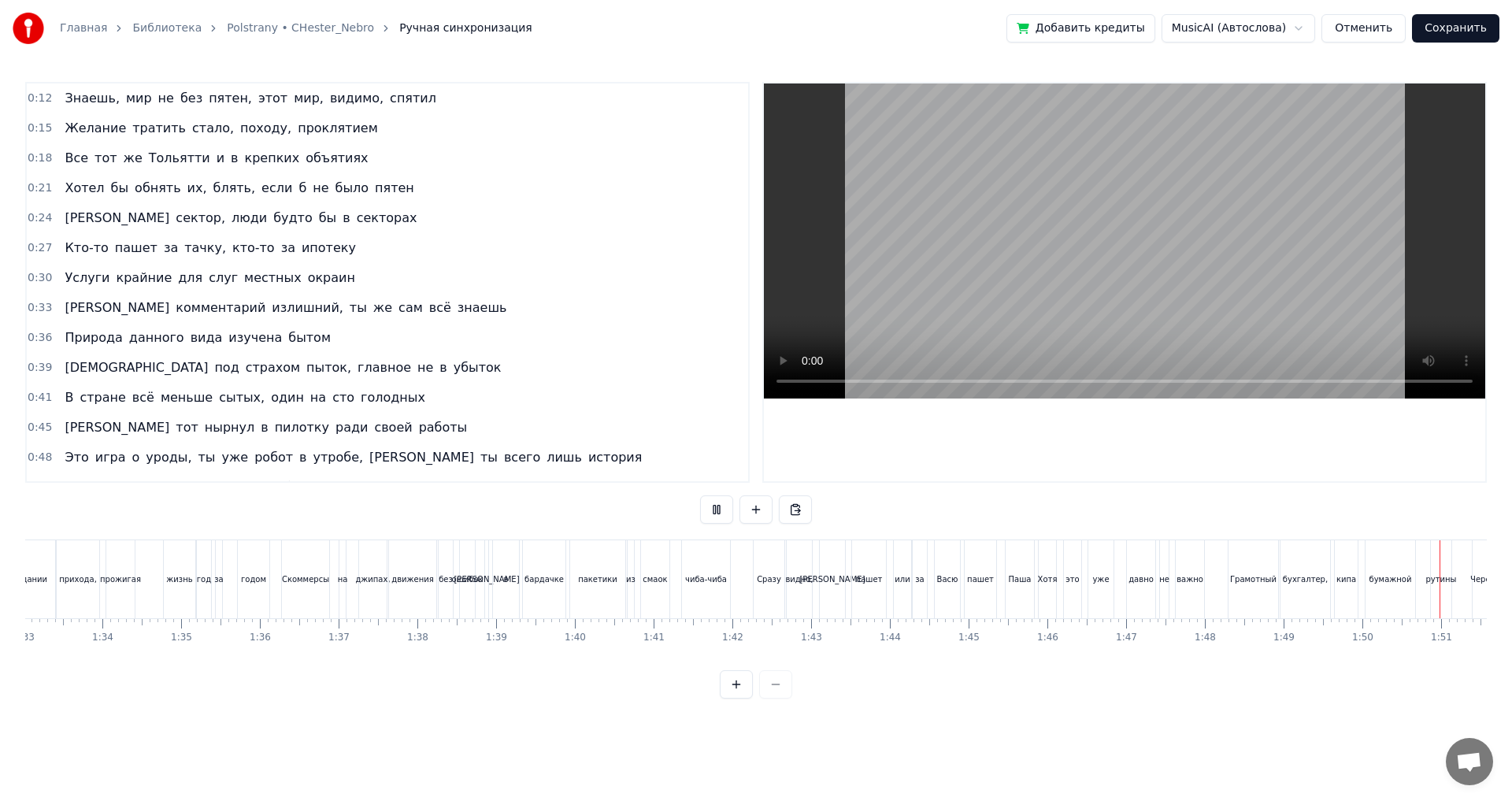
scroll to position [0, 8650]
click at [700, 495] on button at bounding box center [716, 509] width 33 height 29
click at [60, 552] on div "бумажной" at bounding box center [67, 579] width 50 height 78
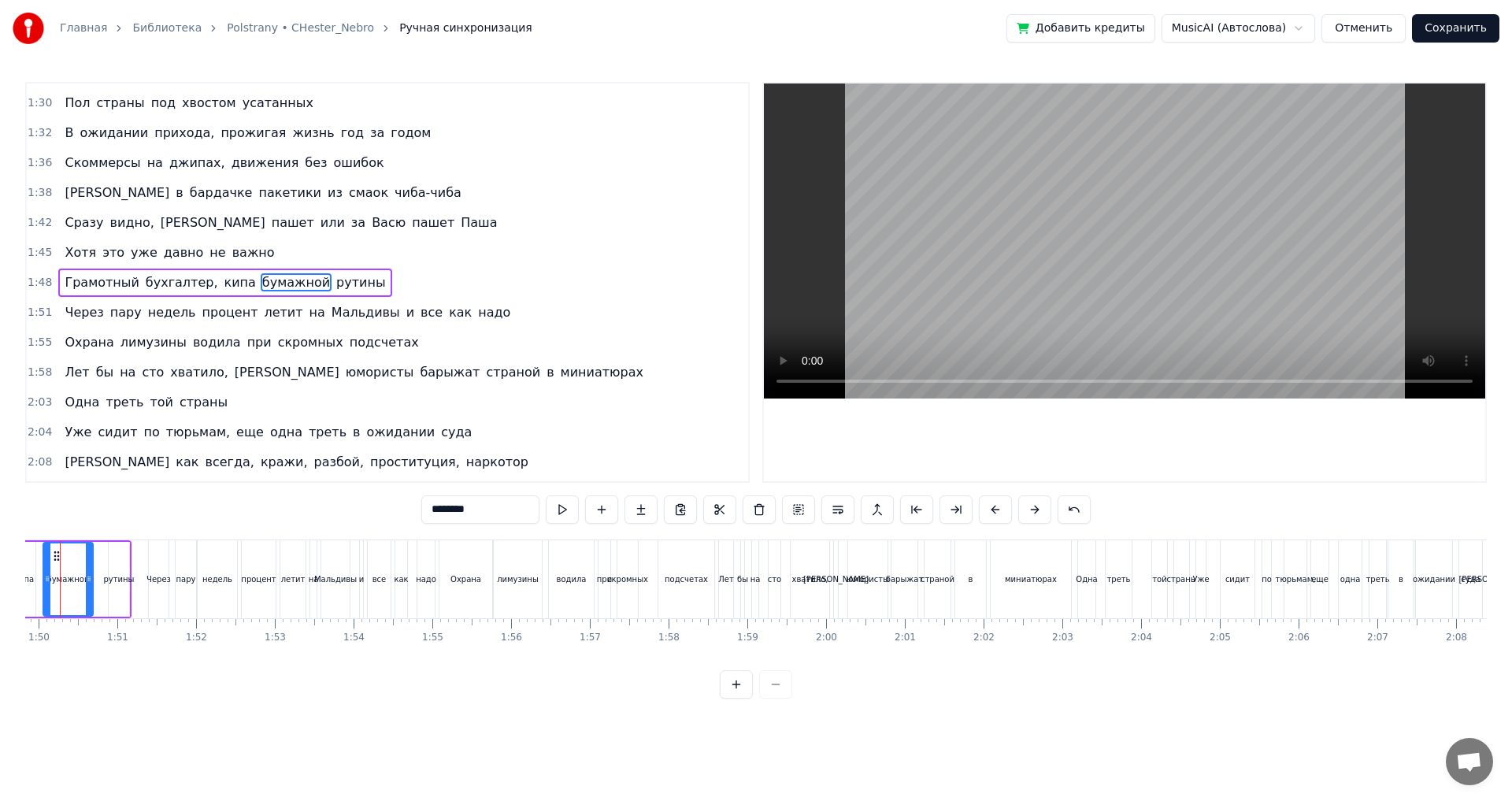
scroll to position [0, 8605]
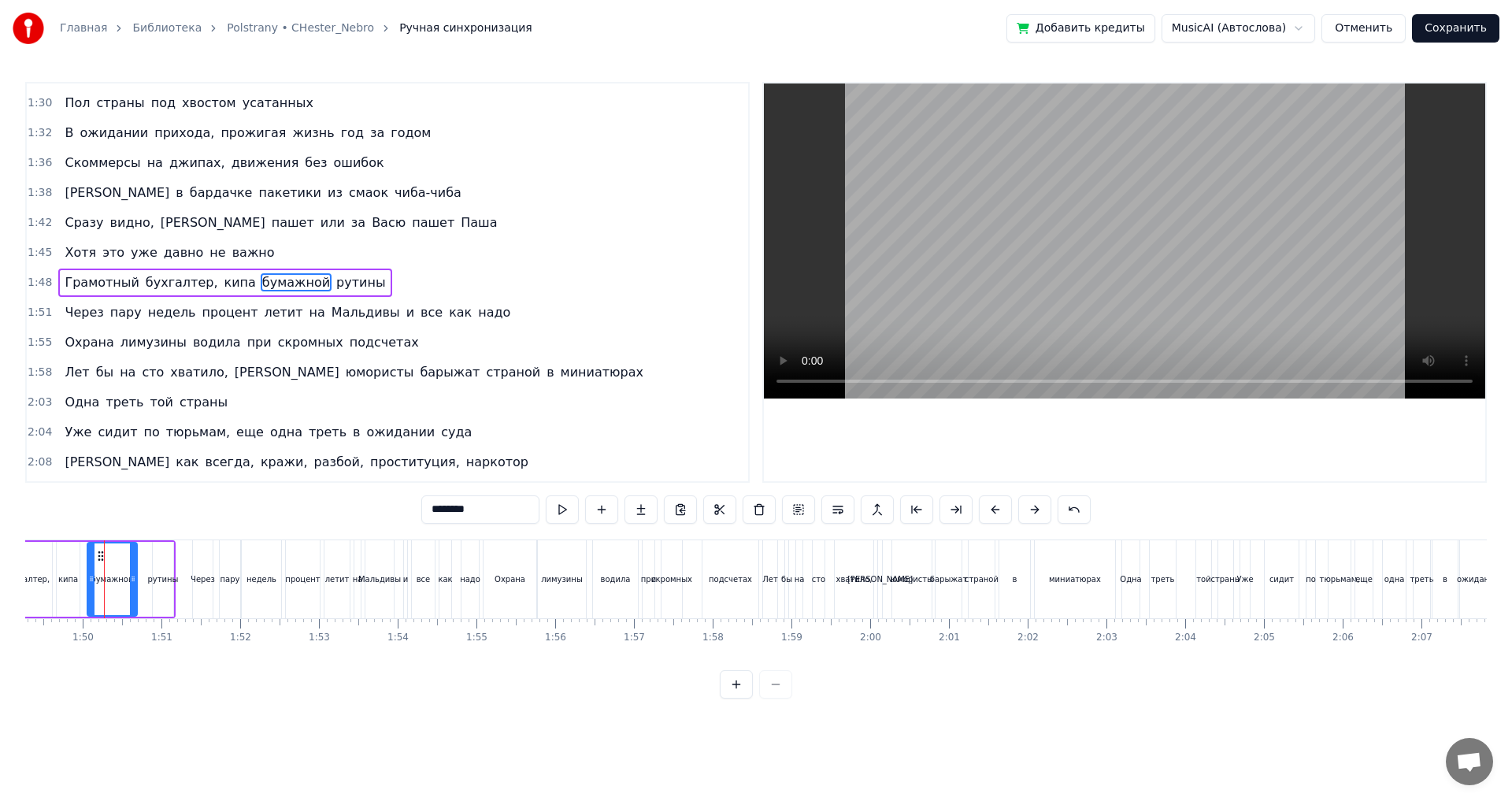
click at [65, 572] on div "кипа" at bounding box center [68, 579] width 23 height 75
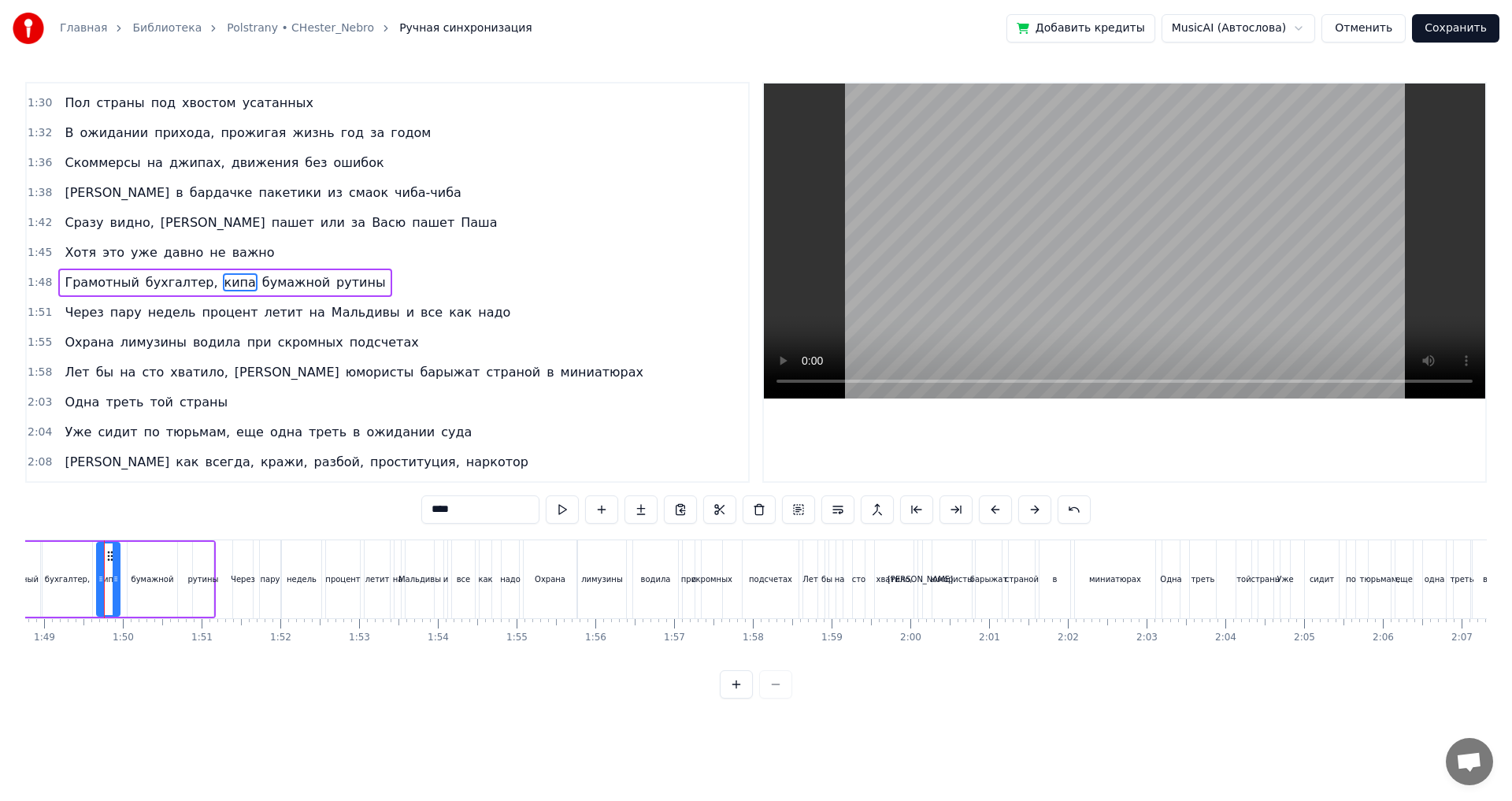
click at [72, 567] on div "бухгалтер," at bounding box center [67, 579] width 50 height 75
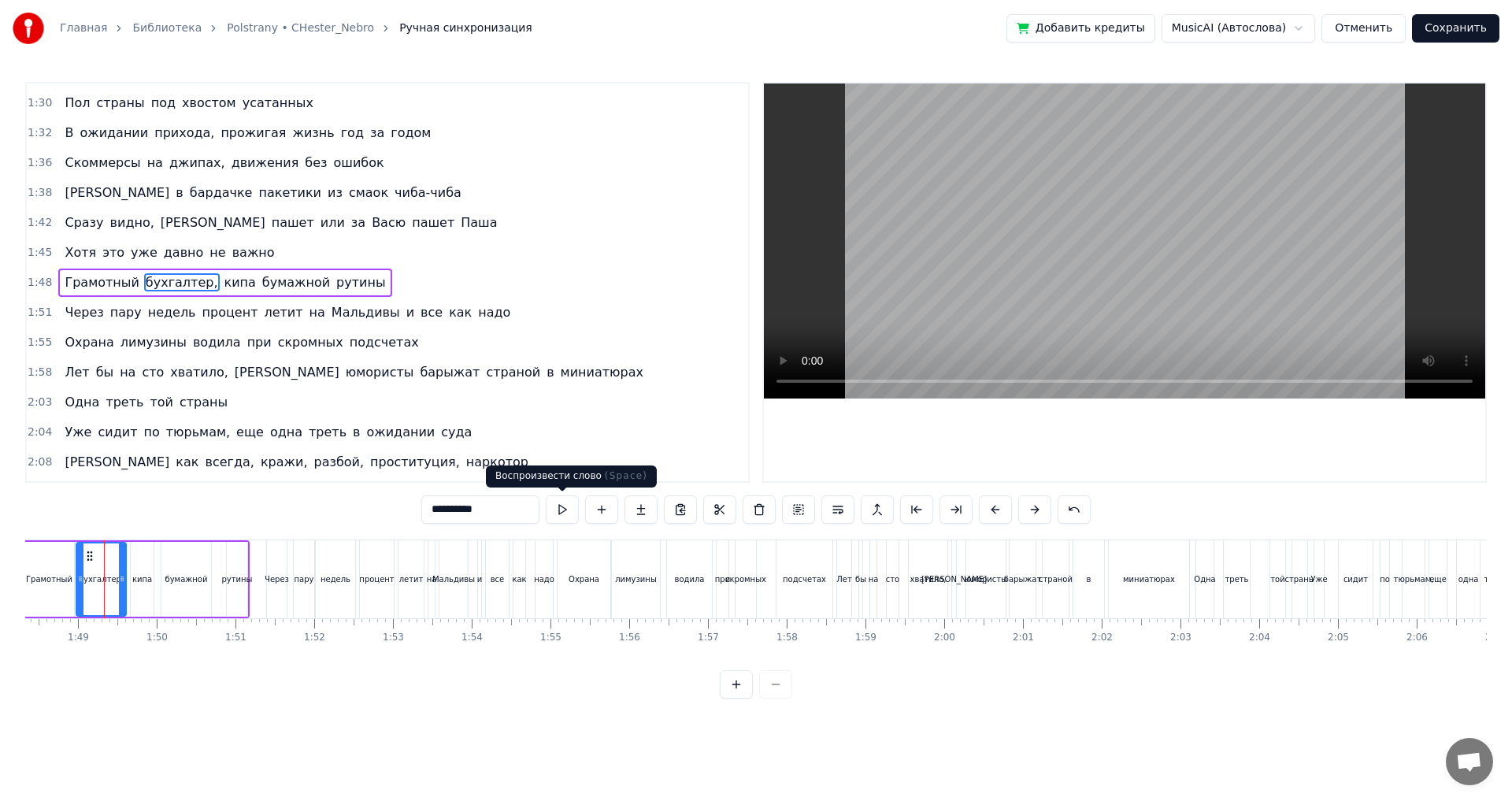
click at [566, 510] on button at bounding box center [562, 509] width 33 height 29
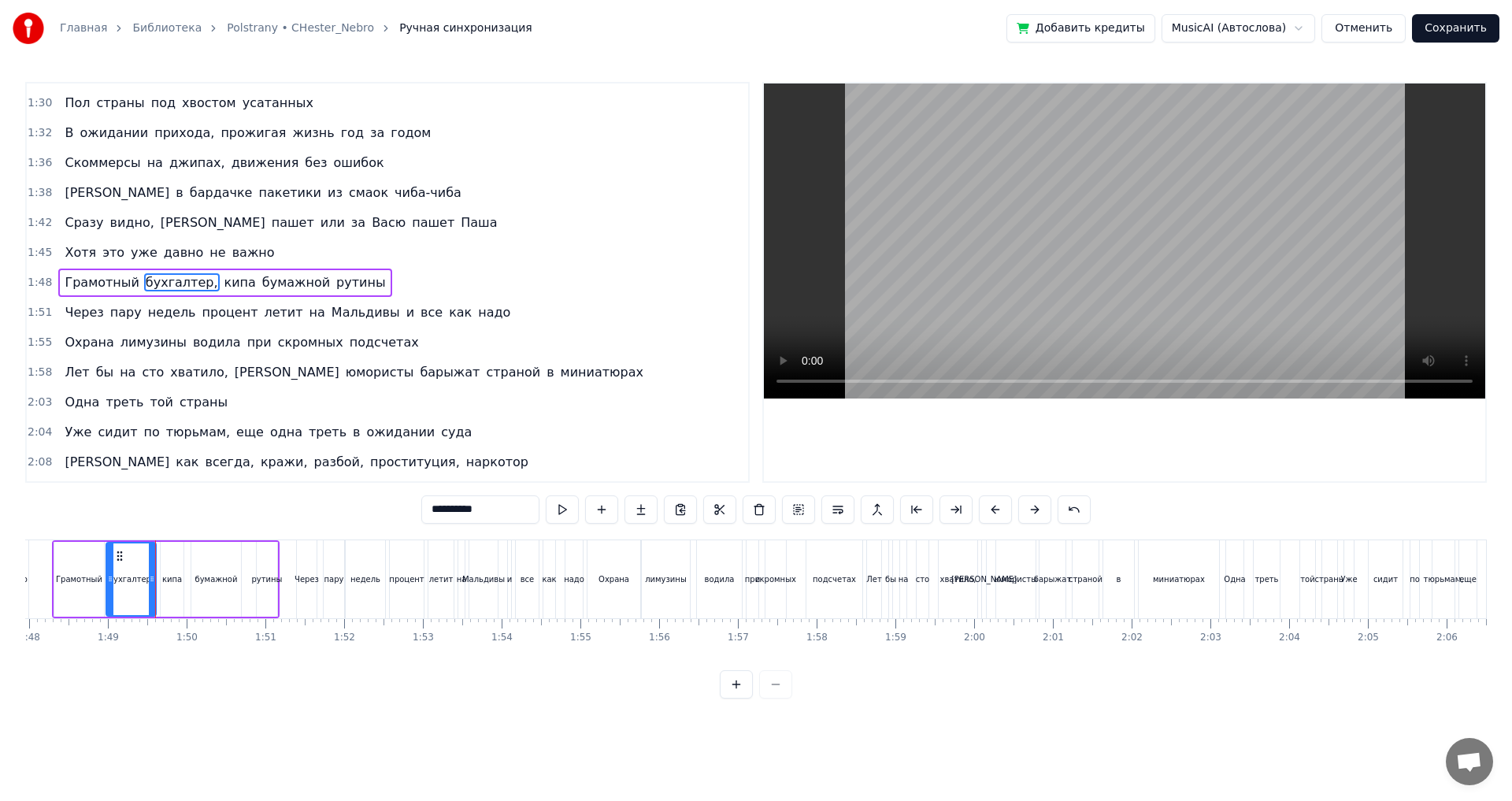
click at [184, 565] on div "кипа" at bounding box center [172, 579] width 25 height 75
type input "****"
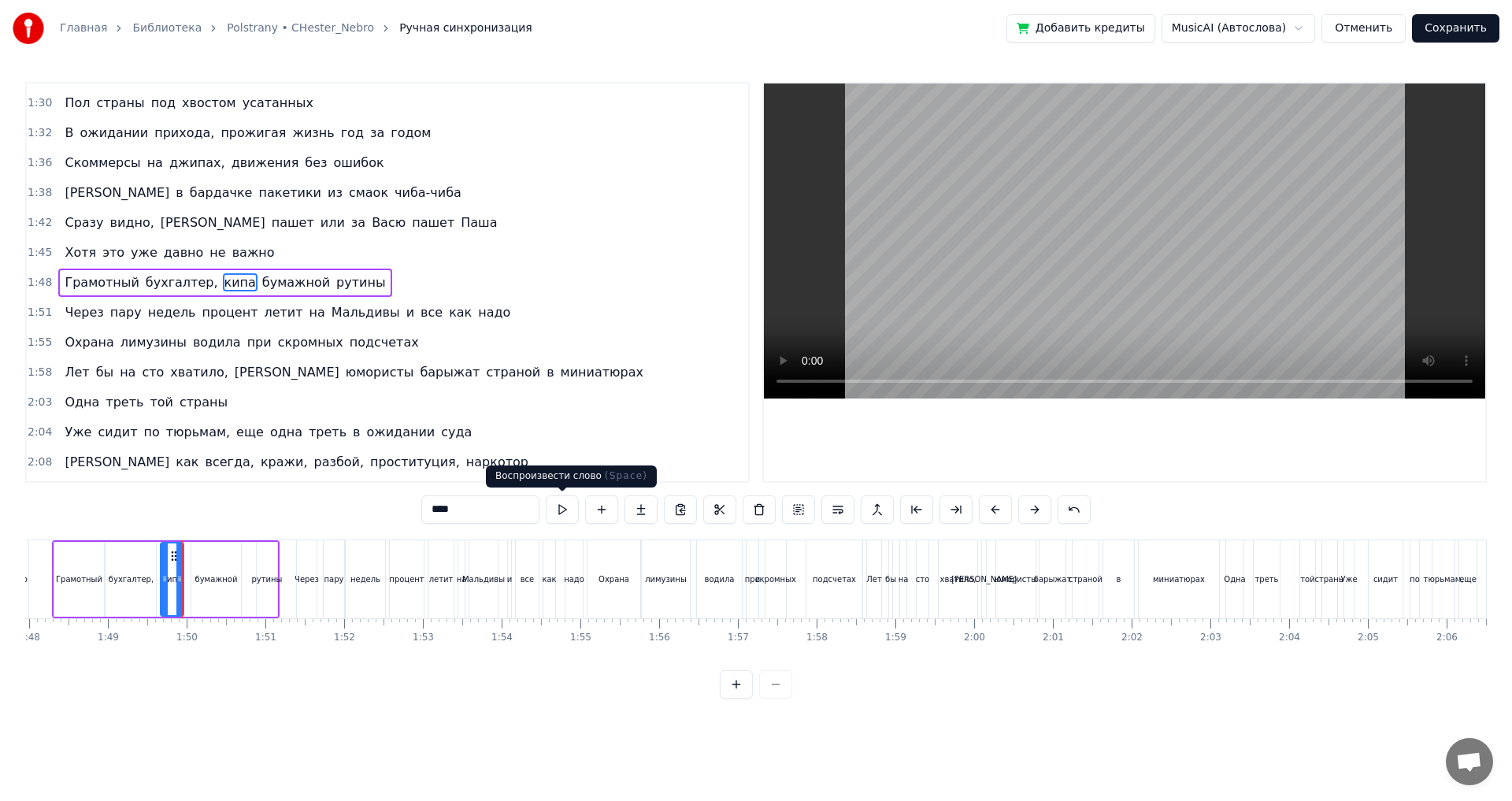
click at [564, 515] on button at bounding box center [562, 509] width 33 height 29
click at [1458, 22] on button "Сохранить" at bounding box center [1456, 29] width 87 height 29
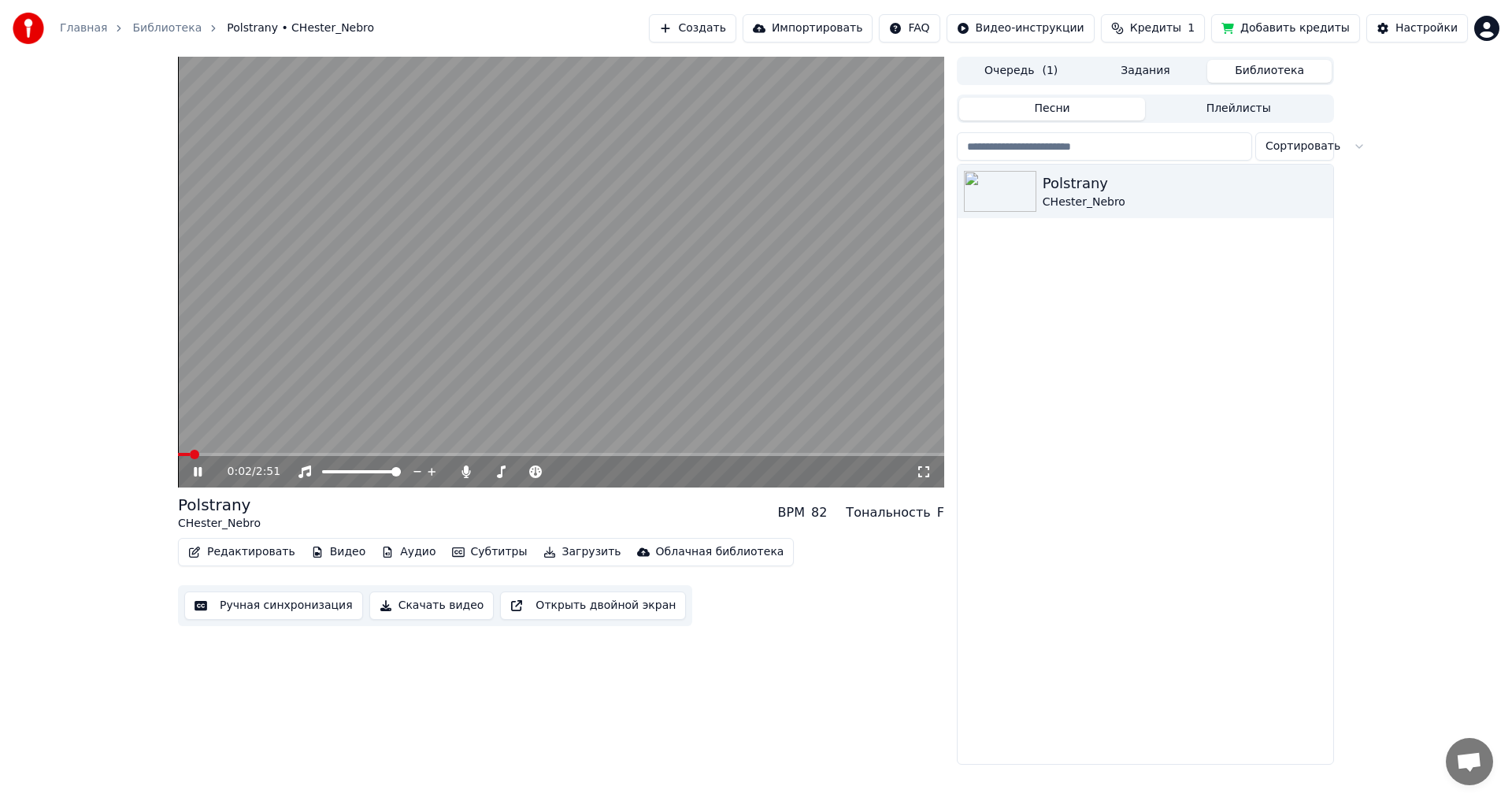
click at [199, 474] on icon at bounding box center [198, 471] width 8 height 10
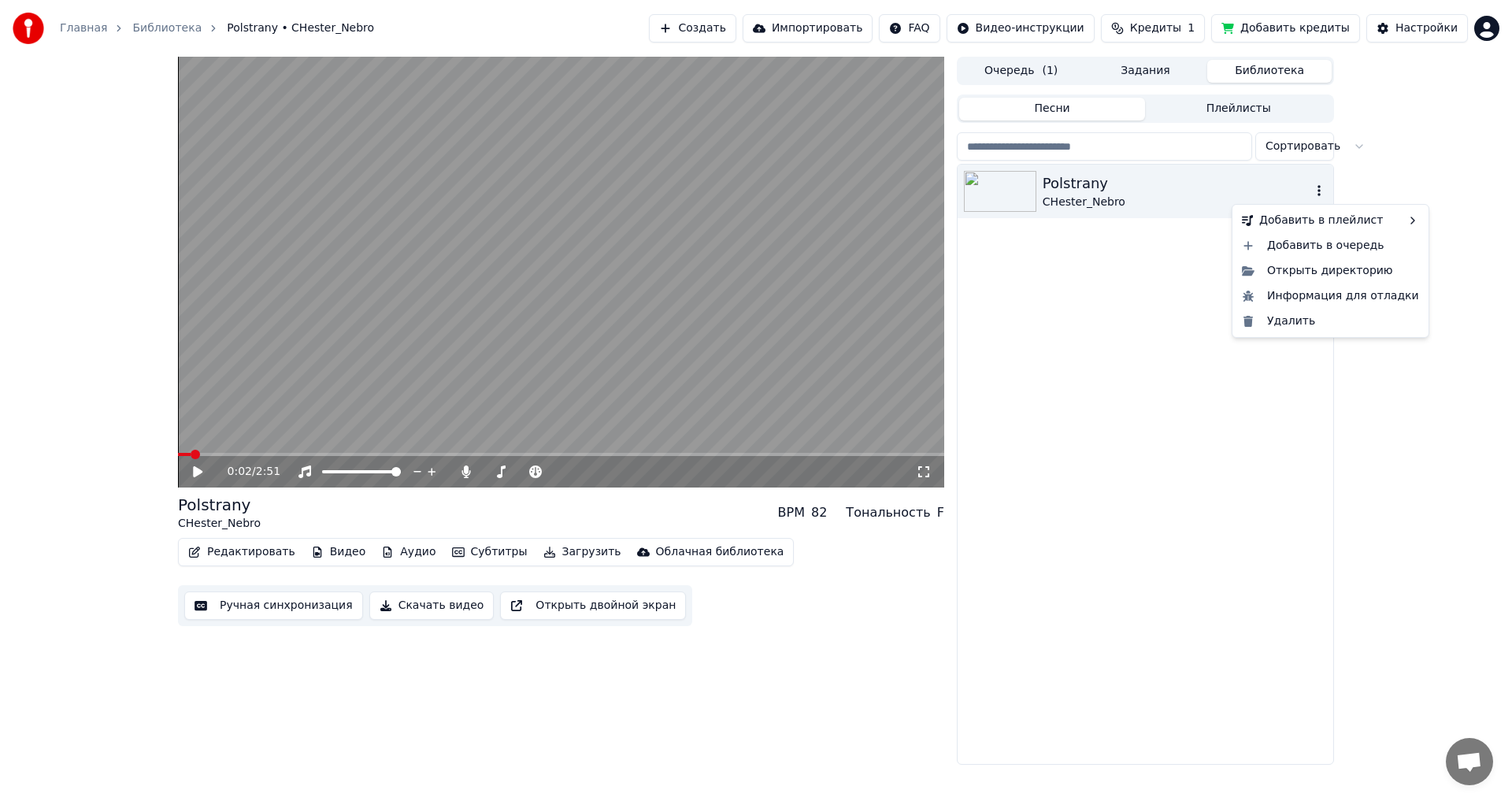
click at [1323, 184] on icon "button" at bounding box center [1319, 190] width 15 height 12
click at [1316, 189] on icon "button" at bounding box center [1319, 190] width 15 height 12
